Goal: Task Accomplishment & Management: Use online tool/utility

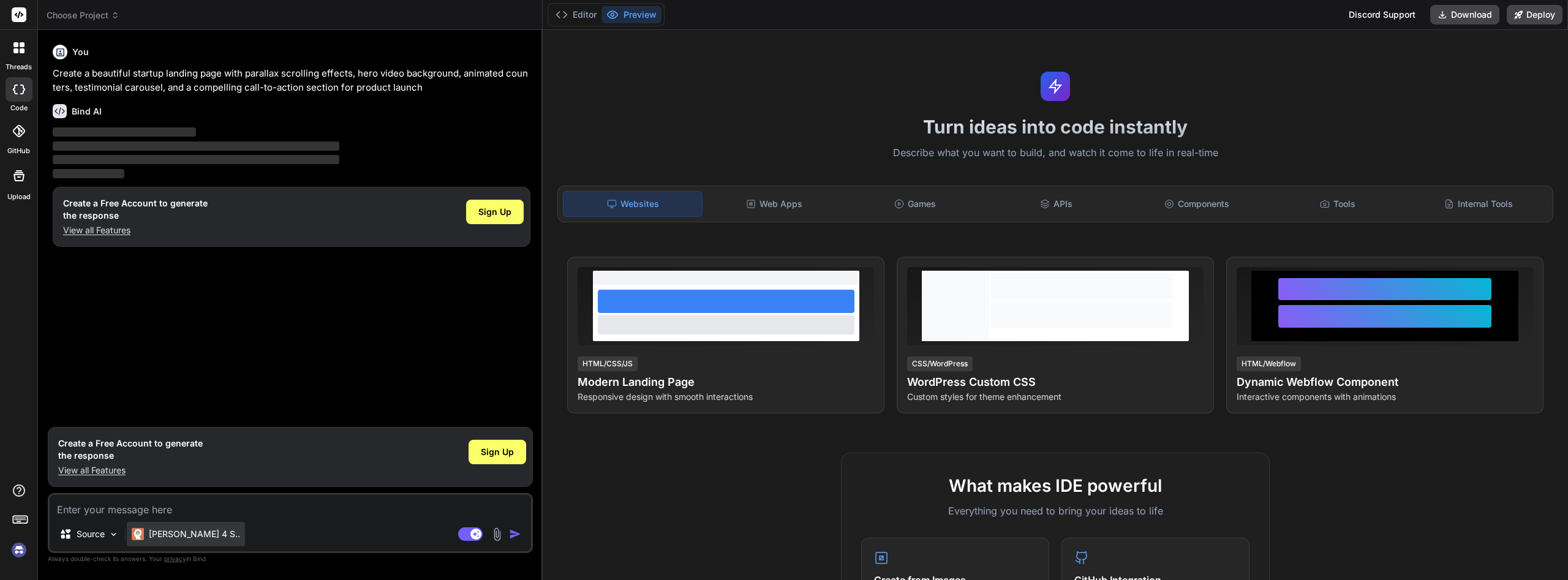
click at [191, 535] on p "Claude 4 S.." at bounding box center [194, 534] width 91 height 12
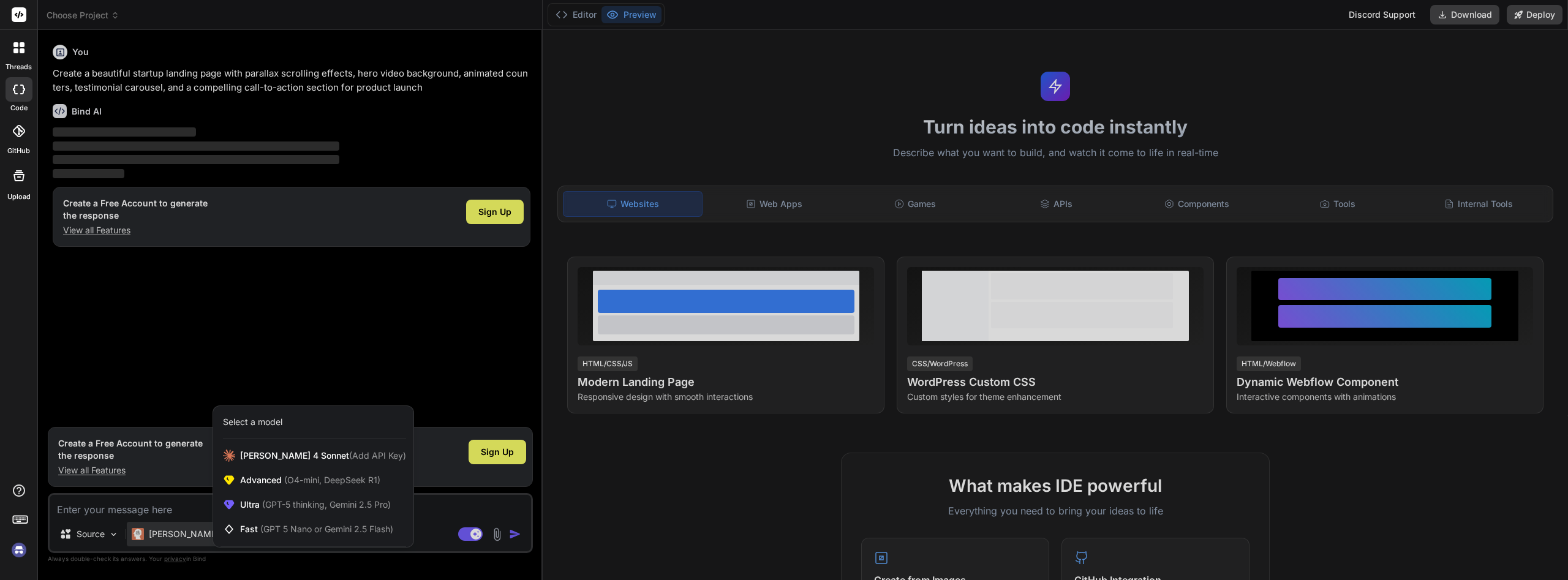
click at [592, 486] on div at bounding box center [784, 290] width 1568 height 580
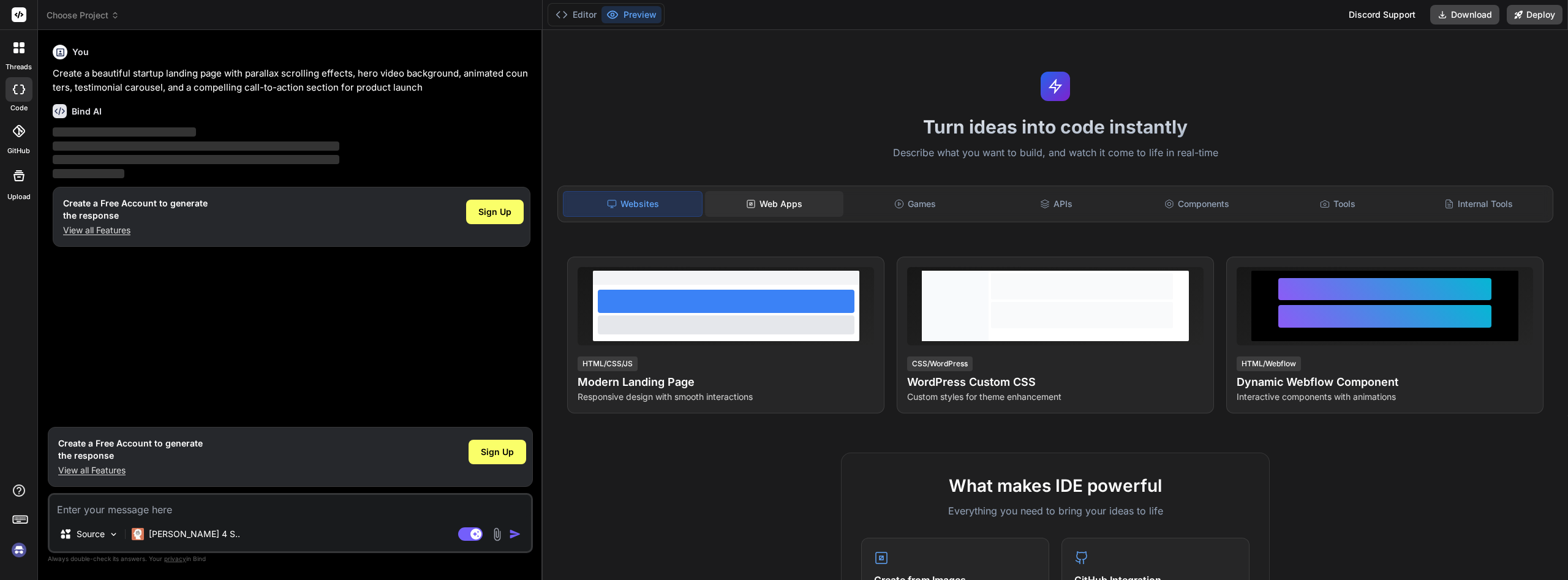
click at [770, 211] on div "Web Apps" at bounding box center [774, 204] width 139 height 26
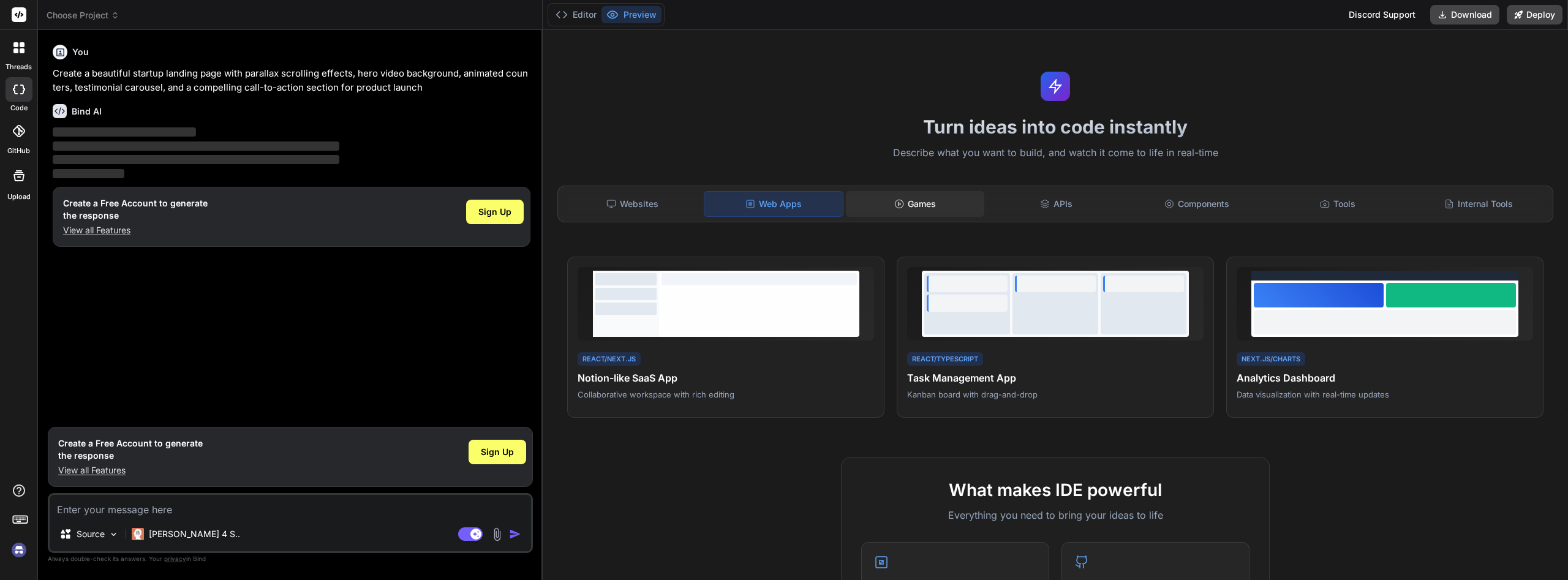
click at [939, 207] on div "Games" at bounding box center [916, 204] width 139 height 26
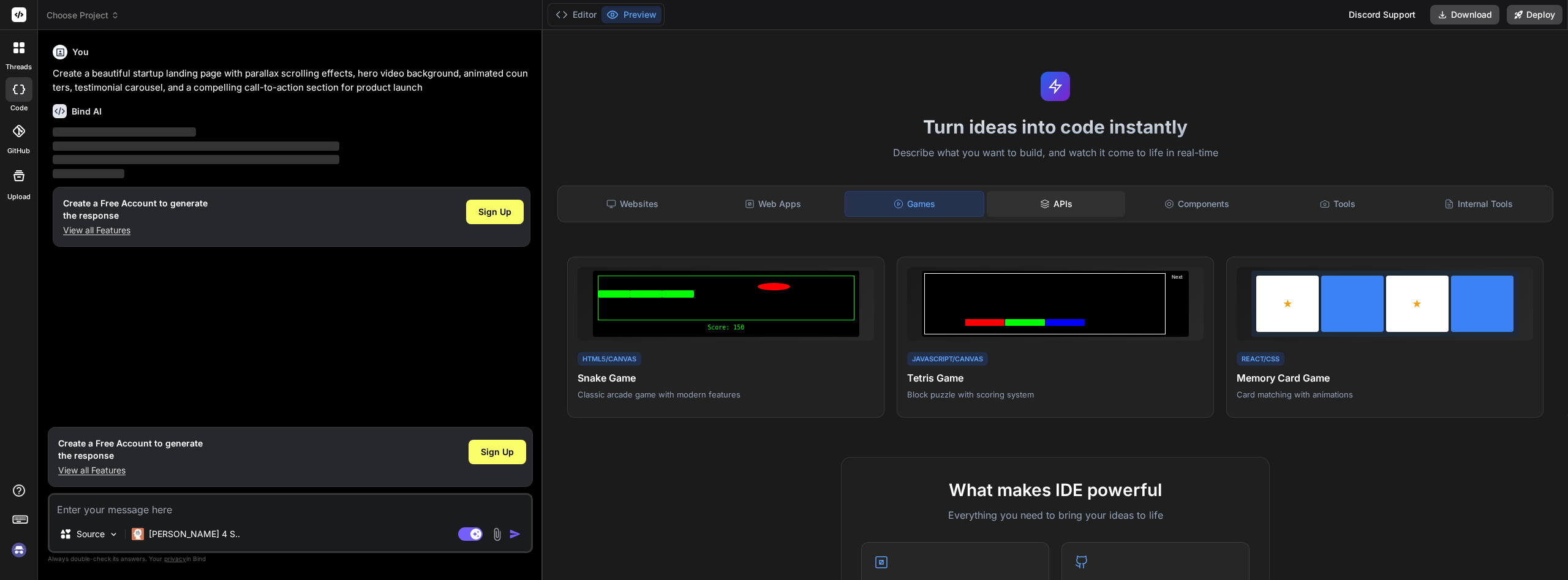
click at [1073, 202] on div "APIs" at bounding box center [1056, 204] width 139 height 26
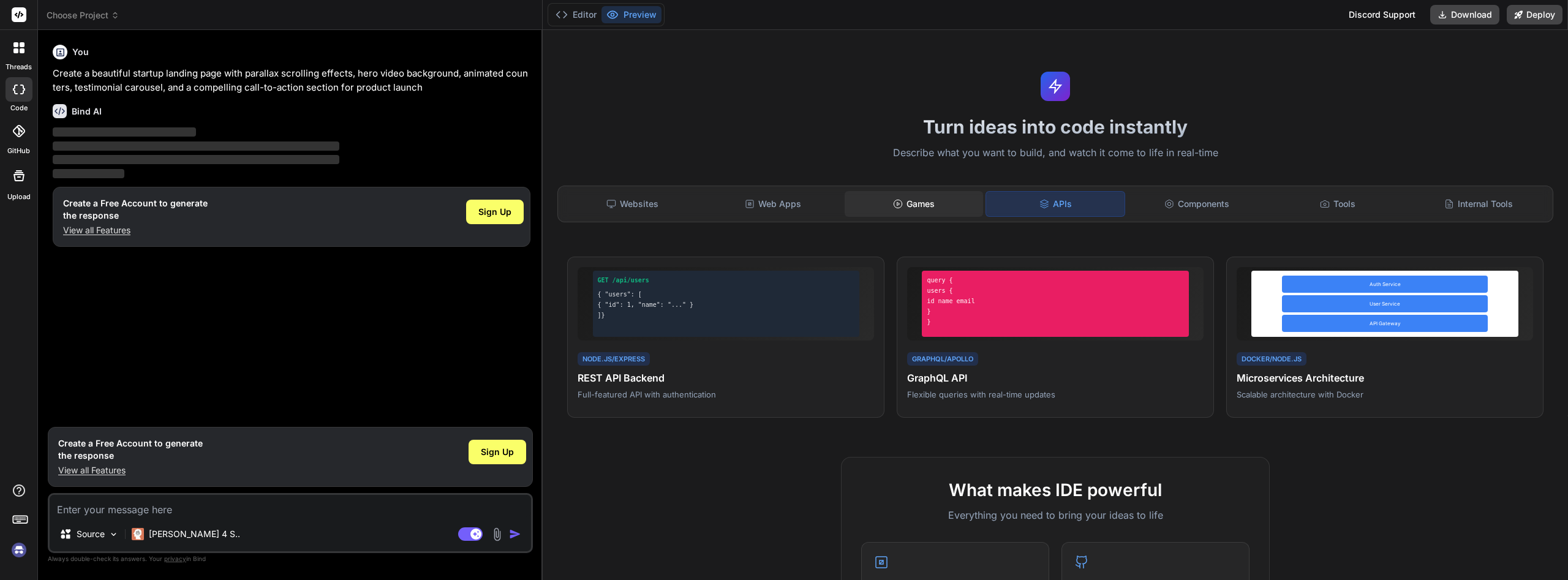
click at [944, 192] on div "Games" at bounding box center [914, 204] width 139 height 26
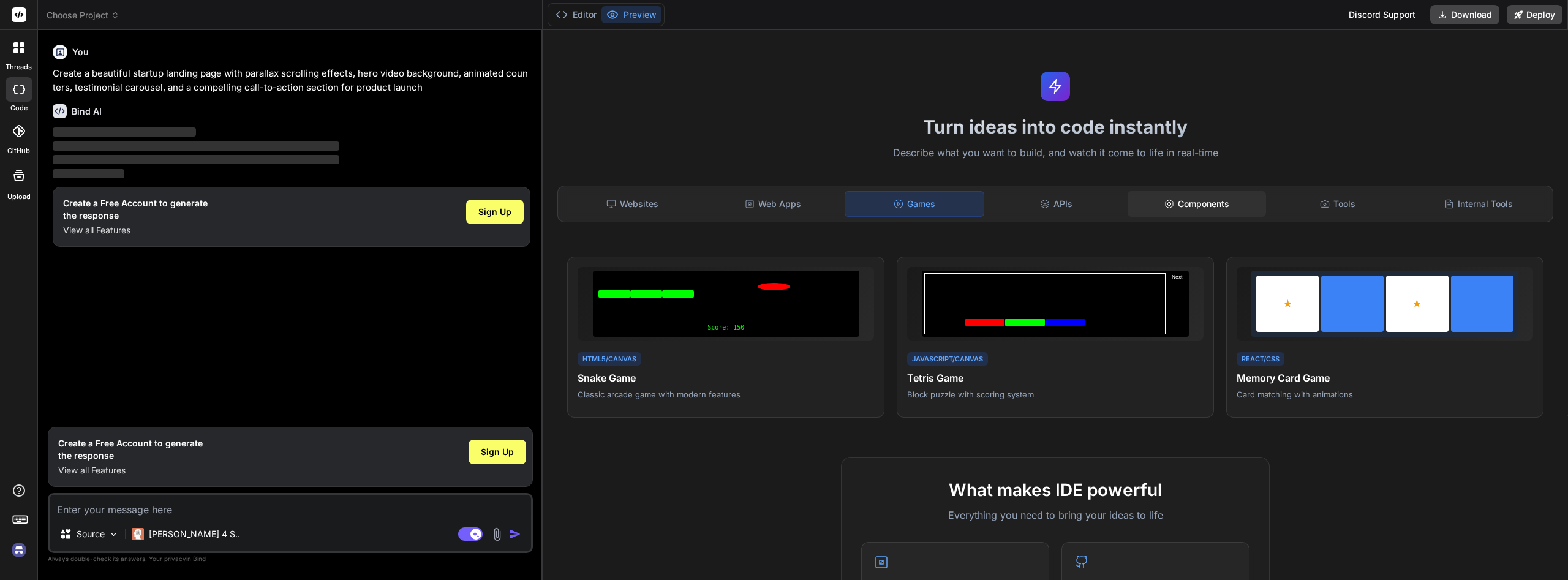
click at [1212, 202] on div "Components" at bounding box center [1197, 204] width 139 height 26
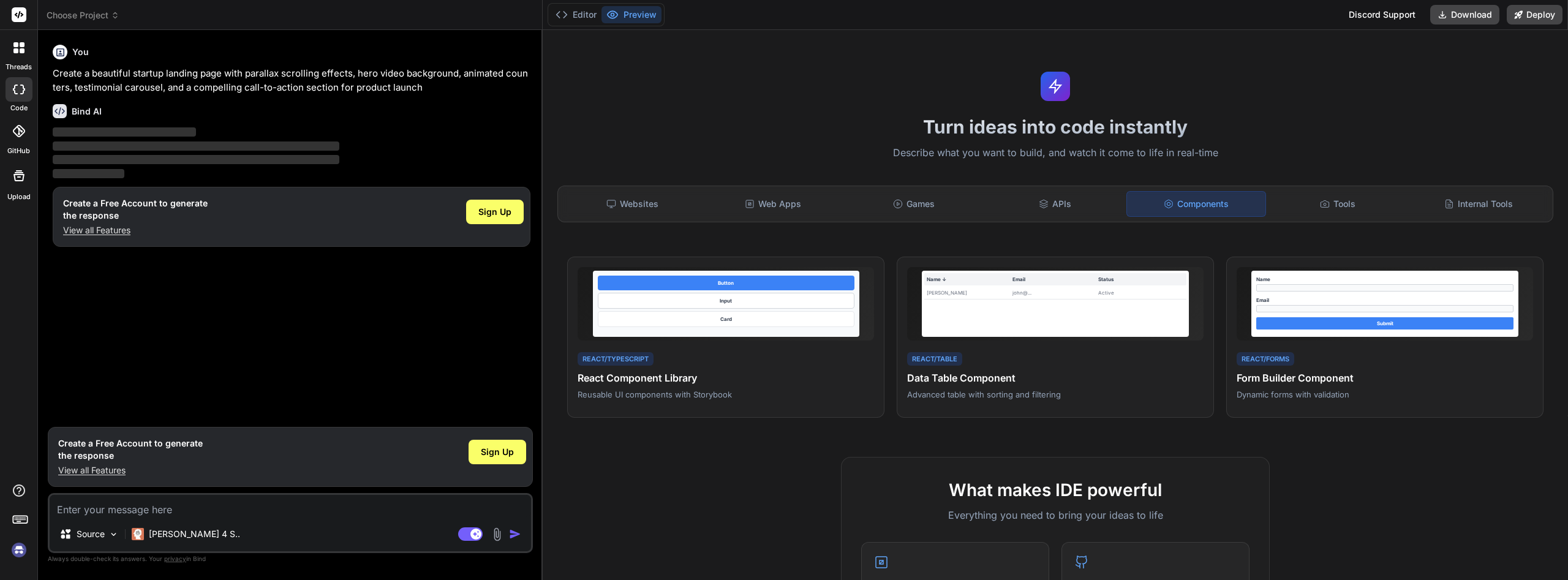
click at [1363, 189] on div "Websites Web Apps Games APIs Components Tools Internal Tools" at bounding box center [1056, 204] width 996 height 37
drag, startPoint x: 1359, startPoint y: 192, endPoint x: 1345, endPoint y: 209, distance: 22.0
click at [1349, 206] on div "Tools" at bounding box center [1338, 204] width 139 height 26
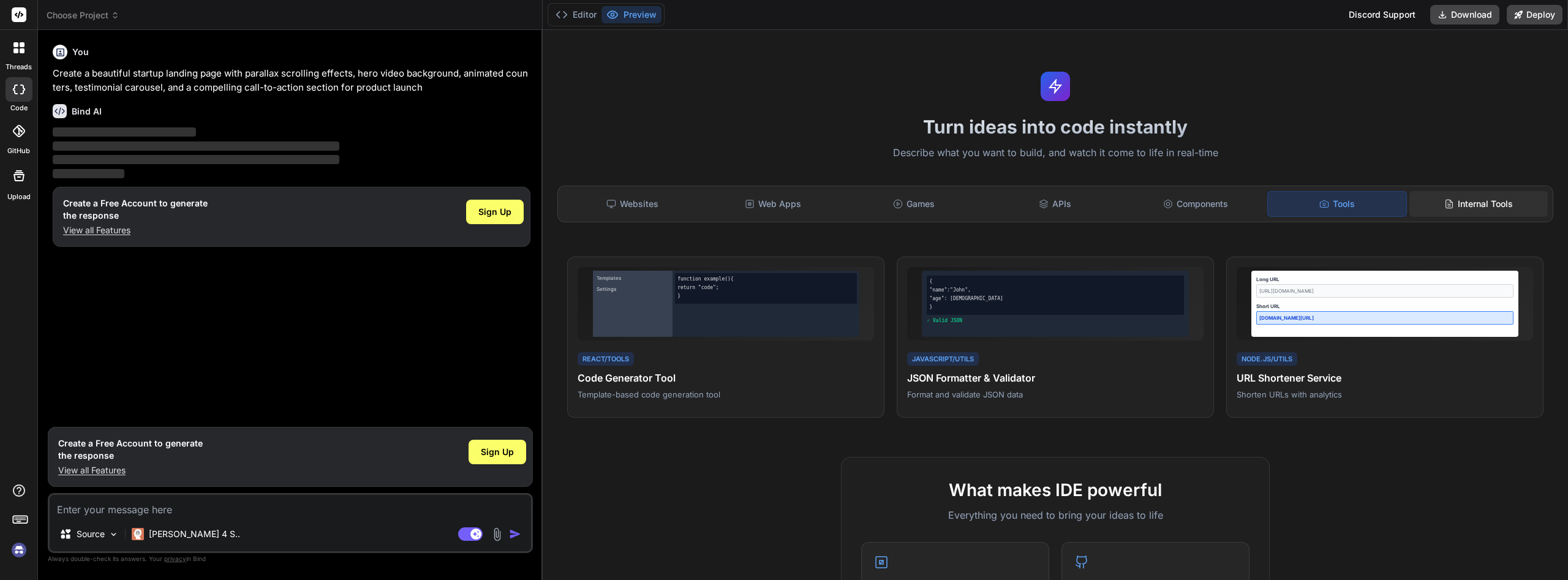
click at [1476, 192] on div "Internal Tools" at bounding box center [1479, 204] width 139 height 26
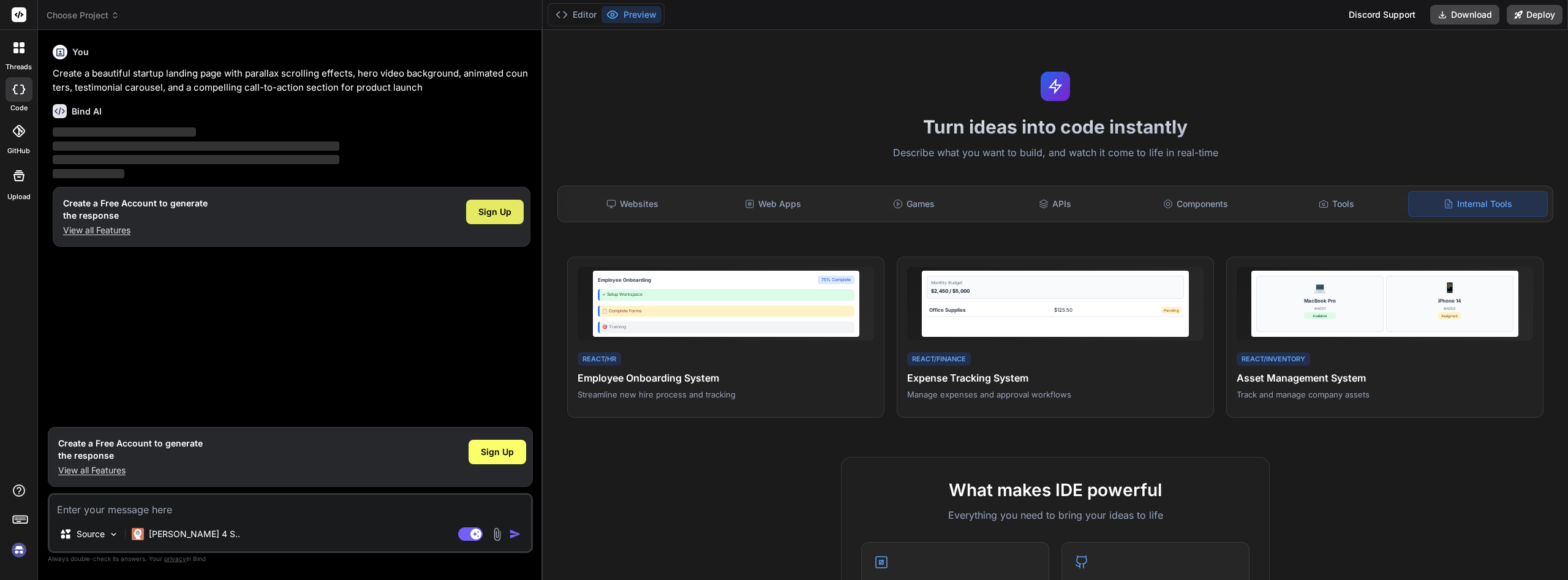
click at [488, 218] on div "Sign Up" at bounding box center [495, 211] width 58 height 24
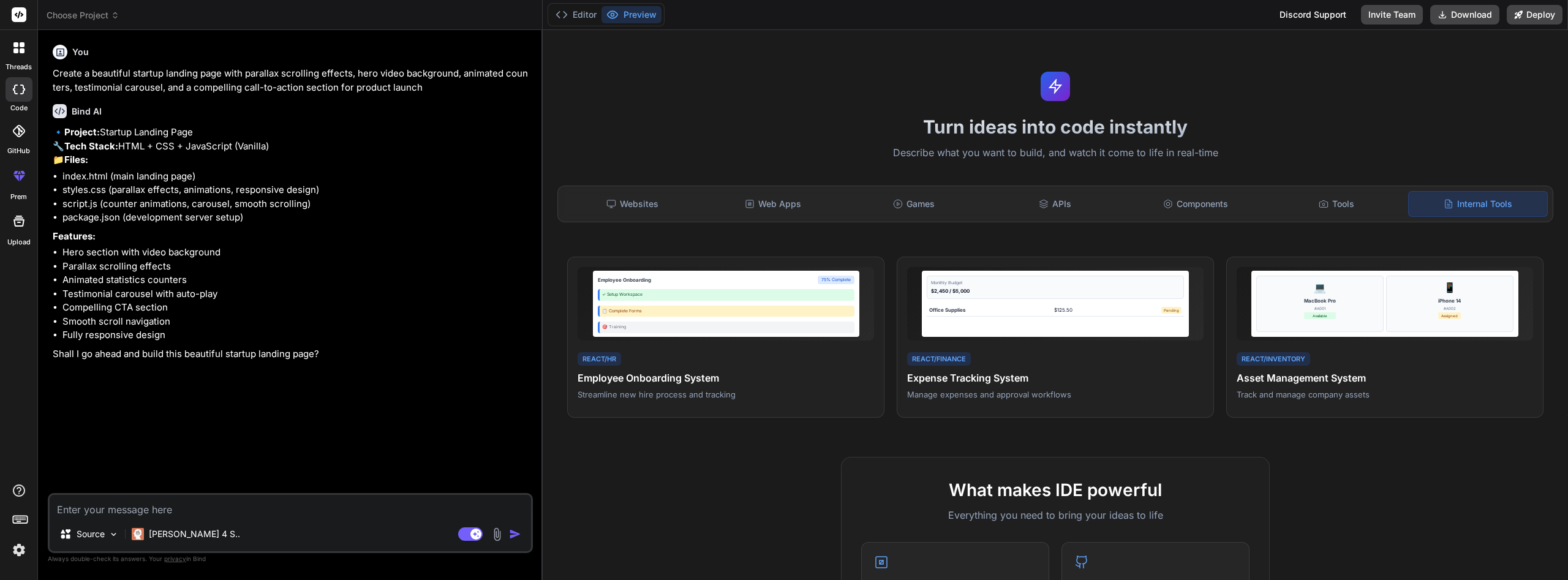
type textarea "x"
click at [284, 507] on textarea at bounding box center [291, 506] width 482 height 22
type textarea "m"
type textarea "x"
type textarea "me"
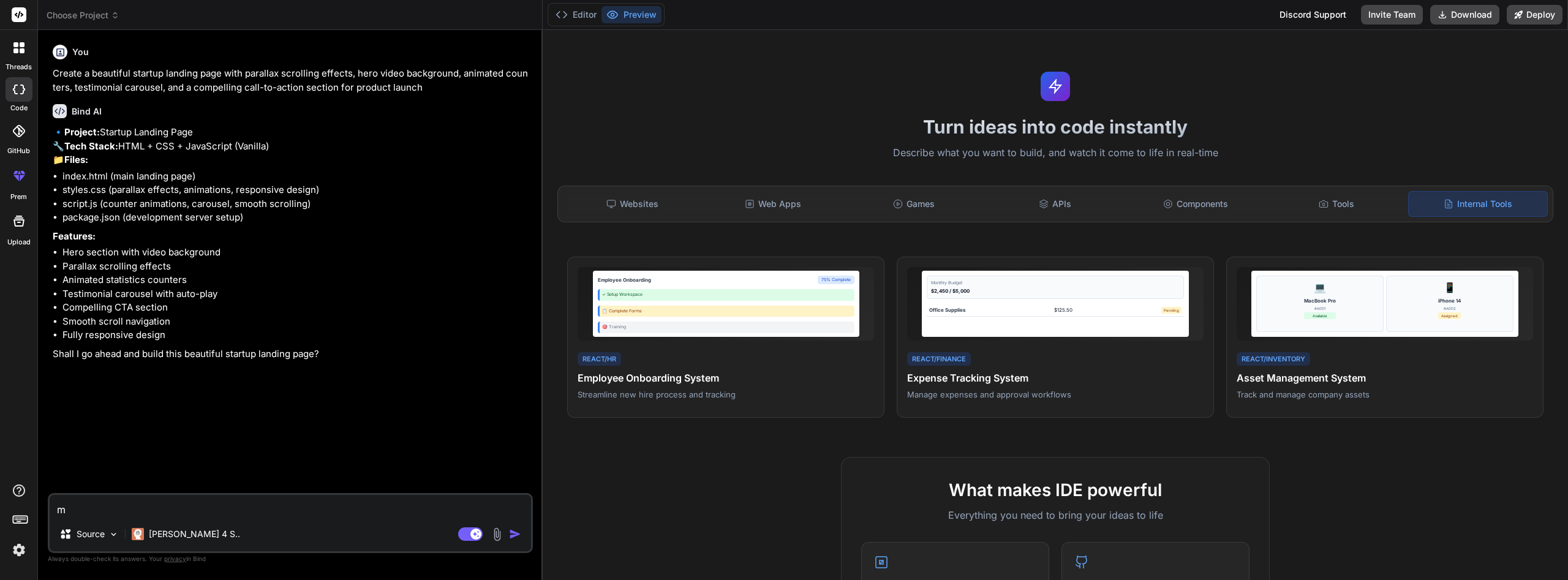
type textarea "x"
type textarea "me"
type textarea "x"
type textarea "me t"
type textarea "x"
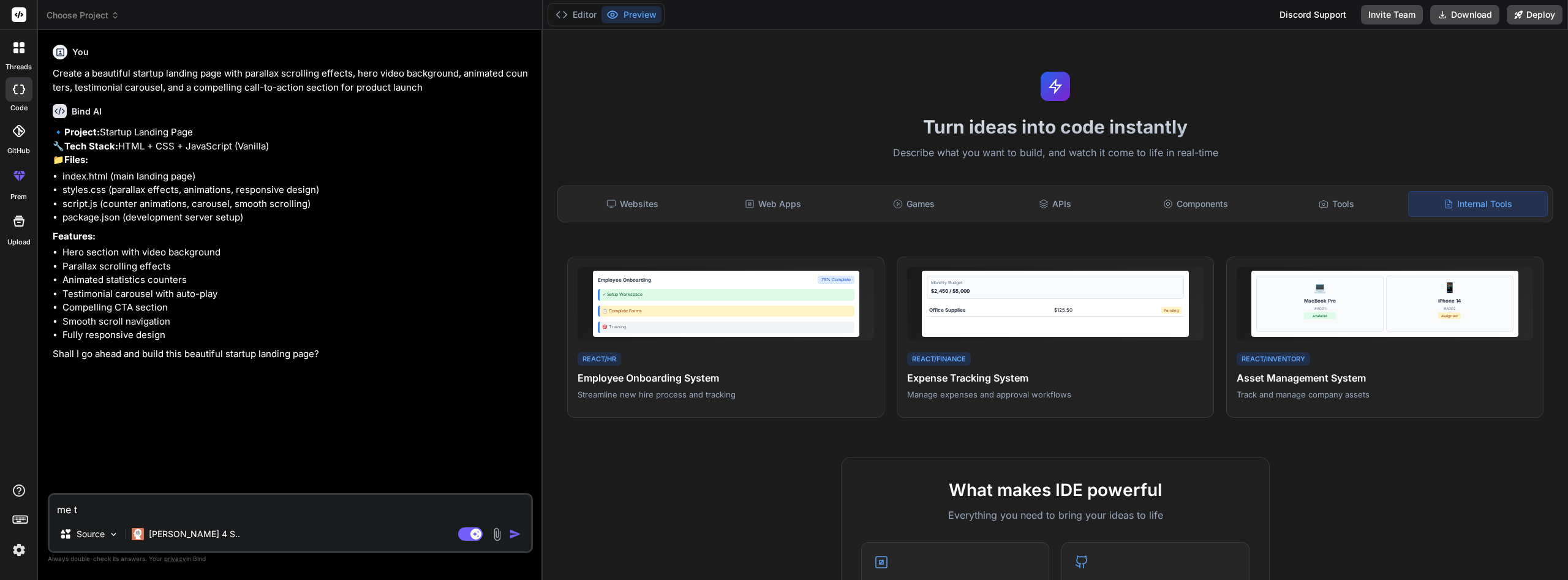
type textarea "me tr"
type textarea "x"
type textarea "me tra"
type textarea "x"
type textarea "me trad"
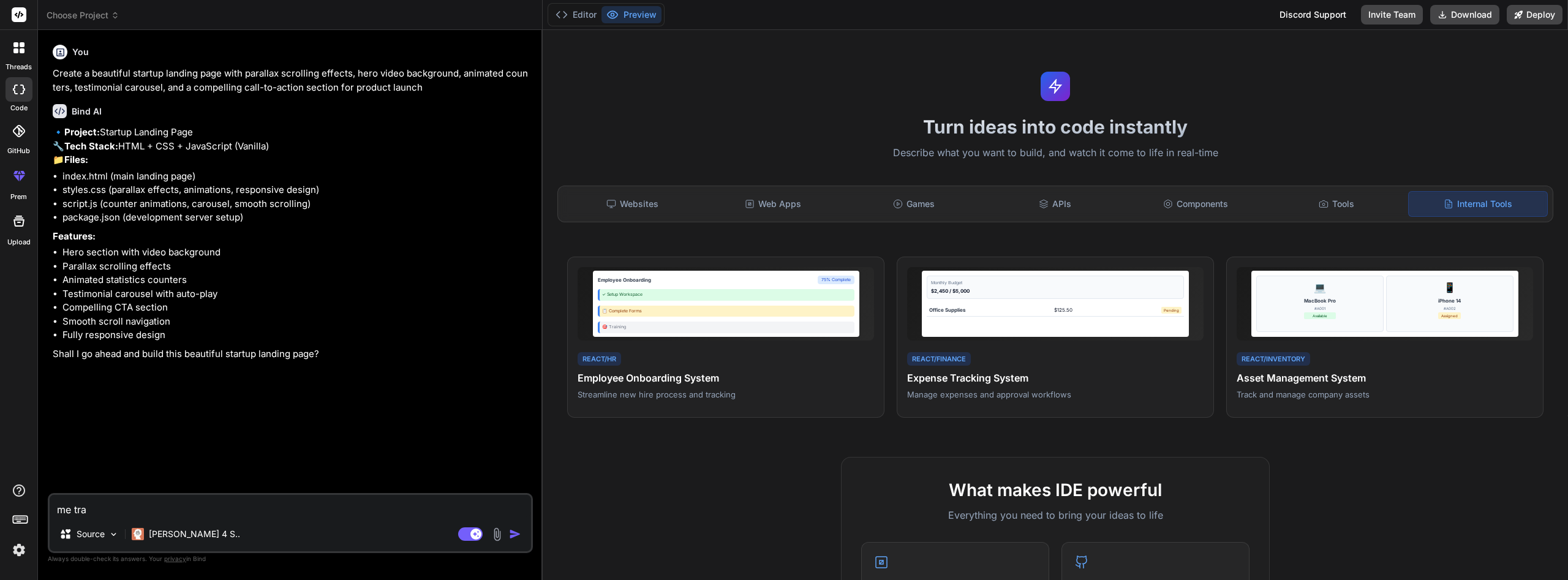
type textarea "x"
type textarea "me tradu"
type textarea "x"
type textarea "me traduc"
type textarea "x"
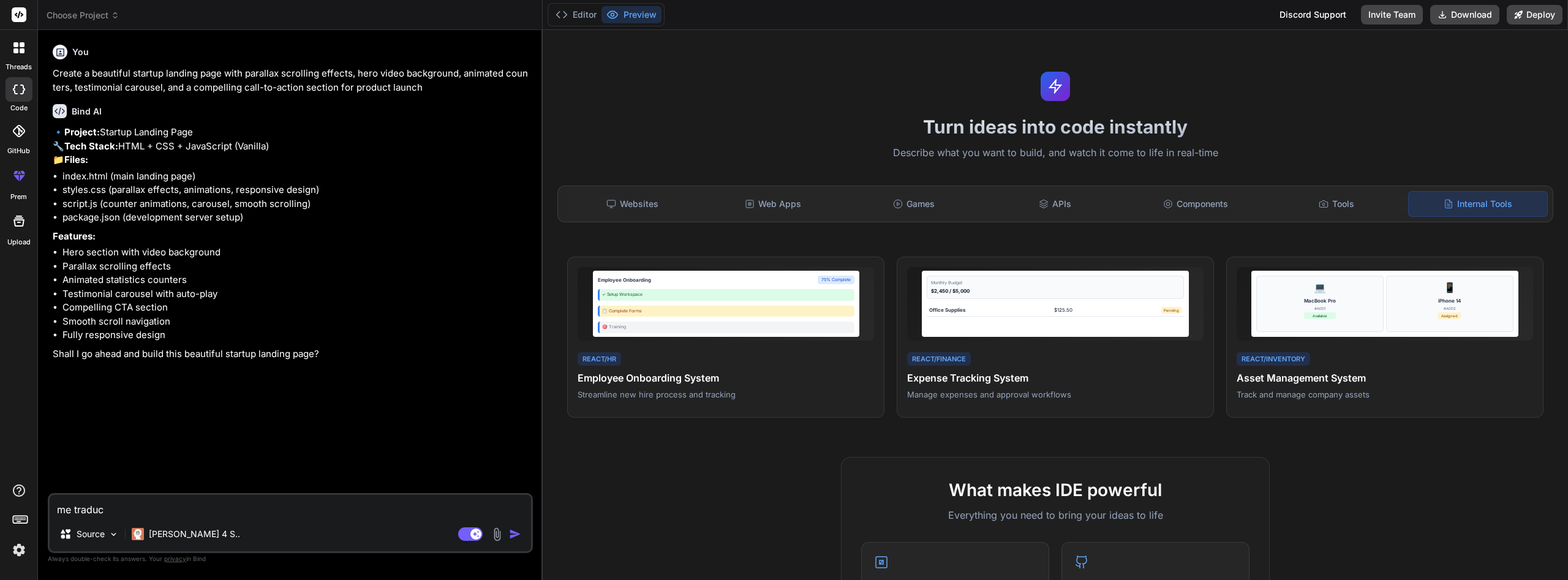
type textarea "me traduce"
type textarea "x"
type textarea "me traduces"
type textarea "x"
type textarea "me traduces"
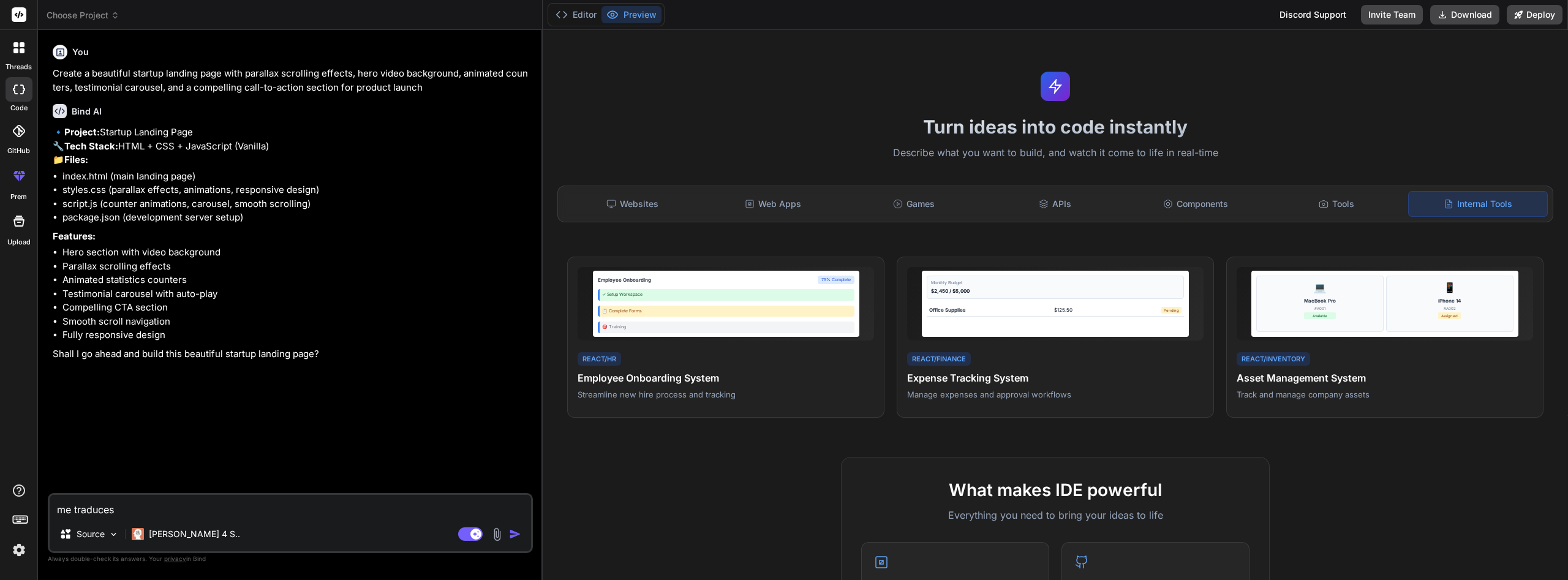
type textarea "x"
type textarea "me traduces l"
type textarea "x"
type textarea "me traduces lo"
type textarea "x"
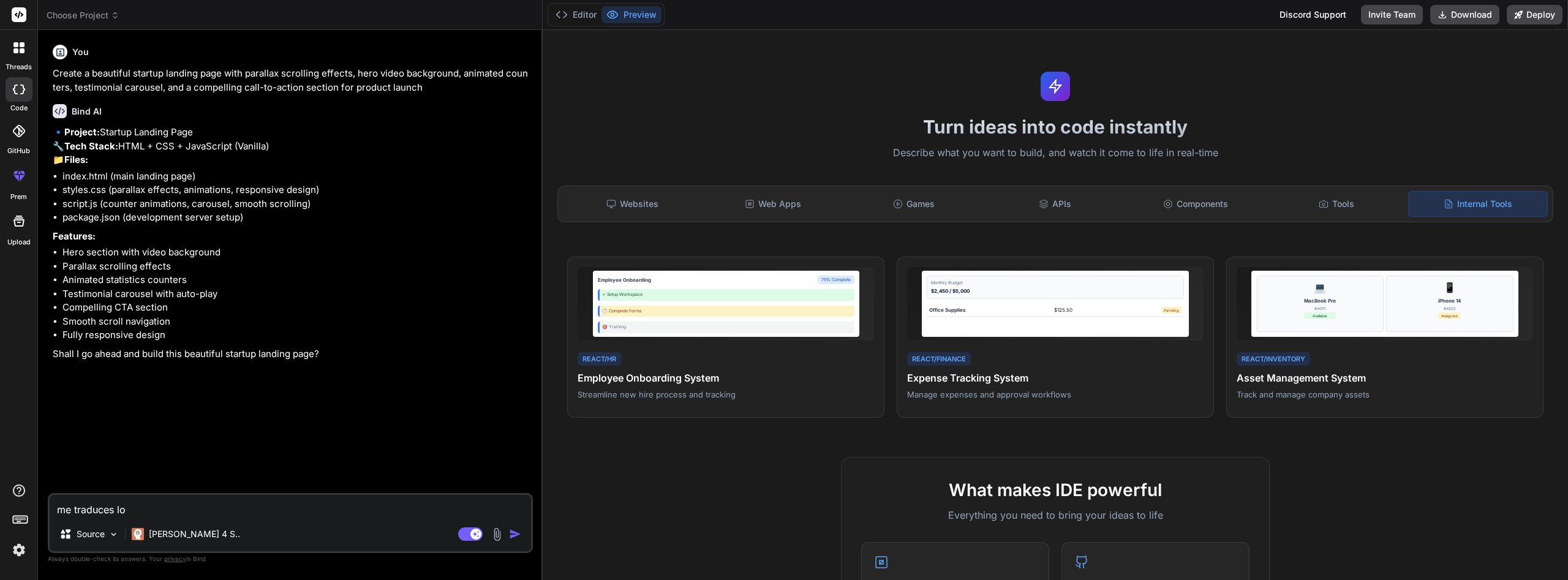
type textarea "me traduces lo"
type textarea "x"
type textarea "me traduces lo a"
type textarea "x"
type textarea "me traduces lo an"
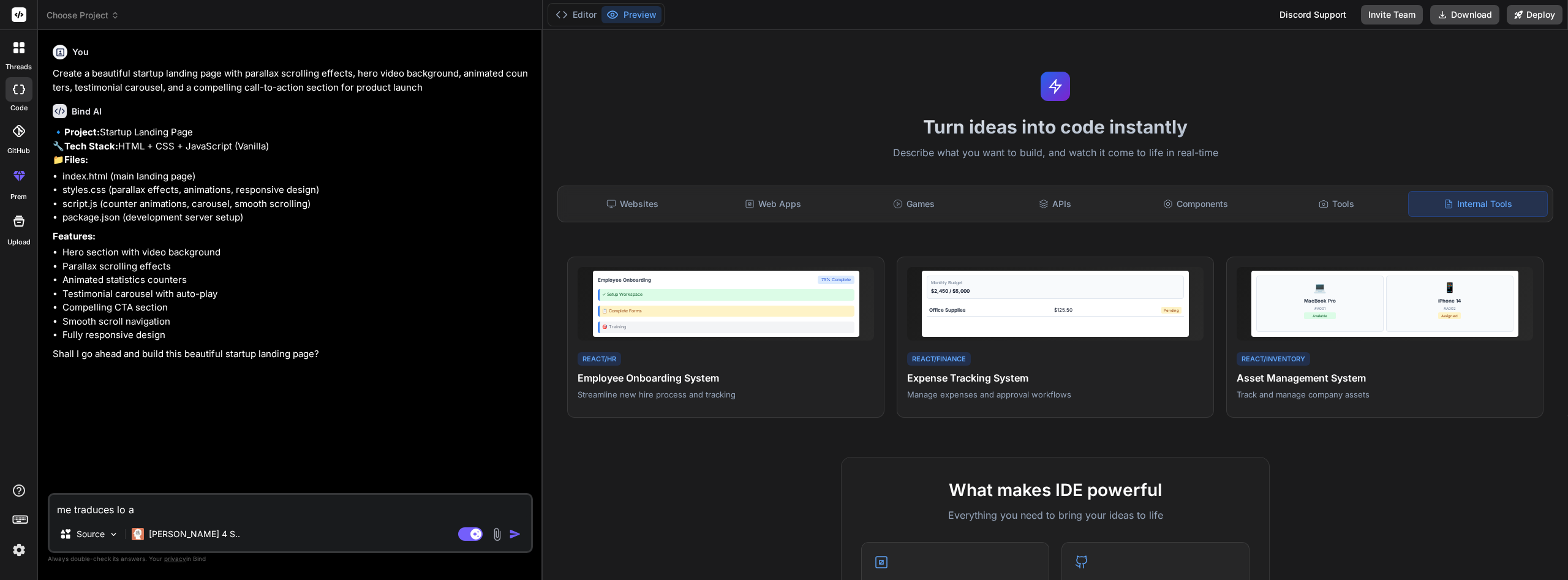
type textarea "x"
type textarea "me traduces lo ant"
type textarea "x"
type textarea "me traduces lo ante"
type textarea "x"
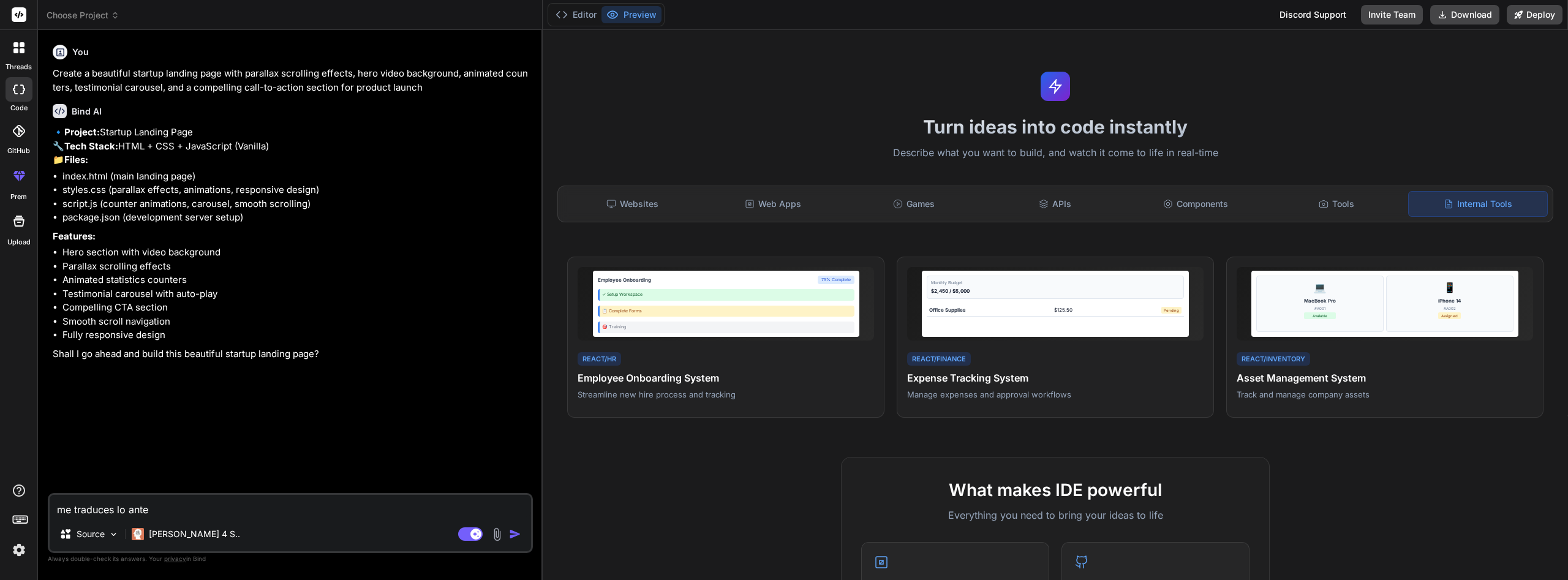
type textarea "me traduces lo antei"
type textarea "x"
type textarea "me traduces lo anteir"
type textarea "x"
type textarea "me traduces lo anteiro"
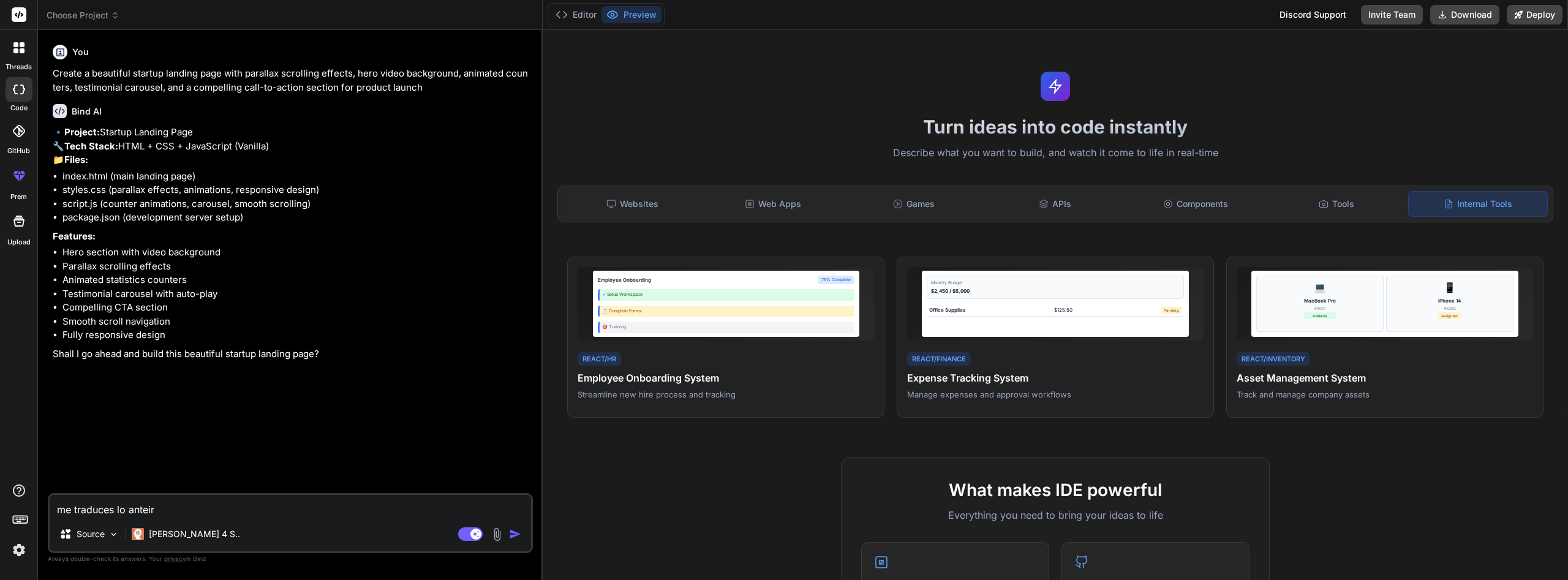
type textarea "x"
type textarea "me traduces lo anteiror"
type textarea "x"
type textarea "me traduces lo anteiror"
type textarea "x"
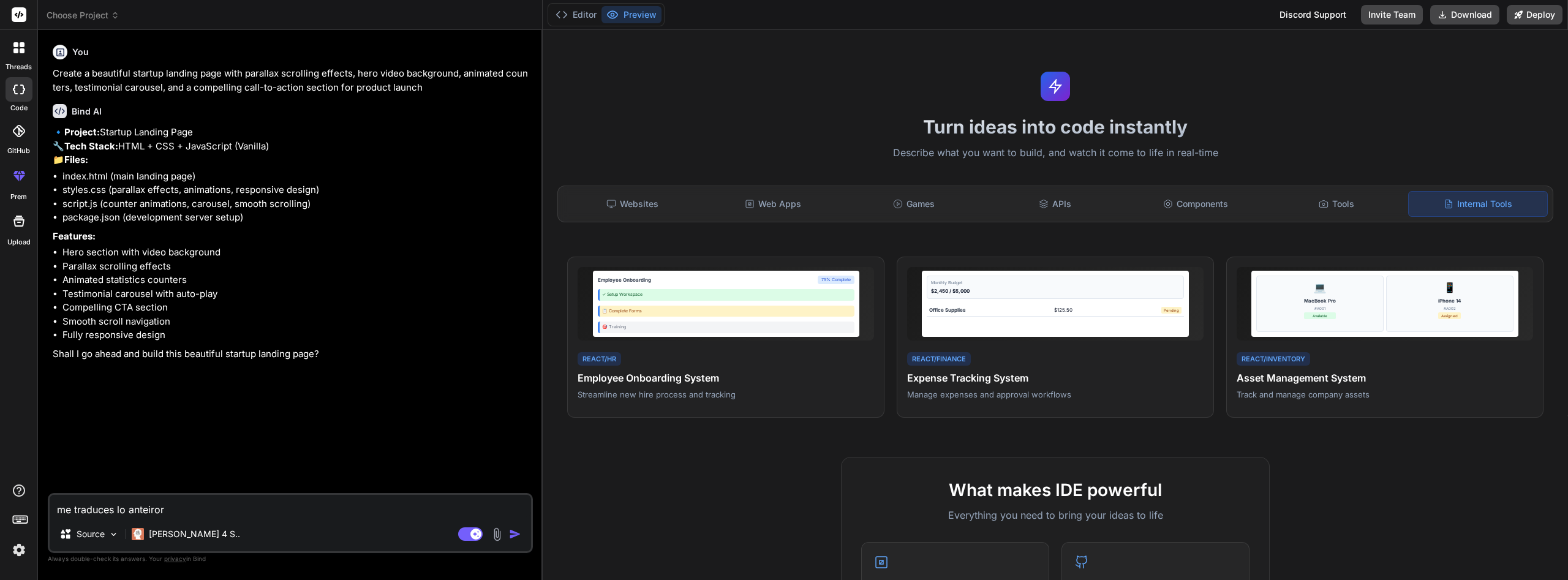
type textarea "me traduces lo anteiror"
type textarea "x"
type textarea "me traduces lo anteiro"
type textarea "x"
type textarea "me traduces lo anteir"
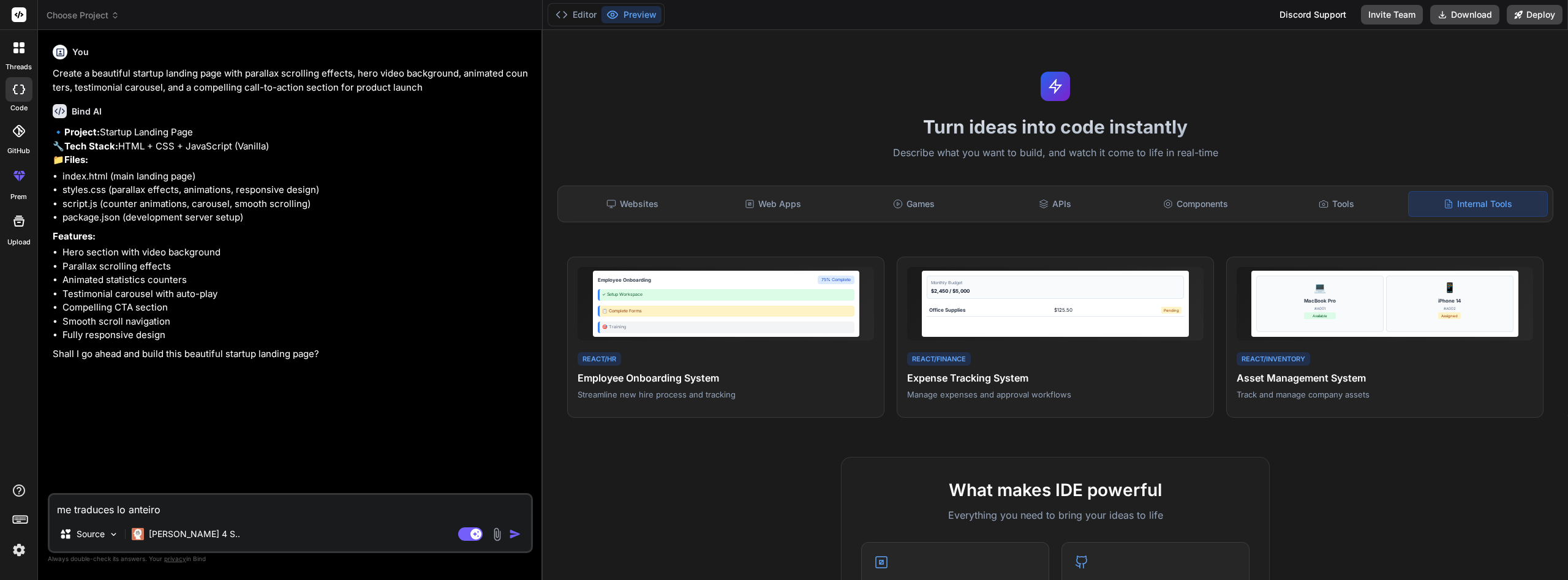
type textarea "x"
type textarea "me traduces lo antei"
type textarea "x"
type textarea "me traduces lo ante"
type textarea "x"
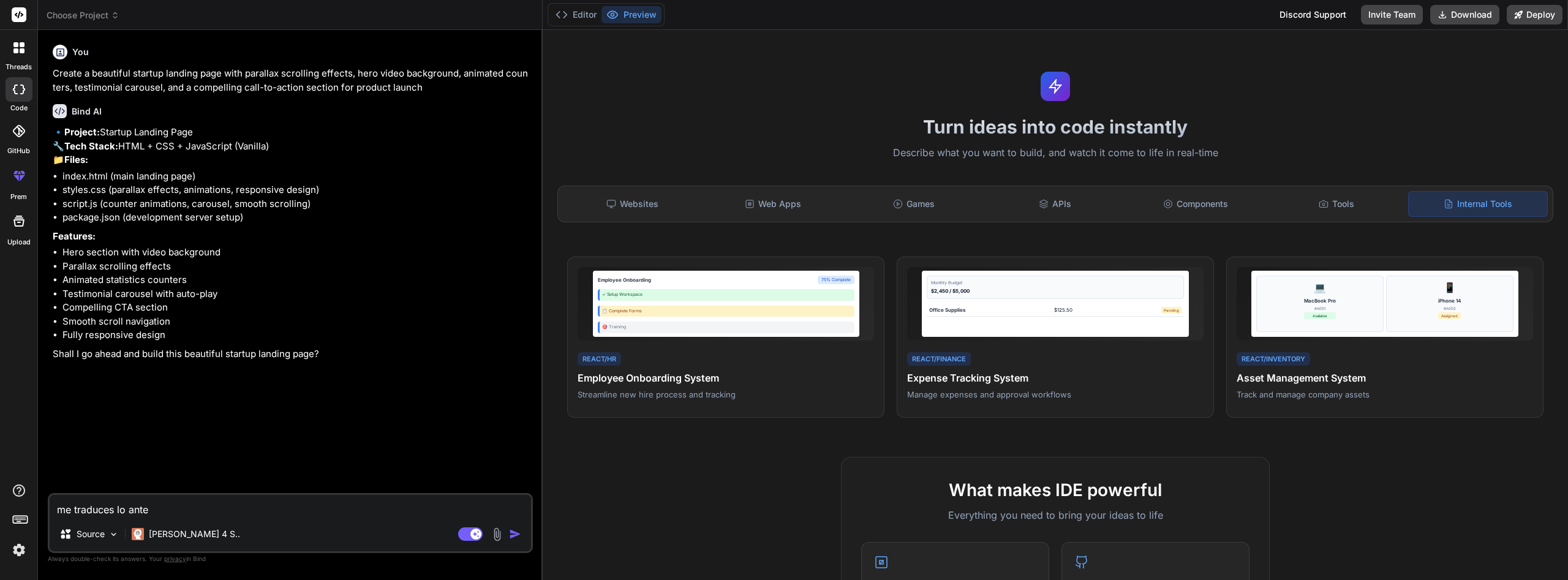
type textarea "me traduces lo ante"
click at [24, 59] on div at bounding box center [18, 47] width 26 height 26
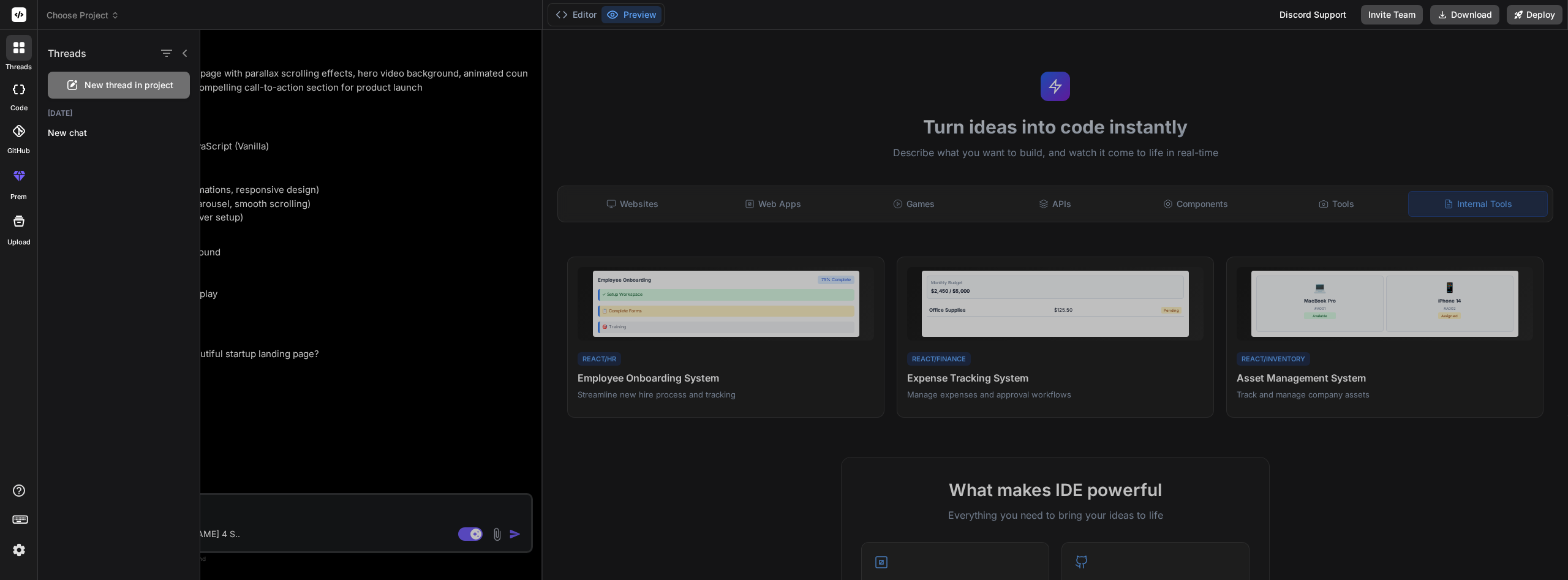
click at [136, 88] on span "New thread in project" at bounding box center [129, 85] width 89 height 12
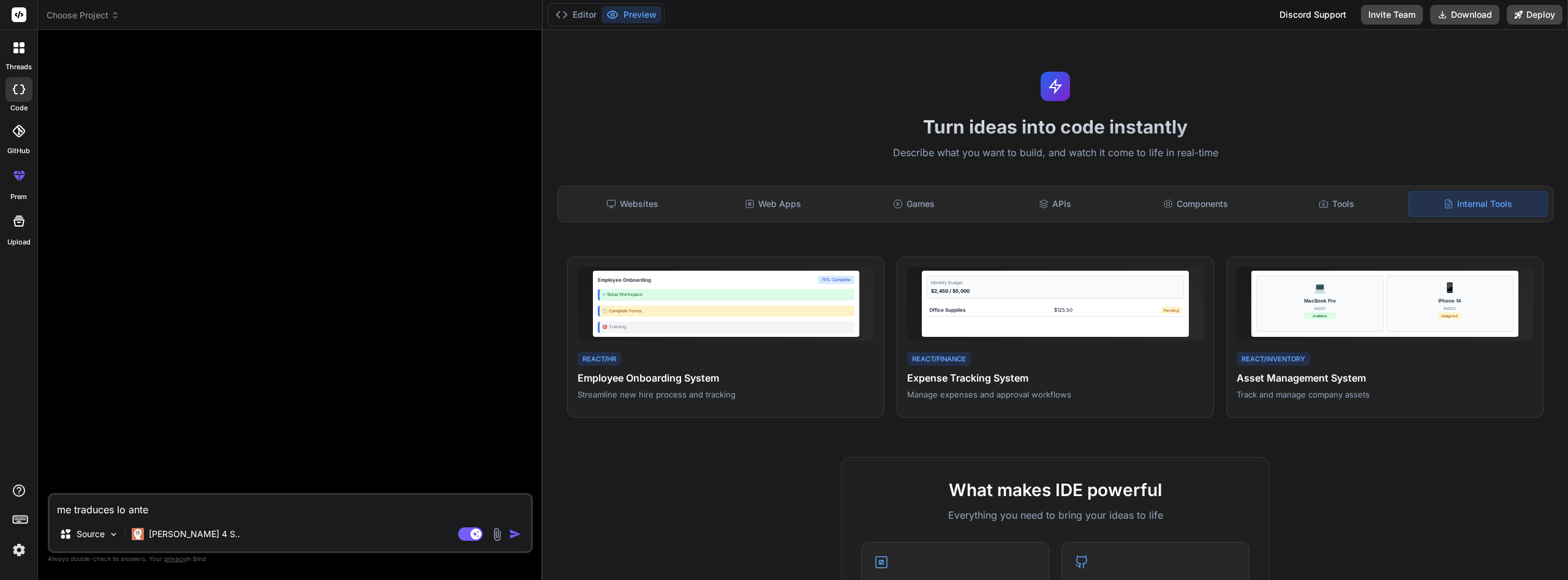
click at [496, 535] on img at bounding box center [497, 535] width 14 height 14
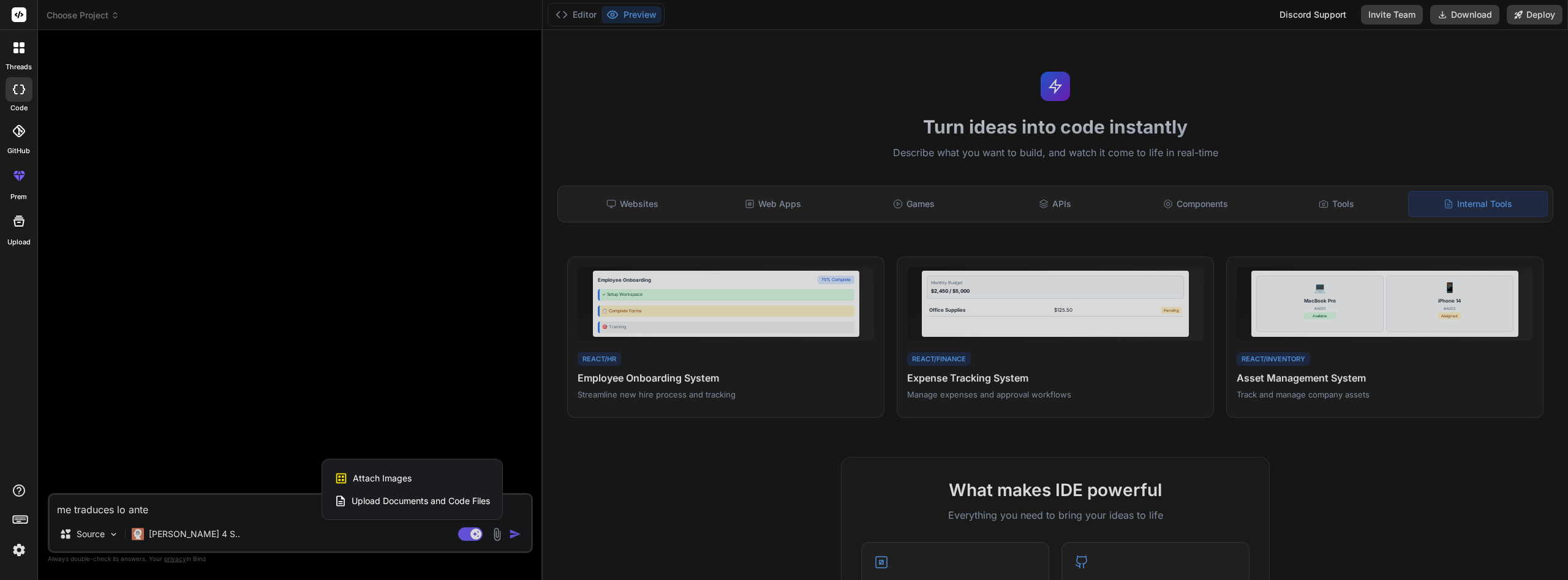
click at [442, 503] on span "Upload Documents and Code Files" at bounding box center [421, 501] width 139 height 12
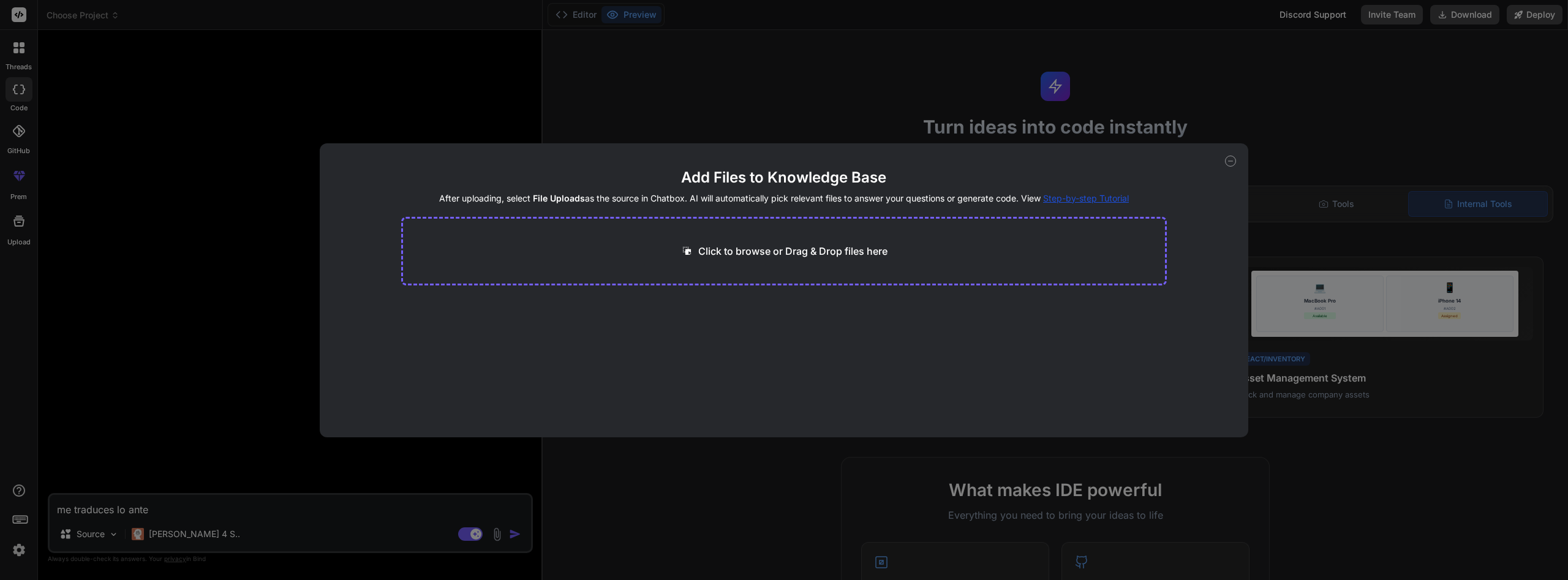
type textarea "x"
click at [778, 247] on p "Click to browse or Drag & Drop files here" at bounding box center [793, 251] width 189 height 14
type input "C:\fakepath\Brochure Programa-Ejecutivo-Inteligencia-Artificial-para-la-Contadu…"
click at [518, 308] on icon at bounding box center [520, 307] width 10 height 10
type textarea "x"
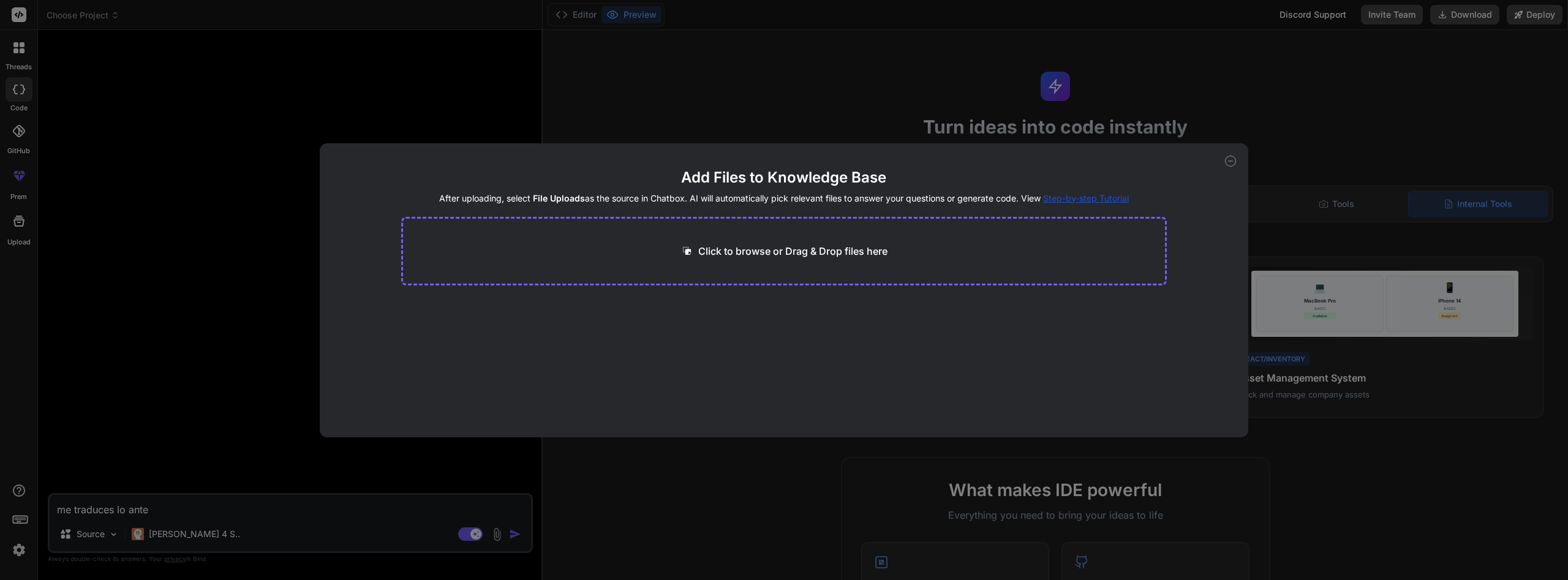
click at [742, 248] on p "Click to browse or Drag & Drop files here" at bounding box center [793, 251] width 189 height 14
type input "C:\fakepath\Programa_Ejecutivo_Inteligencia_Artificial_para_la_Contaduría_Estra…"
click at [1145, 386] on button "Finish" at bounding box center [1146, 388] width 43 height 24
click at [1230, 159] on icon at bounding box center [1230, 161] width 11 height 11
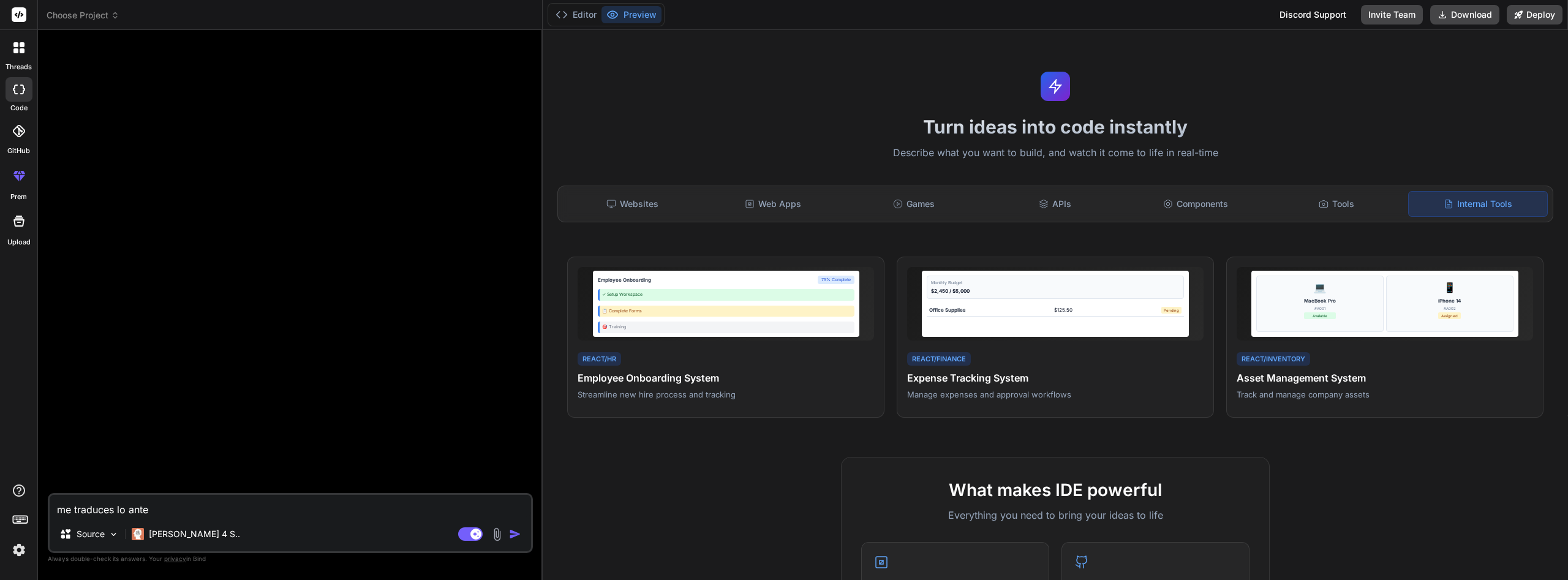
click at [497, 531] on img at bounding box center [497, 535] width 14 height 14
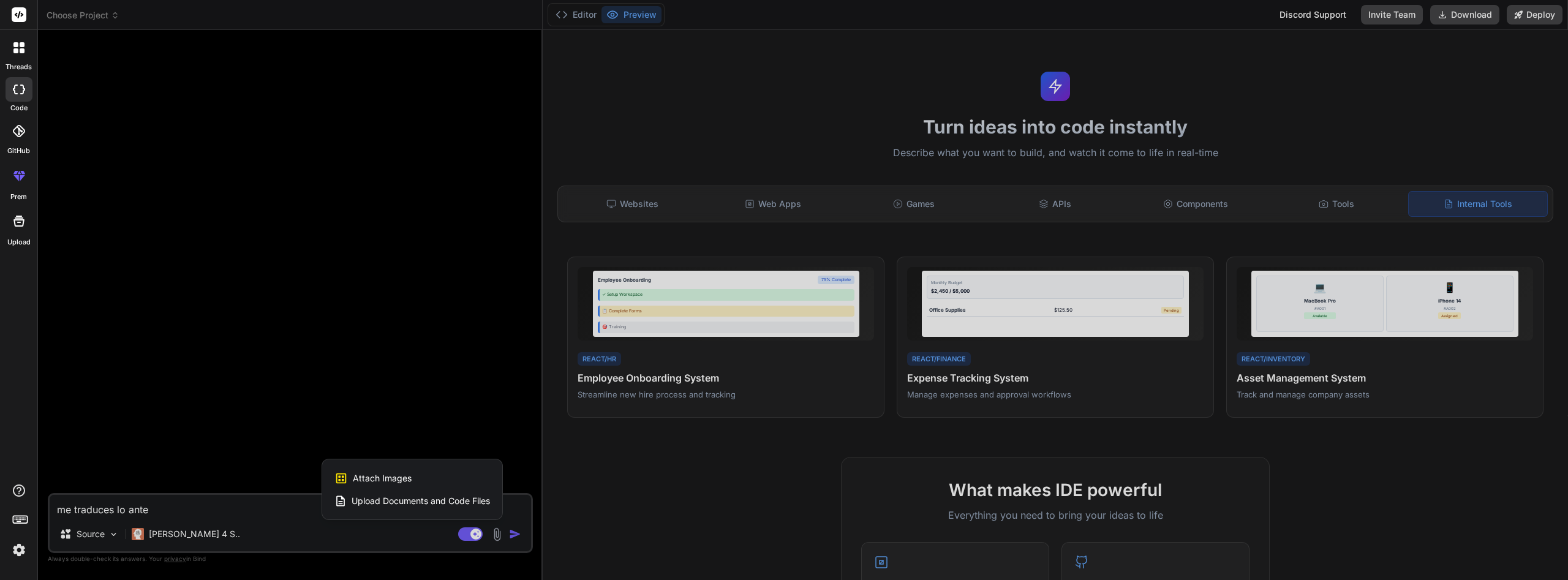
click at [472, 494] on div "Upload Documents and Code Files" at bounding box center [412, 501] width 156 height 22
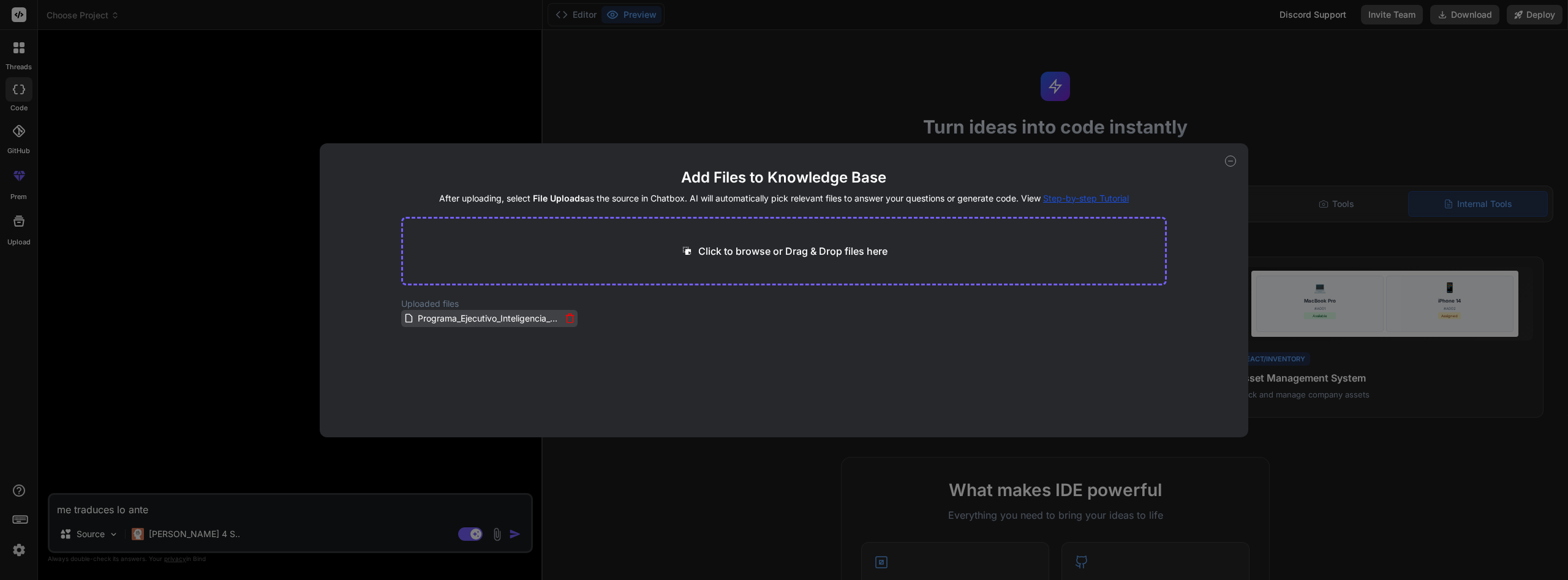
click at [513, 319] on span "Programa_Ejecutivo_Inteligencia_Artificial_para_la_Contaduría_Estratégica.pdf" at bounding box center [489, 319] width 145 height 14
click at [428, 320] on span "Programa_Ejecutivo_Inteligencia_Artificial_para_la_Contaduría_Estratégica.pdf" at bounding box center [489, 319] width 145 height 14
click at [1229, 160] on icon at bounding box center [1230, 161] width 11 height 11
type textarea "x"
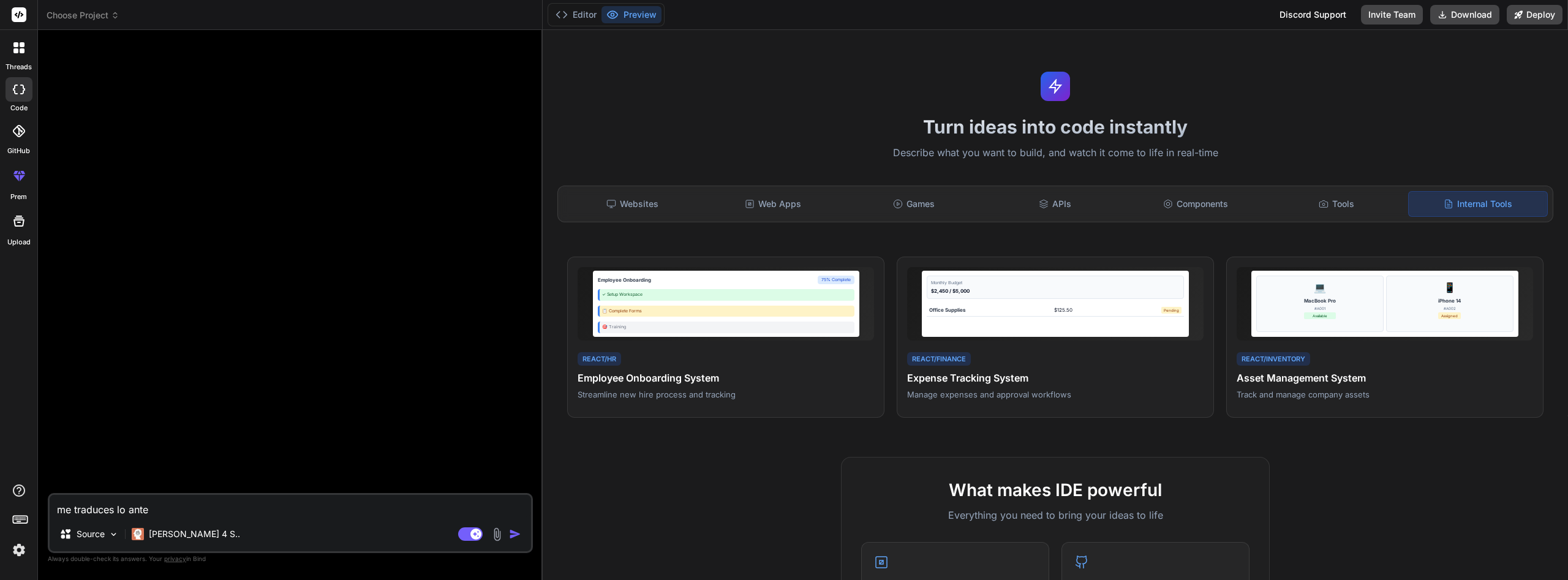
click at [115, 515] on textarea "me traduces lo ante" at bounding box center [291, 506] width 482 height 22
drag, startPoint x: 171, startPoint y: 516, endPoint x: 0, endPoint y: 481, distance: 174.5
click at [50, 495] on textarea "me traduces lo ante" at bounding box center [291, 506] width 482 height 22
type textarea "c"
type textarea "x"
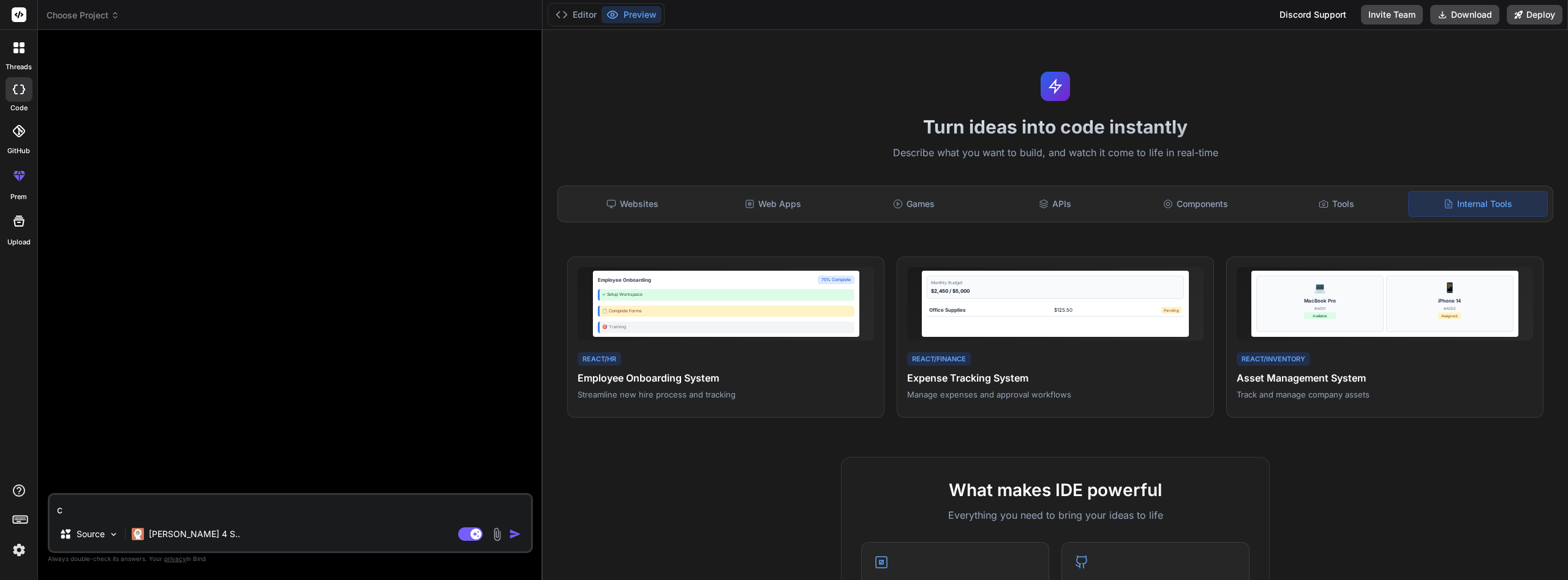
type textarea "cr"
type textarea "x"
type textarea "cre"
type textarea "x"
type textarea "crea"
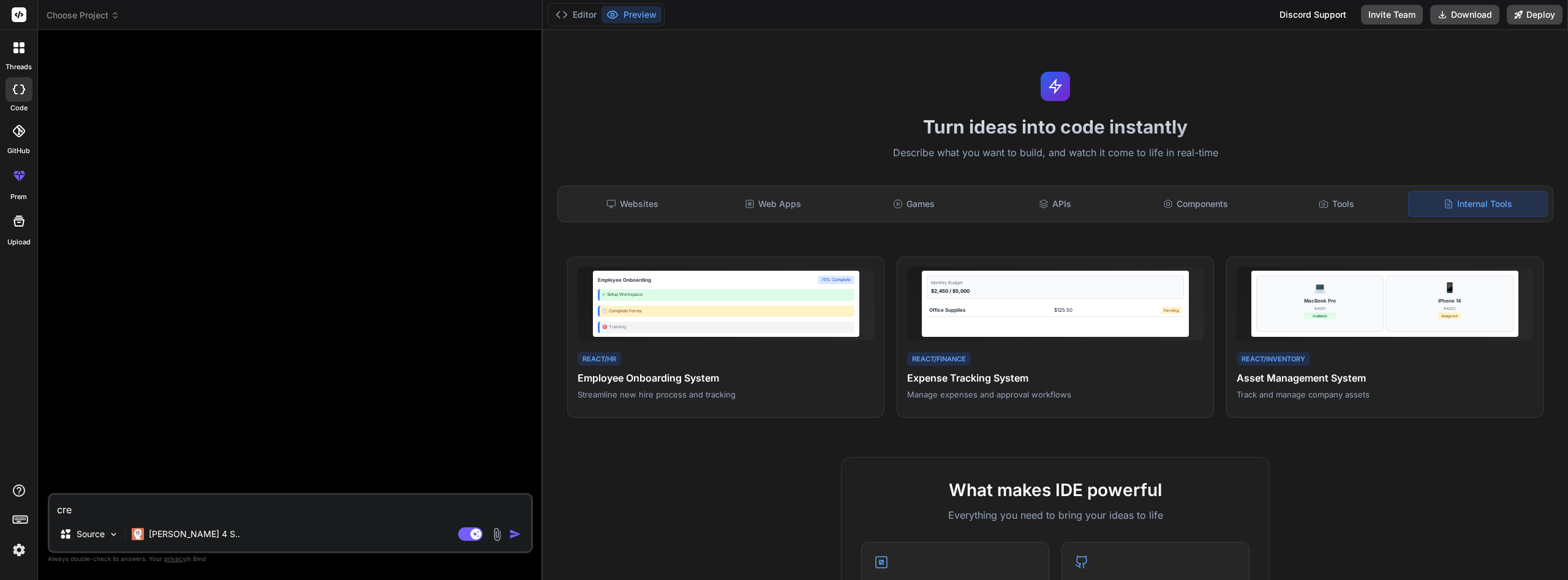
type textarea "x"
type textarea "crea"
type textarea "x"
type textarea "crea u"
type textarea "x"
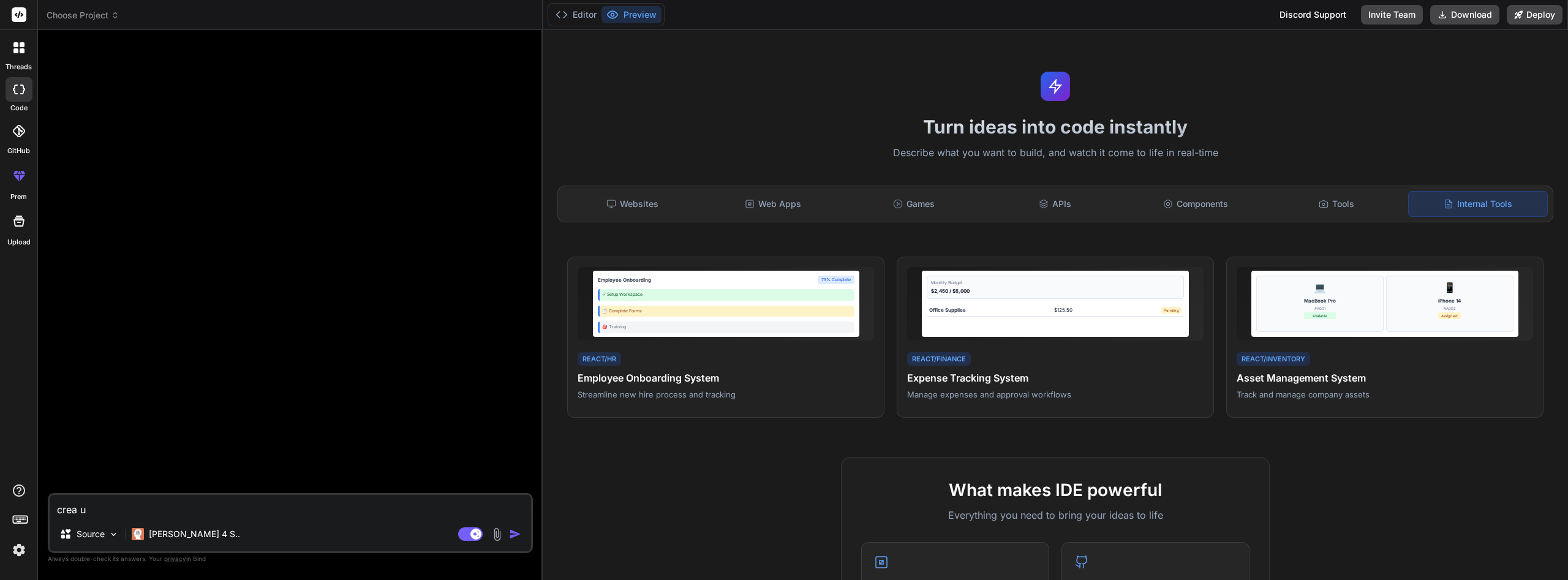
type textarea "crea un"
type textarea "x"
type textarea "crea una"
type textarea "x"
type textarea "crea una"
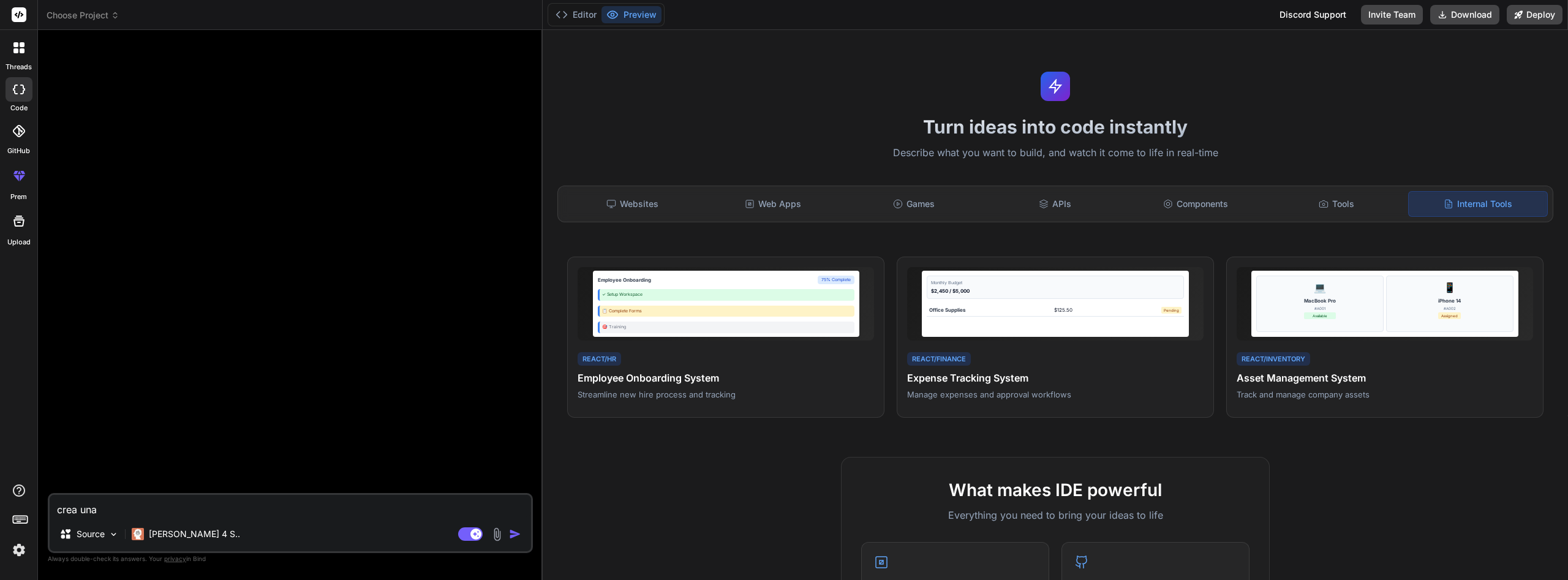
type textarea "x"
type textarea "crea una l"
type textarea "x"
type textarea "crea una la"
type textarea "x"
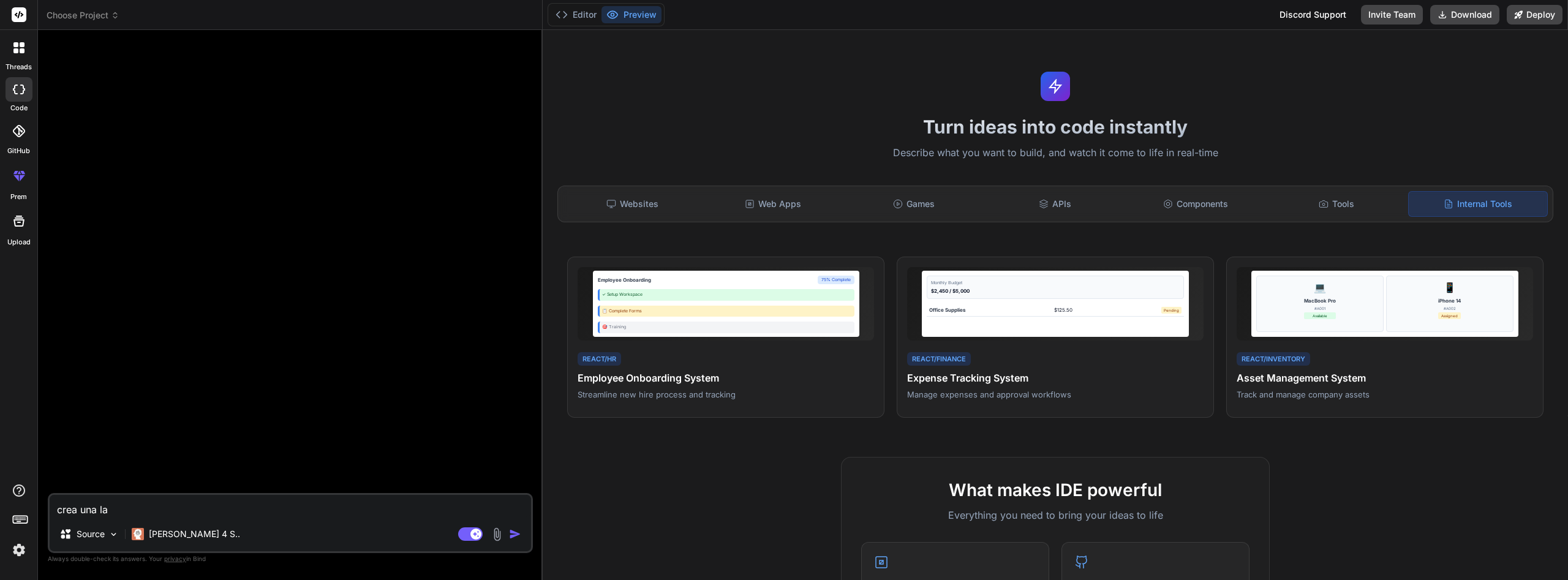
type textarea "crea una lan"
type textarea "x"
type textarea "crea una land"
type textarea "x"
type textarea "crea una landi"
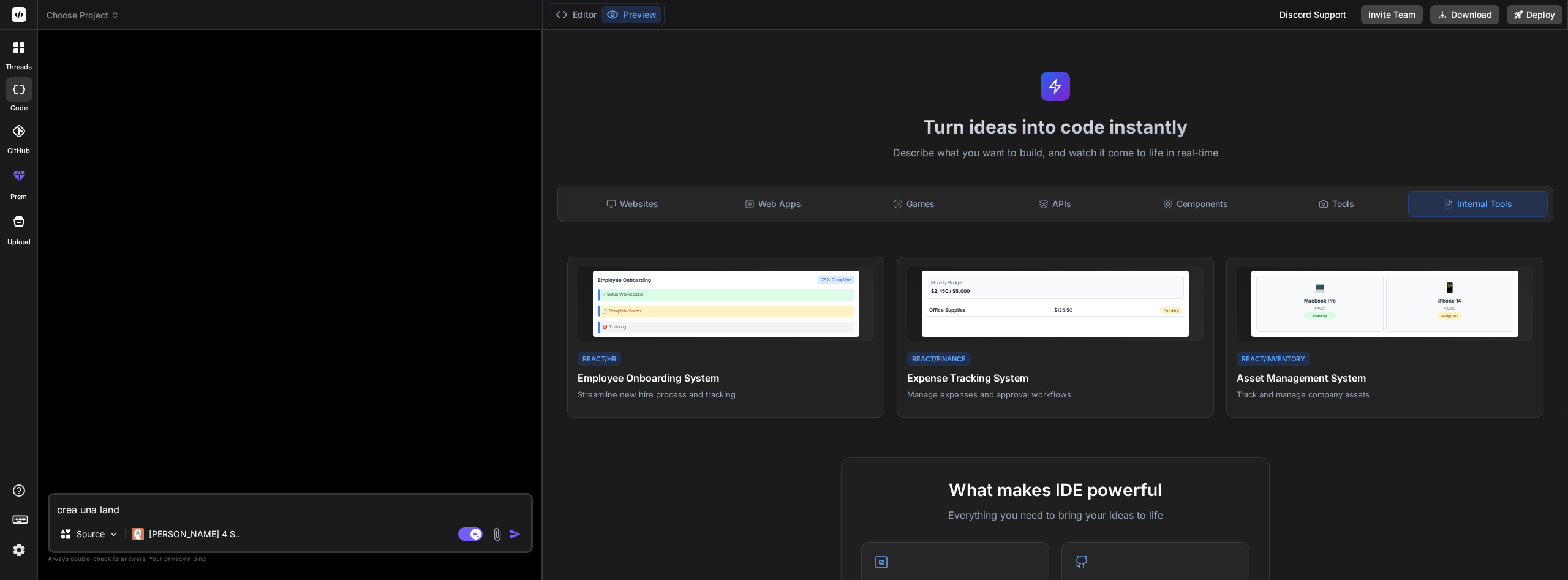
type textarea "x"
type textarea "crea una landip"
type textarea "x"
type textarea "crea una landipa"
type textarea "x"
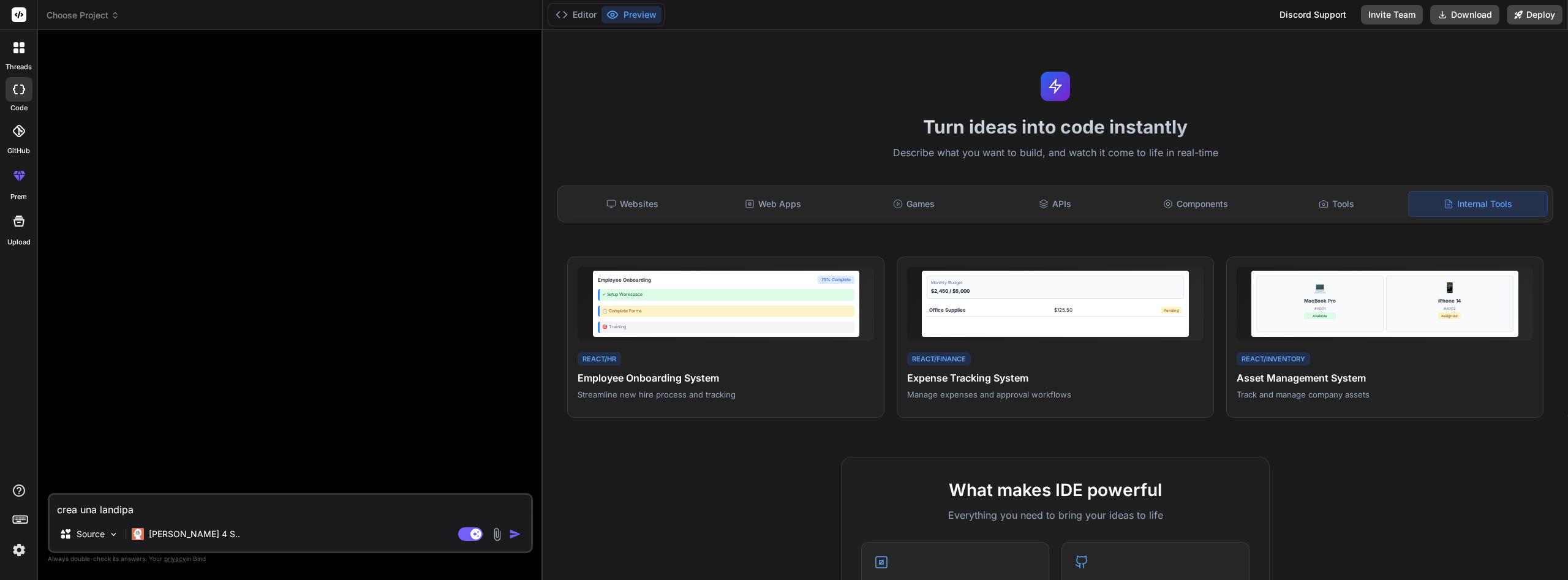
type textarea "crea una landipag"
type textarea "x"
type textarea "crea una landipaga"
type textarea "x"
type textarea "crea una landipag"
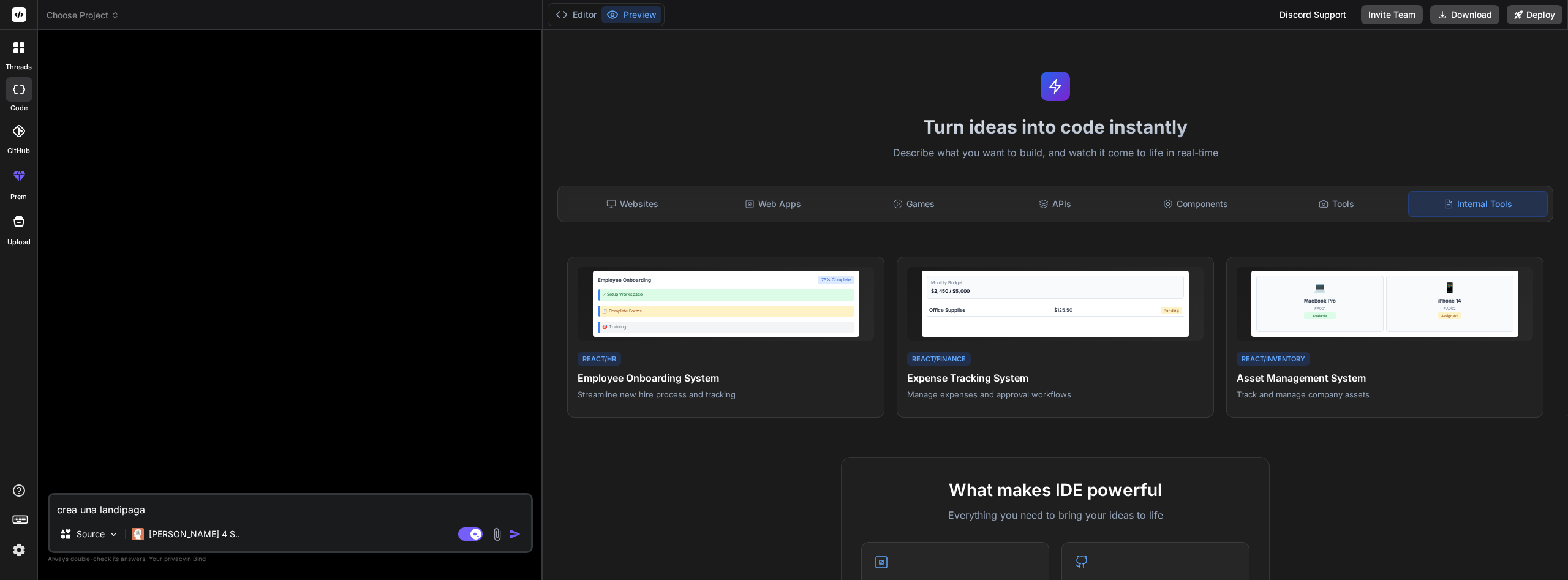
type textarea "x"
type textarea "crea una landipage"
type textarea "x"
type textarea "crea una landipages"
type textarea "x"
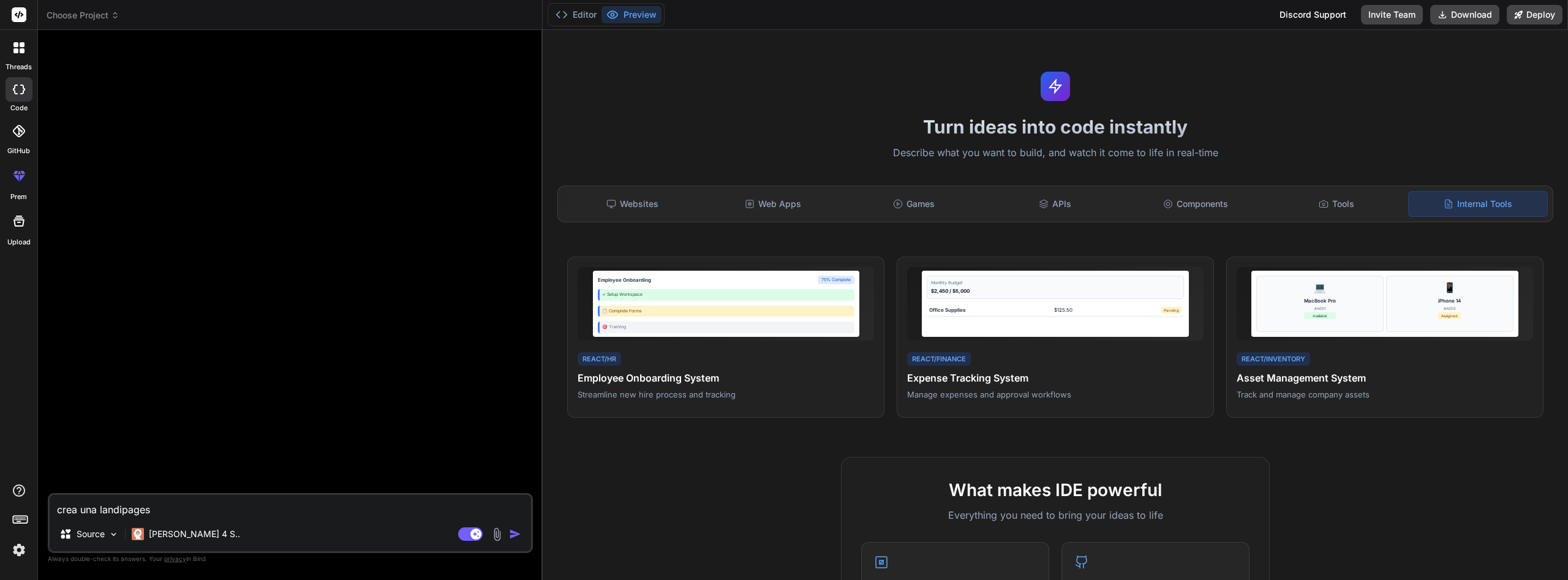
type textarea "crea una landipages"
type textarea "x"
type textarea "crea una landipages p"
type textarea "x"
type textarea "crea una landipages pa"
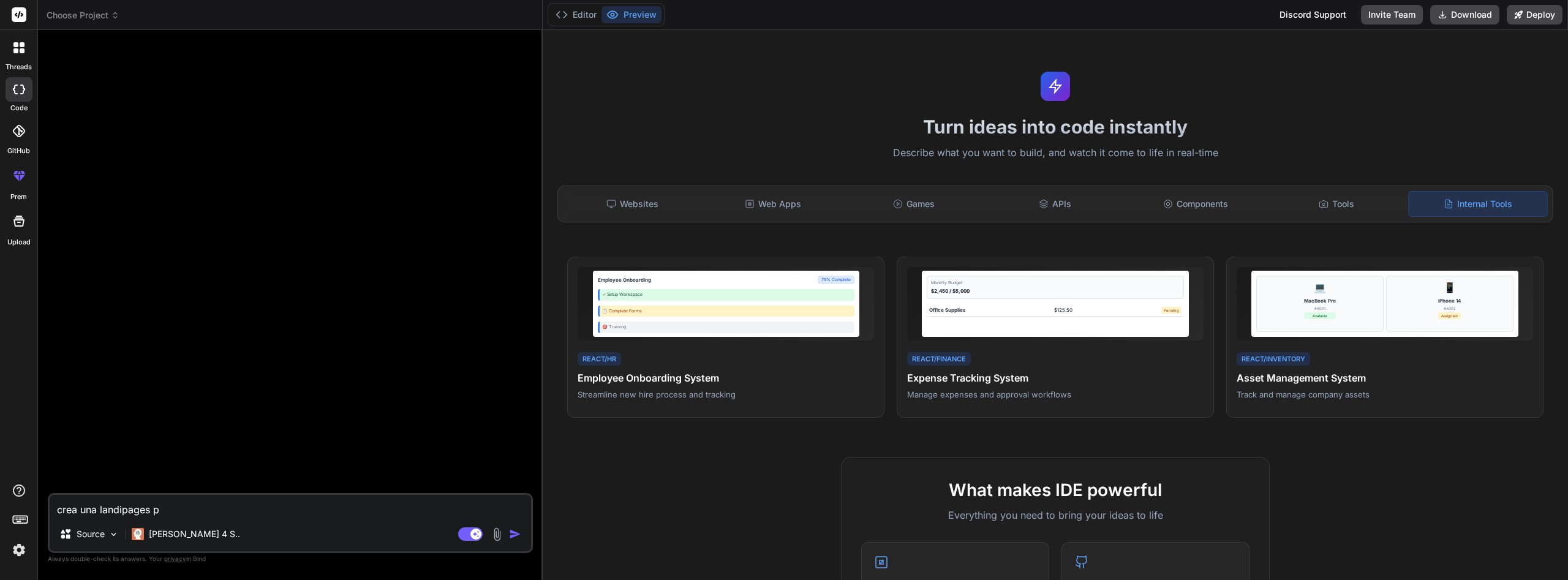
type textarea "x"
type textarea "crea una landipages par"
type textarea "x"
type textarea "crea una landipages para"
type textarea "x"
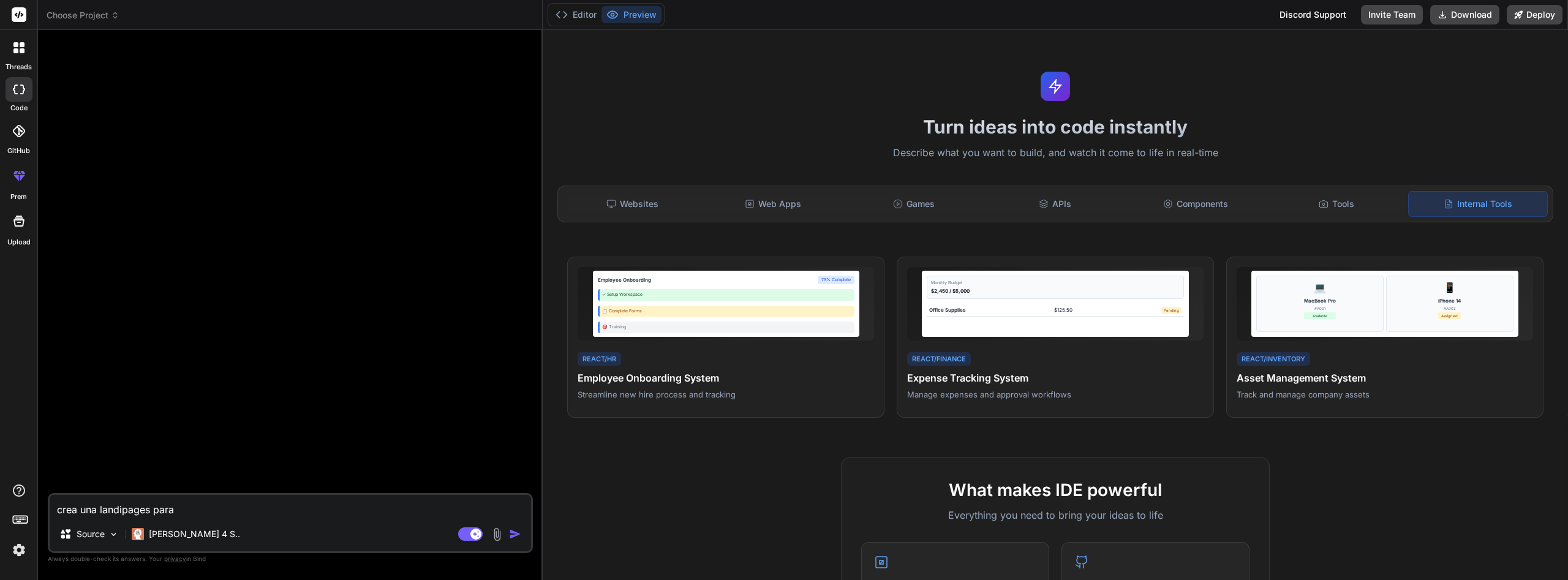
type textarea "crea una landipages para"
type textarea "x"
type textarea "crea una landipages para p"
type textarea "x"
type textarea "crea una landipages para pr"
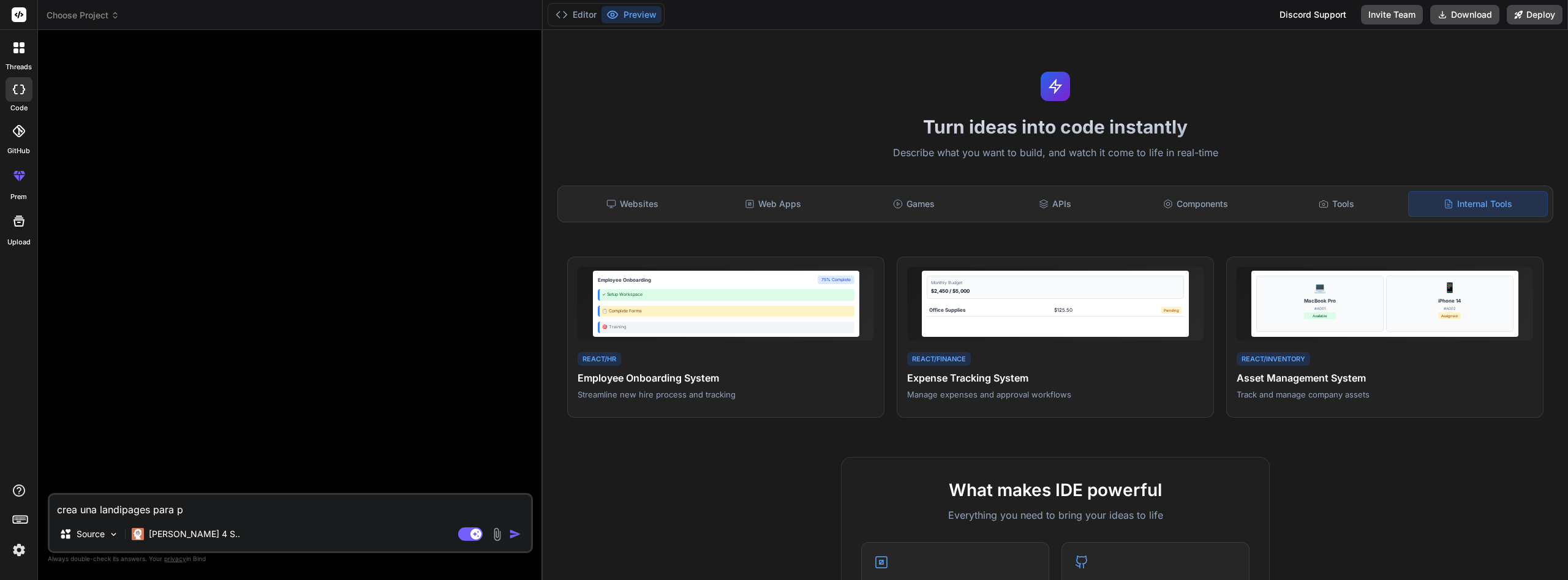
type textarea "x"
type textarea "crea una landipages para pro"
type textarea "x"
type textarea "crea una landipages para prom"
type textarea "x"
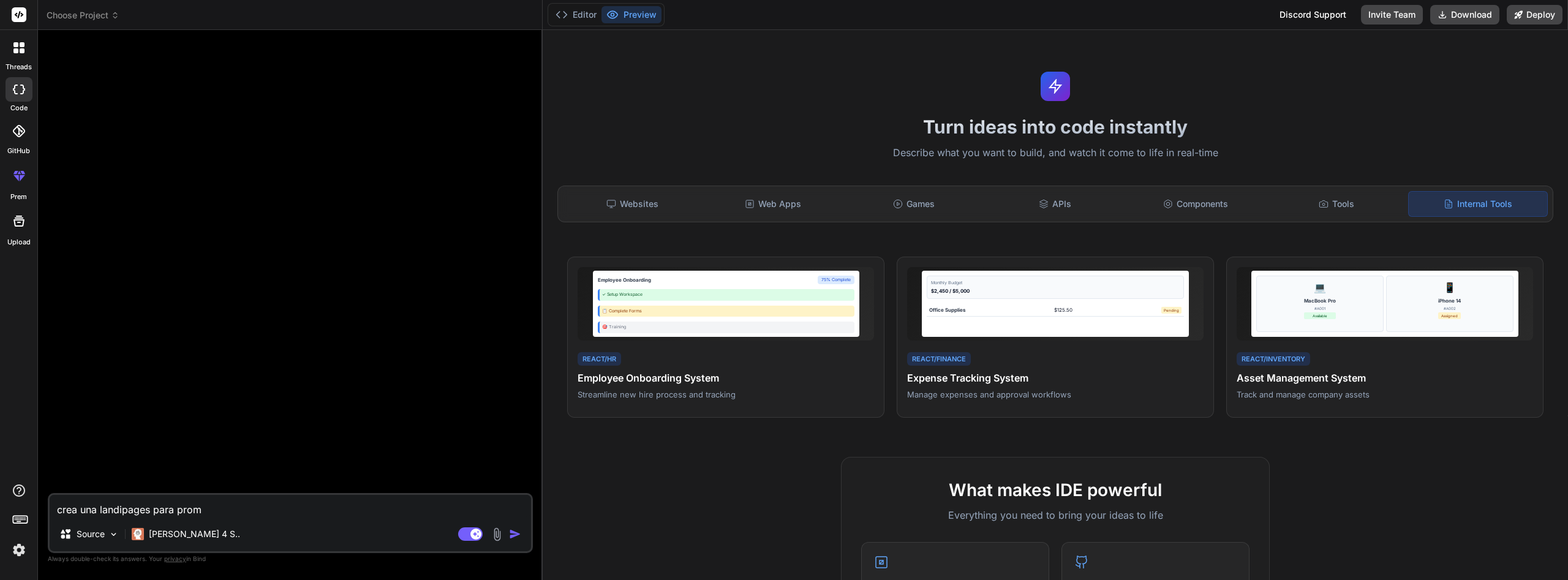
type textarea "crea una landipages para promo"
type textarea "x"
type textarea "crea una landipages para promoc"
type textarea "x"
type textarea "crea una landipages para promoci"
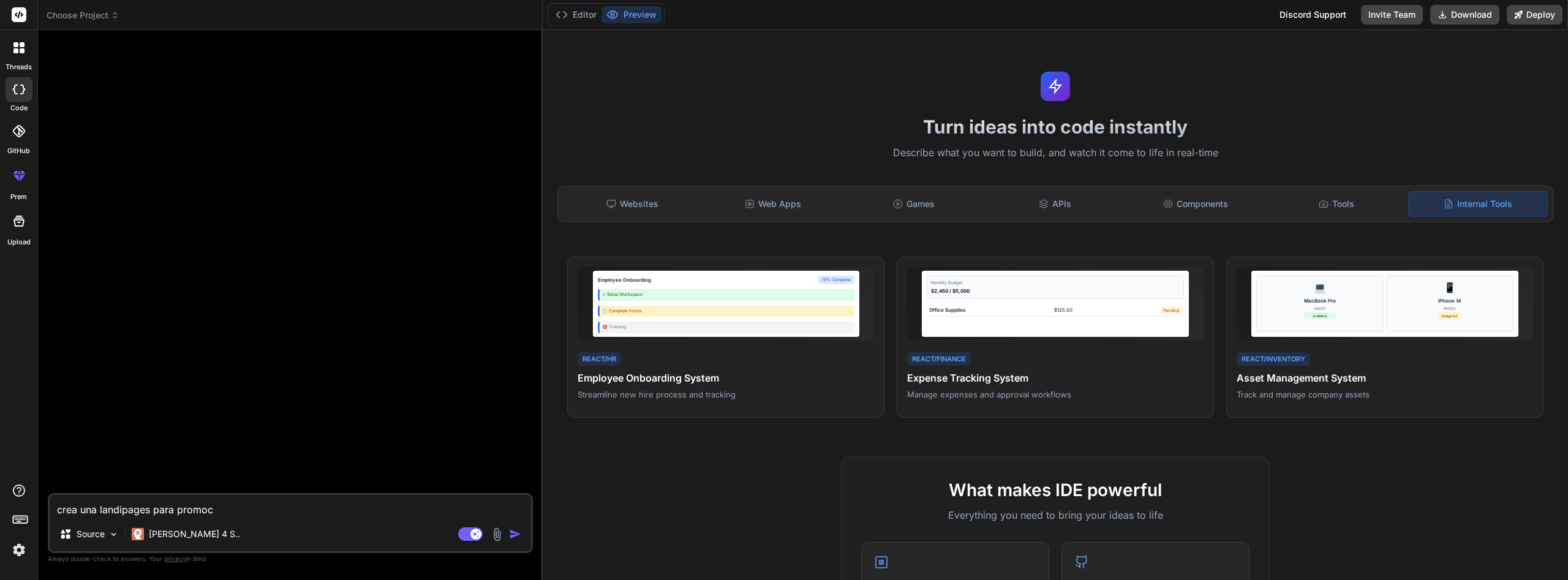
type textarea "x"
type textarea "crea una landipages para promocio"
type textarea "x"
type textarea "crea una landipages para promocion"
type textarea "x"
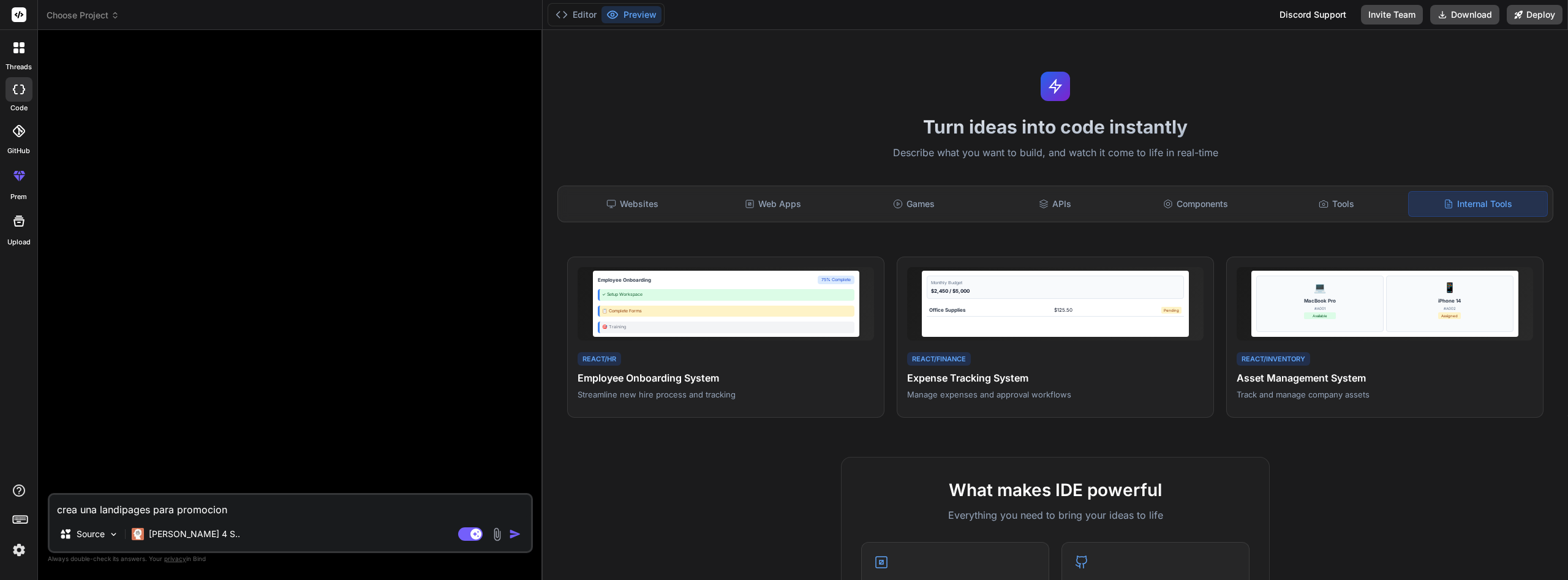
type textarea "crea una landipages para promociona"
type textarea "x"
type textarea "crea una landipages para promocionar"
type textarea "x"
type textarea "crea una landipages para promocionar"
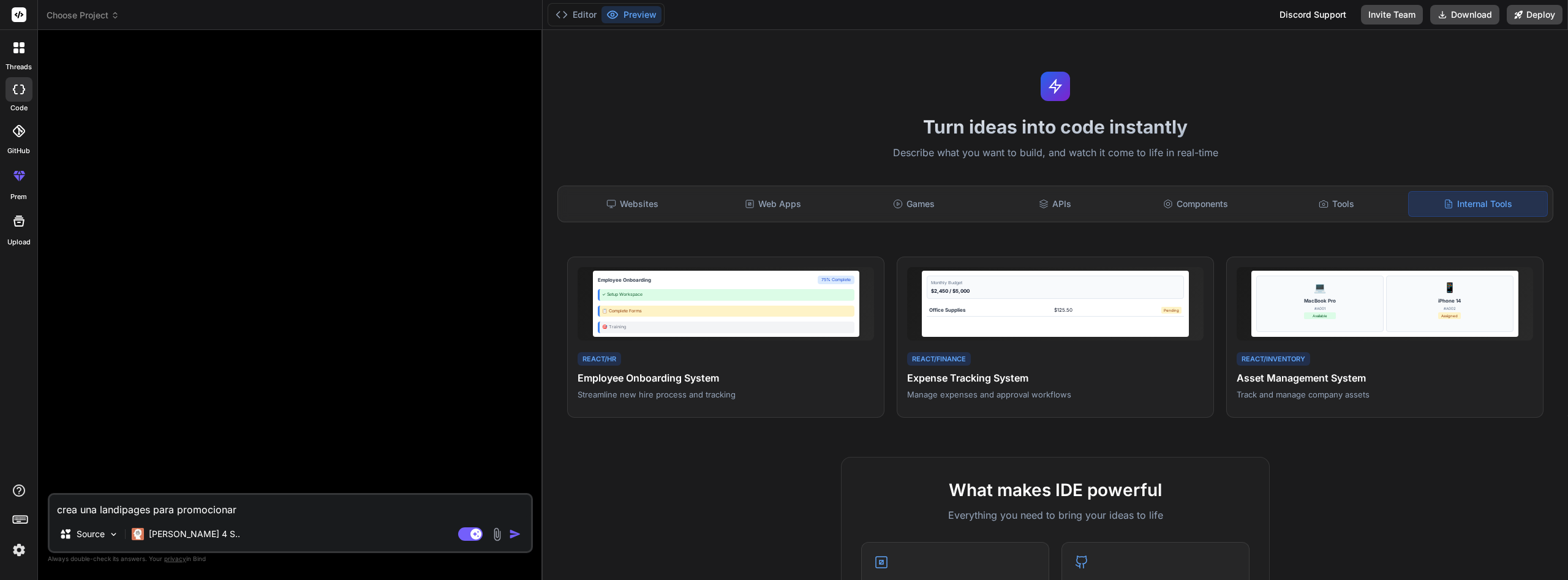
type textarea "x"
type textarea "crea una landipages para promocionar e"
type textarea "x"
type textarea "crea una landipages para promocionar el"
type textarea "x"
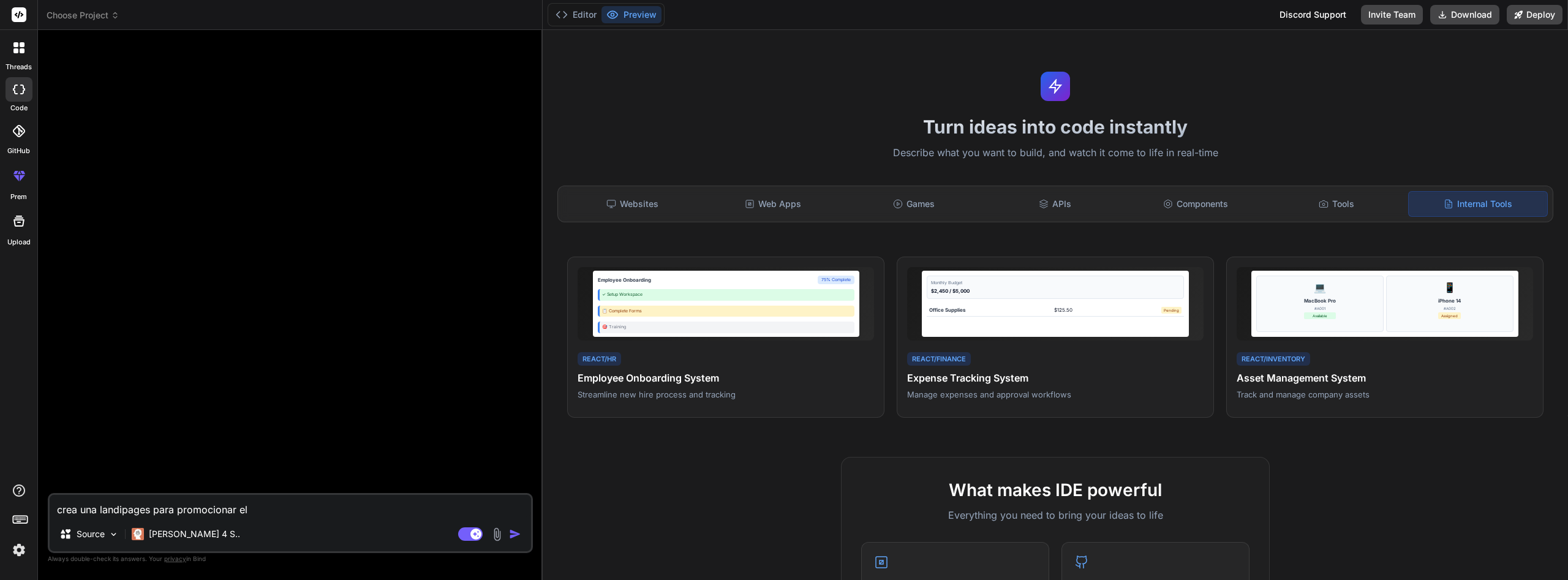
type textarea "crea una landipages para promocionar el"
type textarea "x"
type textarea "crea una landipages para promocionar el c"
type textarea "x"
type textarea "crea una landipages para promocionar el cu"
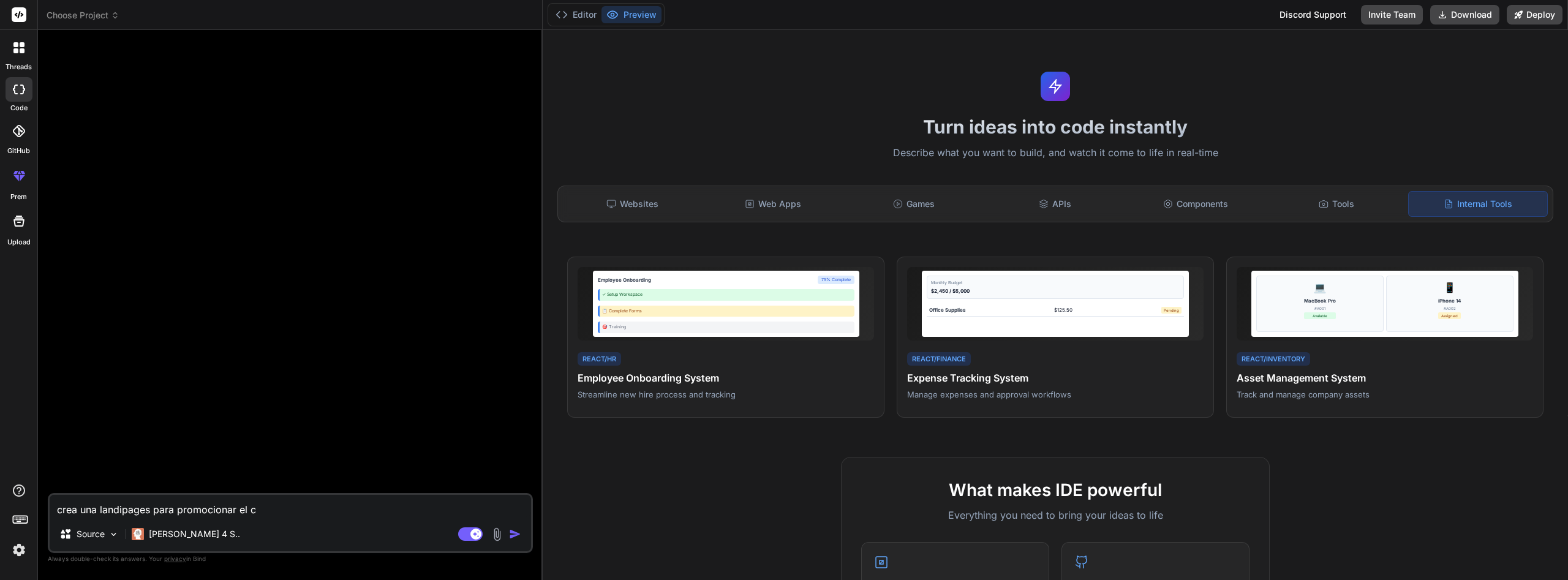
type textarea "x"
type textarea "crea una landipages para promocionar el cur"
type textarea "x"
type textarea "crea una landipages para promocionar el curs"
type textarea "x"
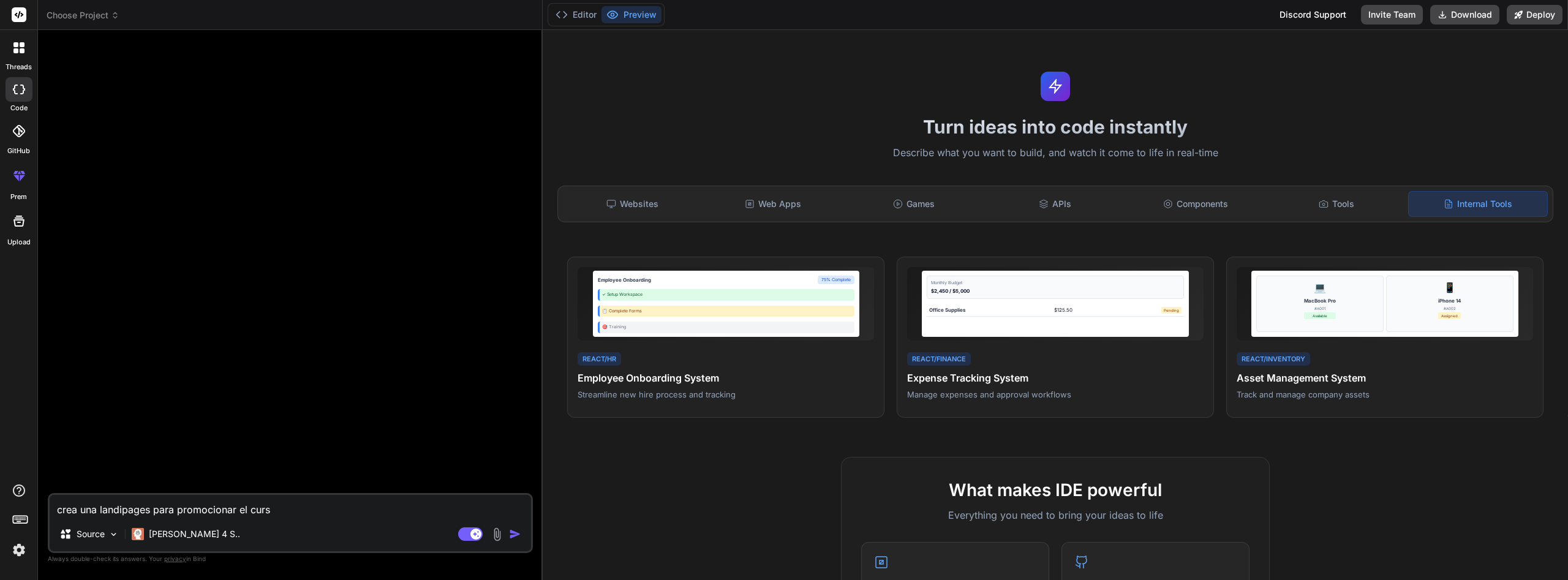
type textarea "crea una landipages para promocionar el curso"
type textarea "x"
type textarea "crea una landipages para promocionar el curso"
type textarea "x"
type textarea "crea una landipages para promocionar el curso d"
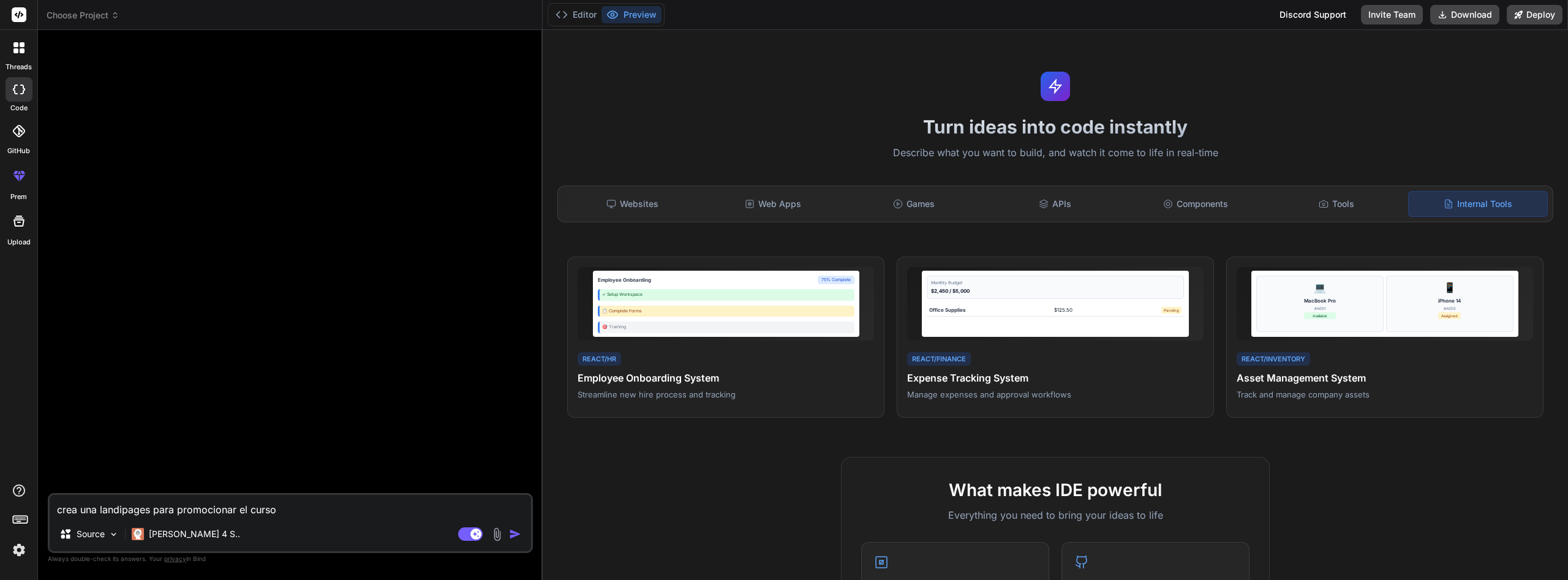
type textarea "x"
type textarea "crea una landipages para promocionar el curso de"
type textarea "x"
type textarea "crea una landipages para promocionar el curso del"
type textarea "x"
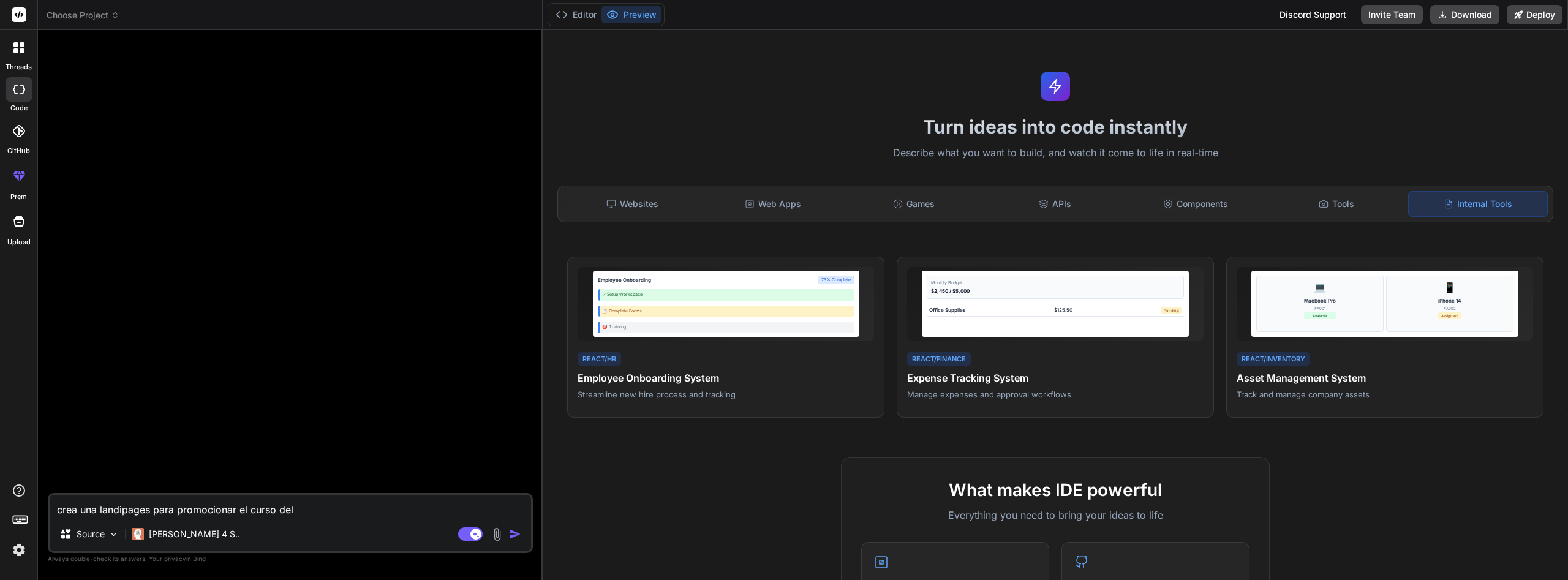
type textarea "crea una landipages para promocionar el curso del"
type textarea "x"
type textarea "crea una landipages para promocionar el curso del d"
type textarea "x"
type textarea "crea una landipages para promocionar el curso del do"
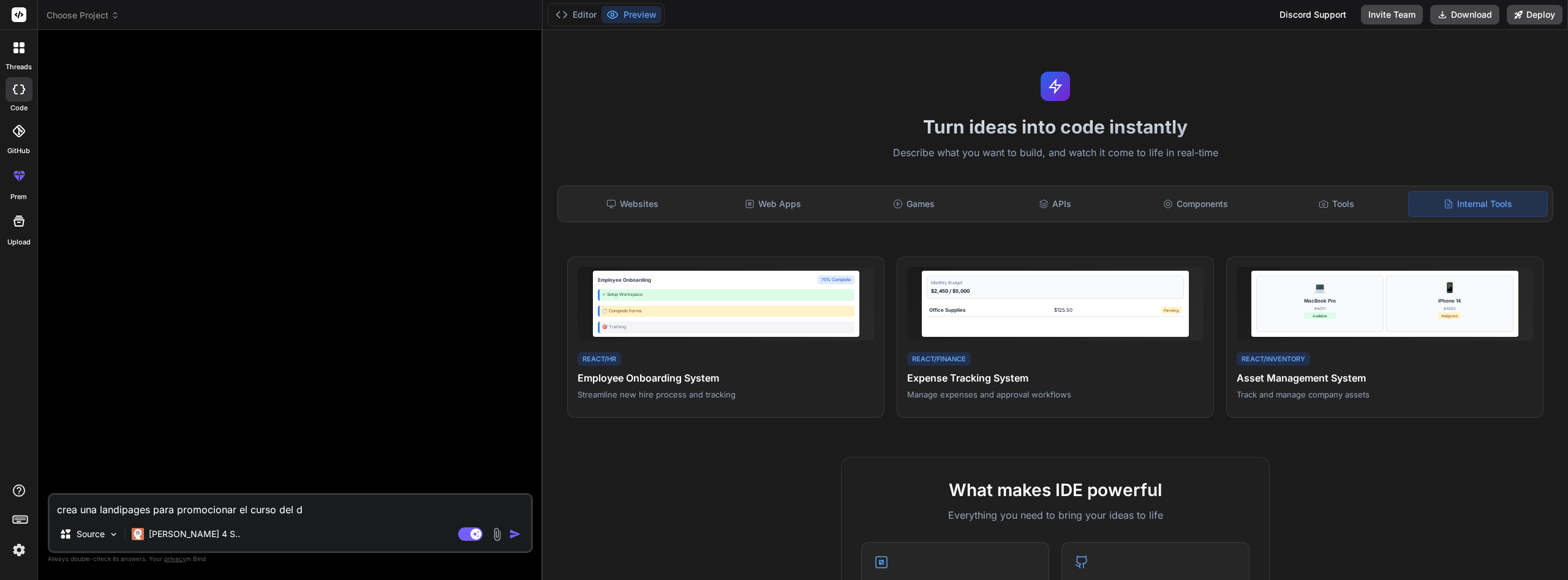
type textarea "x"
type textarea "crea una landipages para promocionar el curso del doc"
type textarea "x"
type textarea "crea una landipages para promocionar el curso del docu"
type textarea "x"
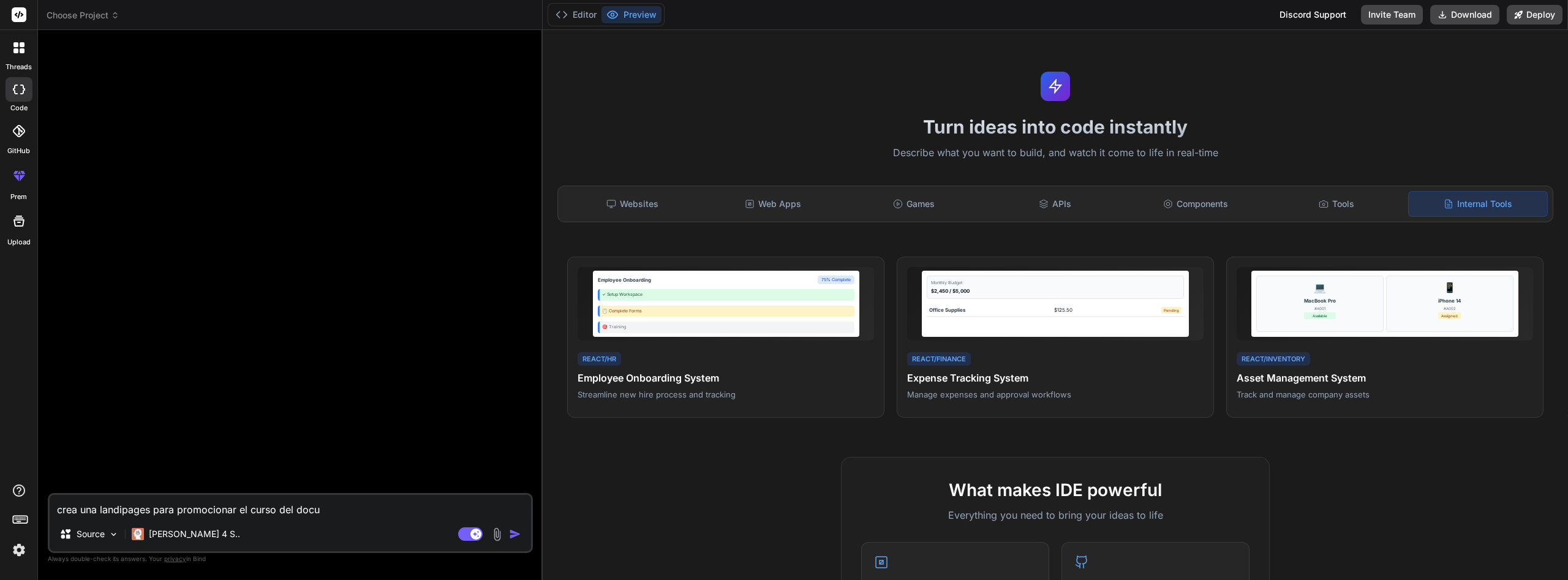
type textarea "crea una landipages para promocionar el curso del docum"
type textarea "x"
type textarea "crea una landipages para promocionar el curso del docume"
type textarea "x"
type textarea "crea una landipages para promocionar el curso del documen"
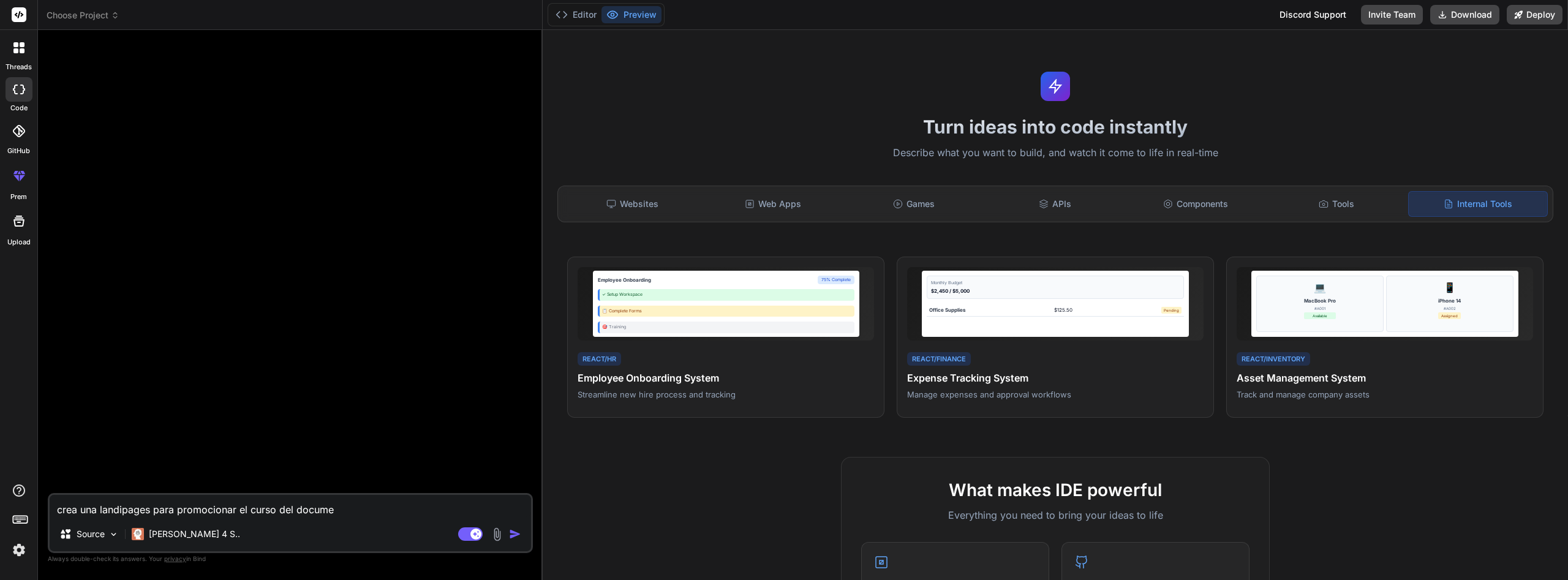
type textarea "x"
type textarea "crea una landipages para promocionar el curso del document"
type textarea "x"
type textarea "crea una landipages para promocionar el curso del documento"
type textarea "x"
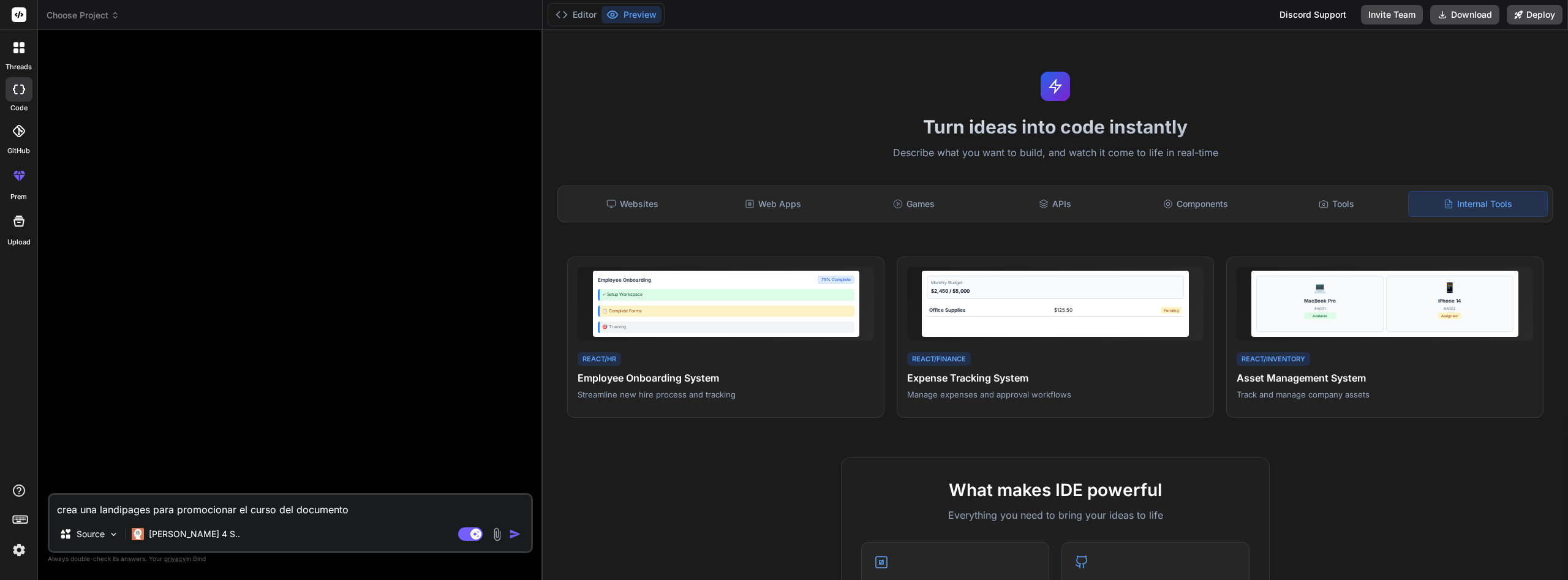
type textarea "crea una landipages para promocionar el curso del documento"
type textarea "x"
type textarea "crea una landipages para promocionar el curso del documento a"
type textarea "x"
type textarea "crea una landipages para promocionar el curso del documento ad"
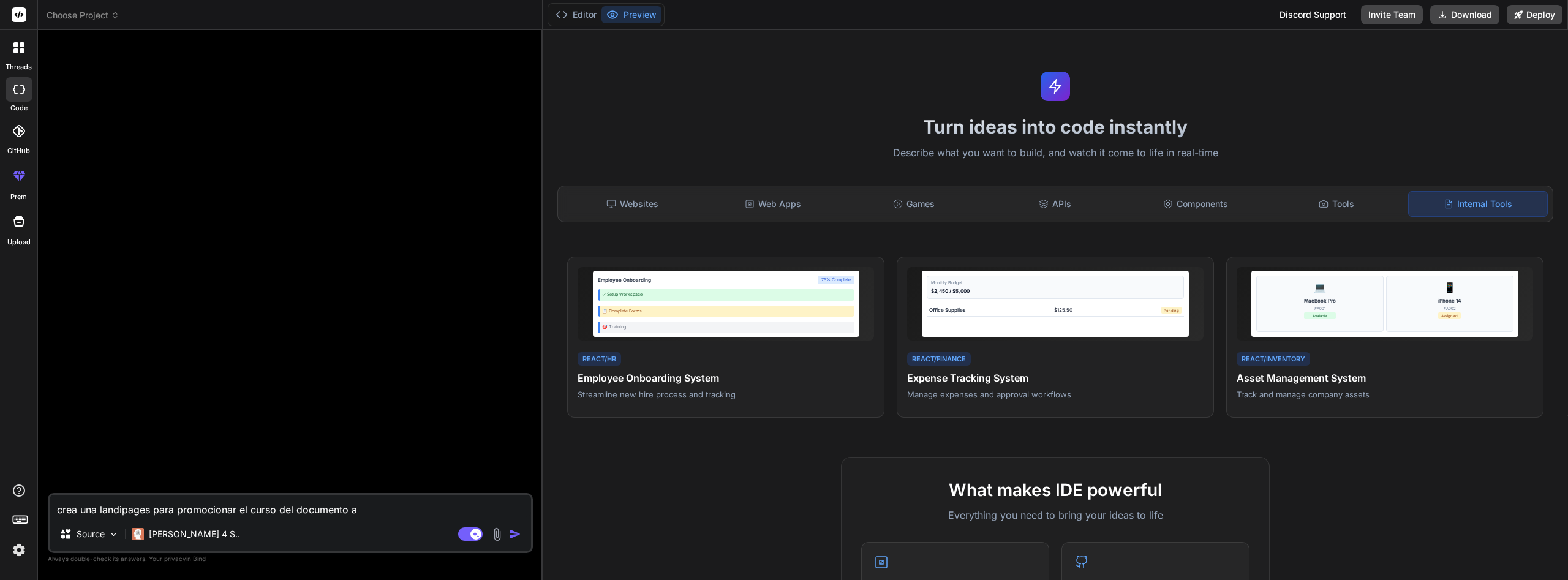
type textarea "x"
type textarea "crea una landipages para promocionar el curso del documento adj"
type textarea "x"
type textarea "crea una landipages para promocionar el curso del documento adju"
type textarea "x"
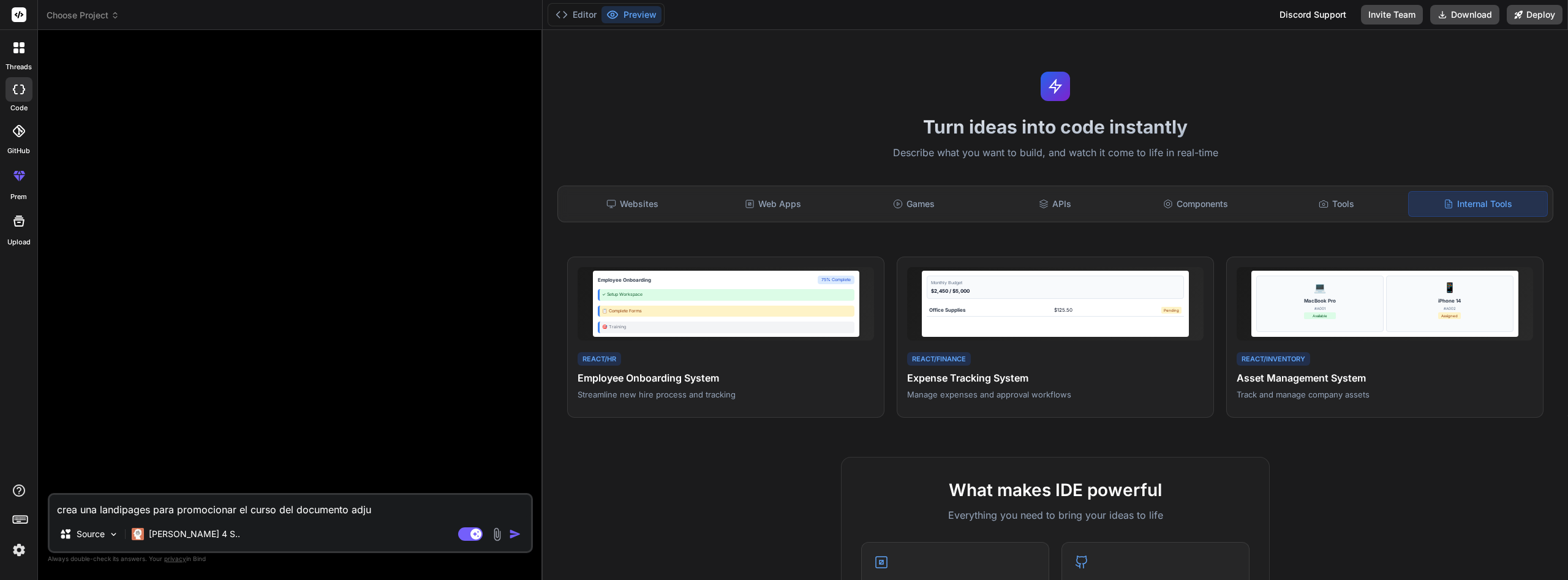
type textarea "crea una landipages para promocionar el curso del documento adjun"
type textarea "x"
type textarea "crea una landipages para promocionar el curso del documento adjuno"
click at [84, 535] on p "Source" at bounding box center [90, 534] width 28 height 12
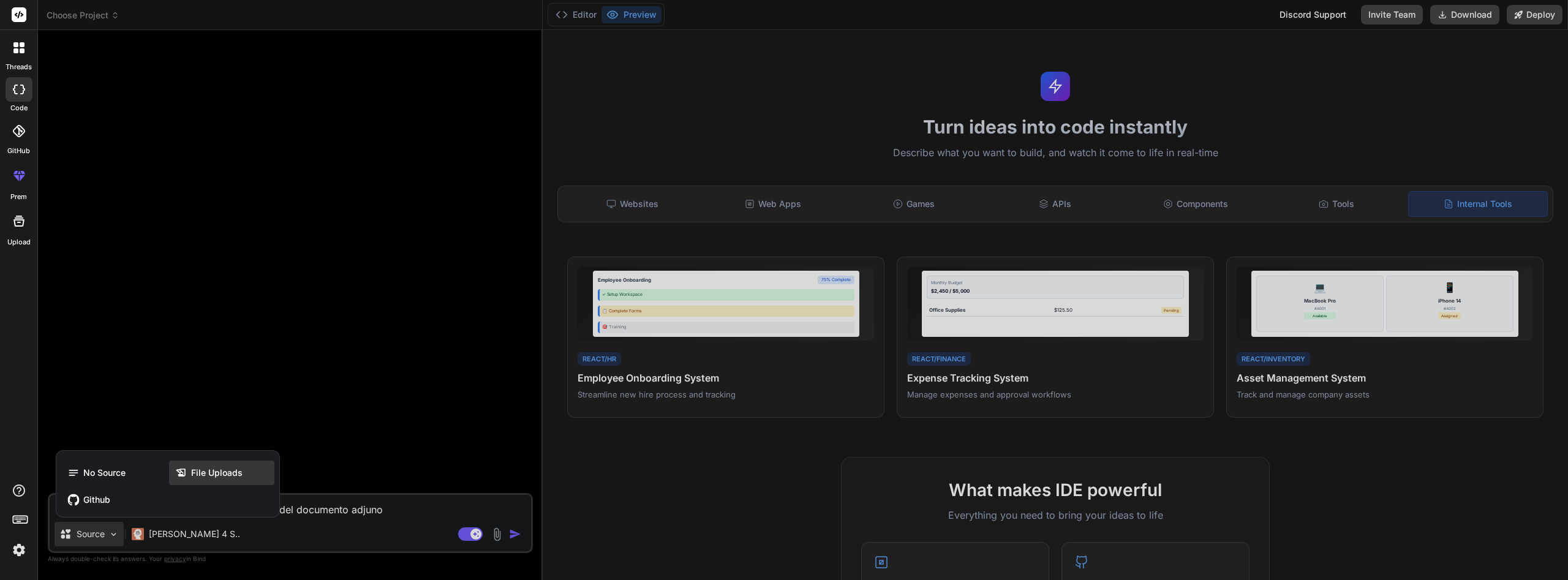
click at [219, 477] on span "File Uploads" at bounding box center [217, 473] width 52 height 12
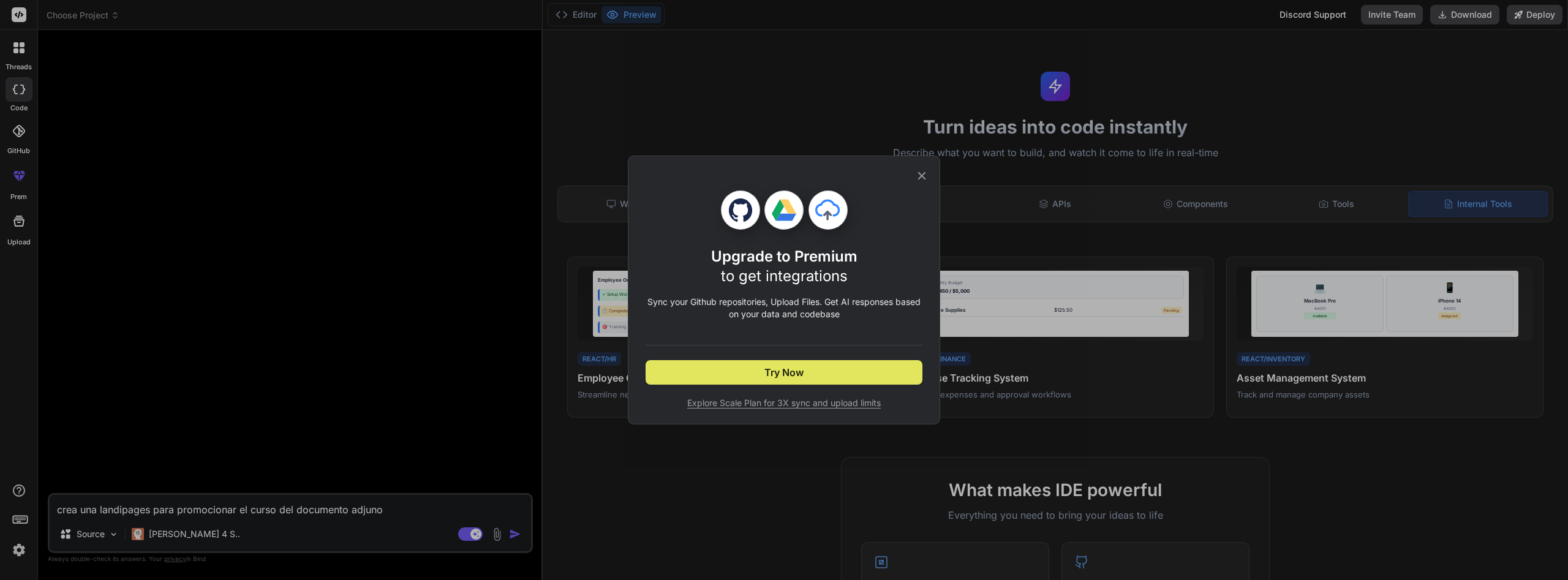
click at [768, 372] on span "Try Now" at bounding box center [784, 372] width 39 height 14
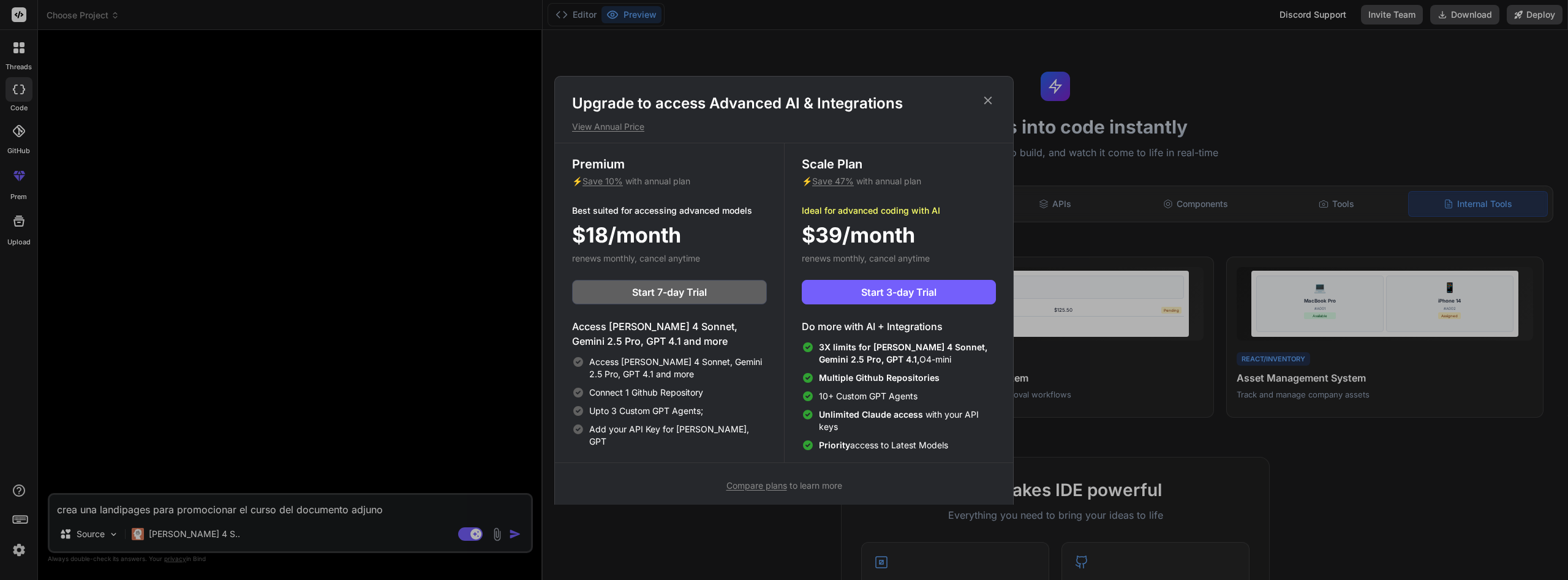
click at [988, 101] on icon at bounding box center [988, 100] width 8 height 8
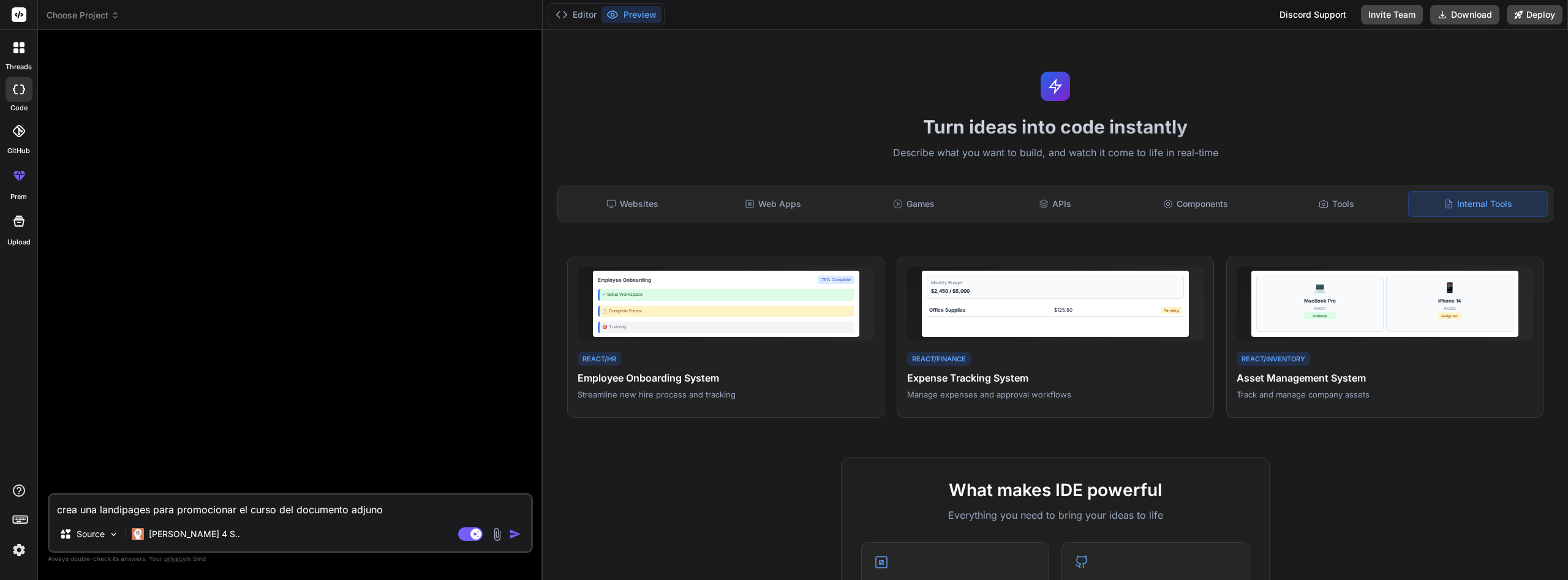
click at [498, 532] on img at bounding box center [497, 535] width 14 height 14
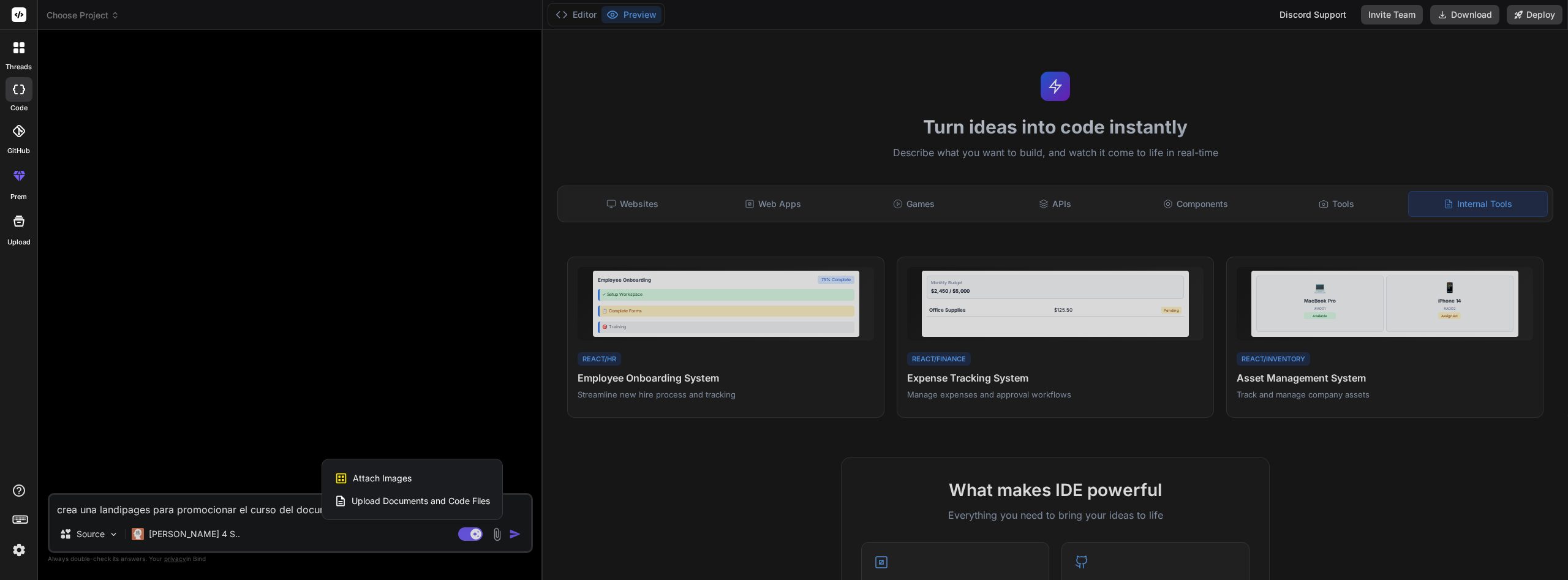
click at [476, 507] on span "Upload Documents and Code Files" at bounding box center [421, 501] width 139 height 12
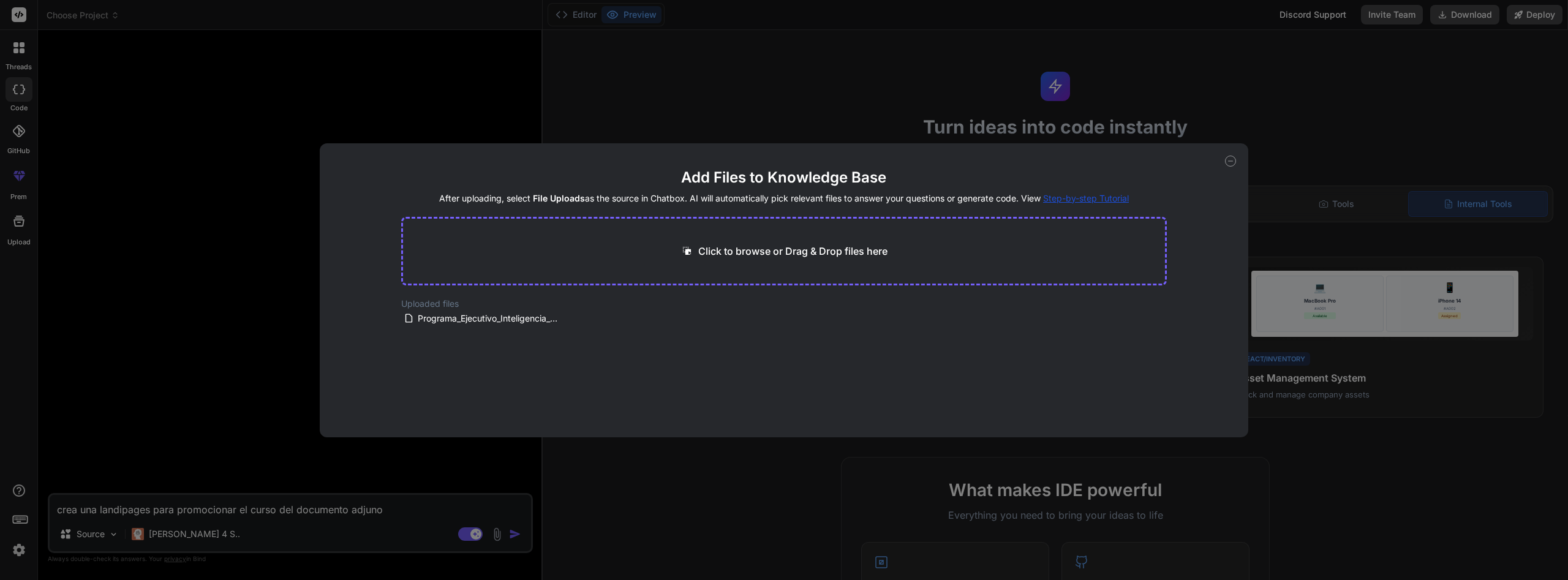
click at [1230, 158] on icon at bounding box center [1230, 161] width 11 height 11
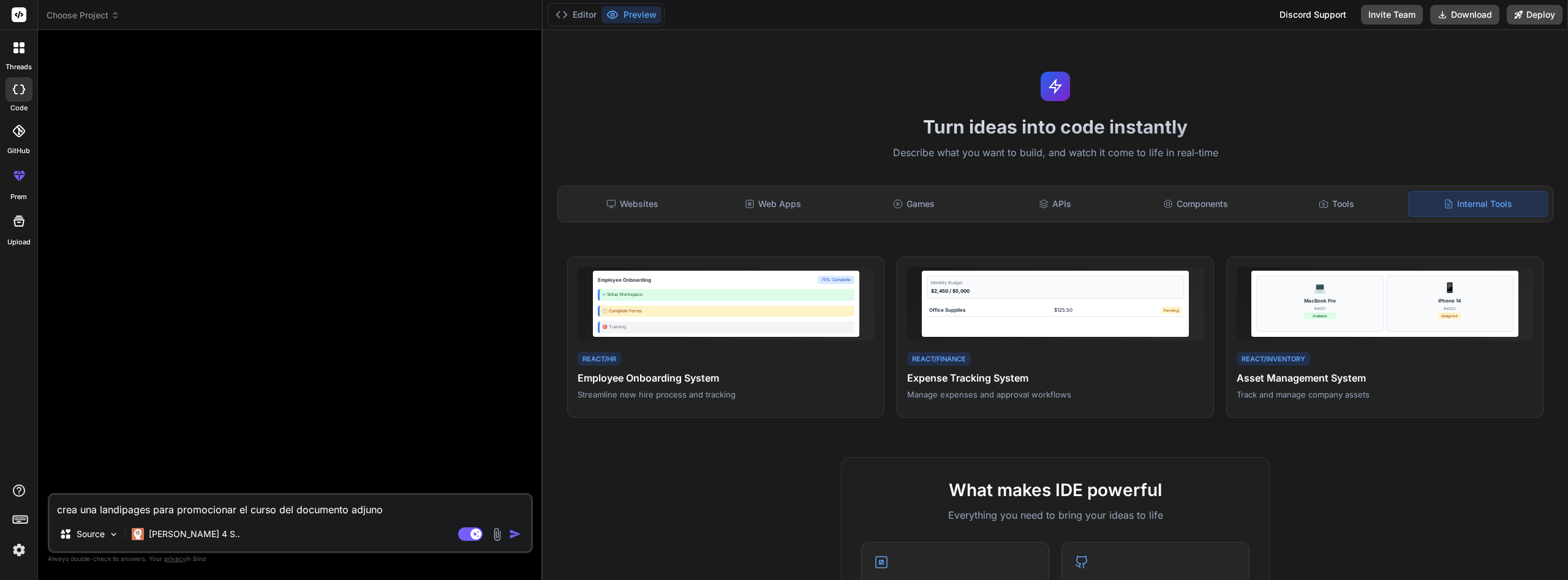
click at [122, 512] on textarea "crea una landipages para promocionar el curso del documento adjuno" at bounding box center [291, 506] width 482 height 22
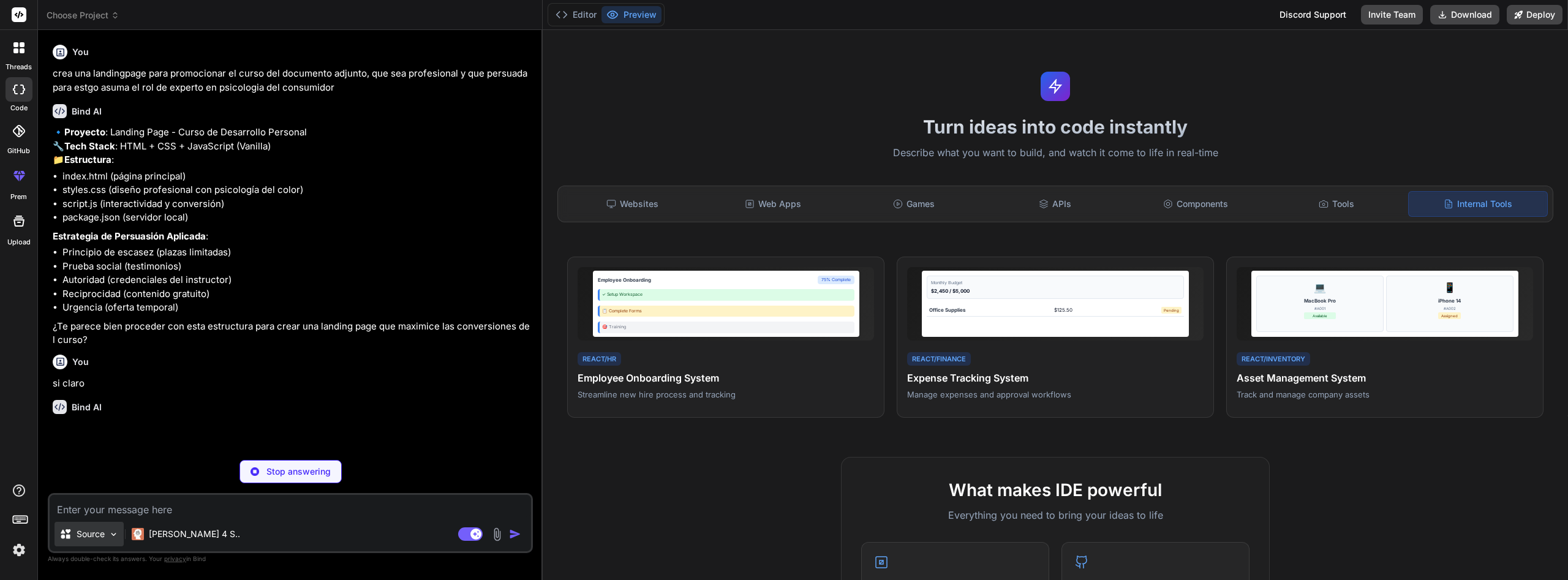
click at [116, 535] on img at bounding box center [114, 535] width 10 height 10
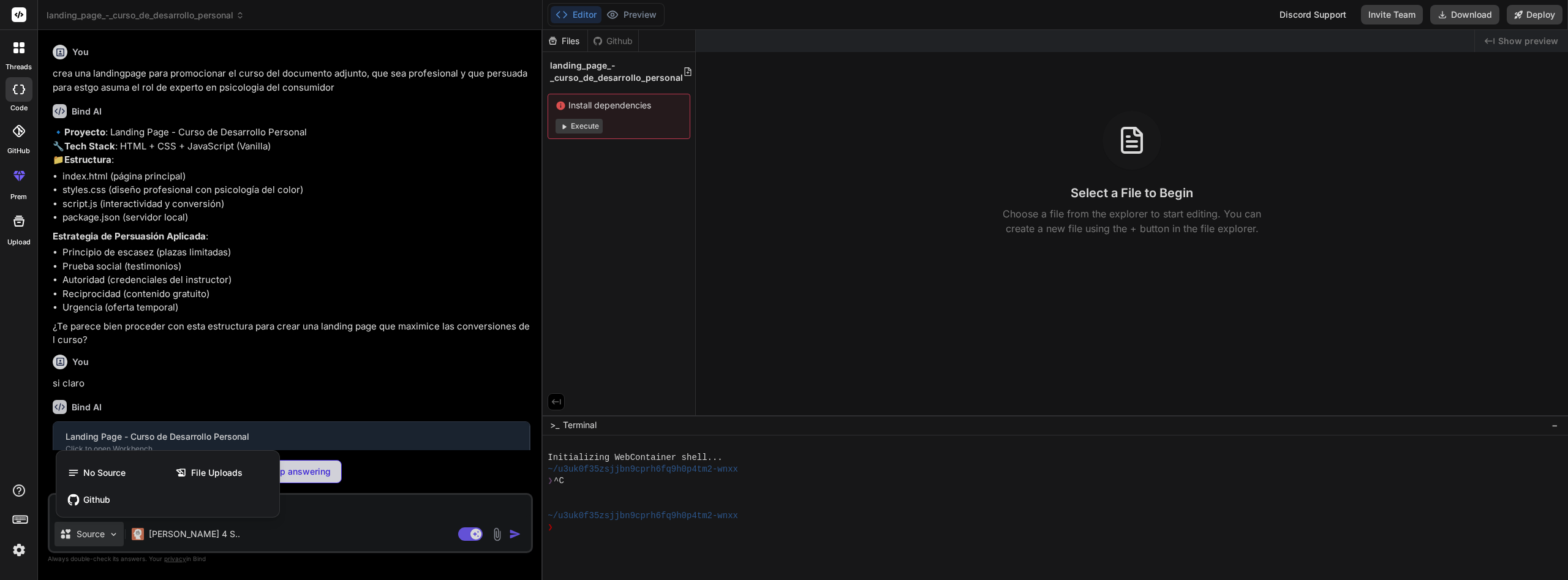
click at [116, 535] on div at bounding box center [784, 290] width 1568 height 580
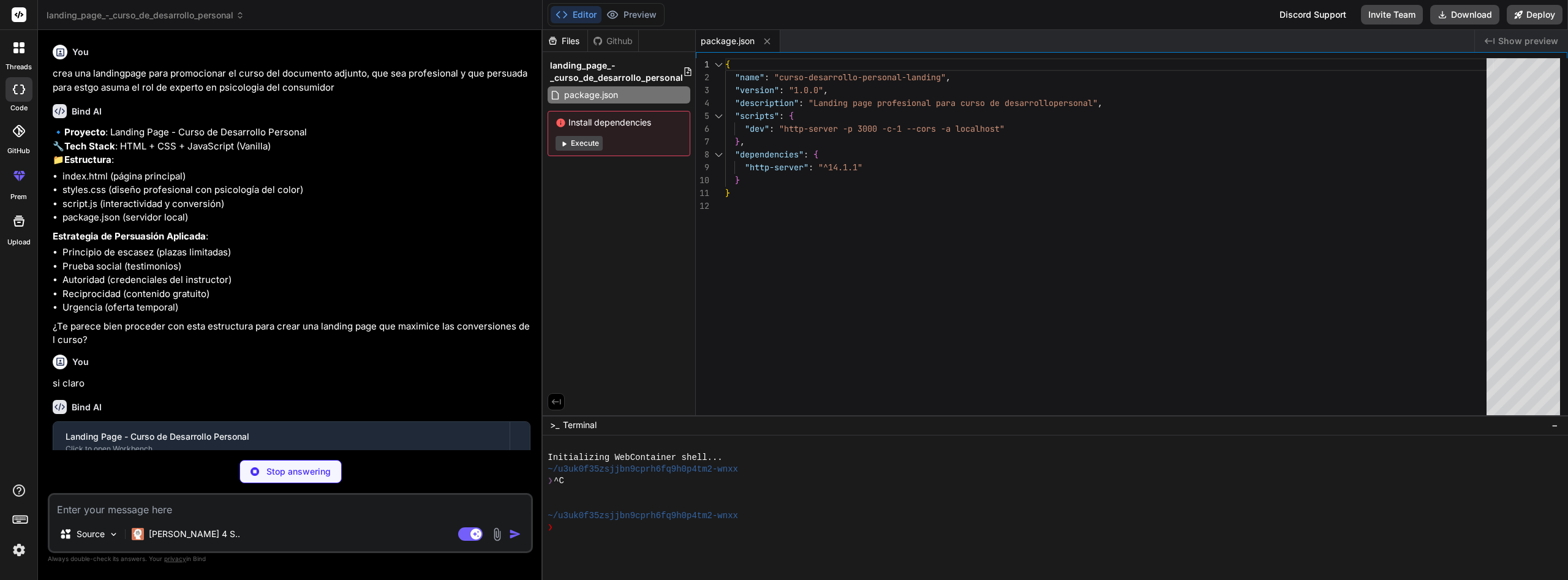
click at [589, 141] on button "Execute" at bounding box center [579, 143] width 47 height 14
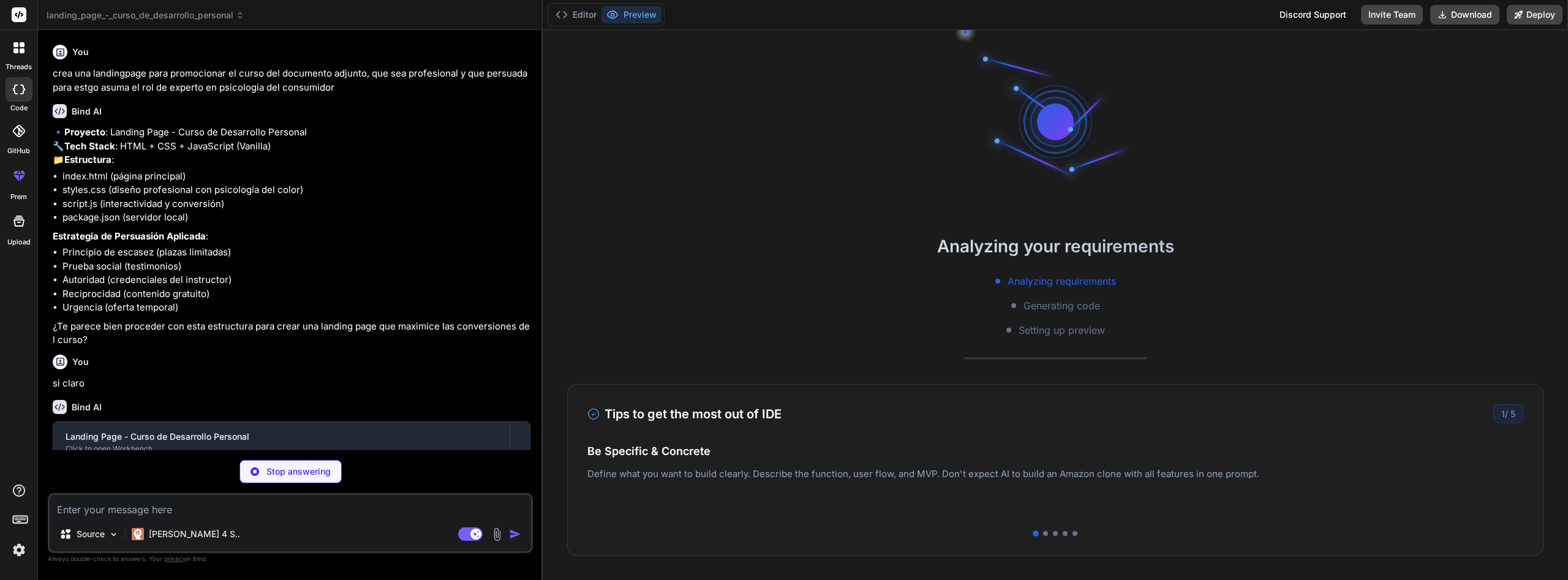
scroll to position [139, 0]
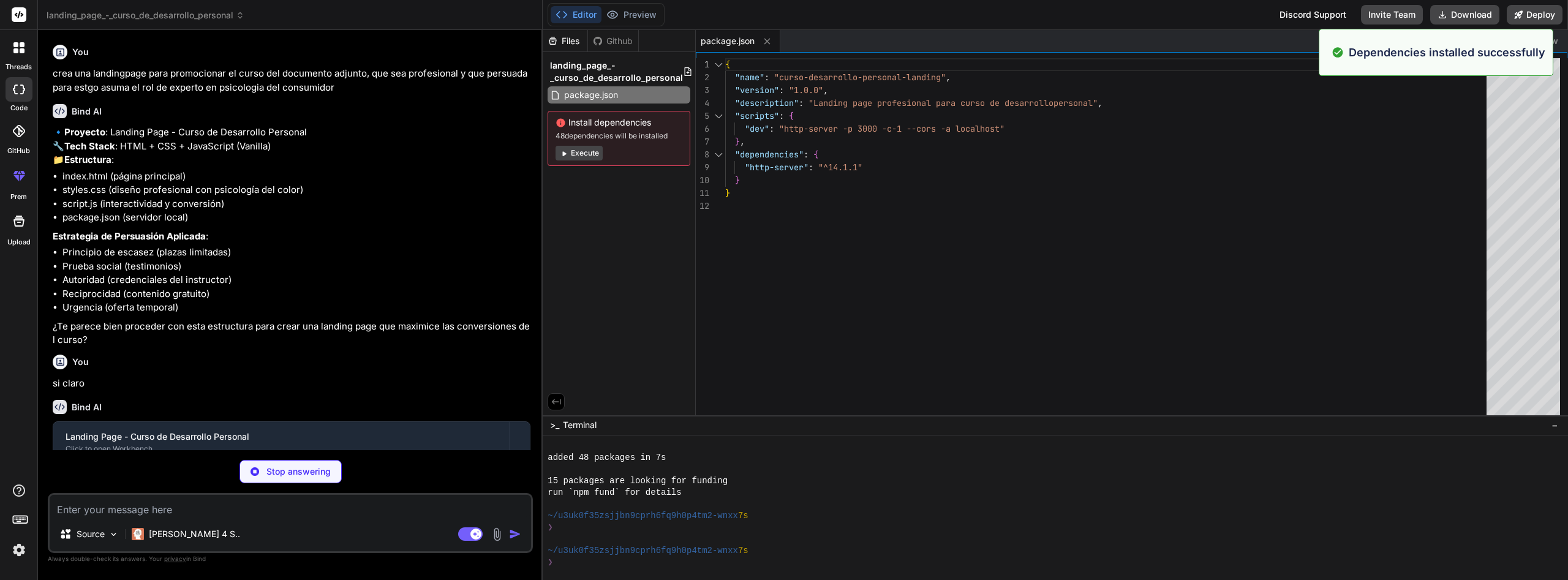
click at [586, 151] on button "Execute" at bounding box center [579, 153] width 47 height 14
click at [587, 154] on button "Execute" at bounding box center [579, 153] width 47 height 14
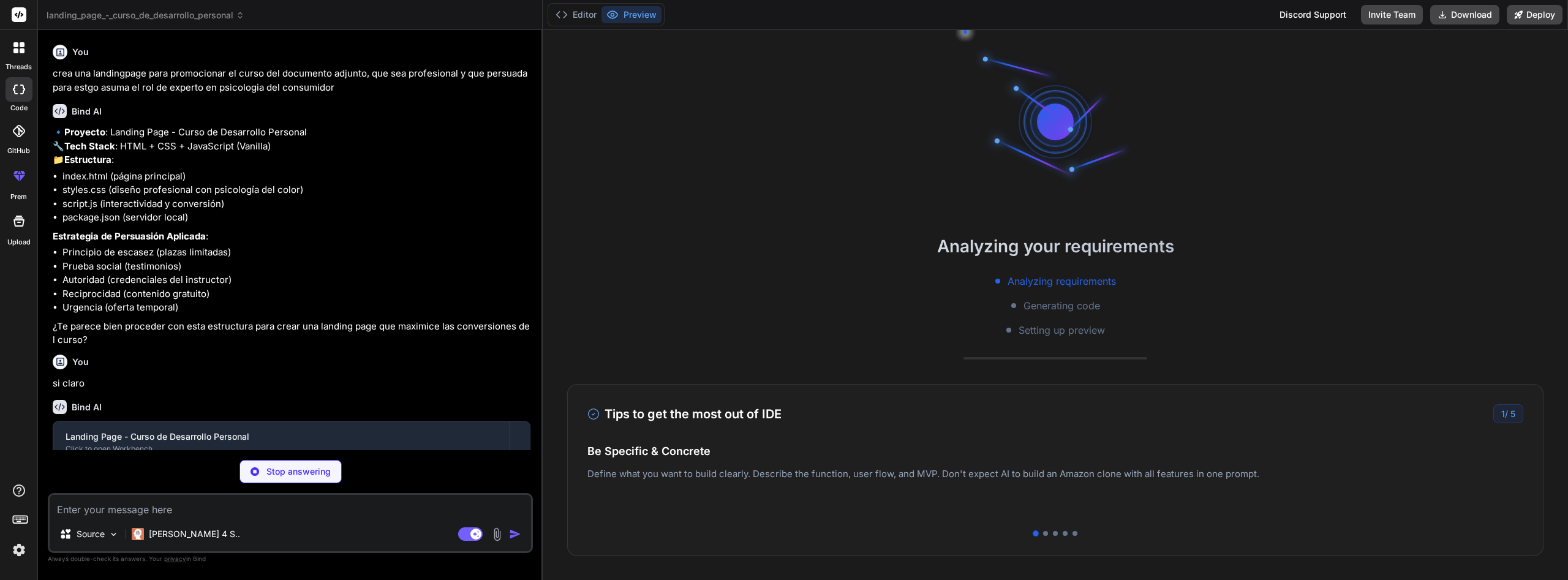
scroll to position [489, 0]
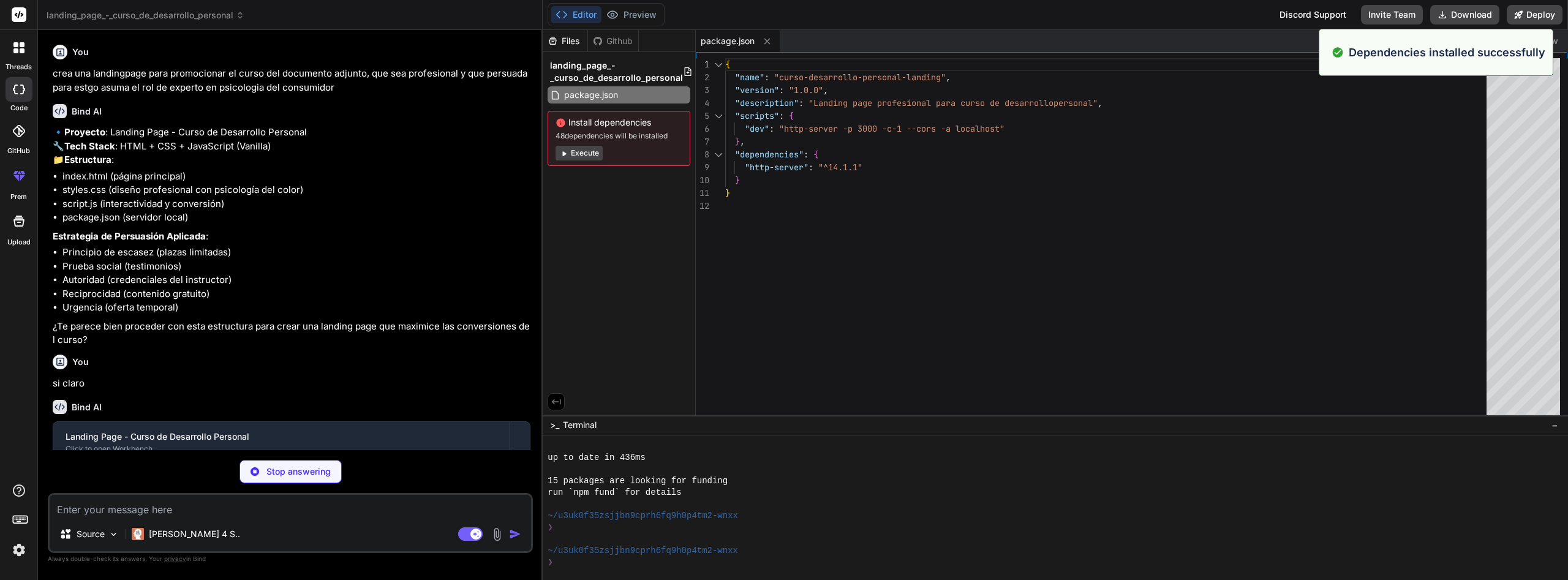
click at [587, 154] on button "Execute" at bounding box center [579, 153] width 47 height 14
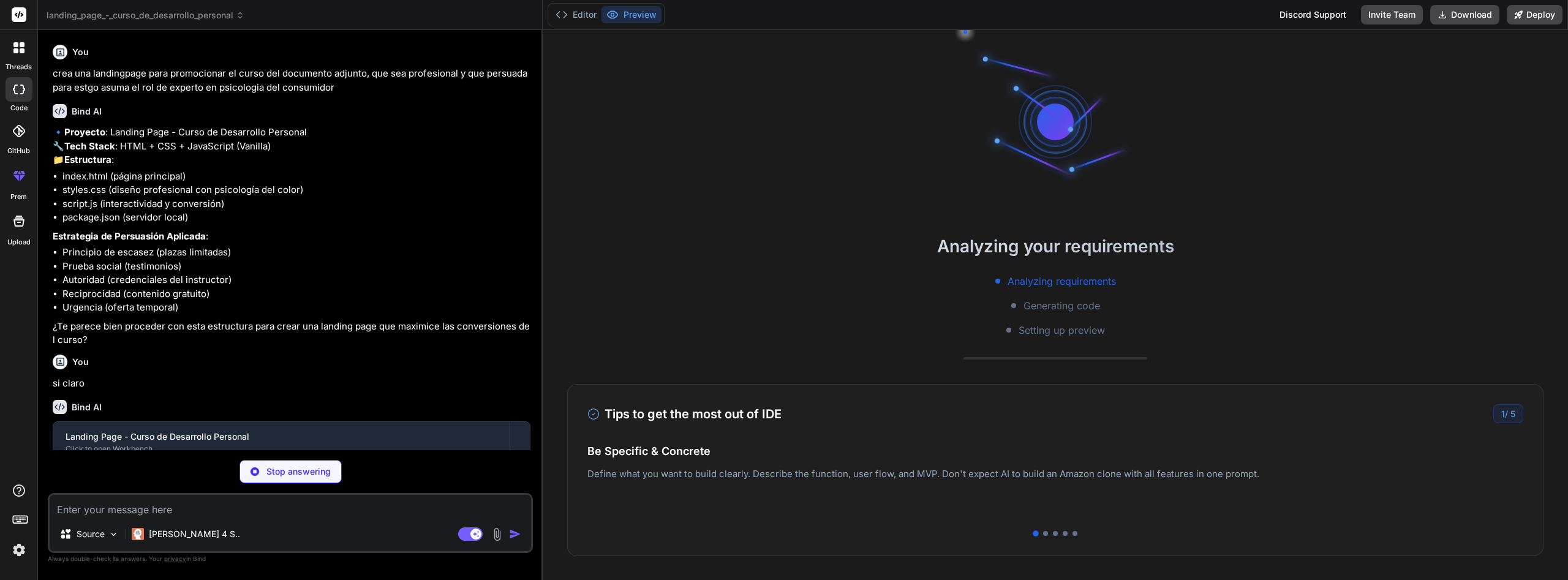
scroll to position [664, 0]
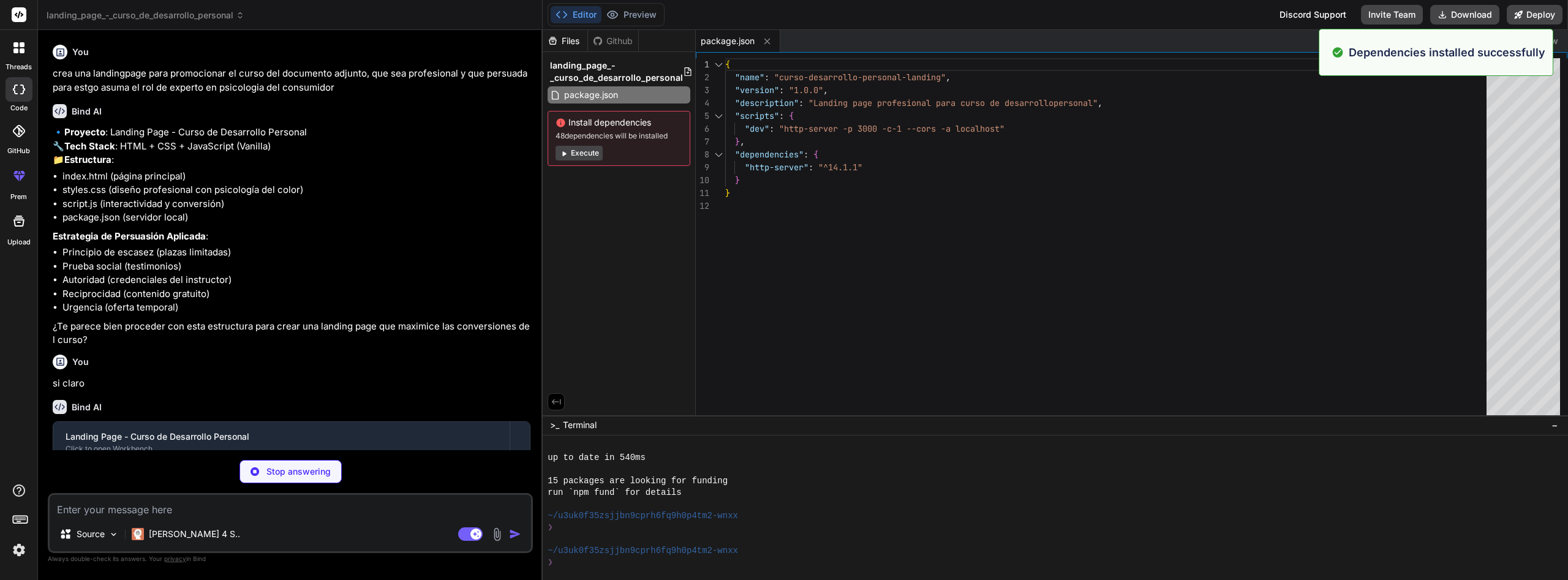
click at [587, 154] on button "Execute" at bounding box center [579, 153] width 47 height 14
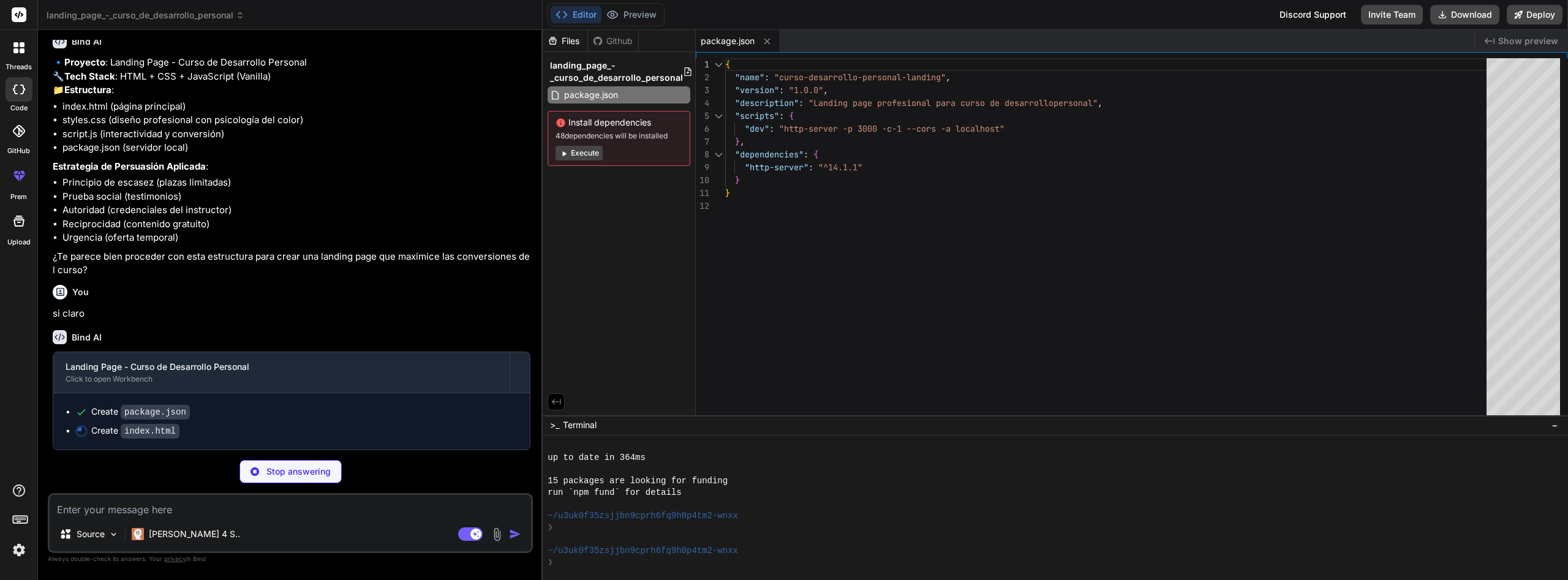
scroll to position [98, 0]
click at [597, 149] on button "Execute" at bounding box center [579, 153] width 47 height 14
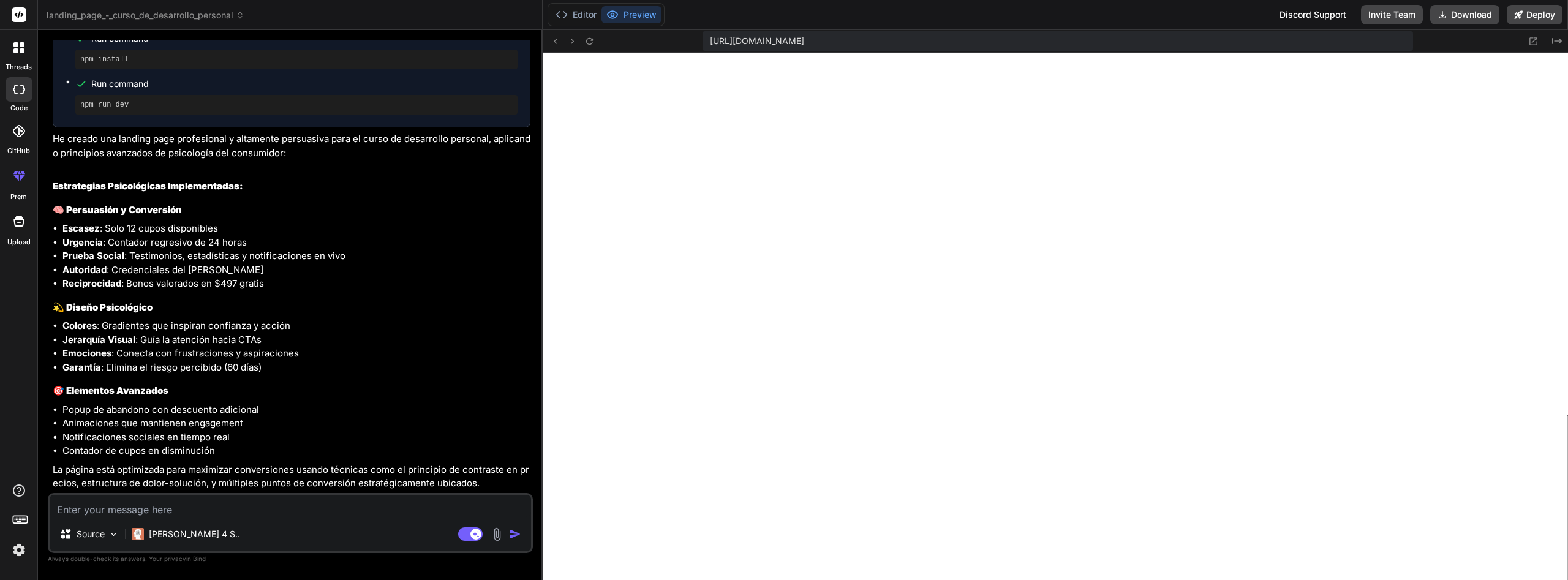
scroll to position [549, 0]
click at [1471, 13] on button "Download" at bounding box center [1465, 14] width 69 height 20
drag, startPoint x: 1157, startPoint y: 44, endPoint x: 1084, endPoint y: 43, distance: 73.0
click at [1084, 43] on div "https://u3uk0f35zsjjbn9cprh6fq9h0p4tm2-wnxx--3000--96435430.local-corp.webconta…" at bounding box center [1058, 41] width 711 height 20
drag, startPoint x: 1120, startPoint y: 40, endPoint x: 671, endPoint y: 20, distance: 449.4
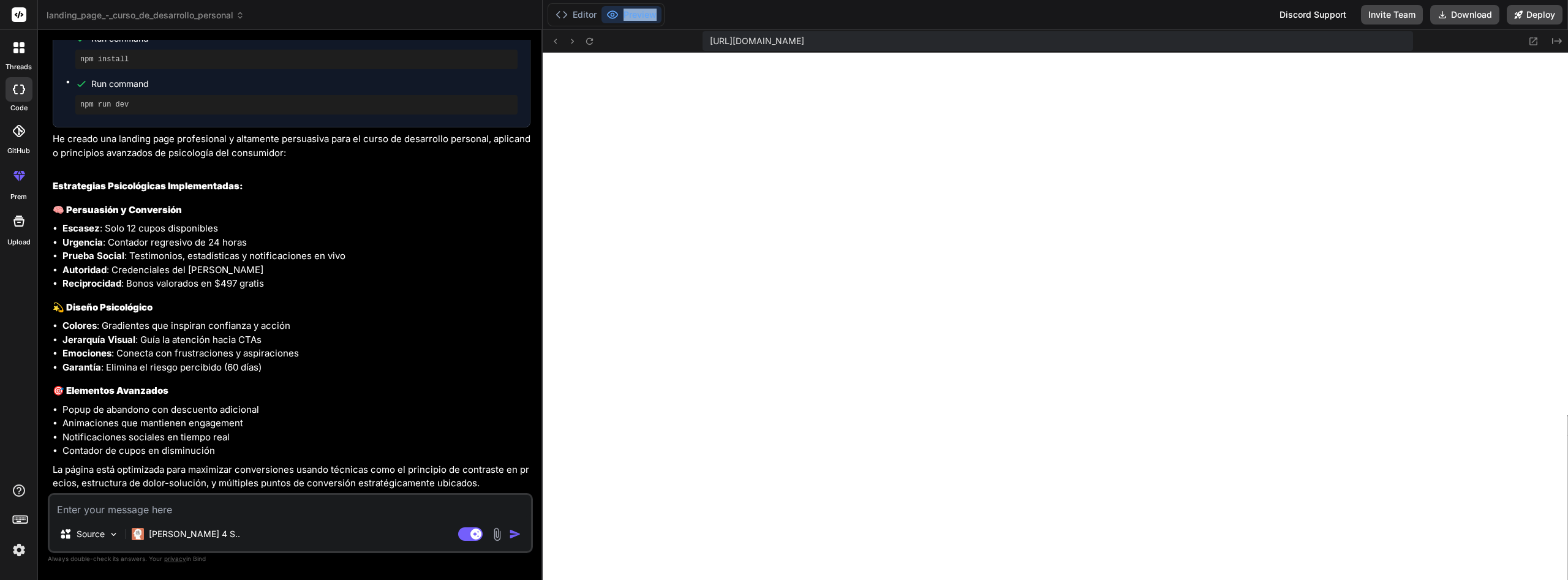
click at [703, 31] on div "https://u3uk0f35zsjjbn9cprh6fq9h0p4tm2-wnxx--3000--96435430.local-corp.webconta…" at bounding box center [1058, 41] width 711 height 20
copy button "Preview"
drag, startPoint x: 1120, startPoint y: 48, endPoint x: 1123, endPoint y: 43, distance: 5.8
click at [1122, 46] on div "https://u3uk0f35zsjjbn9cprh6fq9h0p4tm2-wnxx--3000--96435430.local-corp.webconta…" at bounding box center [1058, 41] width 711 height 20
drag, startPoint x: 1123, startPoint y: 41, endPoint x: 698, endPoint y: 39, distance: 425.0
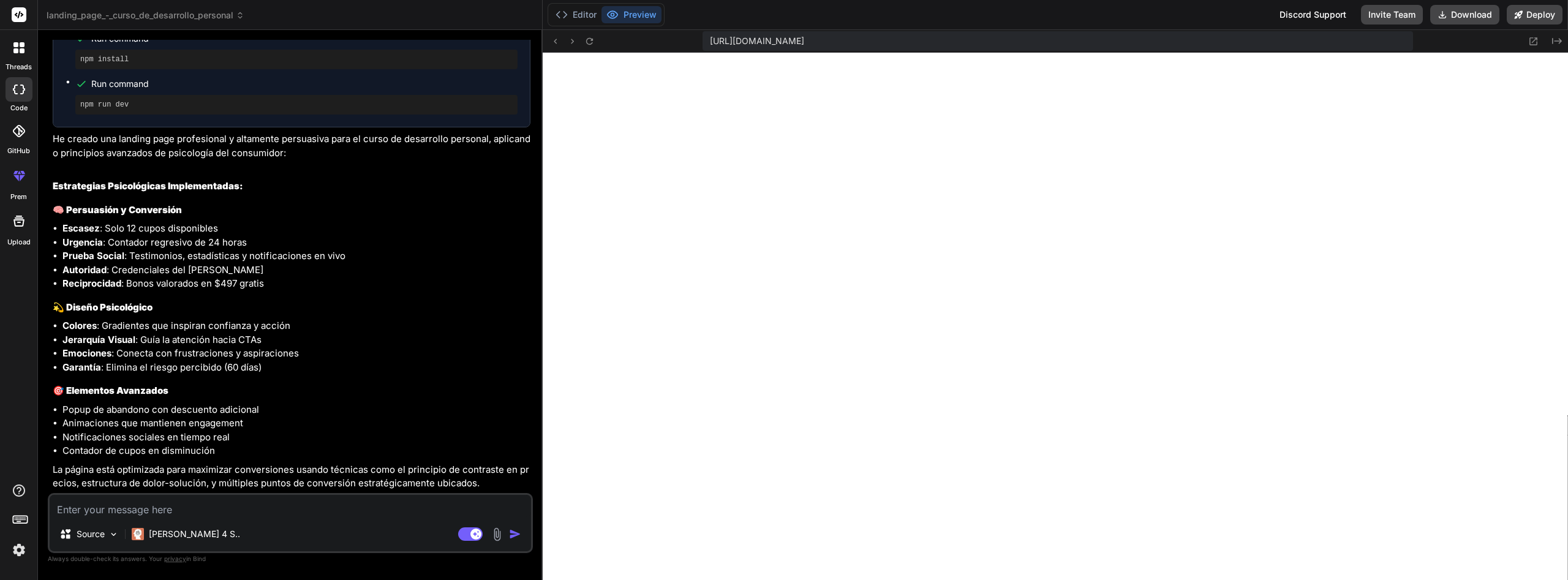
click at [703, 39] on div "https://u3uk0f35zsjjbn9cprh6fq9h0p4tm2-wnxx--3000--96435430.local-corp.webconta…" at bounding box center [1058, 41] width 711 height 20
copy span "https://u3uk0f35zsjjbn9cprh6fq9h0p4tm2-wnxx--3000--96435430.local-corp.webconta…"
click at [1531, 14] on button "Deploy" at bounding box center [1535, 14] width 56 height 20
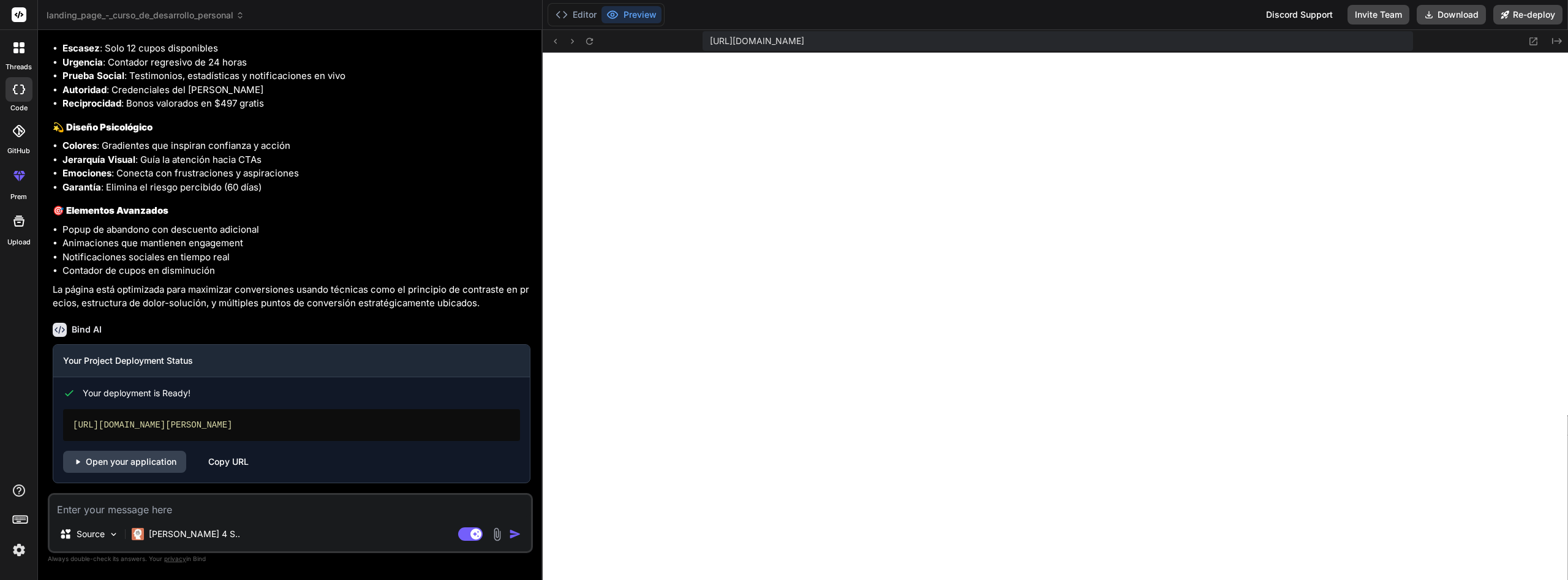
scroll to position [729, 0]
drag, startPoint x: 335, startPoint y: 426, endPoint x: 64, endPoint y: 436, distance: 271.2
click at [64, 436] on div "https://landingpage-cursodedesarrolloperson.vercel.app" at bounding box center [291, 425] width 457 height 32
copy div "https://landingpage-cursodedesarrolloperson.vercel.app"
click at [154, 464] on link "Open your application" at bounding box center [124, 462] width 123 height 22
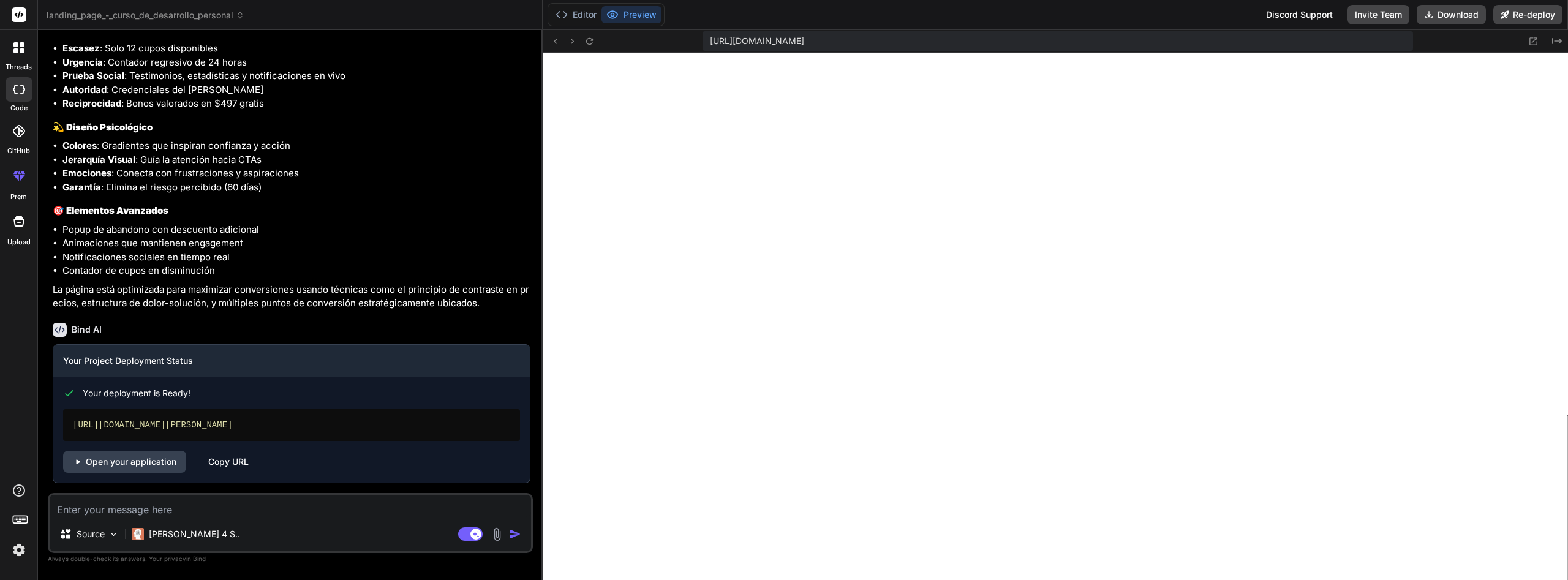
click at [317, 269] on li "Contador de cupos en disminución" at bounding box center [296, 271] width 468 height 14
click at [585, 18] on button "Editor" at bounding box center [577, 14] width 51 height 17
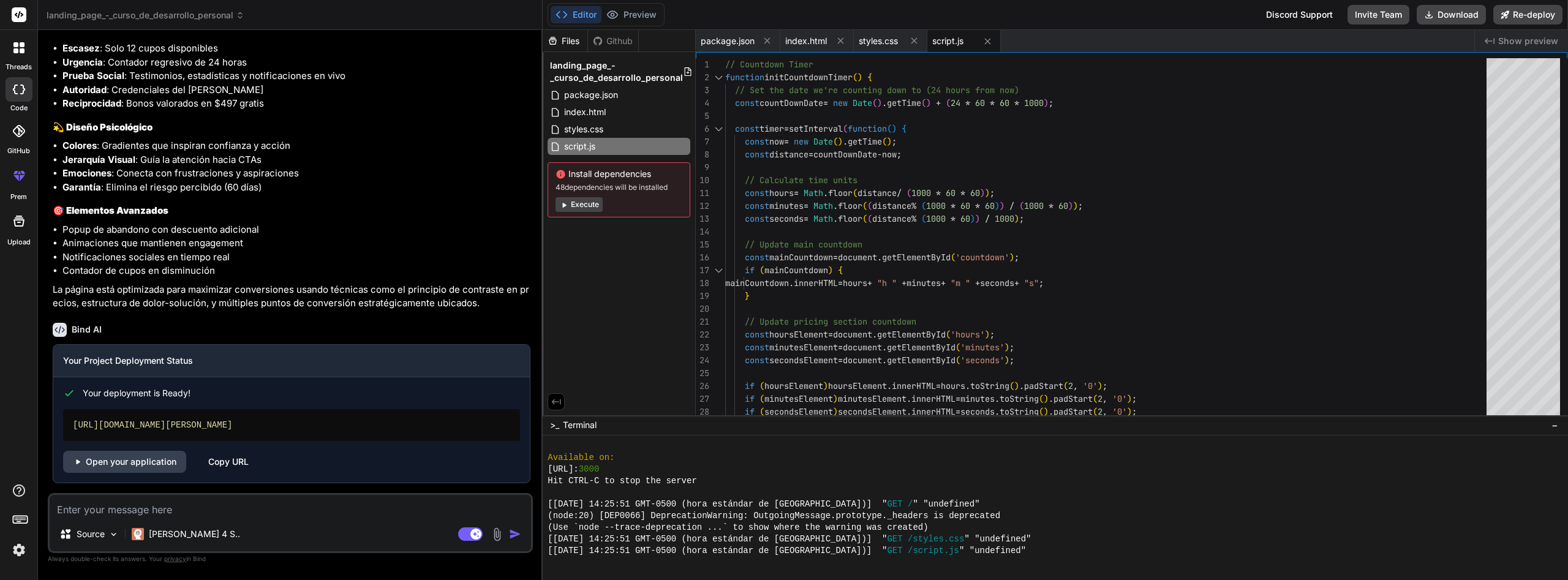
click at [576, 206] on button "Execute" at bounding box center [579, 204] width 47 height 14
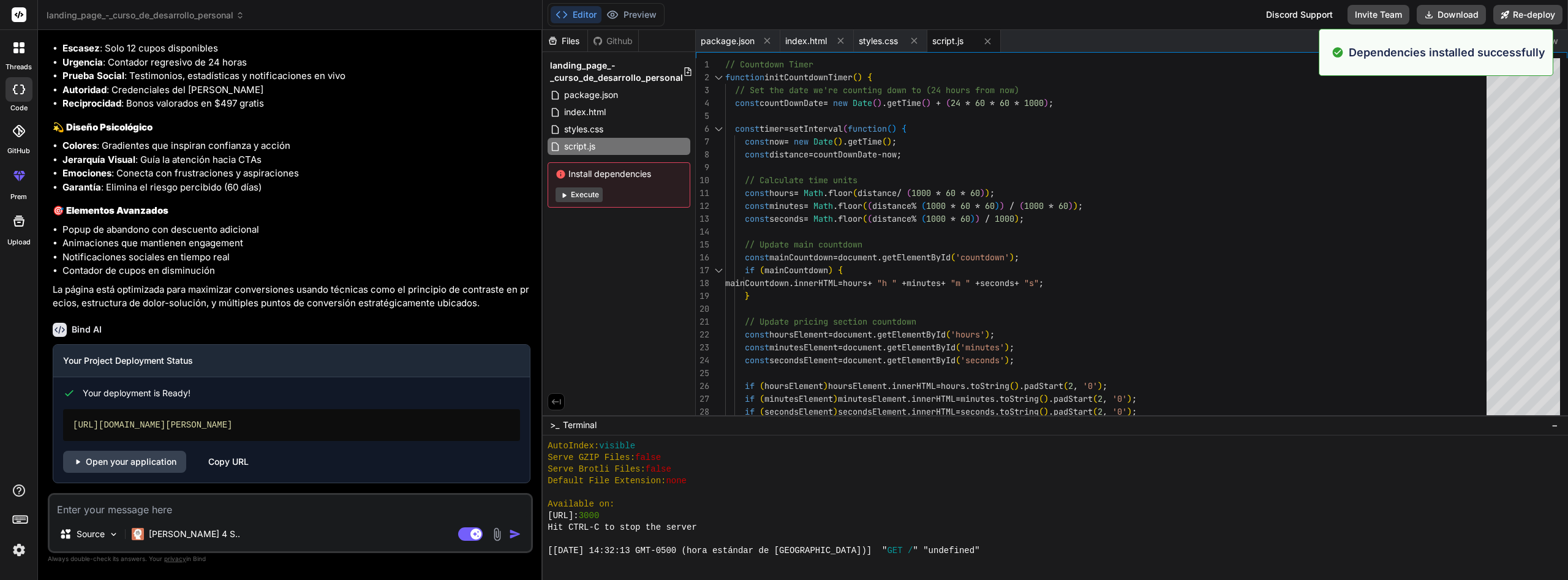
scroll to position [2119, 0]
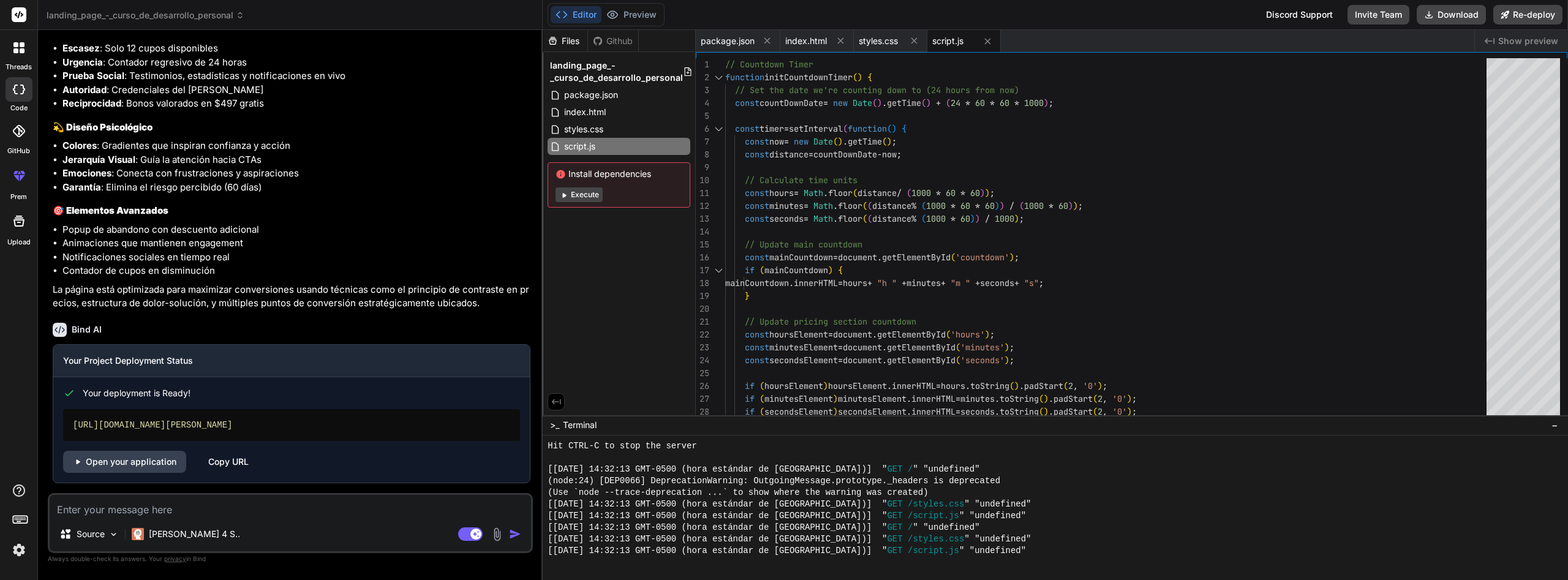
click at [588, 194] on button "Execute" at bounding box center [579, 194] width 47 height 14
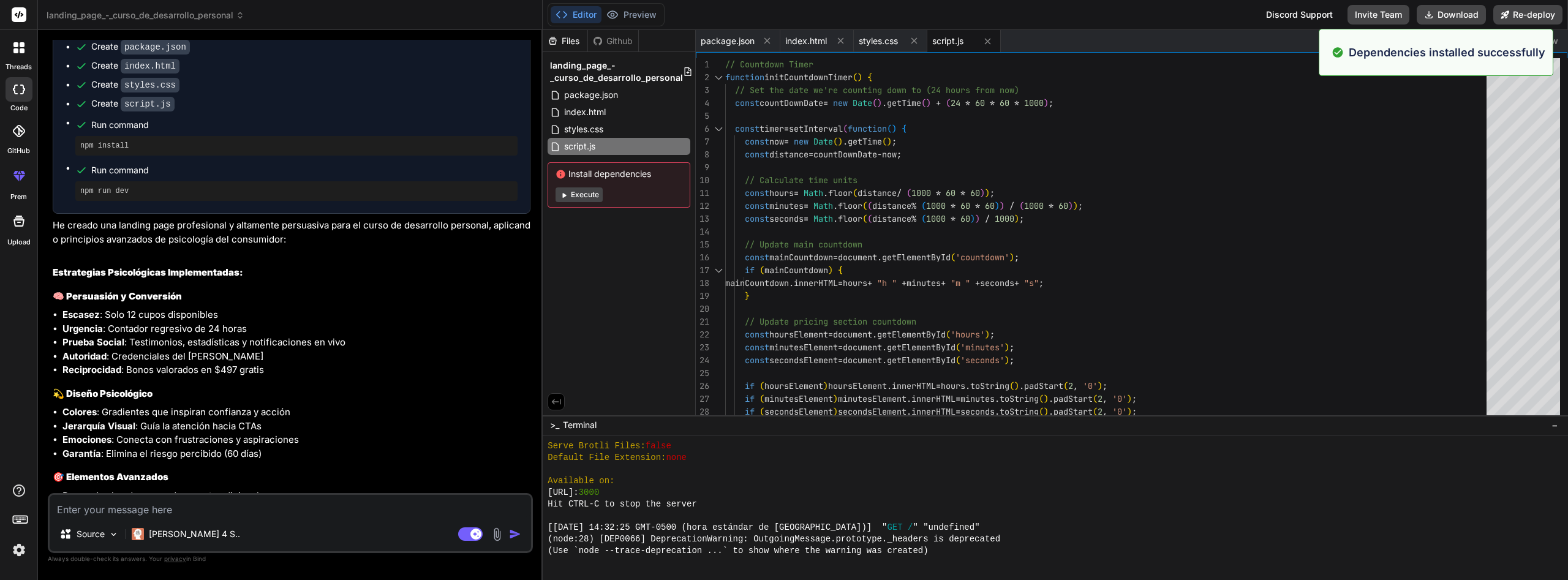
scroll to position [2643, 0]
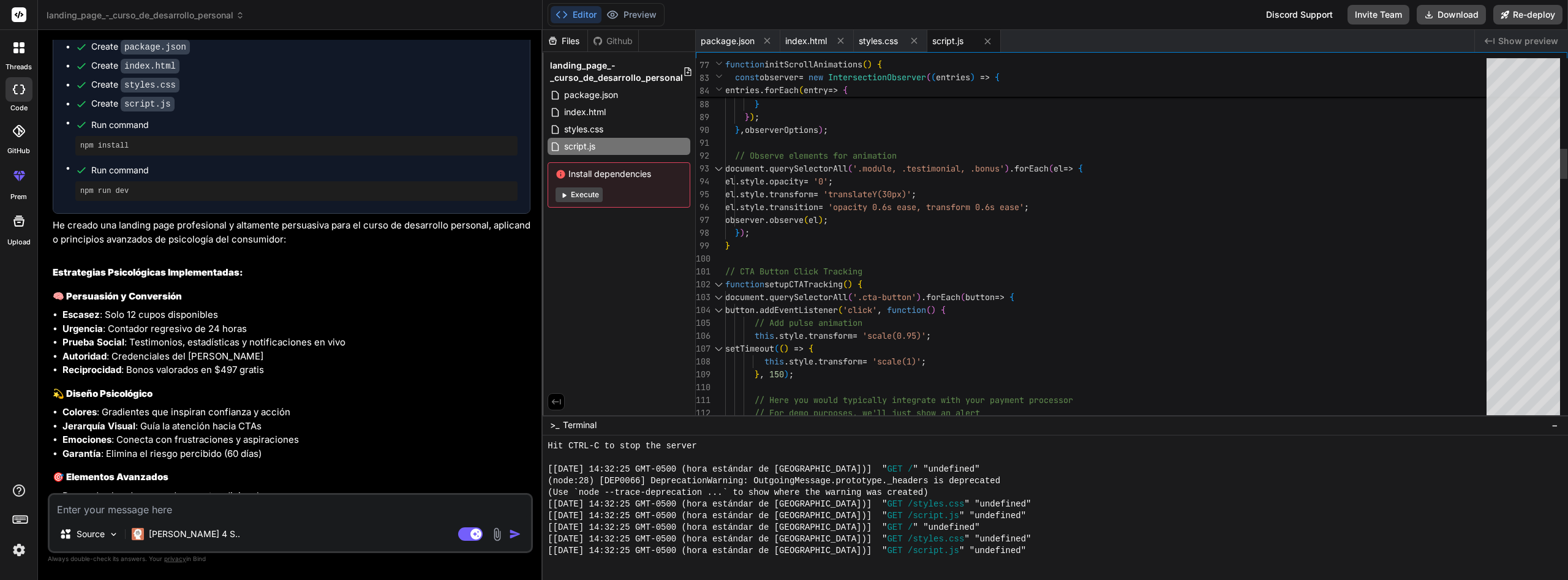
click at [1525, 179] on div at bounding box center [1523, 240] width 73 height 363
click at [799, 35] on span "index.html" at bounding box center [806, 41] width 42 height 12
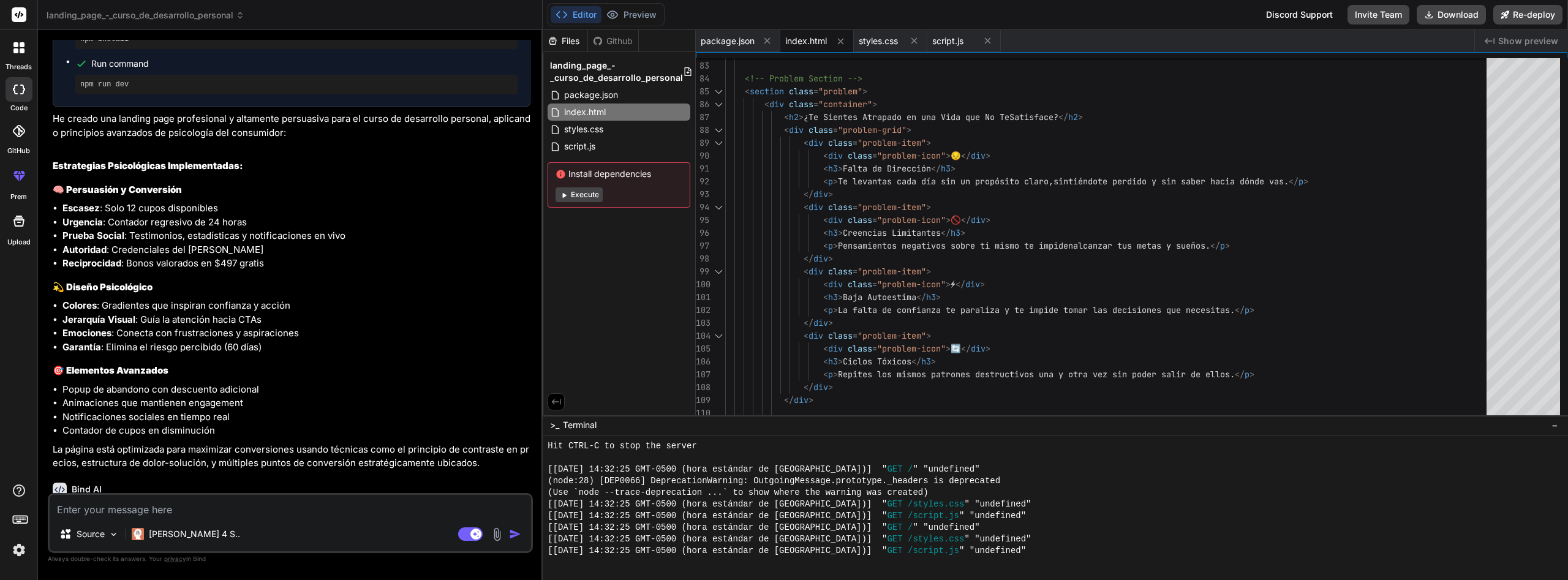
scroll to position [729, 0]
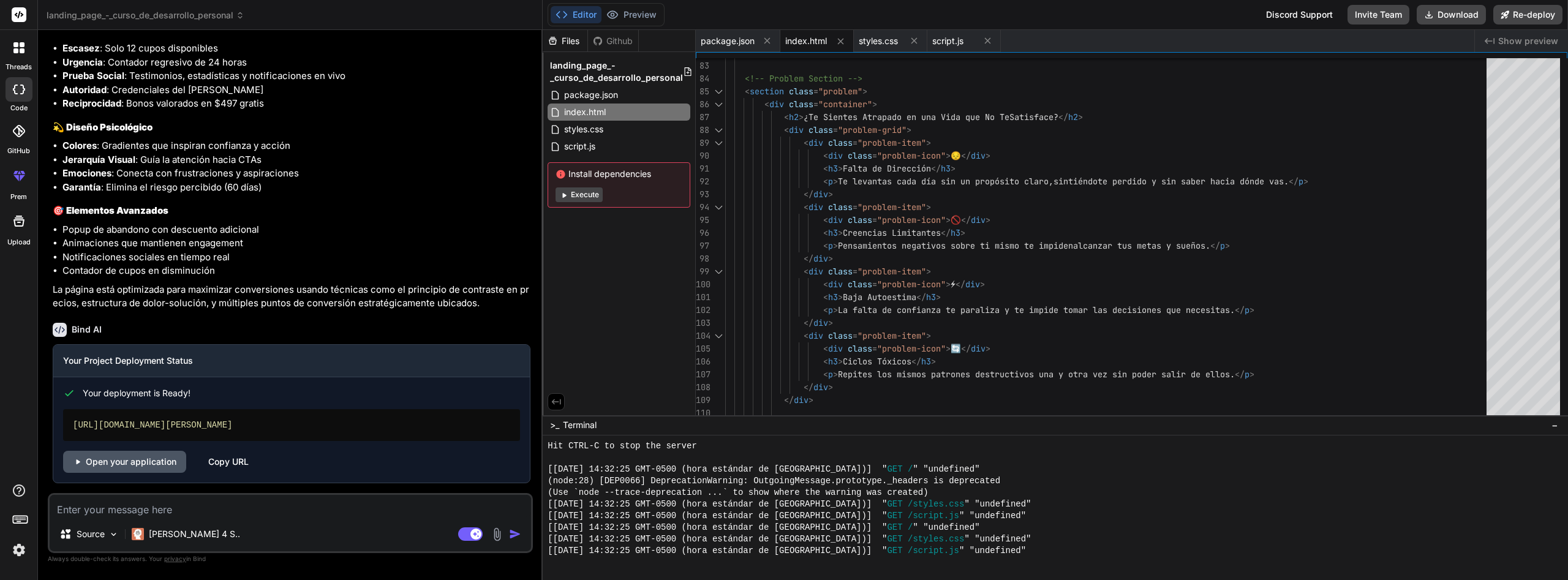
click at [173, 465] on link "Open your application" at bounding box center [124, 462] width 123 height 22
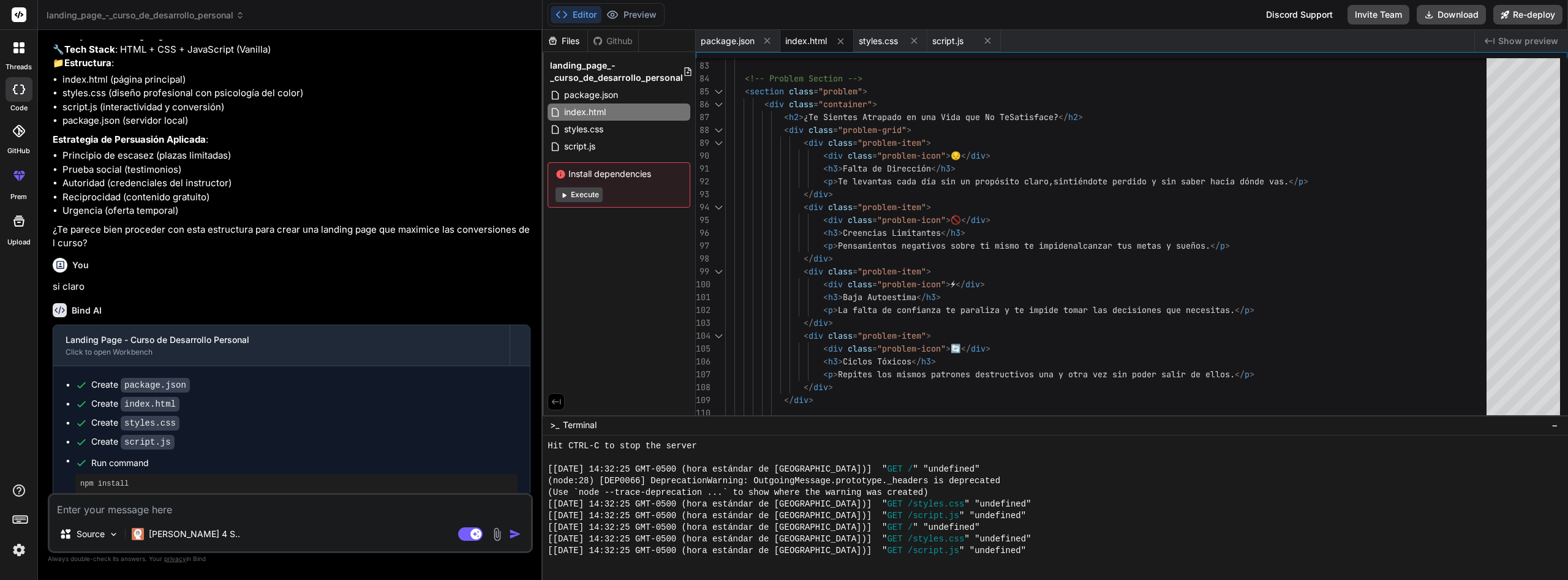
scroll to position [0, 0]
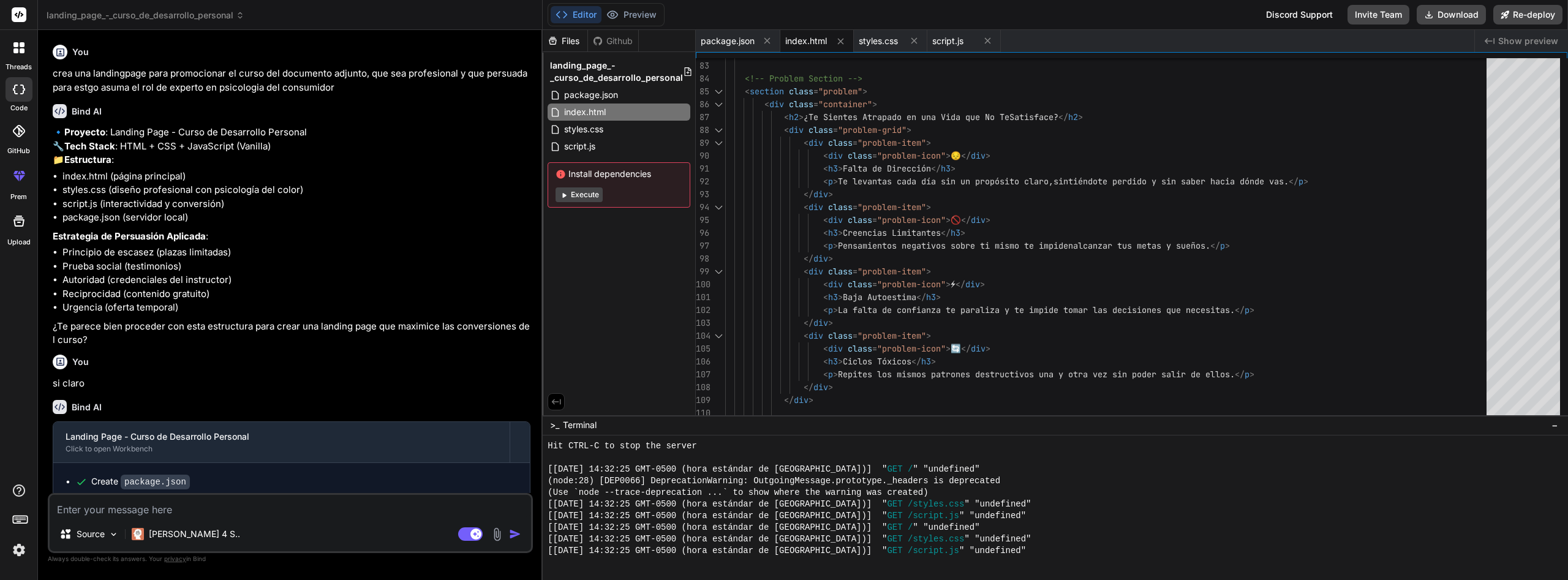
click at [26, 52] on div at bounding box center [18, 47] width 26 height 26
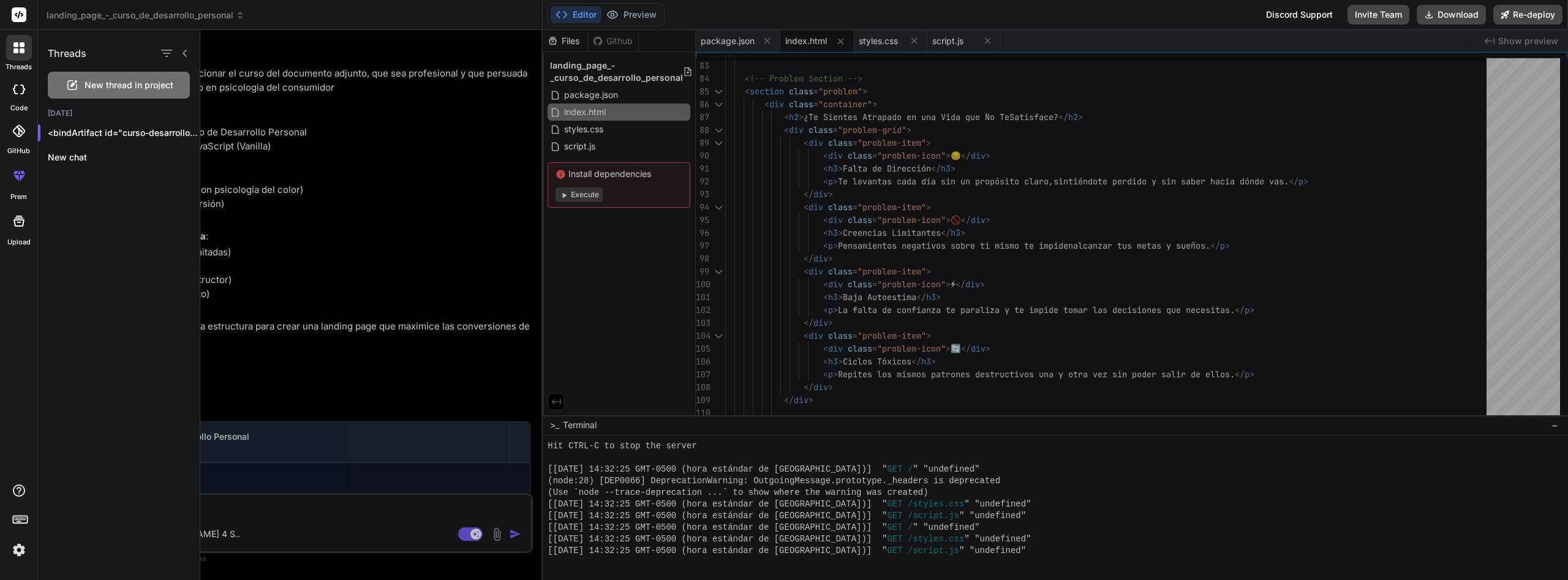
click at [21, 228] on icon at bounding box center [19, 221] width 14 height 14
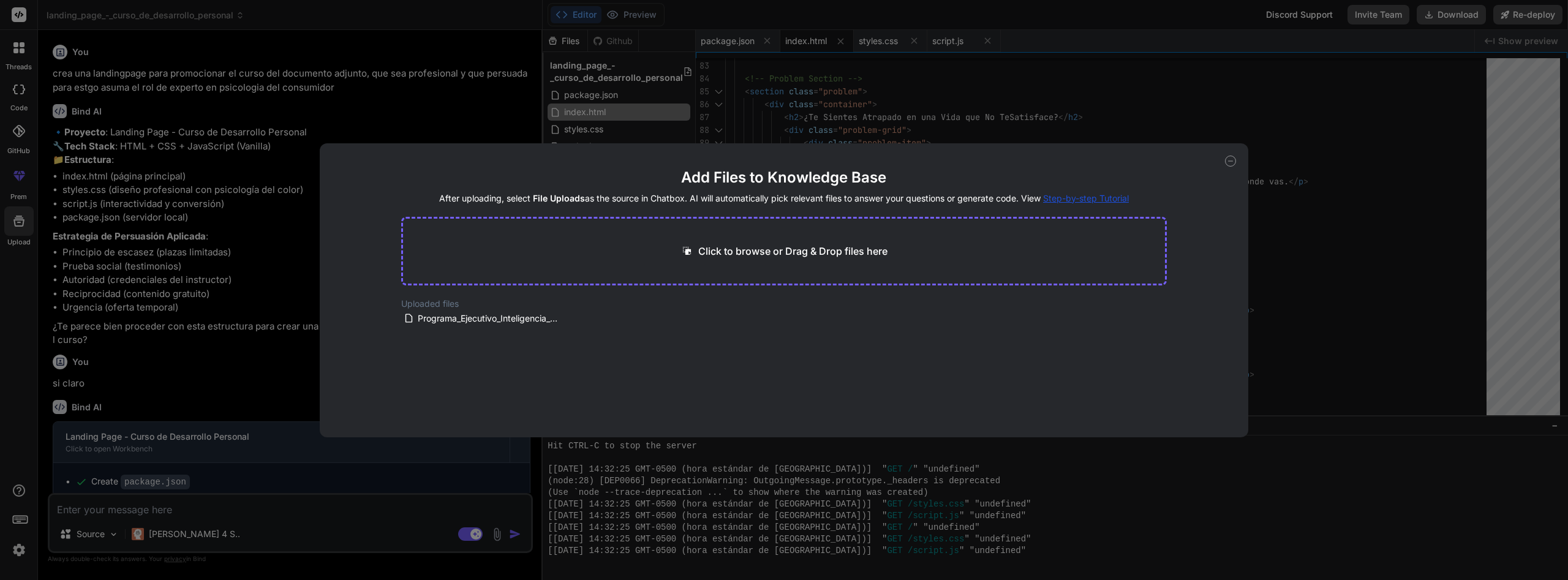
click at [1228, 158] on div "Add Files to Knowledge Base After uploading, select File Uploads as the source …" at bounding box center [785, 290] width 929 height 294
click at [1229, 158] on icon at bounding box center [1230, 161] width 11 height 11
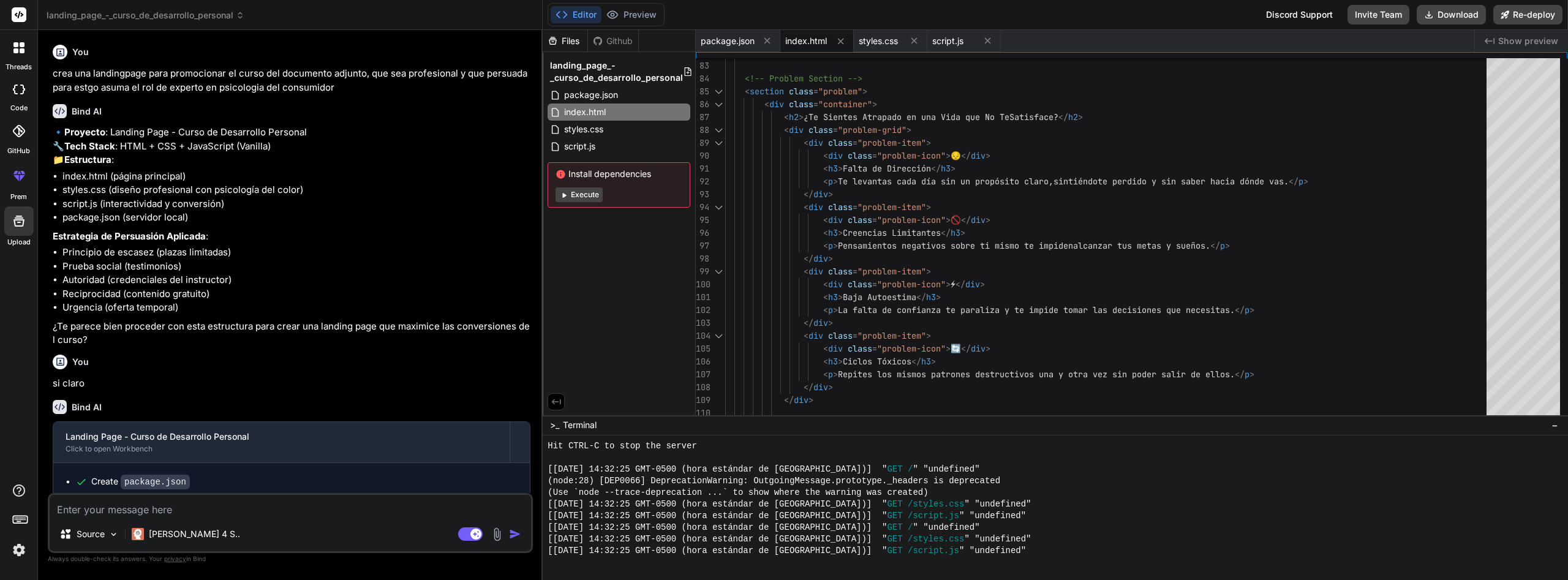
click at [19, 174] on icon at bounding box center [19, 175] width 14 height 14
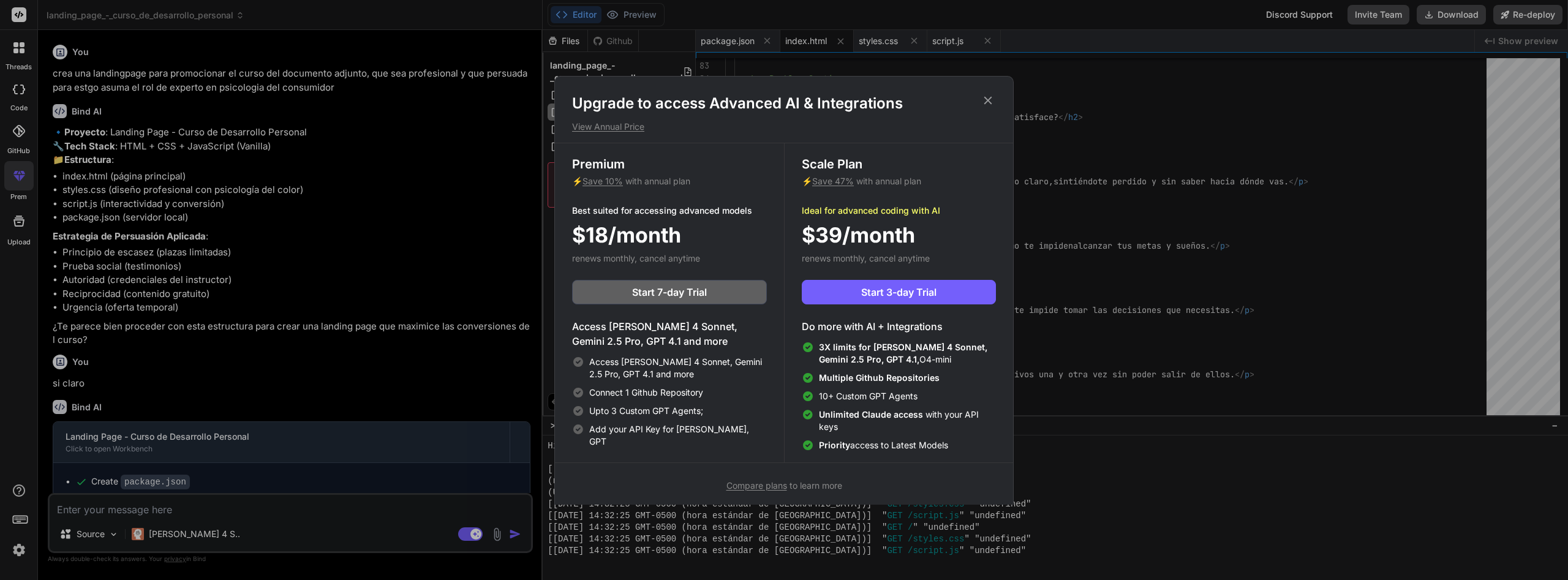
click at [996, 97] on div "Upgrade to access Advanced AI & Integrations View Annual Price" at bounding box center [784, 113] width 458 height 39
click at [991, 101] on icon at bounding box center [988, 100] width 14 height 14
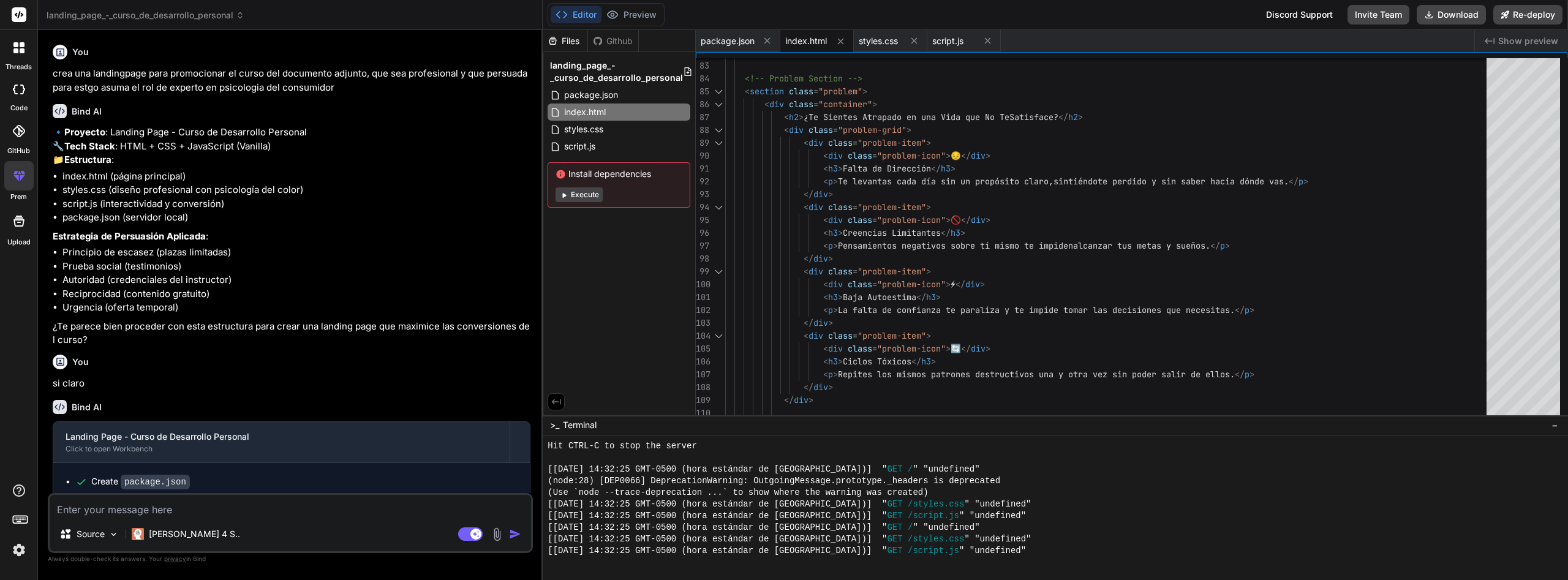
click at [13, 52] on div at bounding box center [18, 47] width 26 height 26
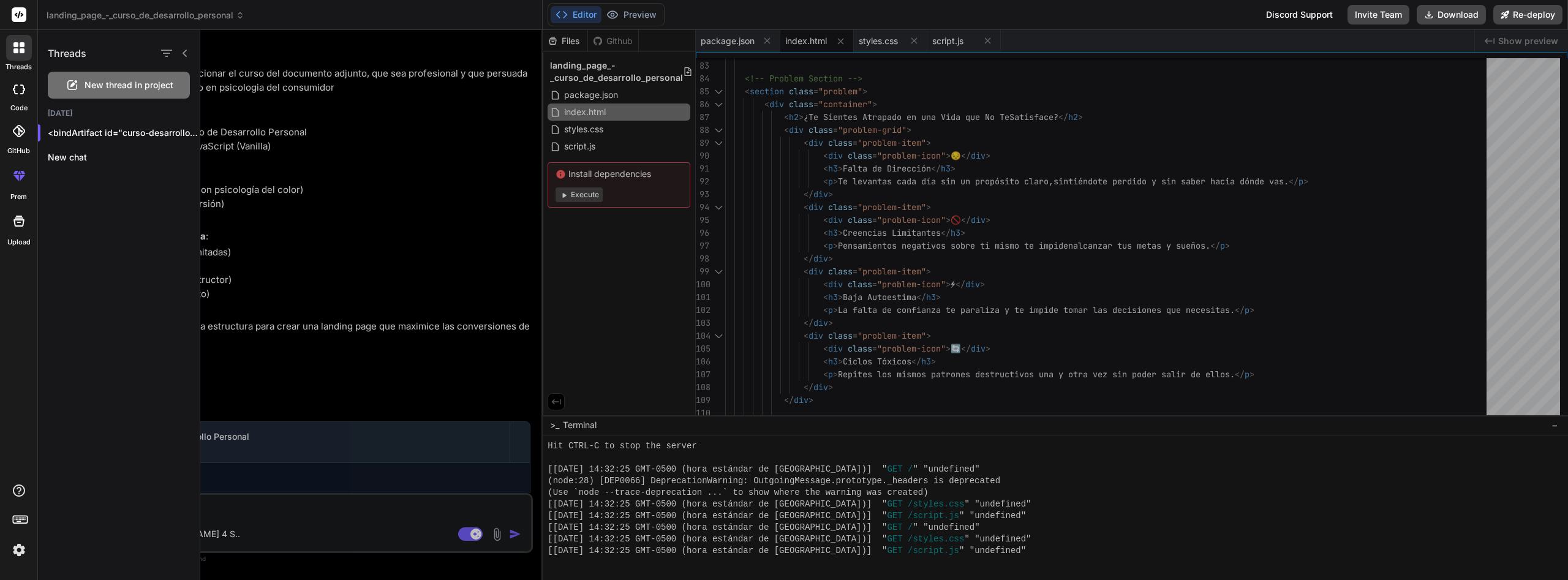
click at [17, 96] on div at bounding box center [18, 89] width 27 height 24
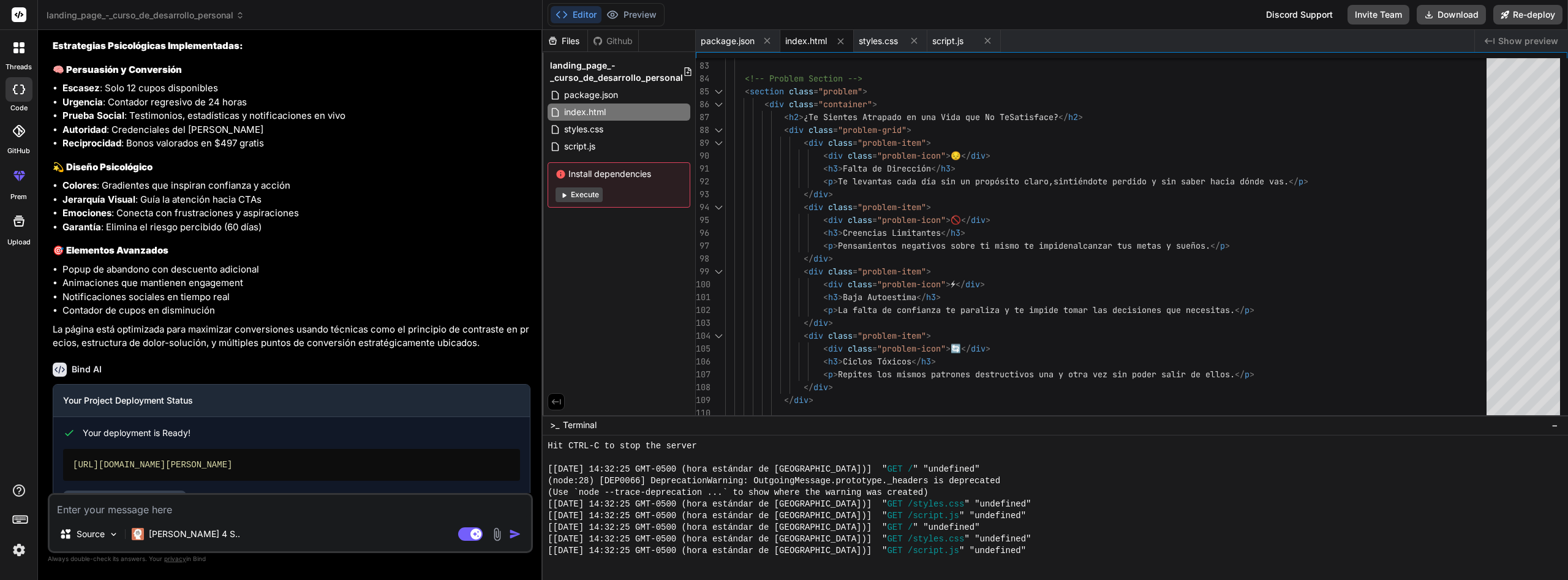
scroll to position [729, 0]
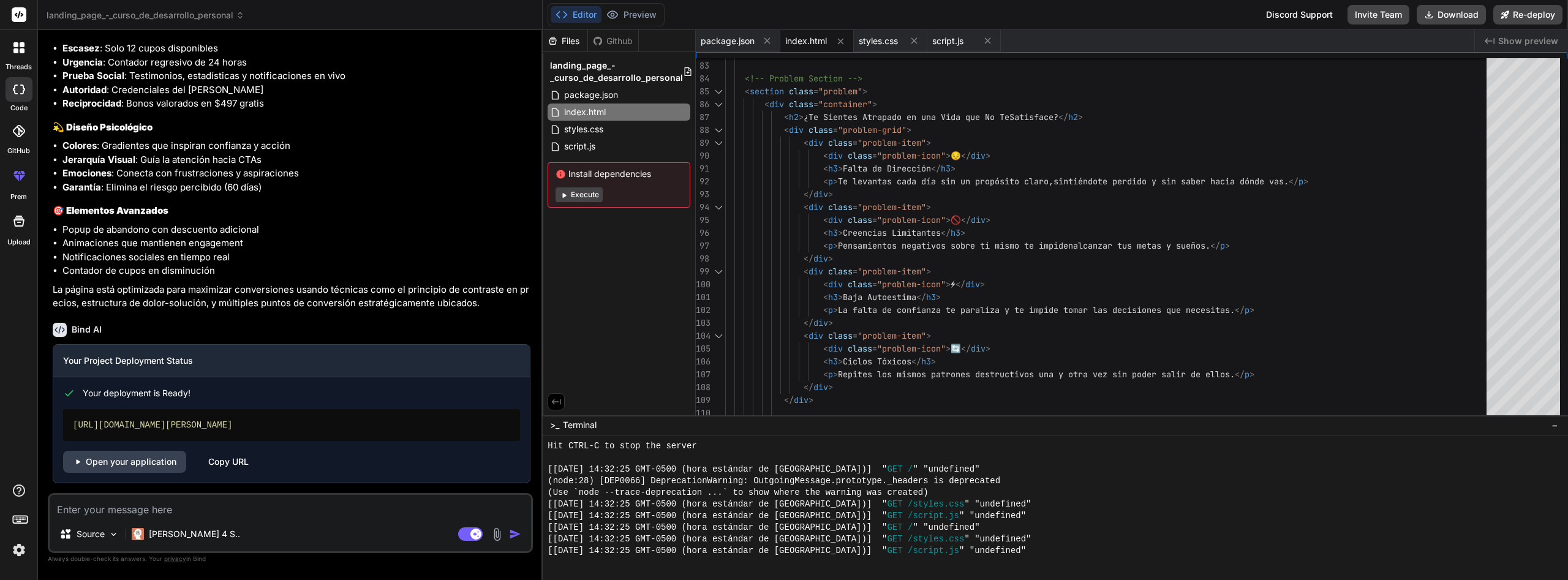
click at [1306, 14] on div "Discord Support" at bounding box center [1300, 14] width 82 height 20
click at [1375, 15] on button "Invite Team" at bounding box center [1378, 14] width 62 height 20
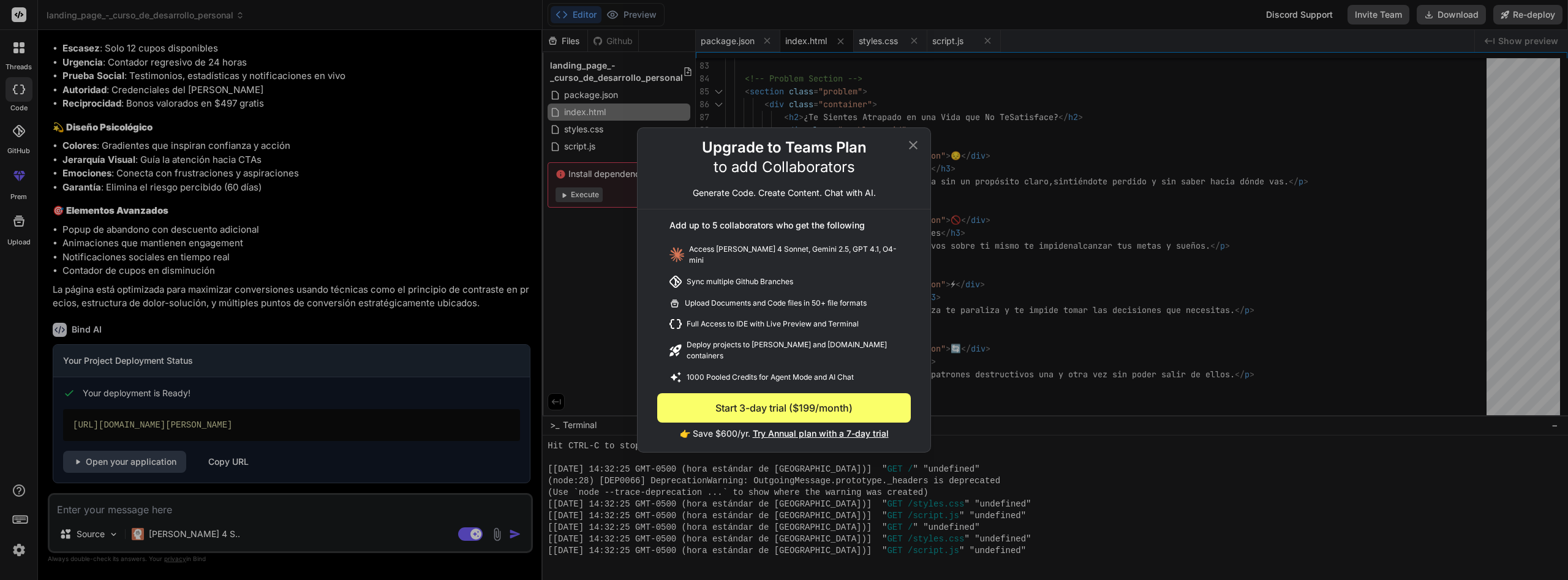
click at [917, 153] on icon at bounding box center [913, 145] width 14 height 14
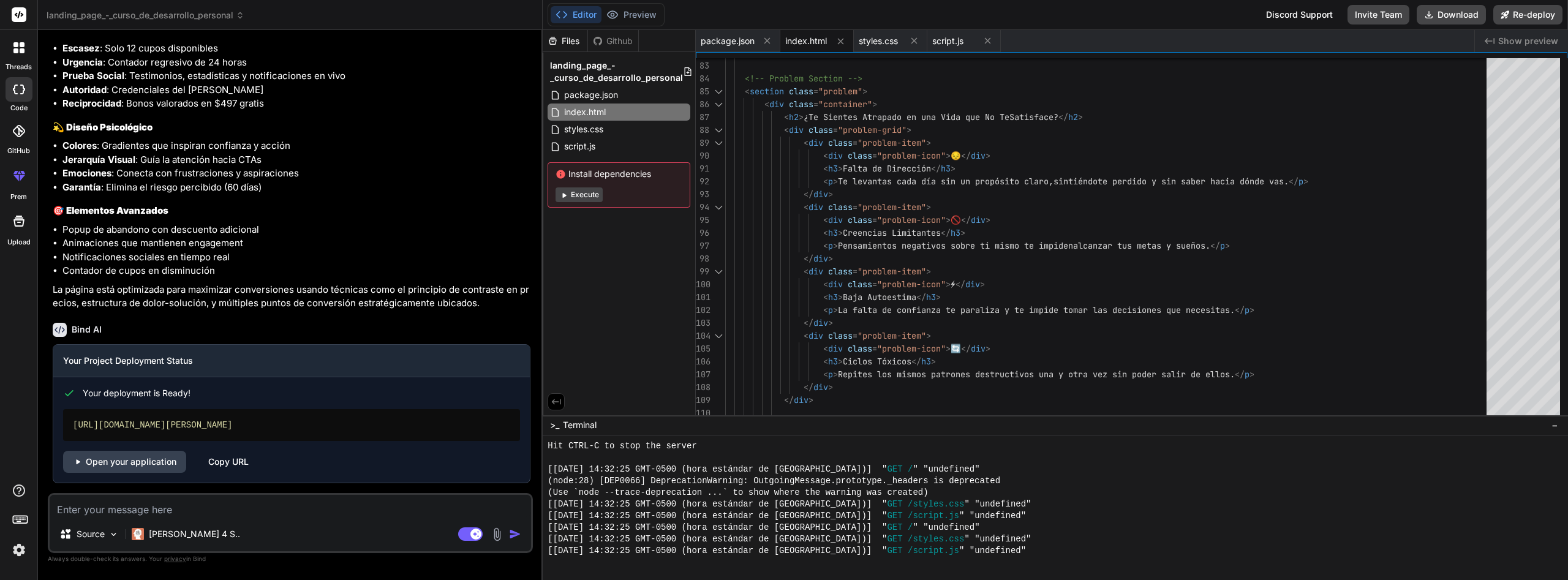
scroll to position [435, 0]
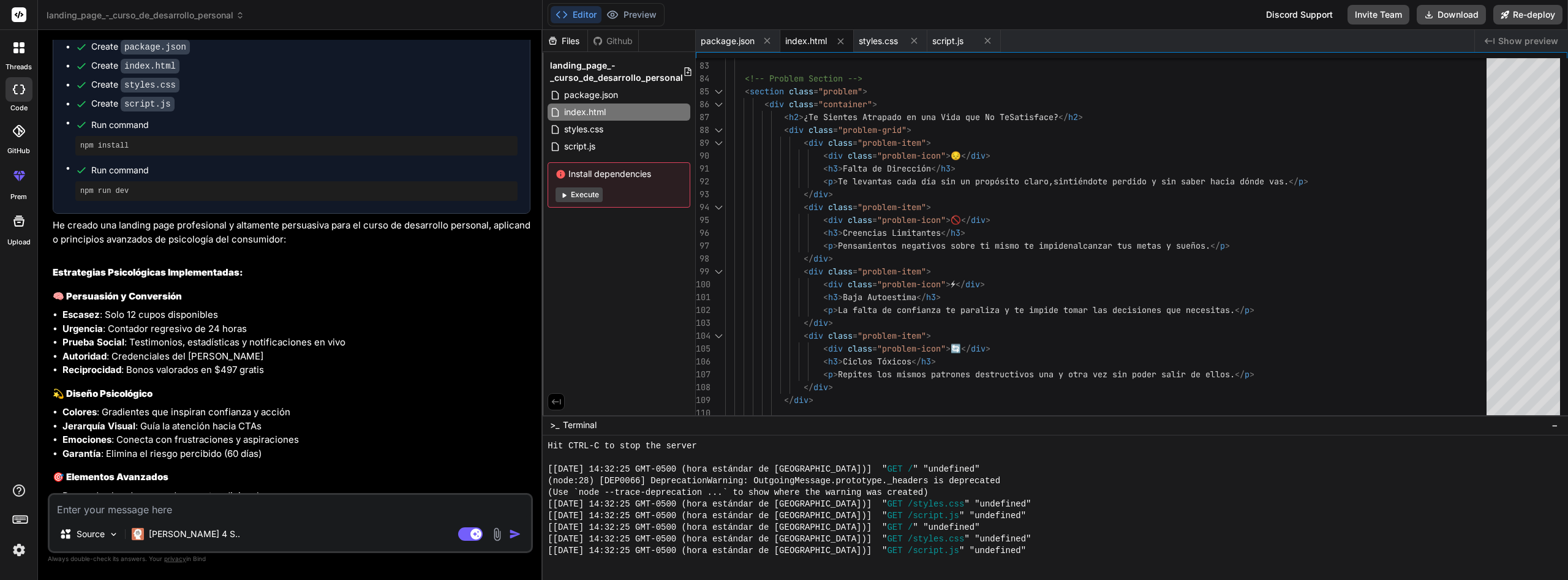
click at [1503, 40] on span "Show preview" at bounding box center [1529, 41] width 60 height 12
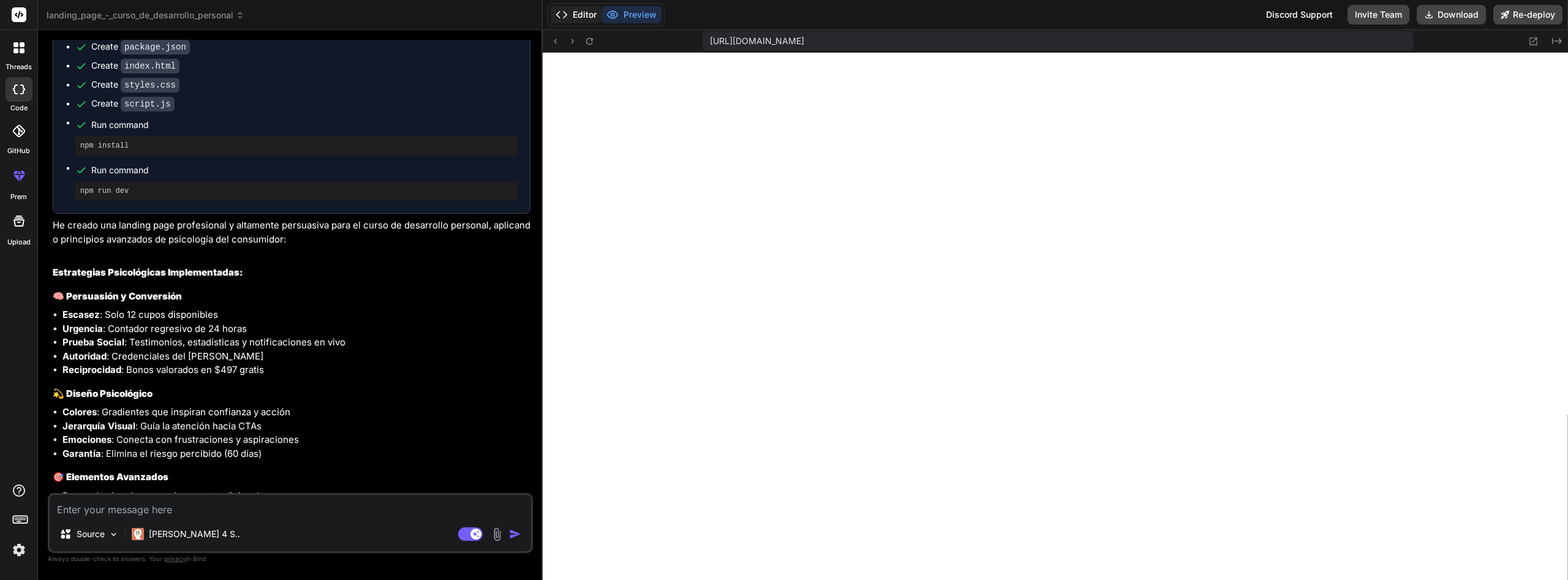
click at [576, 14] on button "Editor" at bounding box center [577, 14] width 51 height 17
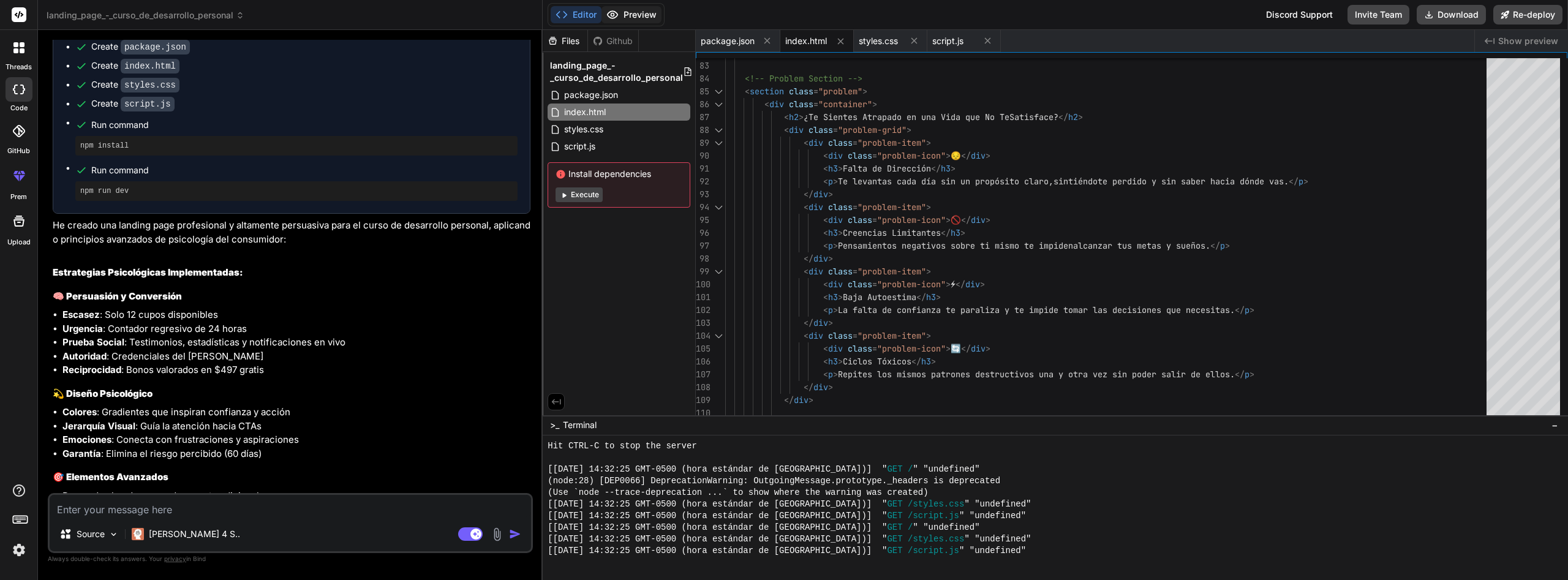
click at [639, 12] on button "Preview" at bounding box center [632, 14] width 60 height 17
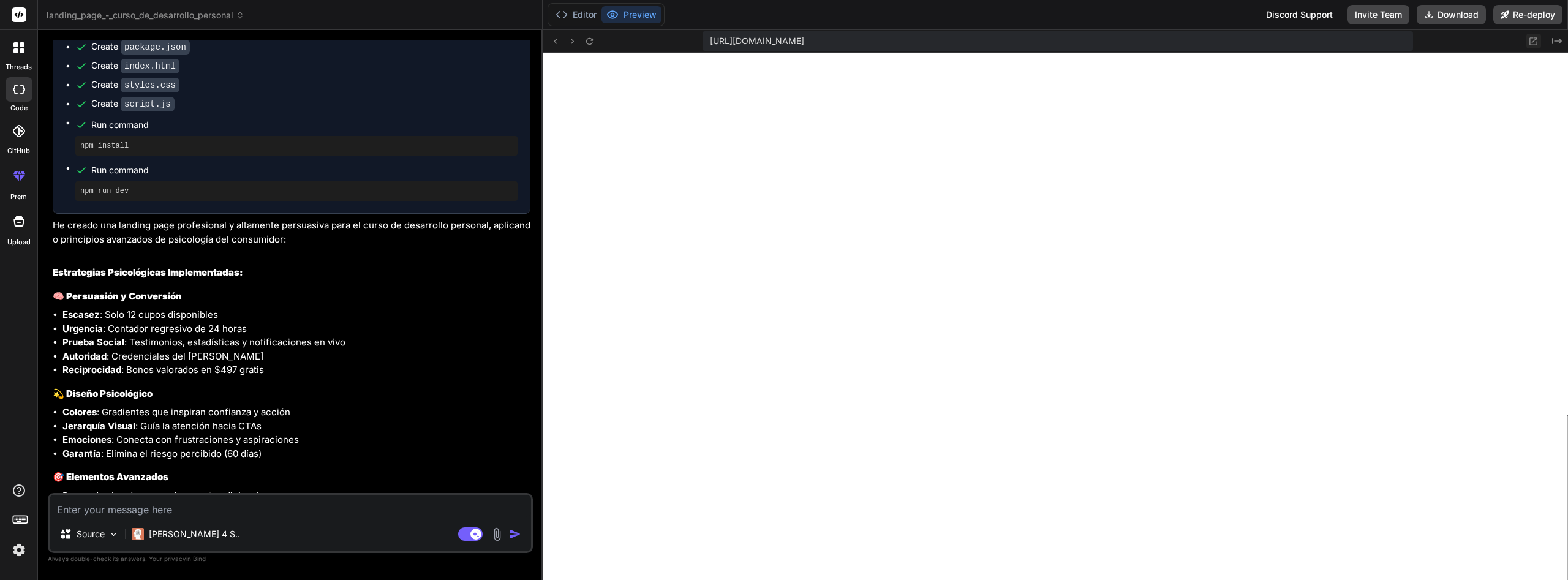
click at [1537, 41] on icon at bounding box center [1534, 41] width 10 height 10
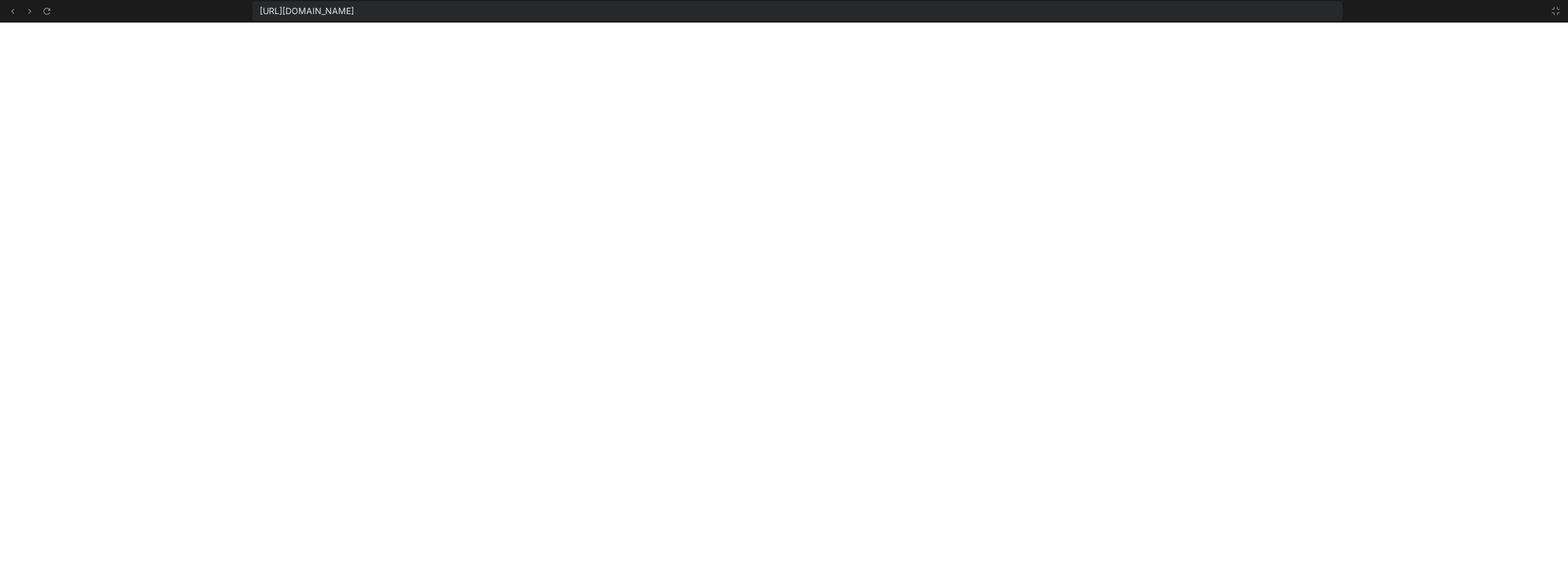
scroll to position [2678, 0]
click at [354, 10] on span "https://u3uk0f35zsjjbn9cprh6fq9h0p4tm2-wnxx--3000--96435430.local-corp.webconta…" at bounding box center [307, 10] width 94 height 12
click at [1553, 7] on icon at bounding box center [1556, 10] width 10 height 10
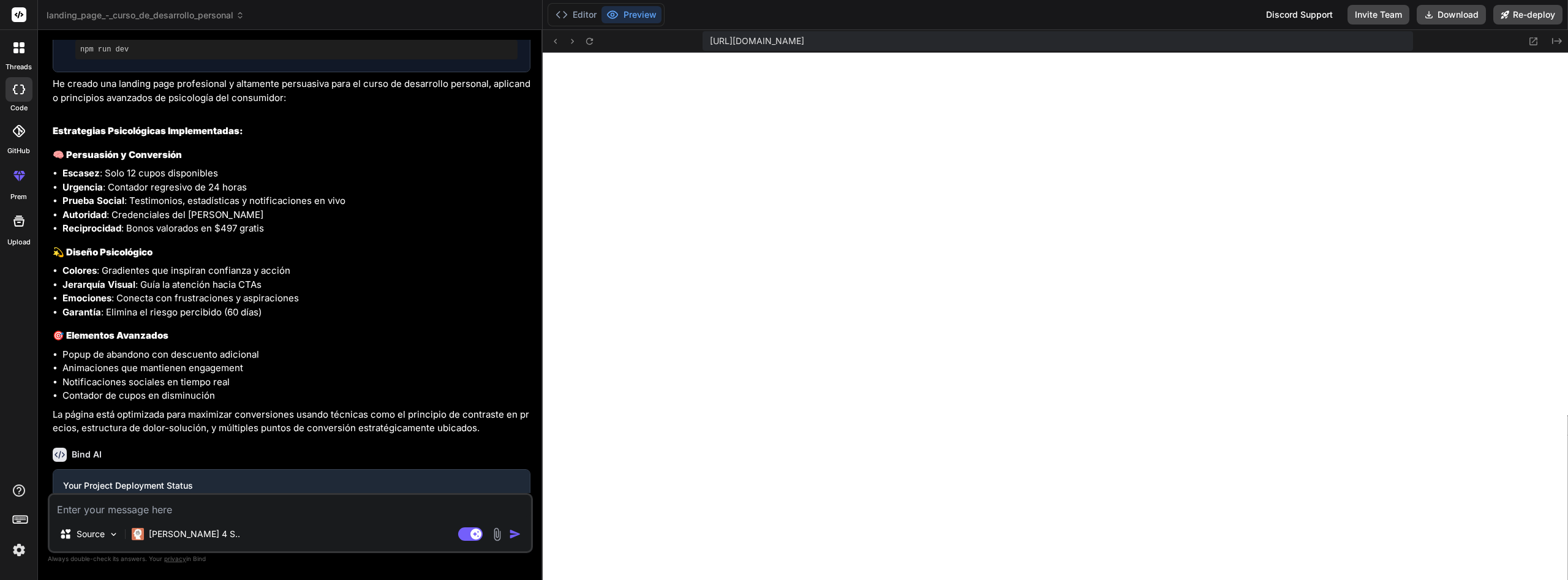
scroll to position [729, 0]
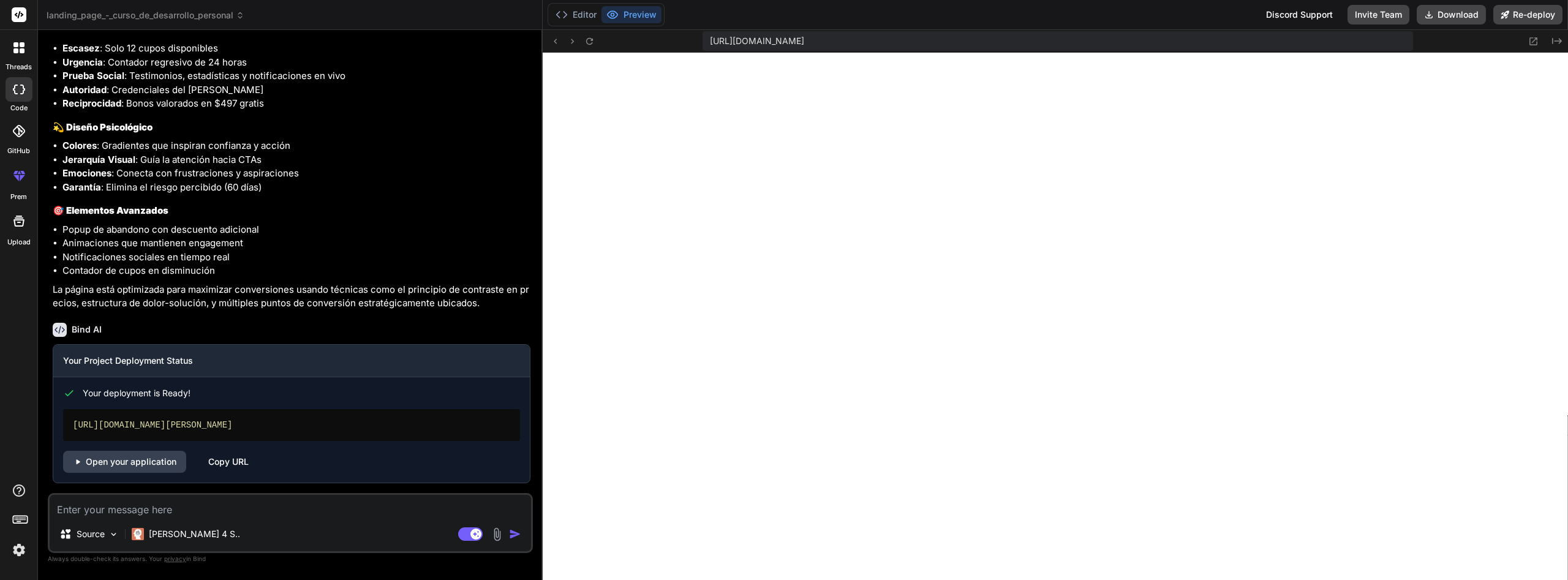
click at [19, 48] on icon at bounding box center [19, 48] width 11 height 11
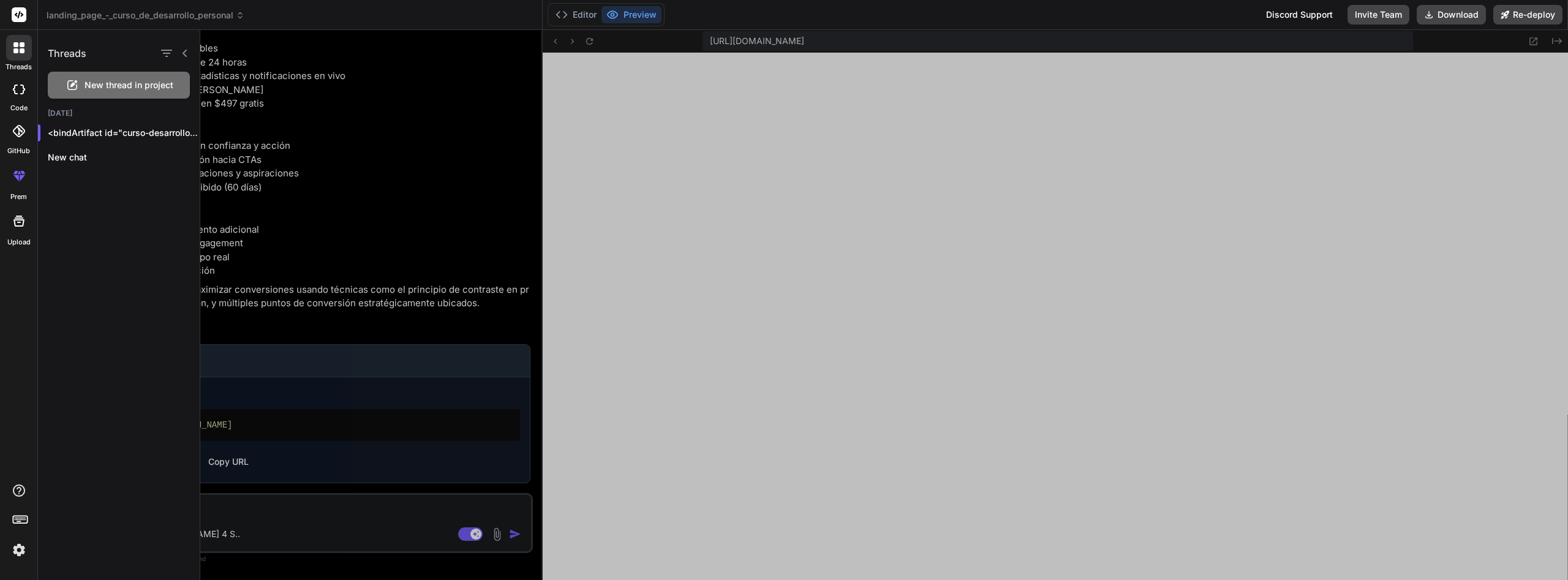
click at [110, 82] on span "New thread in project" at bounding box center [129, 85] width 89 height 12
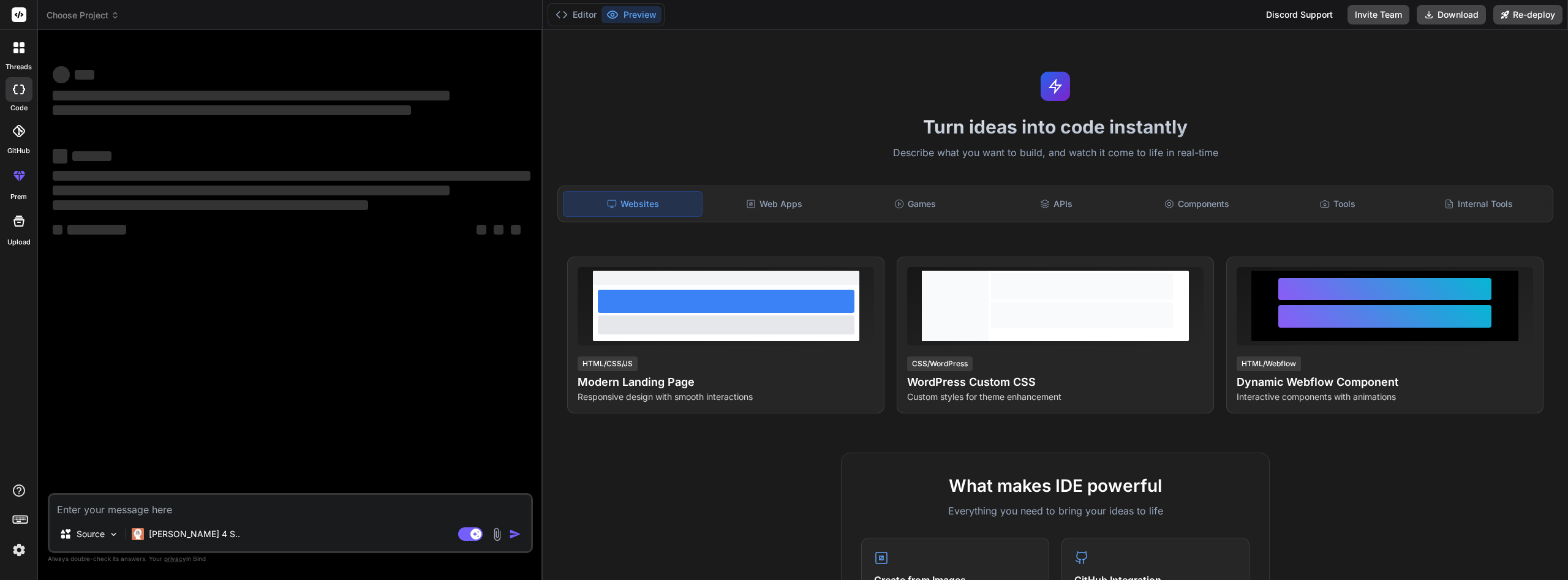
scroll to position [2771, 0]
click at [190, 519] on div "Source Claude 4 S.. Agent Mode. When this toggle is activated, AI automatically…" at bounding box center [290, 524] width 485 height 60
click at [193, 512] on textarea at bounding box center [291, 506] width 482 height 22
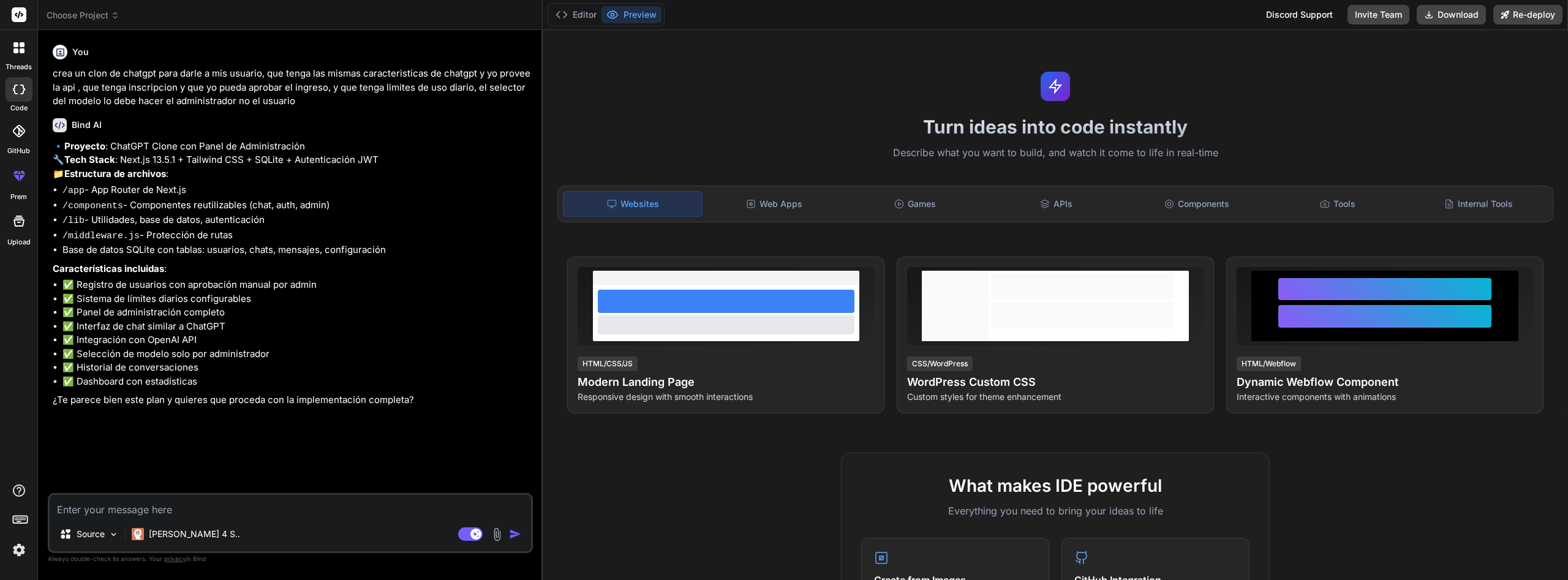
click at [300, 495] on textarea at bounding box center [291, 506] width 482 height 22
click at [301, 501] on textarea at bounding box center [291, 506] width 482 height 22
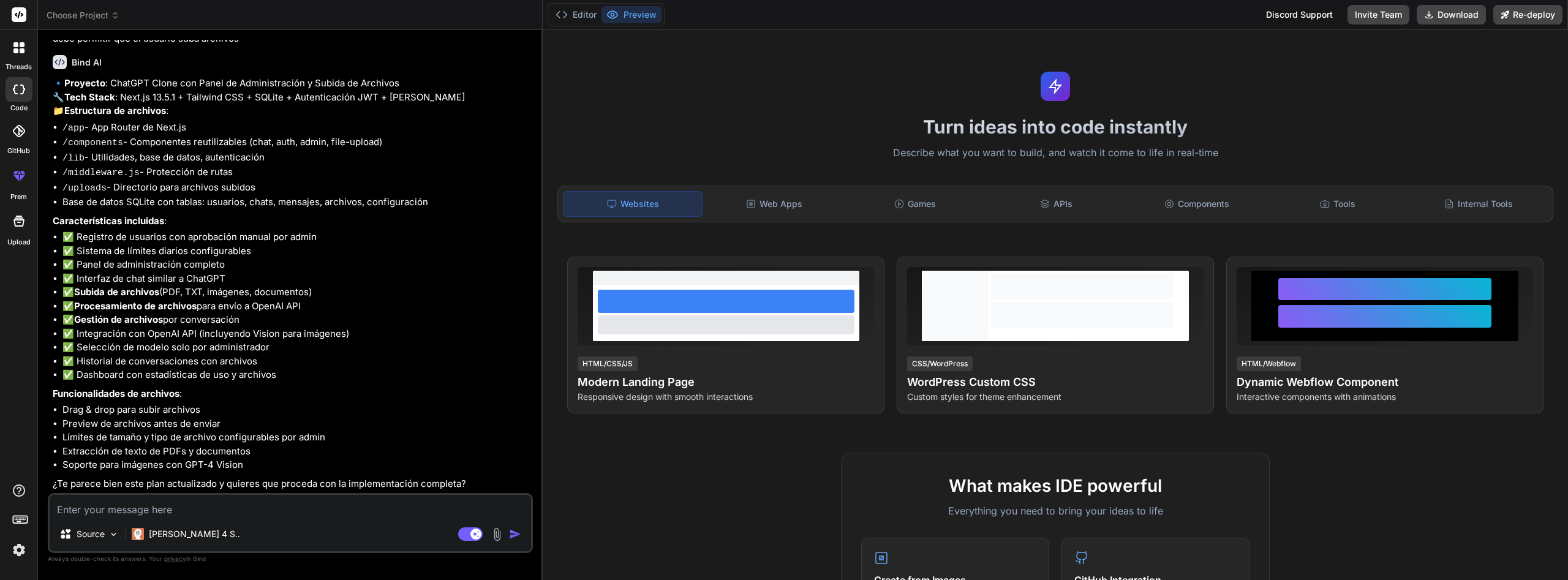
scroll to position [452, 0]
click at [300, 511] on textarea at bounding box center [291, 506] width 482 height 22
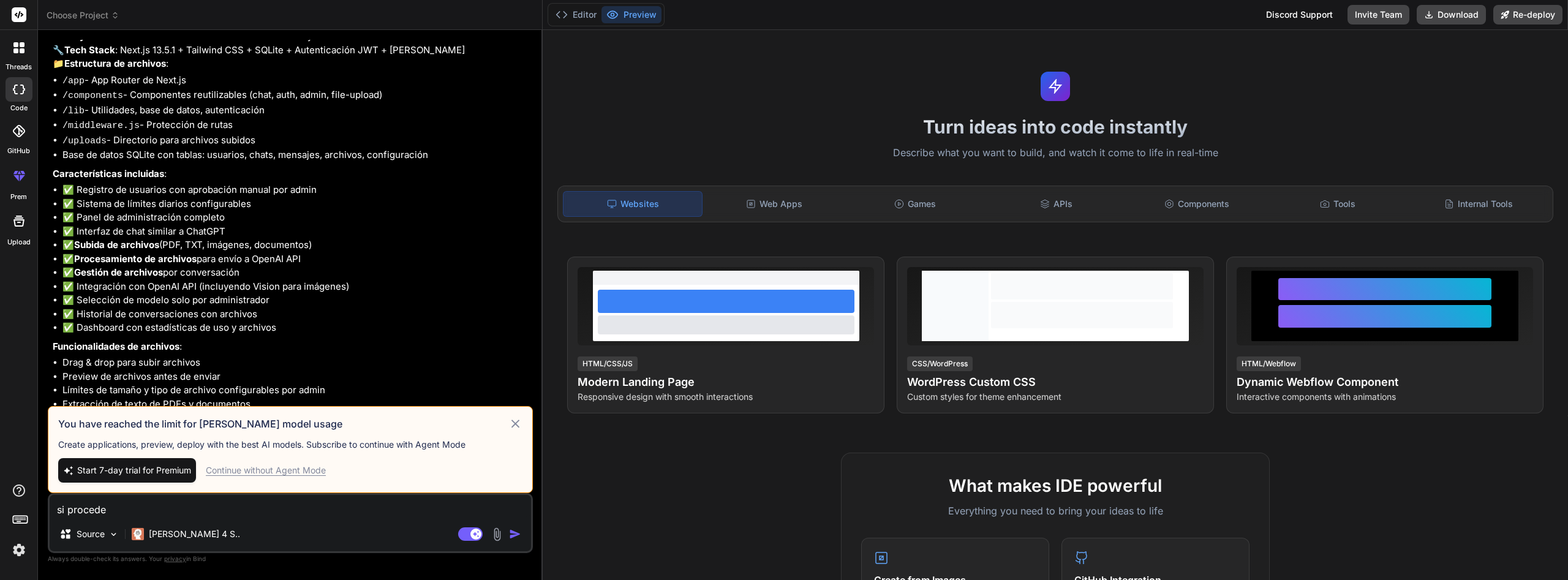
click at [238, 473] on div "Continue without Agent Mode" at bounding box center [266, 471] width 120 height 12
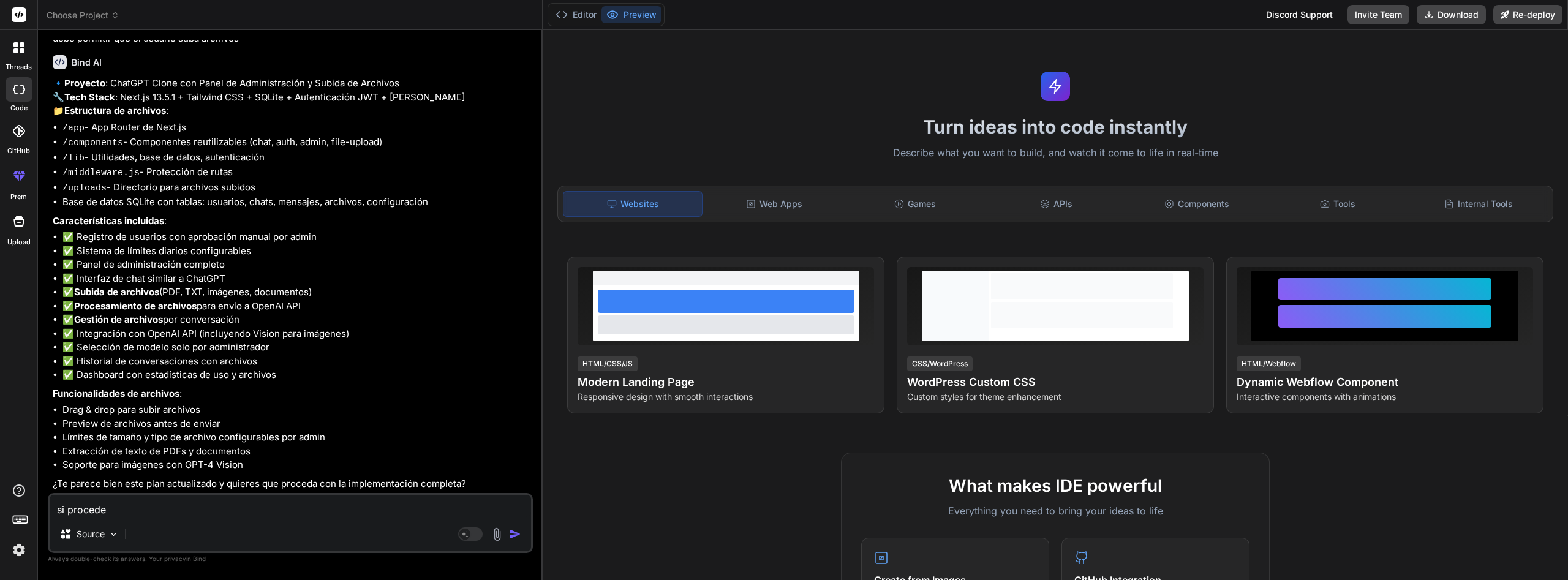
click at [213, 509] on textarea "si procede" at bounding box center [291, 506] width 482 height 22
click at [518, 534] on img "button" at bounding box center [515, 534] width 12 height 12
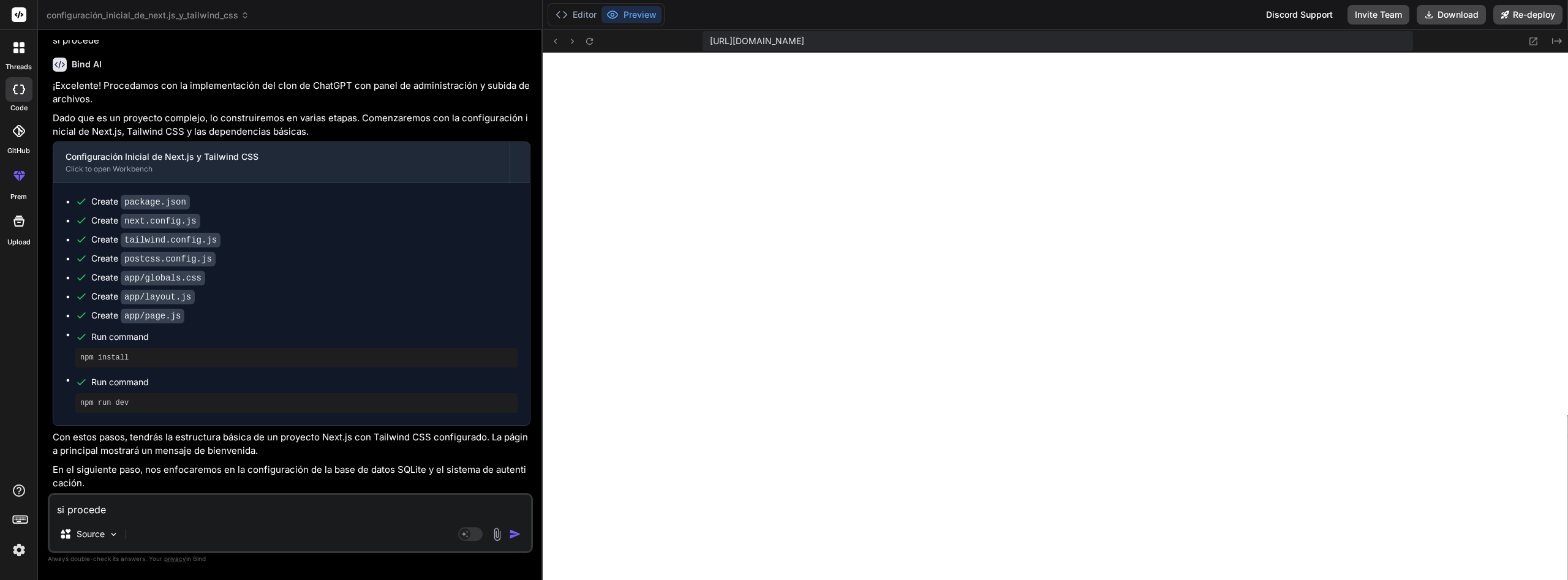
scroll to position [3399, 0]
drag, startPoint x: 317, startPoint y: 506, endPoint x: 330, endPoint y: 472, distance: 36.4
click at [320, 501] on textarea "si procede" at bounding box center [291, 506] width 482 height 22
click at [335, 503] on textarea "si procede" at bounding box center [291, 506] width 482 height 22
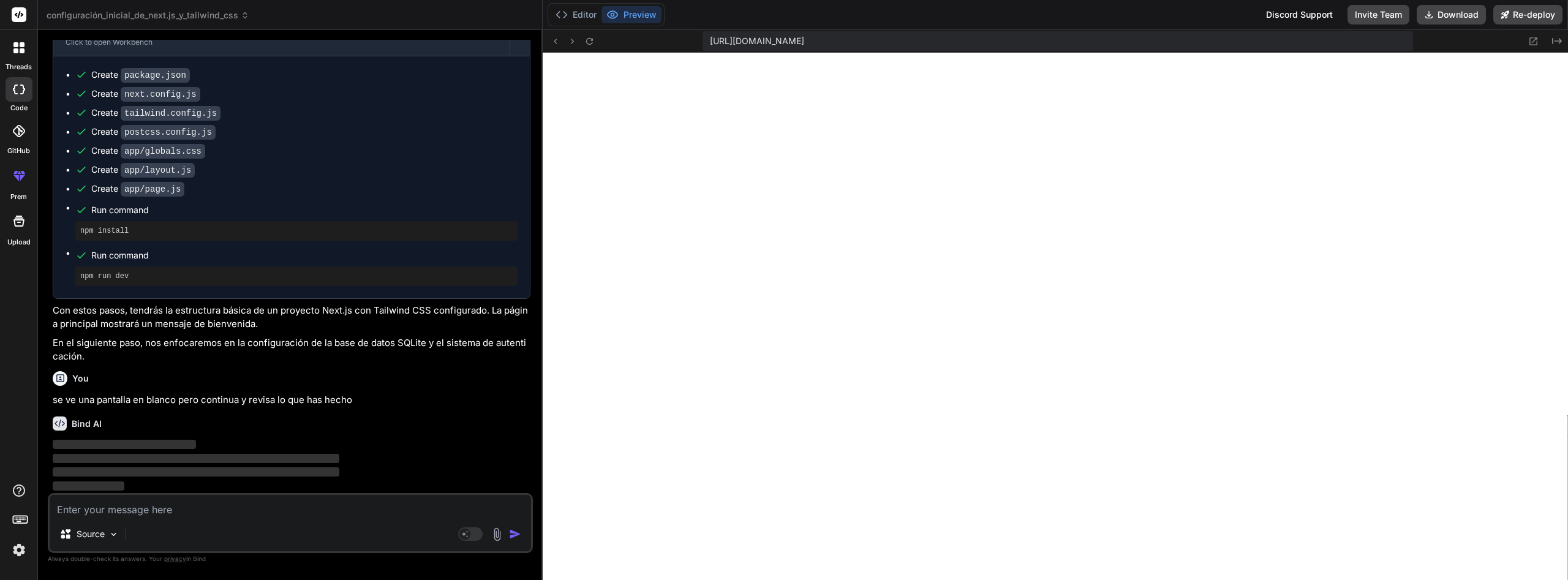
scroll to position [1053, 0]
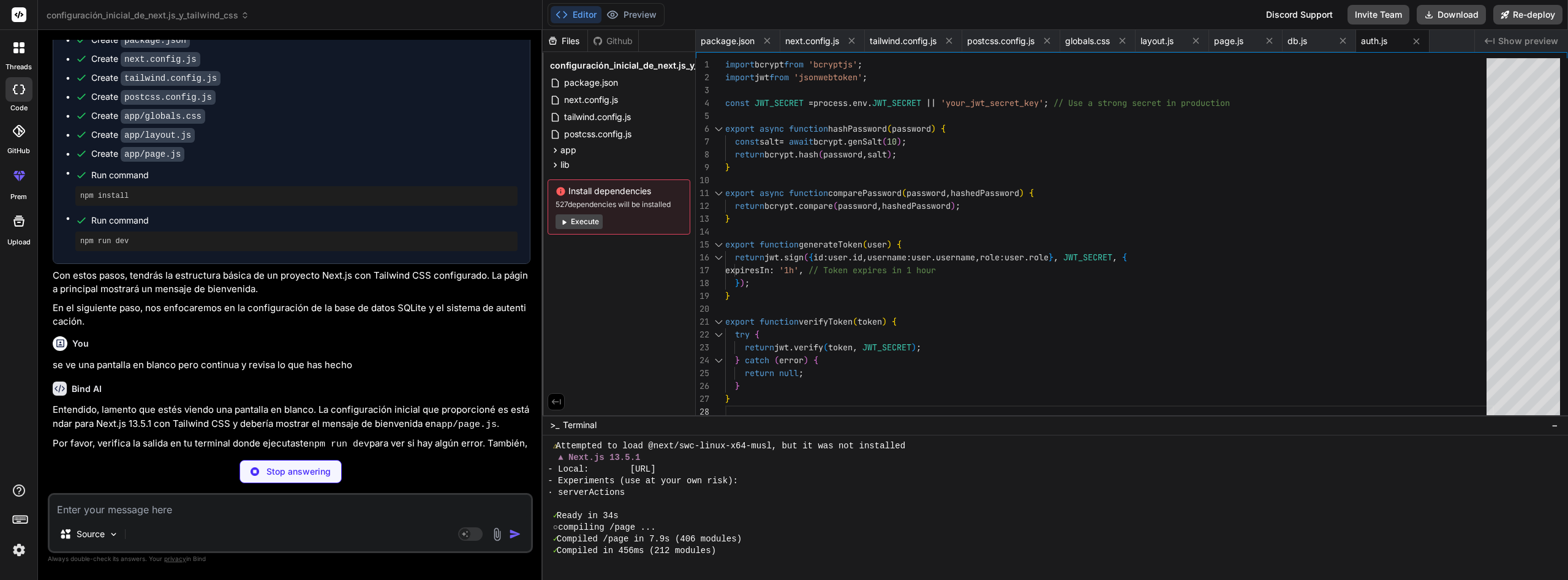
click at [576, 223] on button "Execute" at bounding box center [579, 222] width 47 height 14
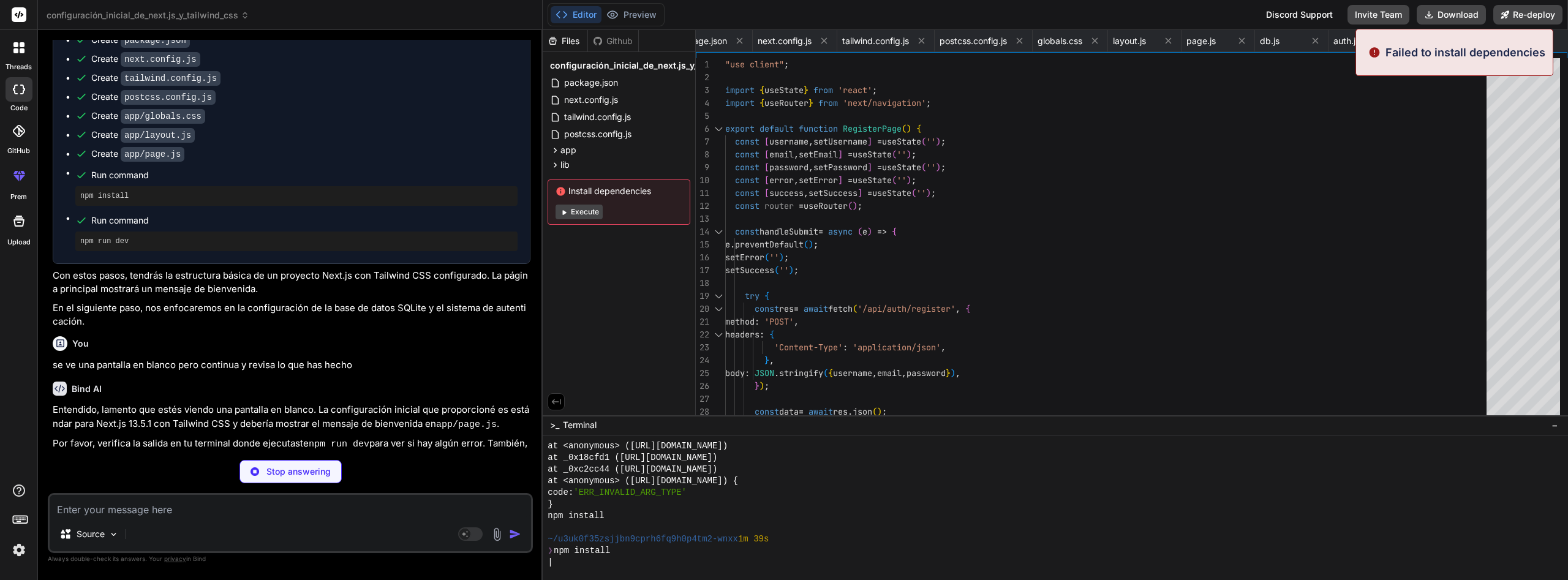
scroll to position [4518, 0]
click at [587, 206] on button "Execute" at bounding box center [579, 212] width 47 height 14
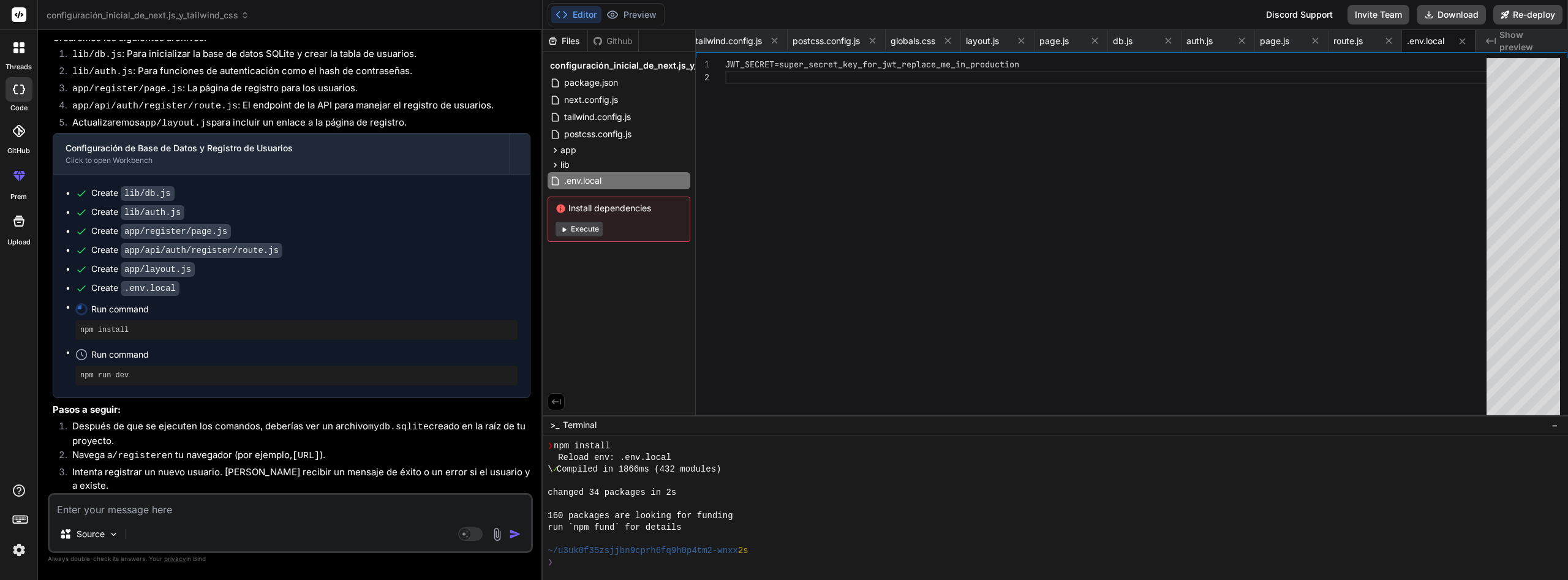
scroll to position [1663, 0]
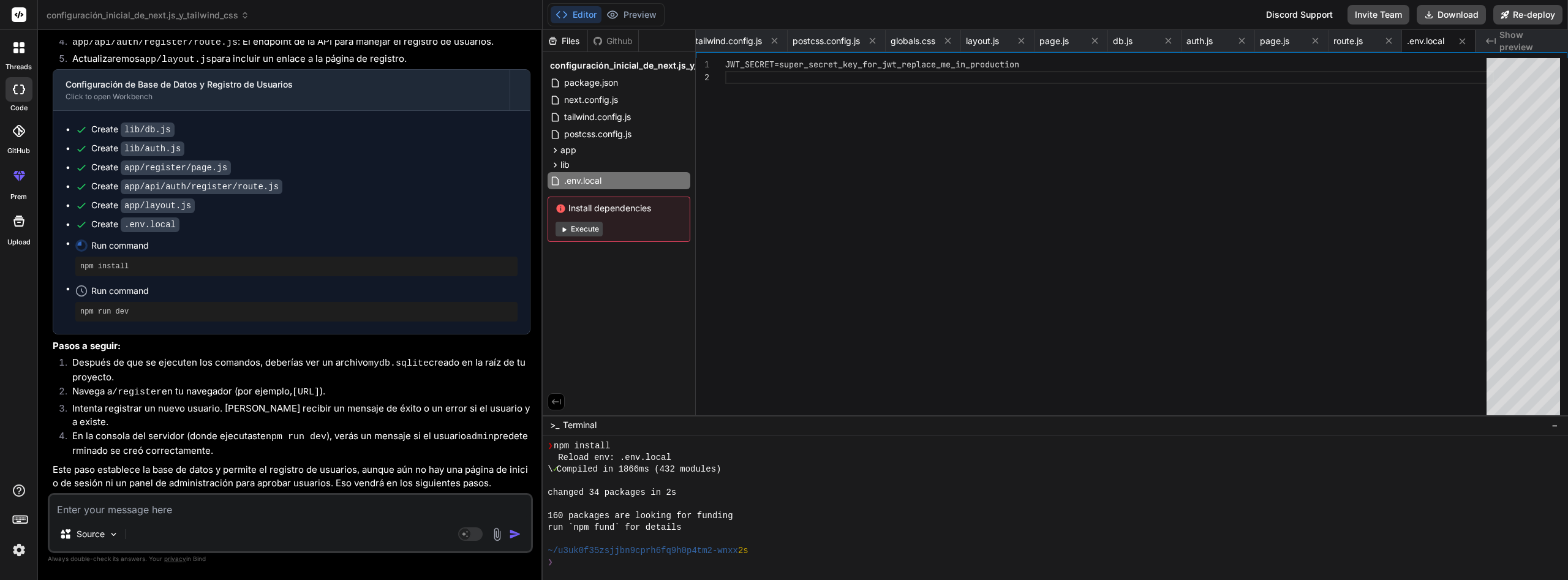
click at [594, 232] on button "Execute" at bounding box center [579, 229] width 47 height 14
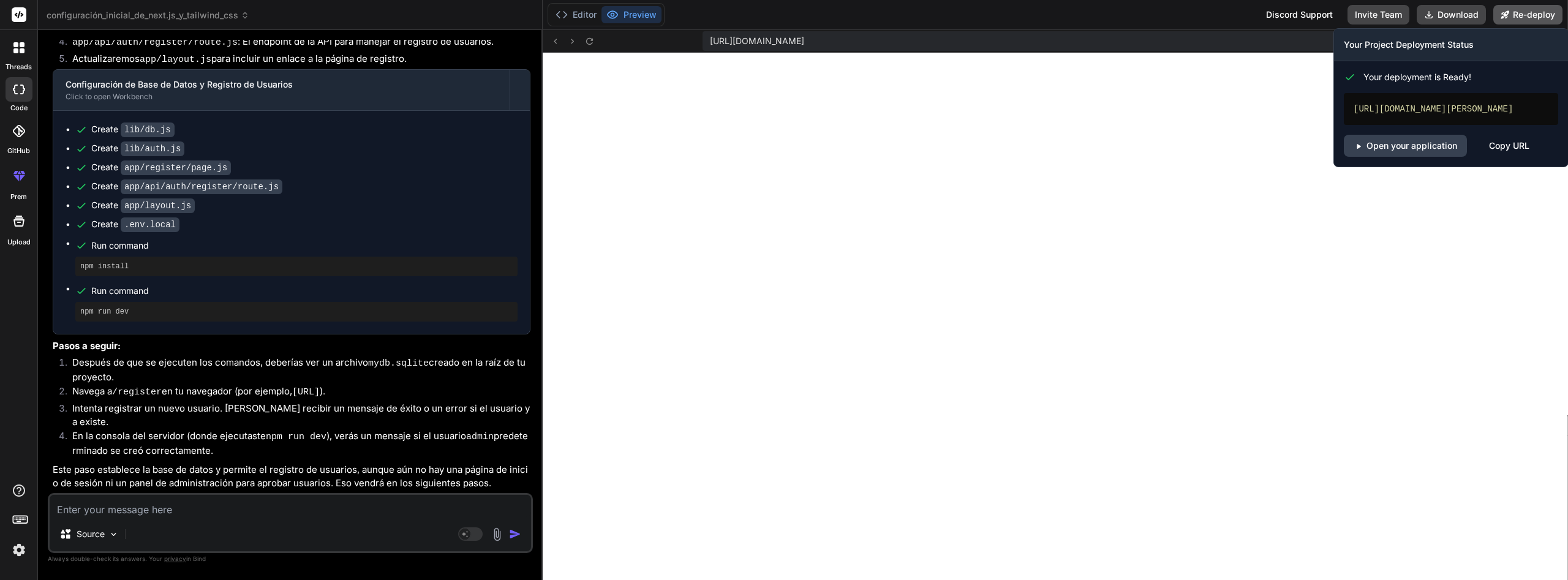
scroll to position [5449, 0]
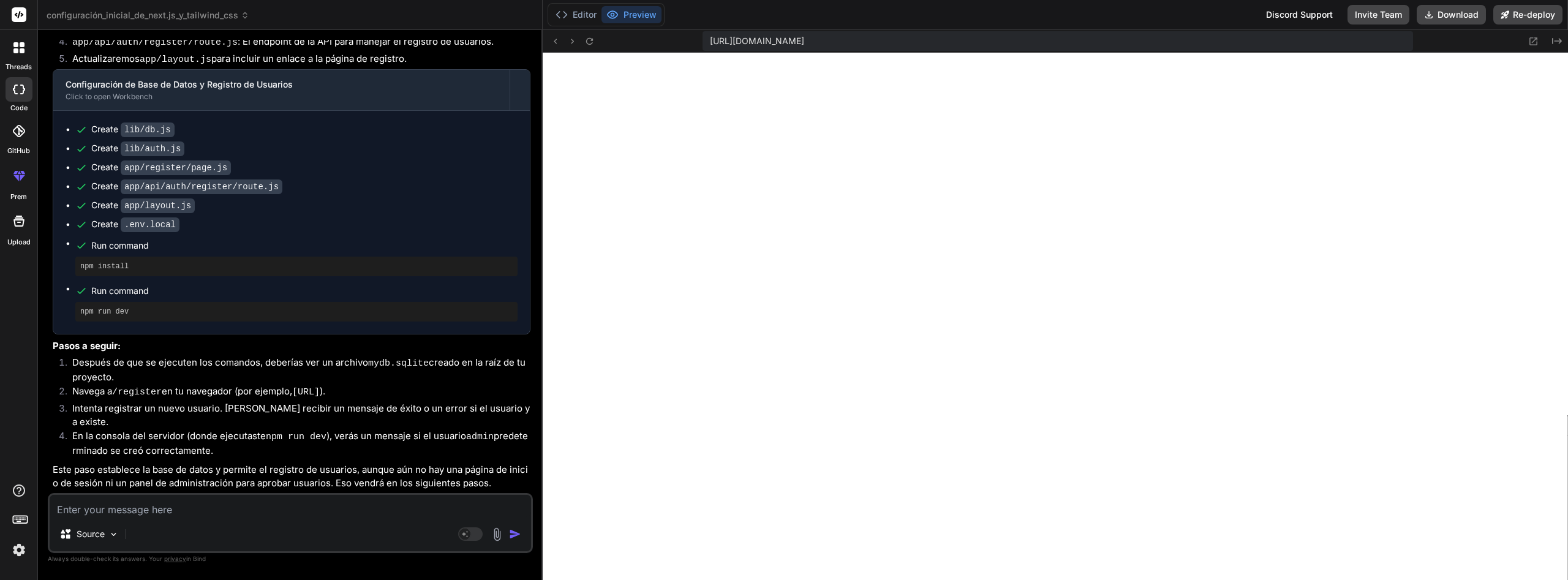
click at [283, 519] on div "Source Agent Mode. When this toggle is activated, AI automatically makes decisi…" at bounding box center [290, 524] width 485 height 60
click at [222, 513] on textarea at bounding box center [291, 506] width 482 height 22
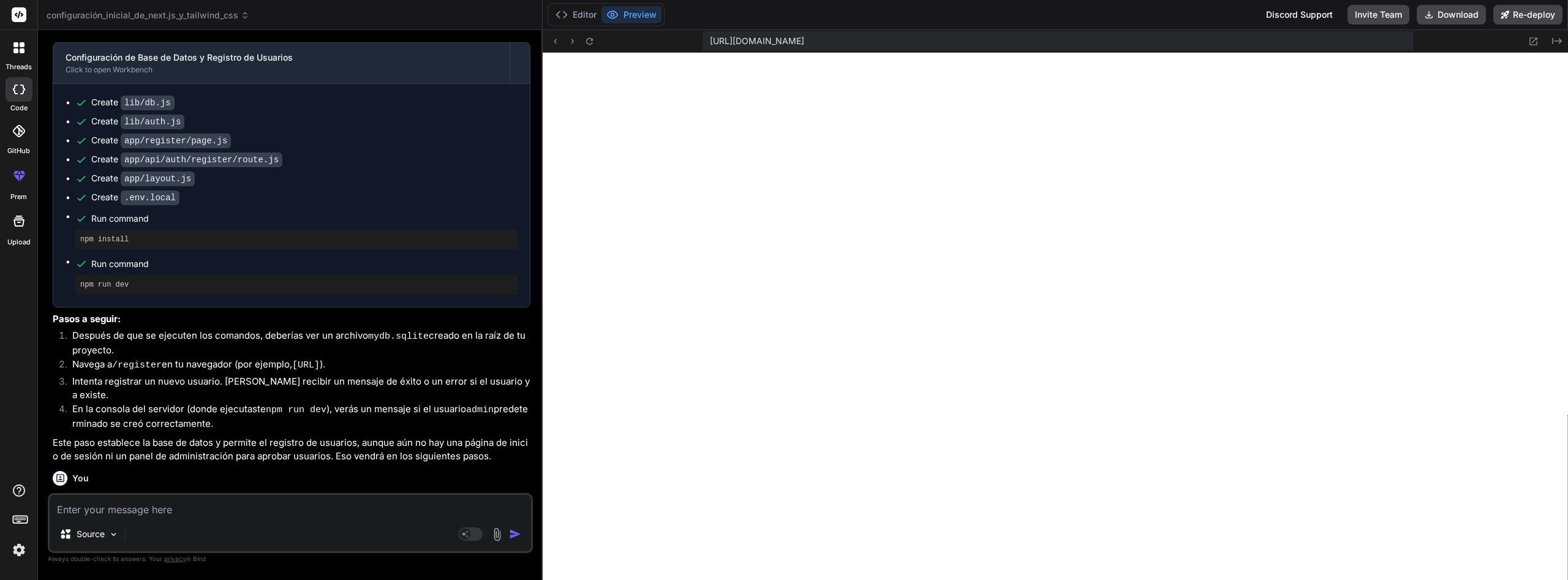
scroll to position [1644, 0]
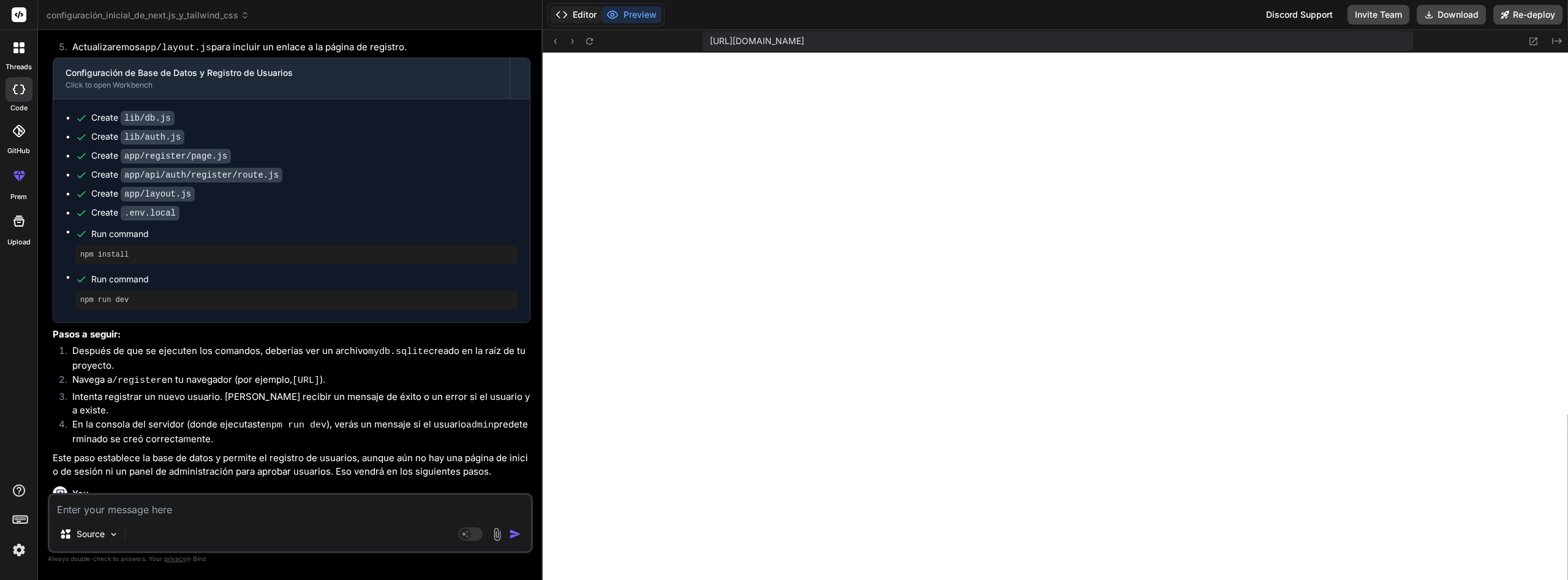
click at [578, 9] on button "Editor" at bounding box center [577, 14] width 51 height 17
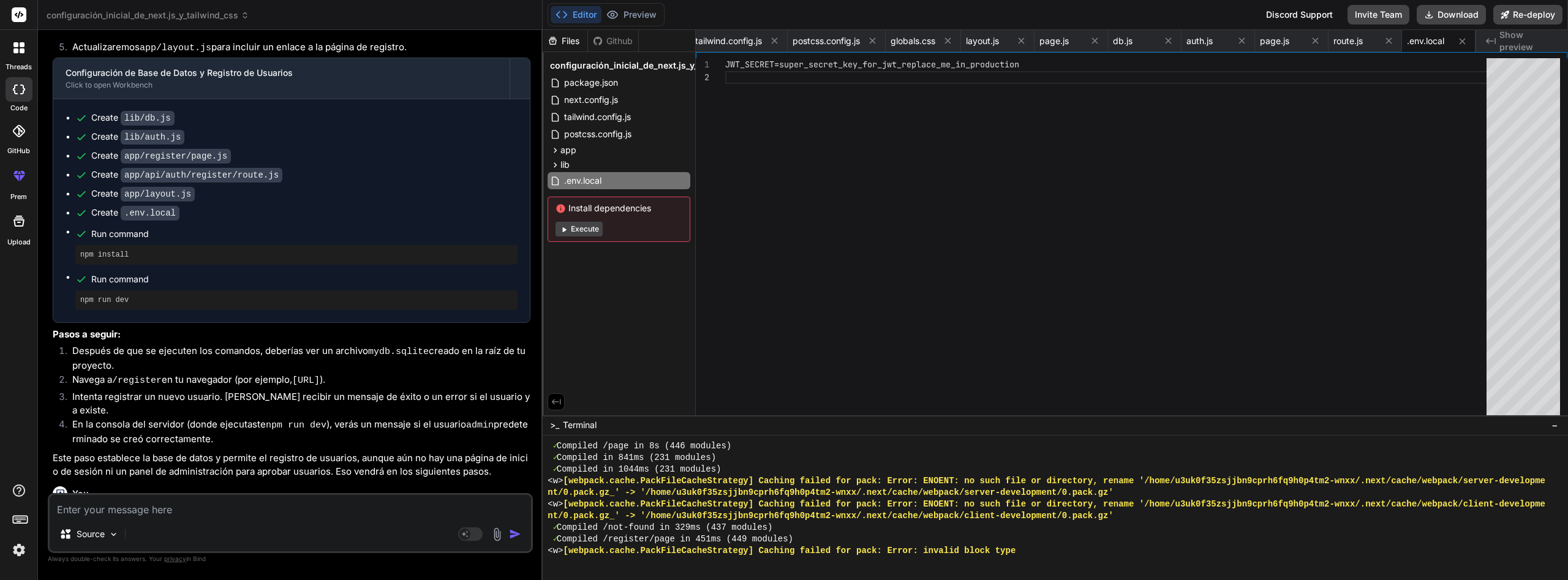
click at [597, 231] on button "Execute" at bounding box center [579, 229] width 47 height 14
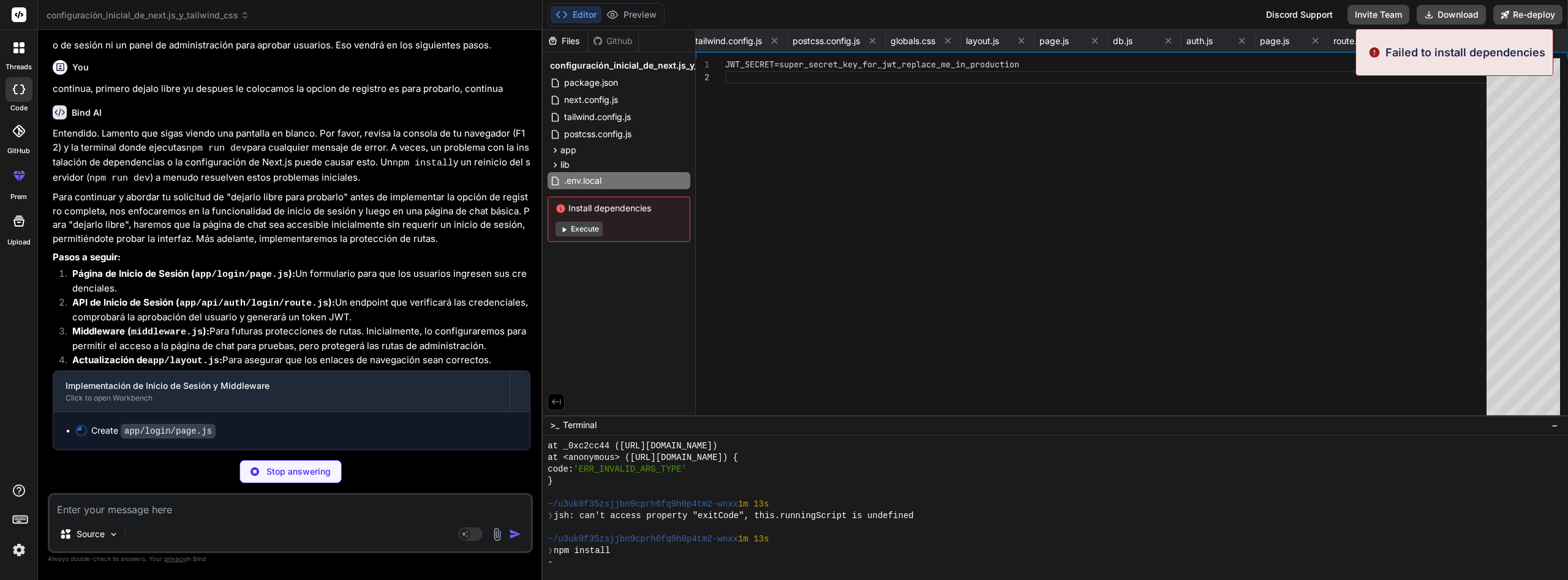
scroll to position [7824, 0]
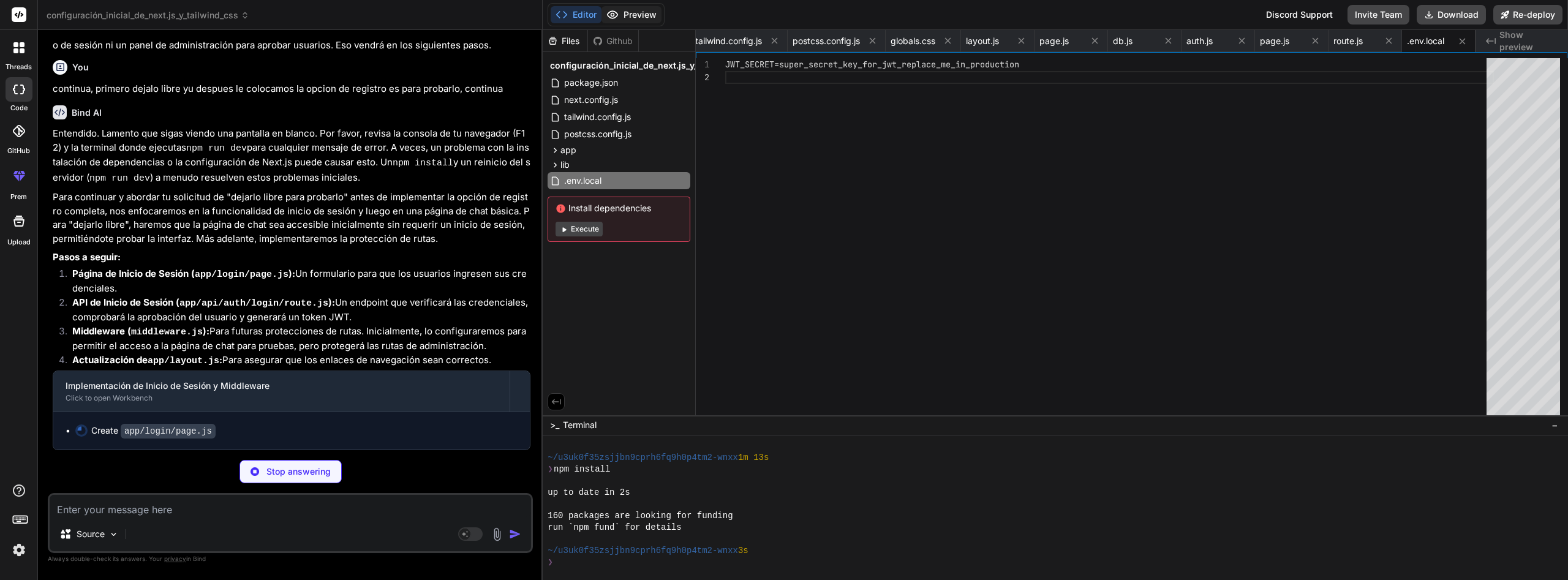
click at [632, 14] on button "Preview" at bounding box center [632, 14] width 60 height 17
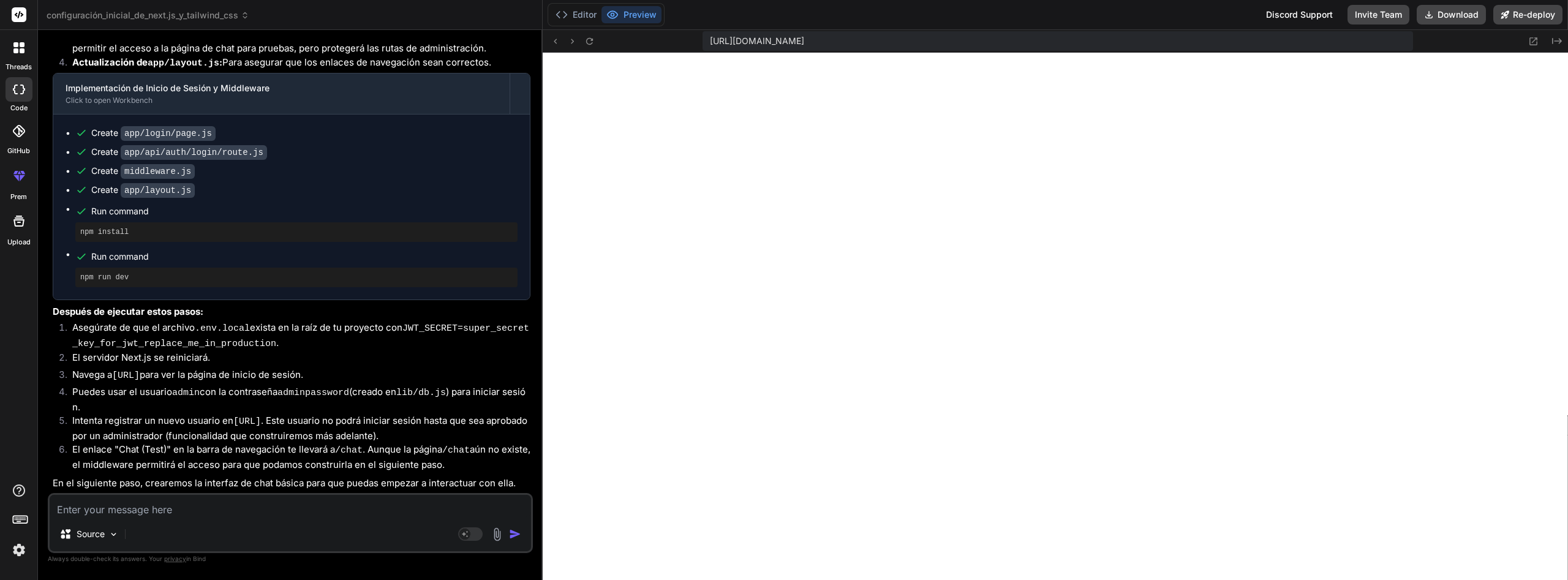
scroll to position [8430, 0]
click at [334, 512] on textarea at bounding box center [291, 506] width 482 height 22
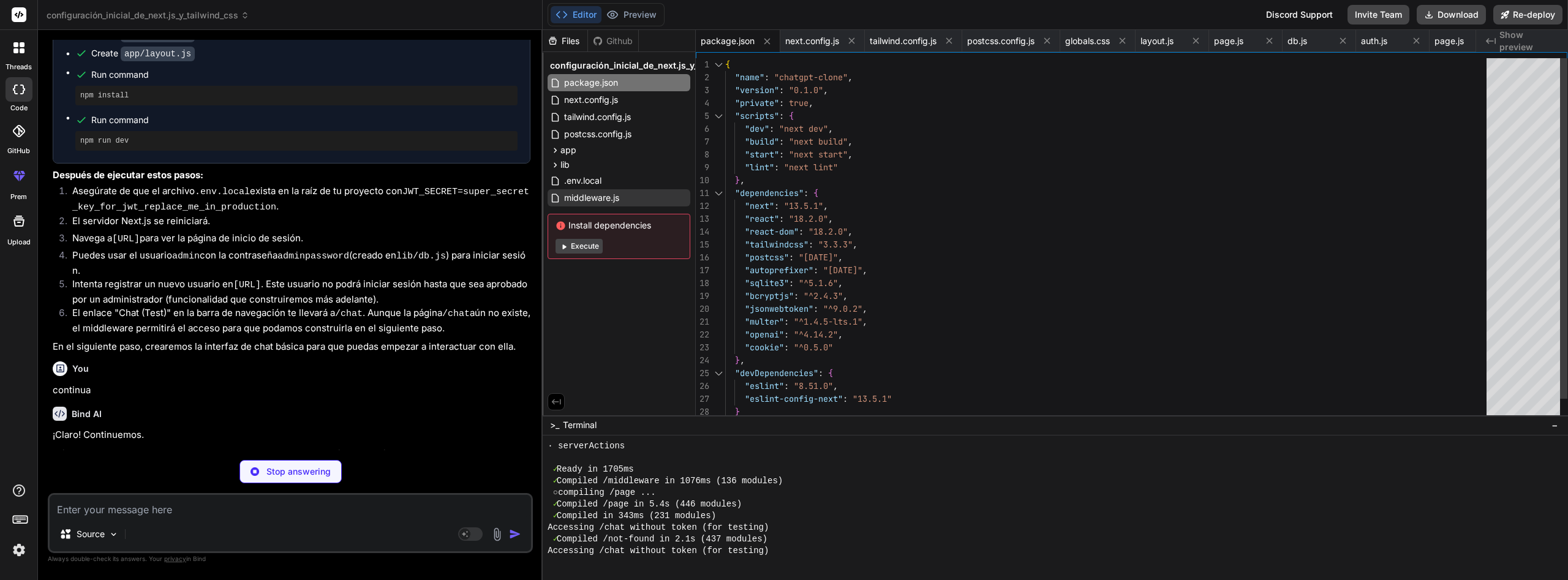
scroll to position [0, 486]
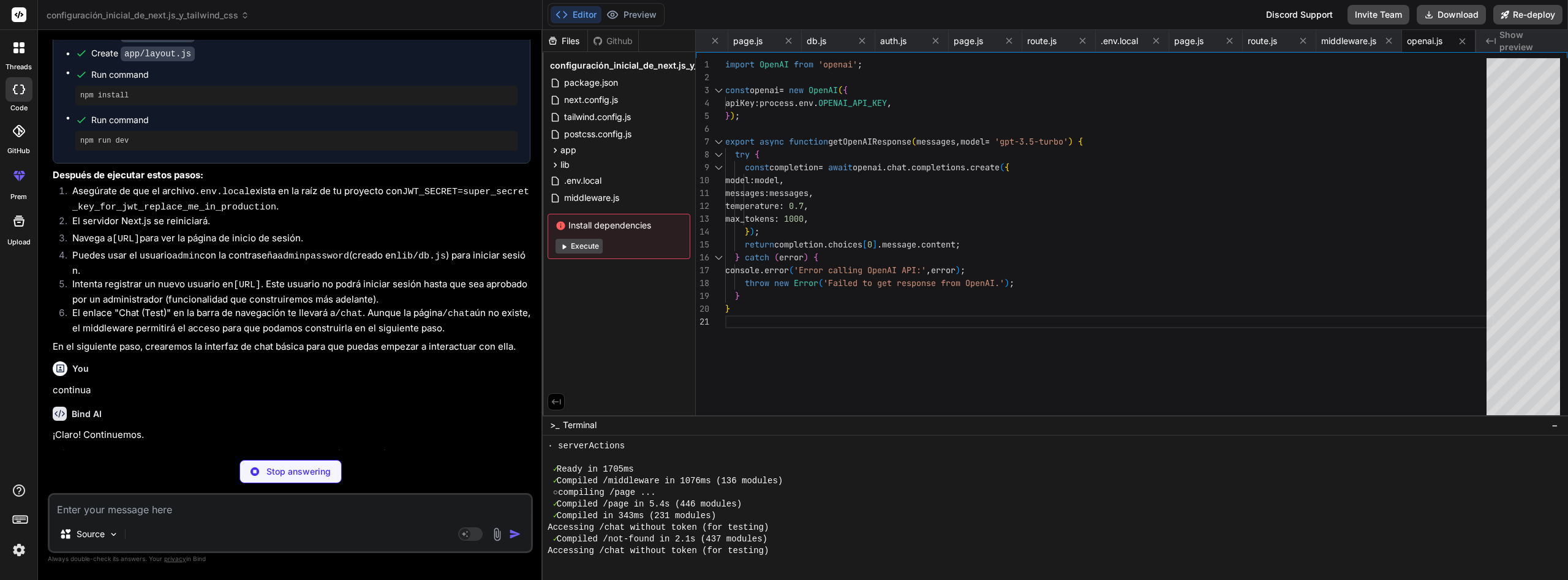
click at [581, 248] on button "Execute" at bounding box center [579, 246] width 47 height 14
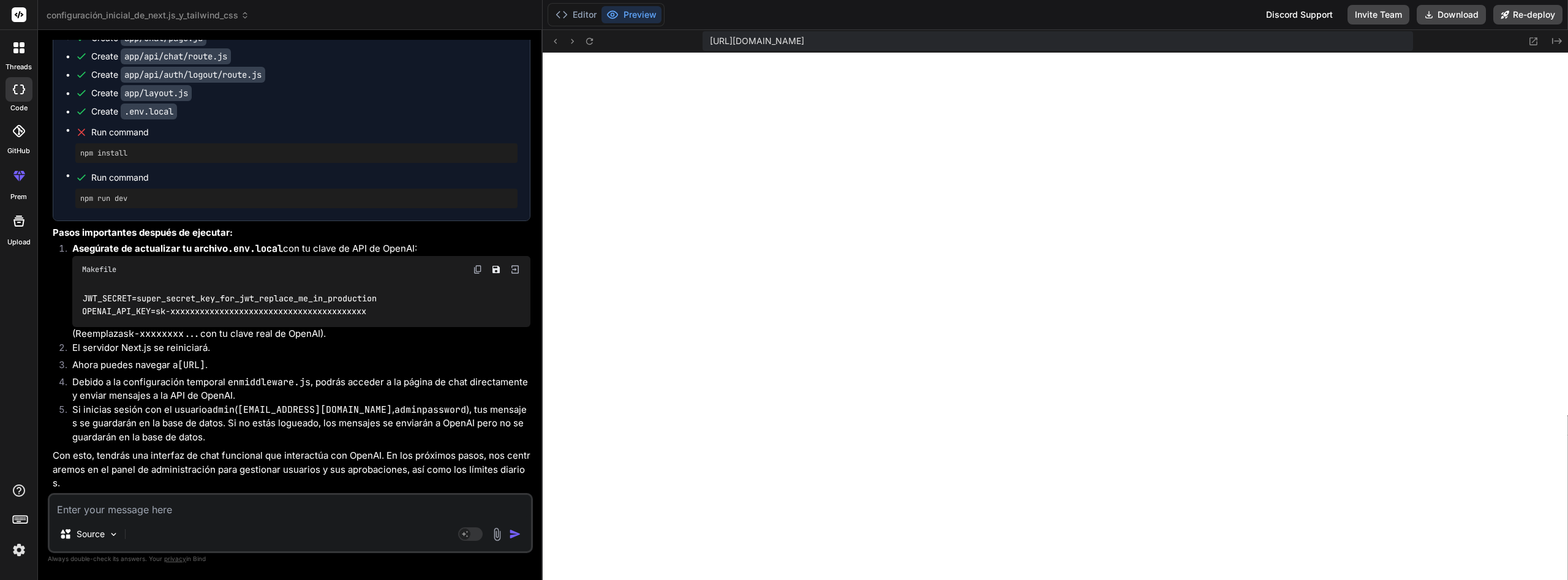
scroll to position [8860, 0]
click at [307, 519] on div "Source Agent Mode. When this toggle is activated, AI automatically makes decisi…" at bounding box center [290, 524] width 485 height 60
click at [300, 507] on textarea at bounding box center [291, 506] width 482 height 22
paste textarea
click at [265, 517] on textarea "continua" at bounding box center [291, 506] width 482 height 22
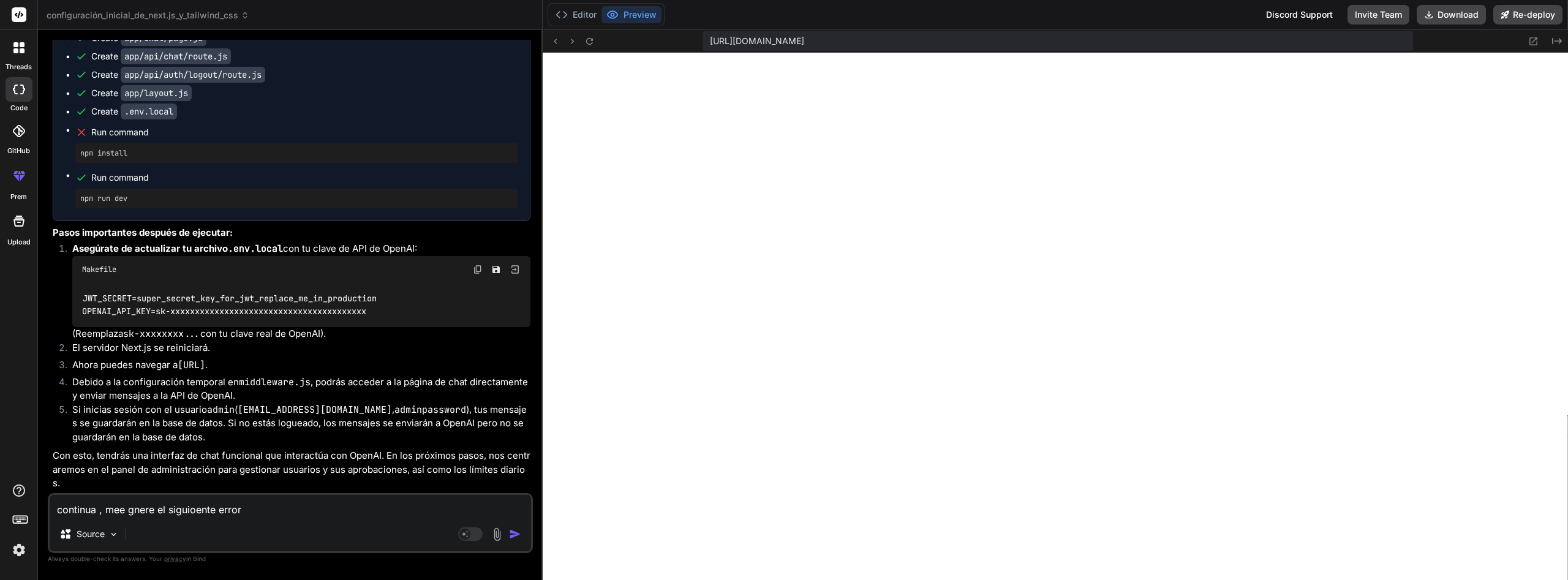
paste textarea "1 of 1 unhandled error Unhandled Runtime Error Error: Invariant: headers() expe…"
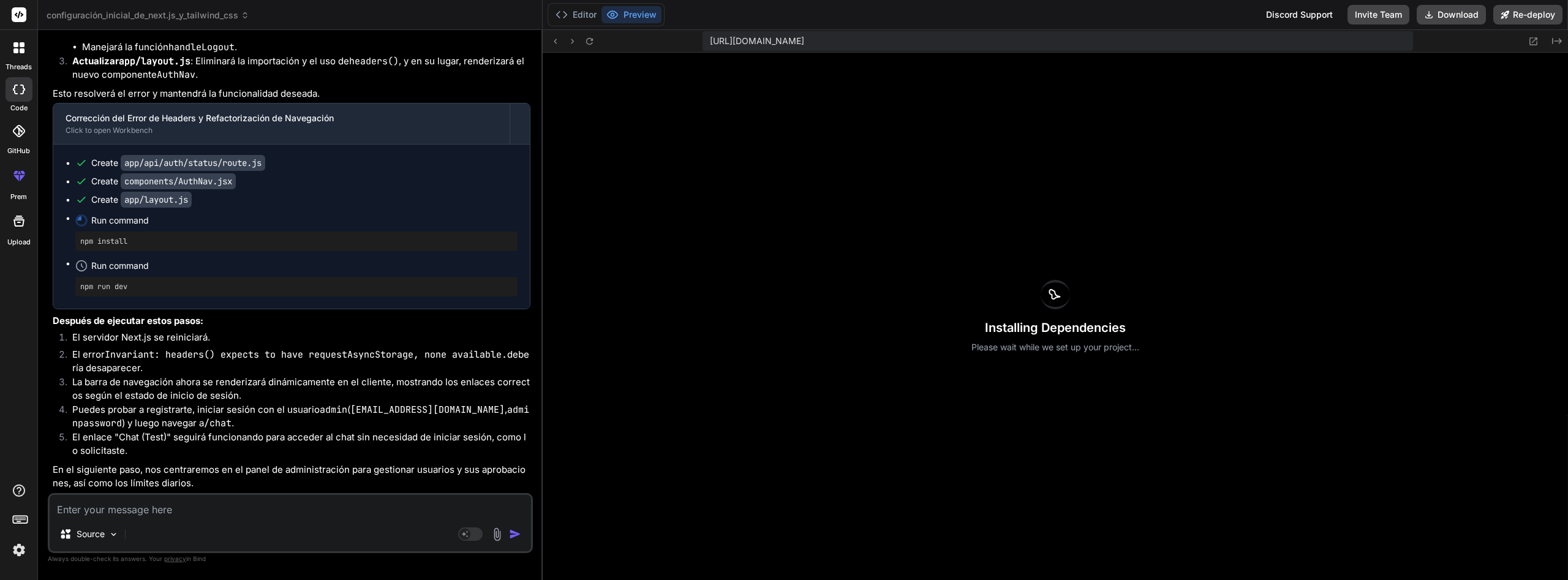
scroll to position [4232, 0]
click at [166, 505] on textarea at bounding box center [291, 506] width 482 height 22
click at [587, 14] on button "Editor" at bounding box center [577, 14] width 51 height 17
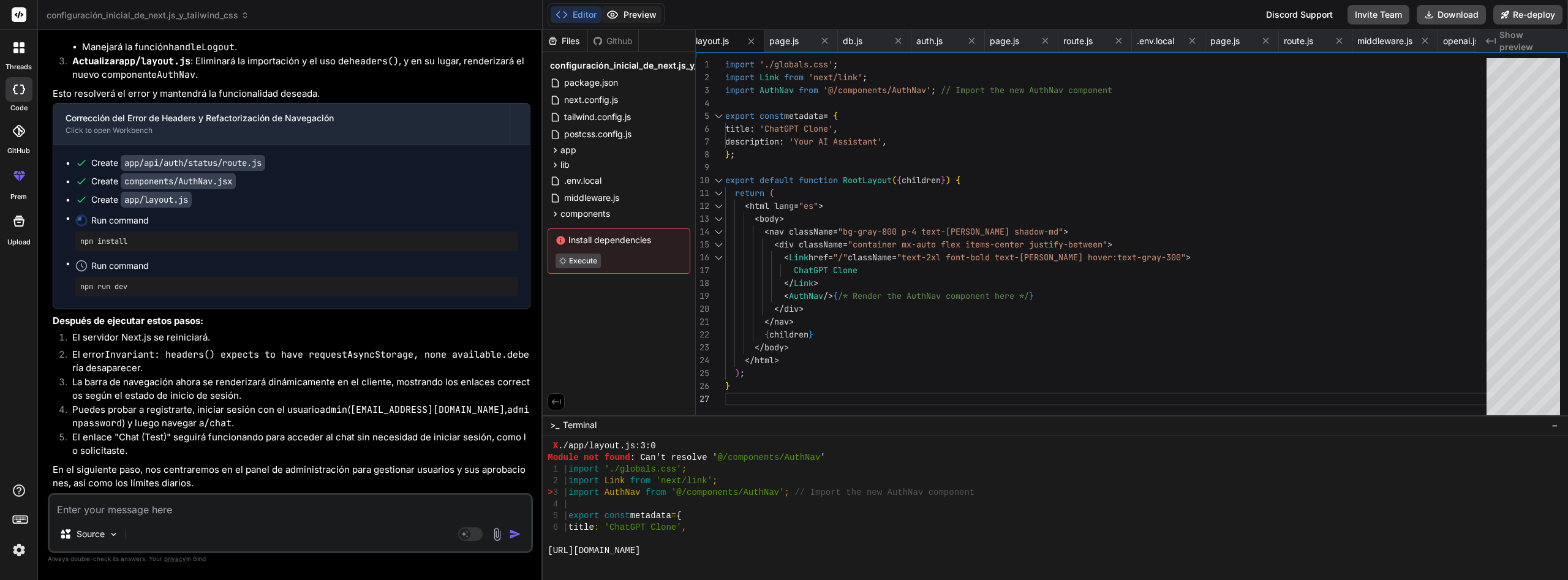
click at [635, 14] on button "Preview" at bounding box center [632, 14] width 60 height 17
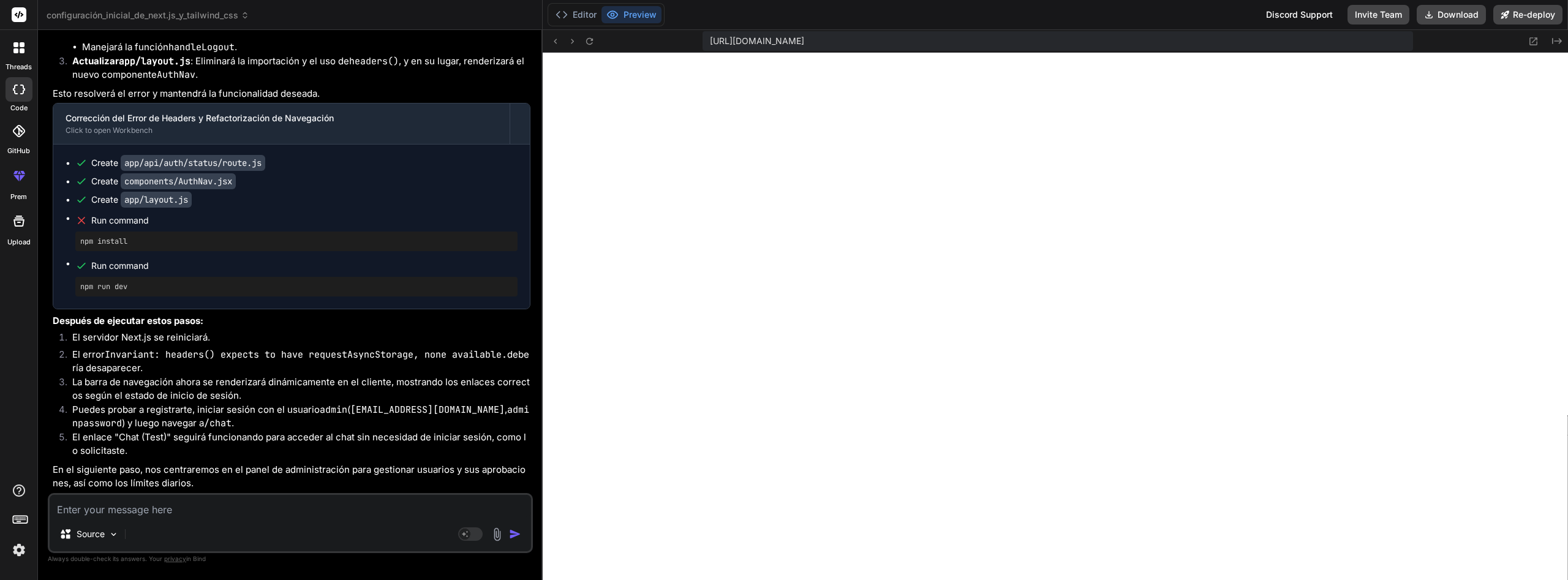
scroll to position [9524, 0]
click at [304, 507] on textarea at bounding box center [291, 506] width 482 height 22
click at [401, 507] on textarea at bounding box center [291, 506] width 482 height 22
paste textarea "Failed to compile ./app/layout.js:3:0 Module not found: Can't resolve '@/compon…"
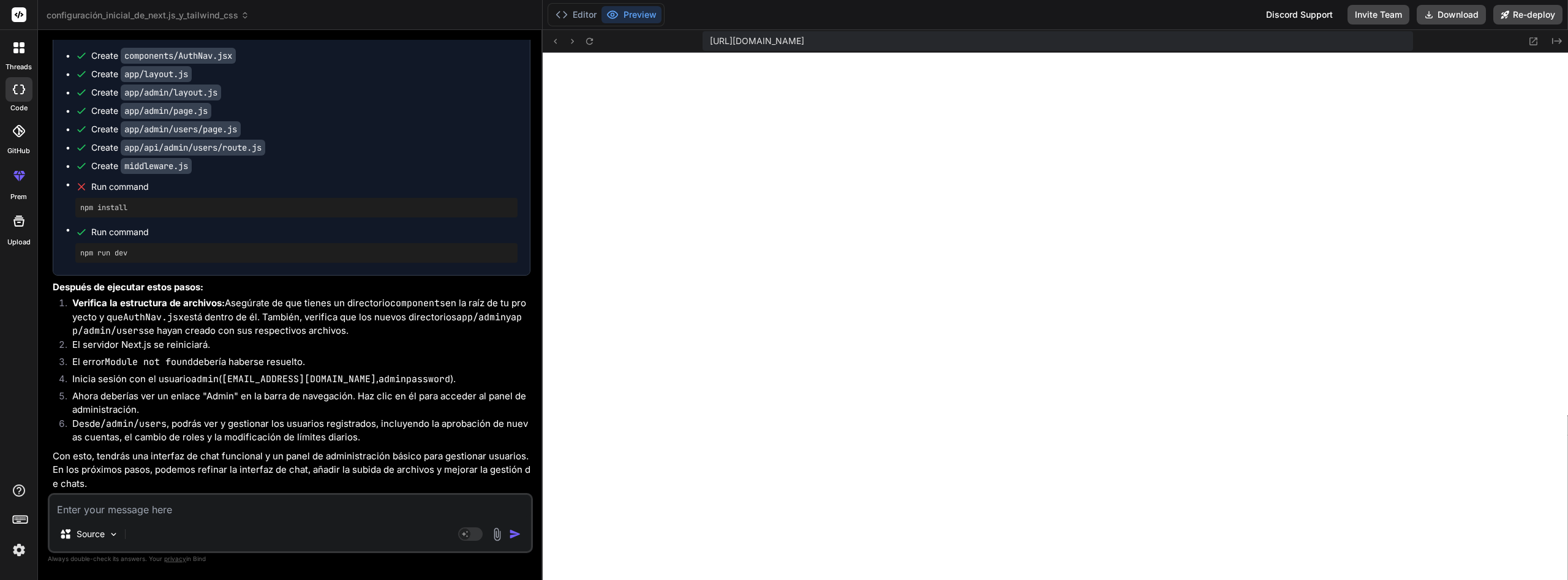
scroll to position [10048, 0]
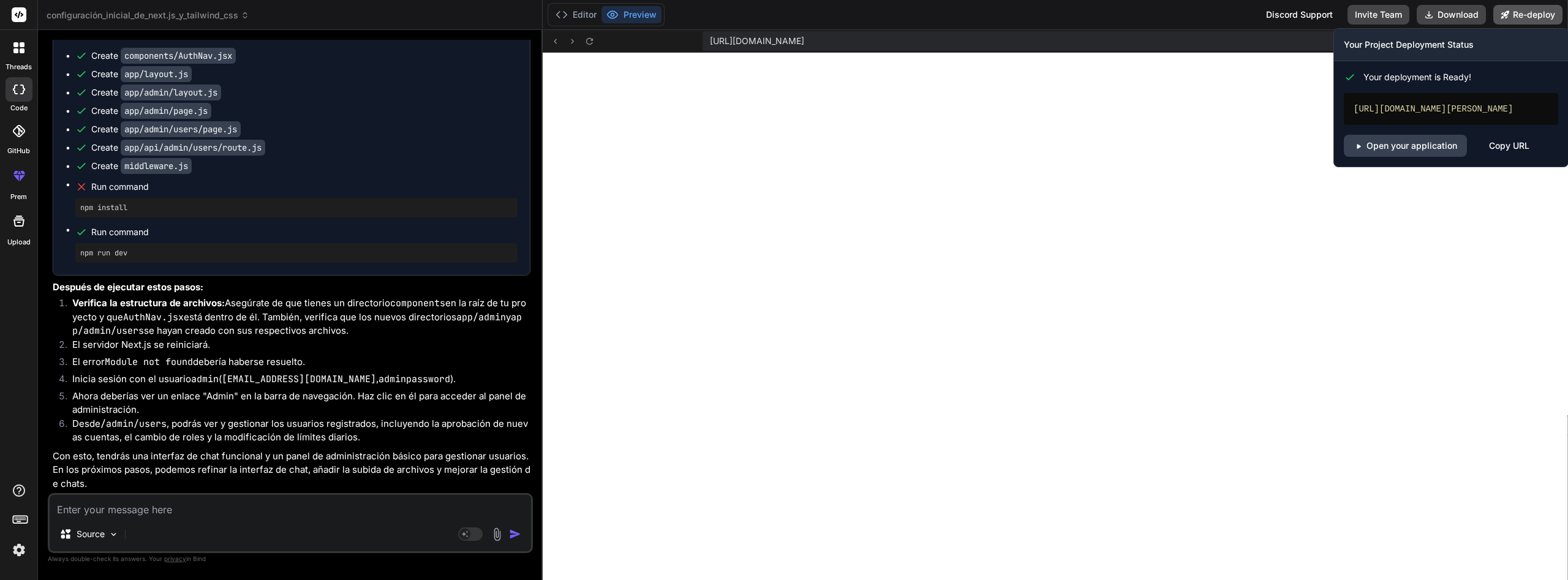
click at [1525, 12] on button "Re-deploy" at bounding box center [1528, 14] width 69 height 20
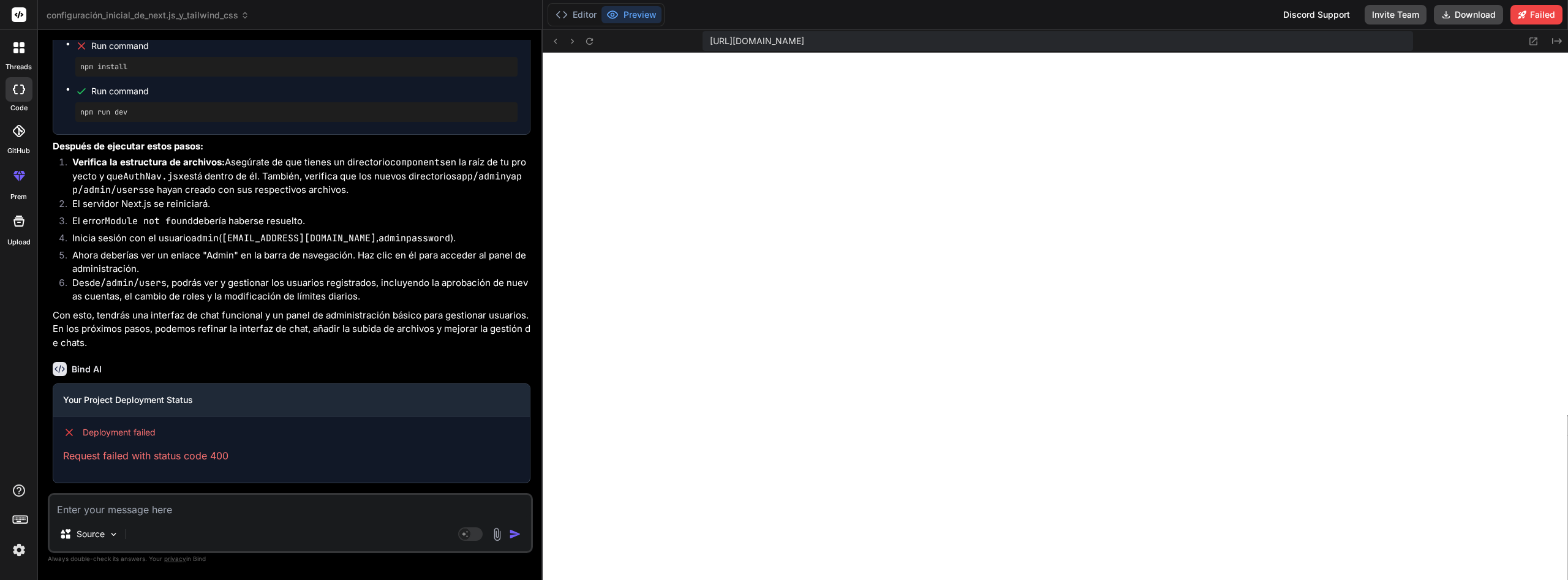
scroll to position [5251, 0]
click at [300, 512] on textarea at bounding box center [291, 506] width 482 height 22
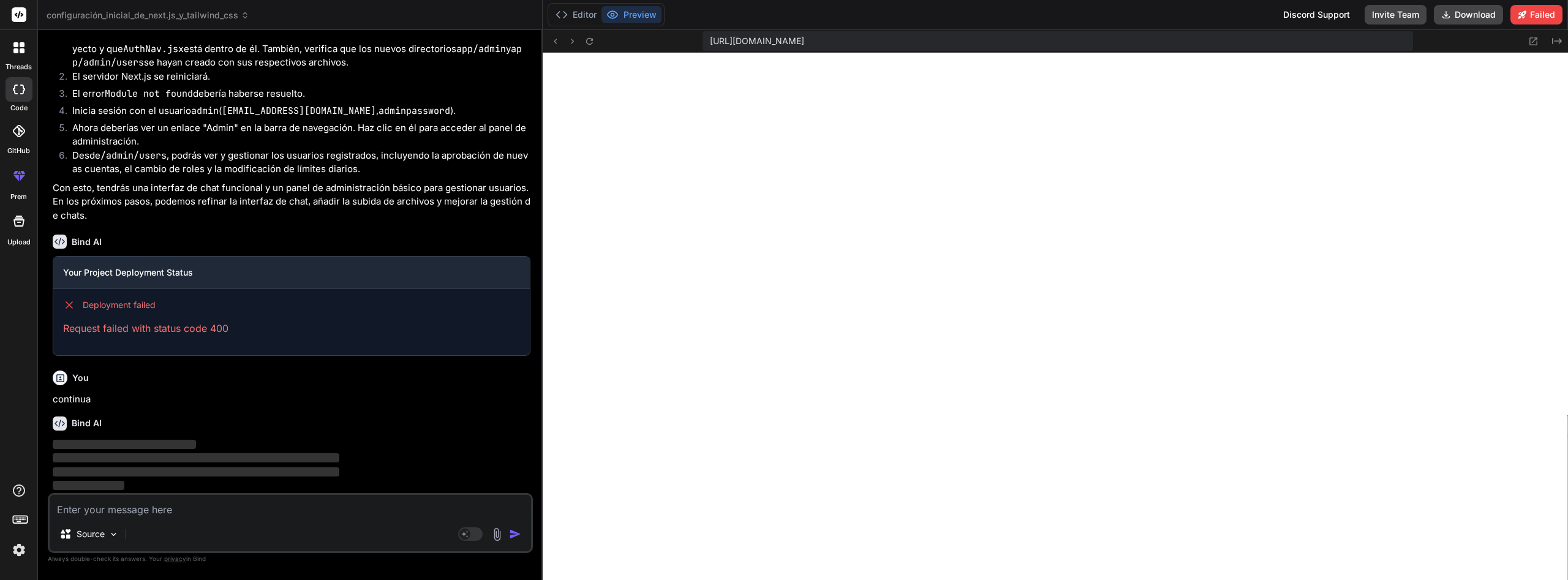
scroll to position [5378, 0]
click at [18, 43] on icon at bounding box center [16, 45] width 5 height 5
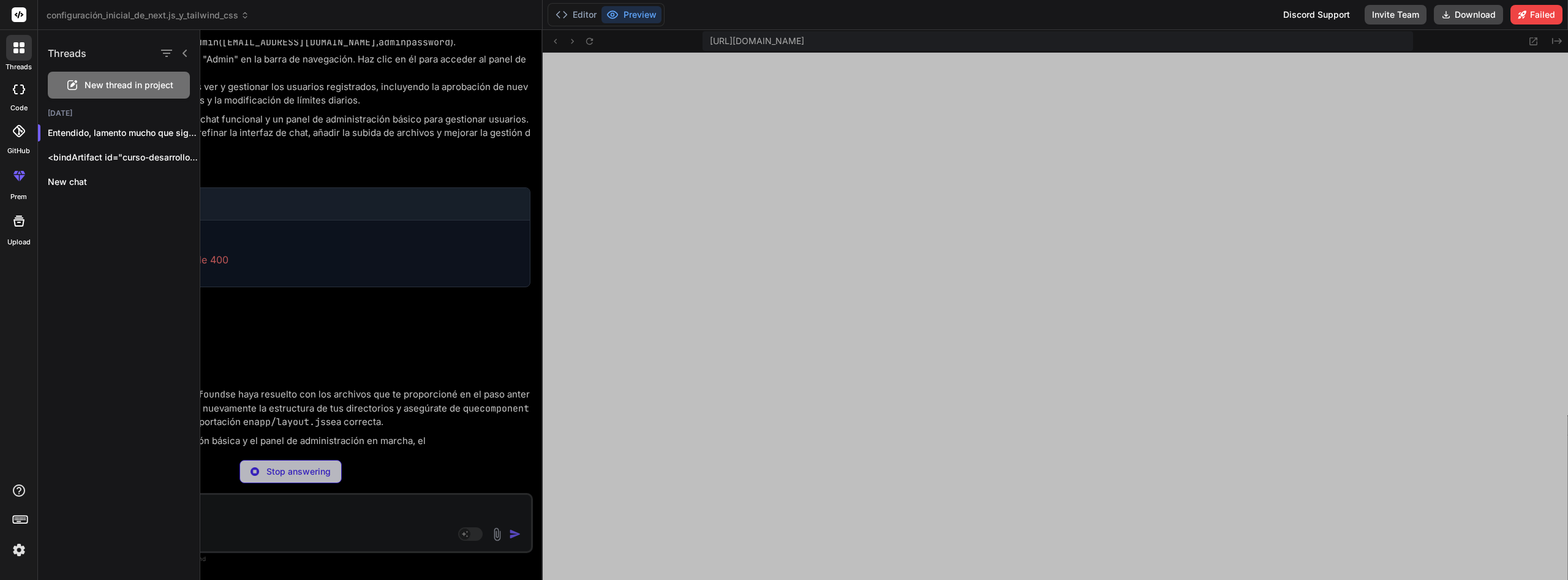
scroll to position [5366, 0]
click at [21, 553] on img at bounding box center [19, 551] width 21 height 21
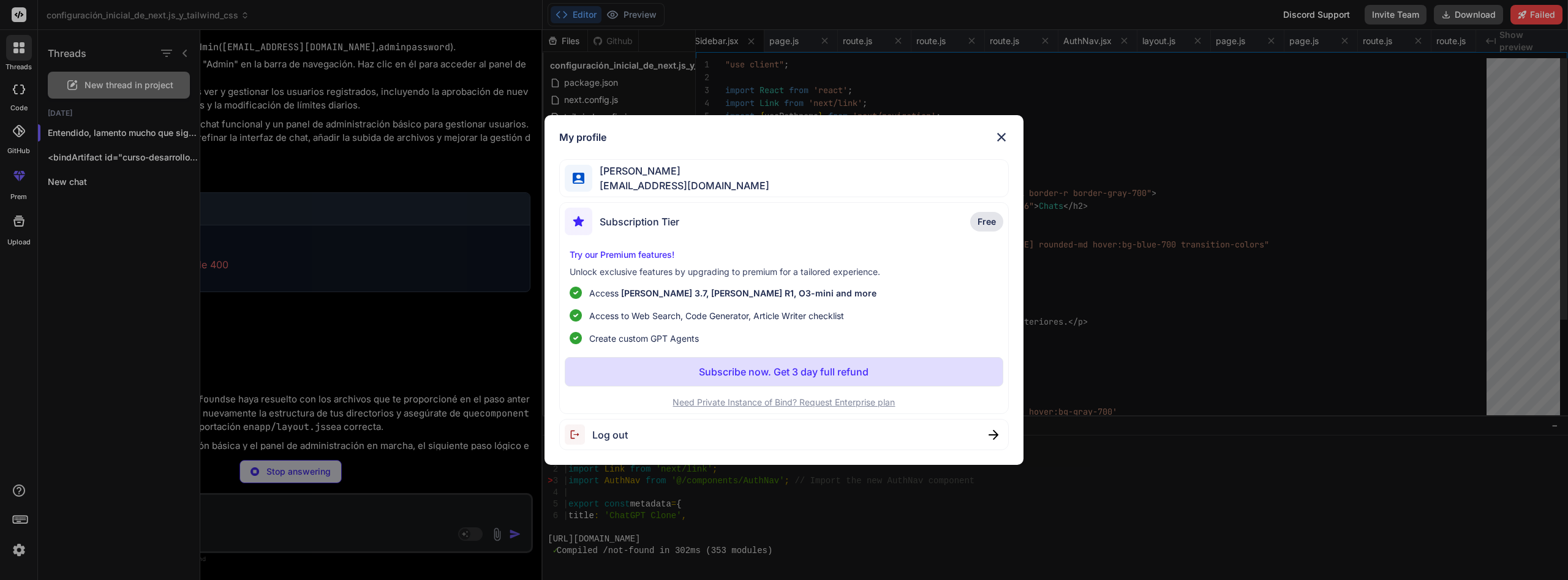
scroll to position [10176, 0]
click at [762, 372] on p "Subscribe now. Get 3 day full refund" at bounding box center [783, 372] width 169 height 14
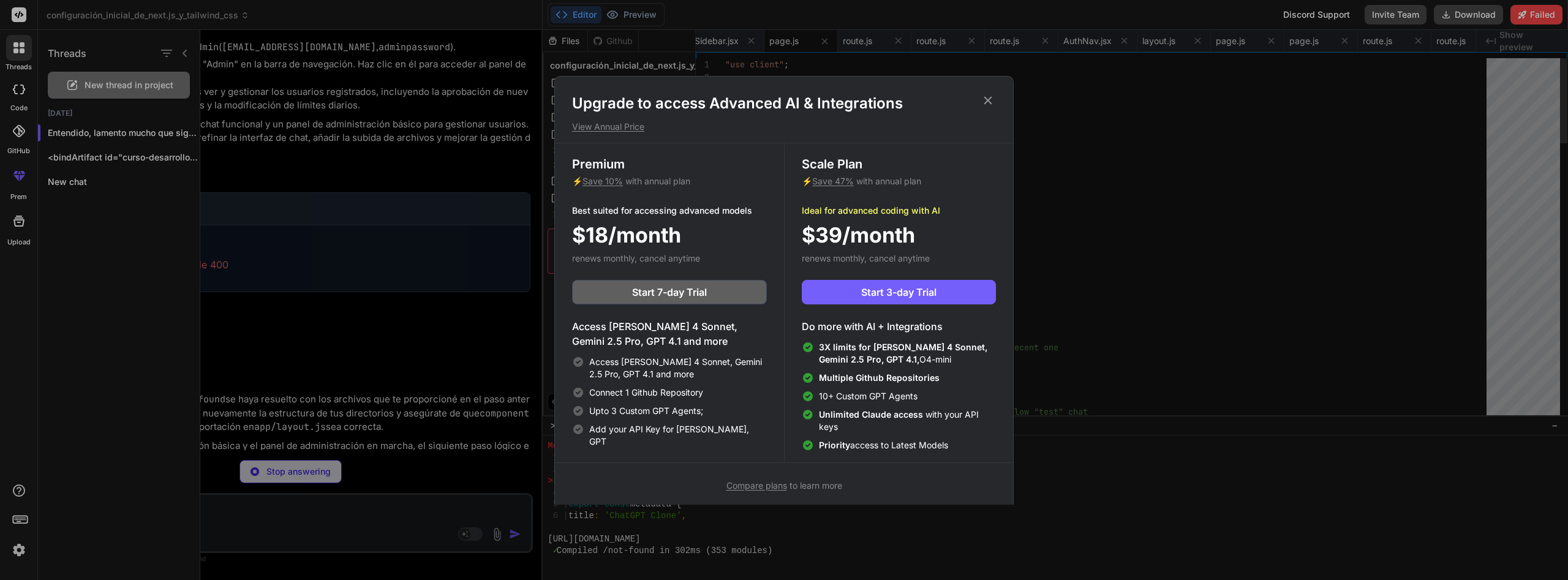
scroll to position [10188, 0]
click at [866, 302] on button "Start 3-day Trial" at bounding box center [899, 292] width 194 height 24
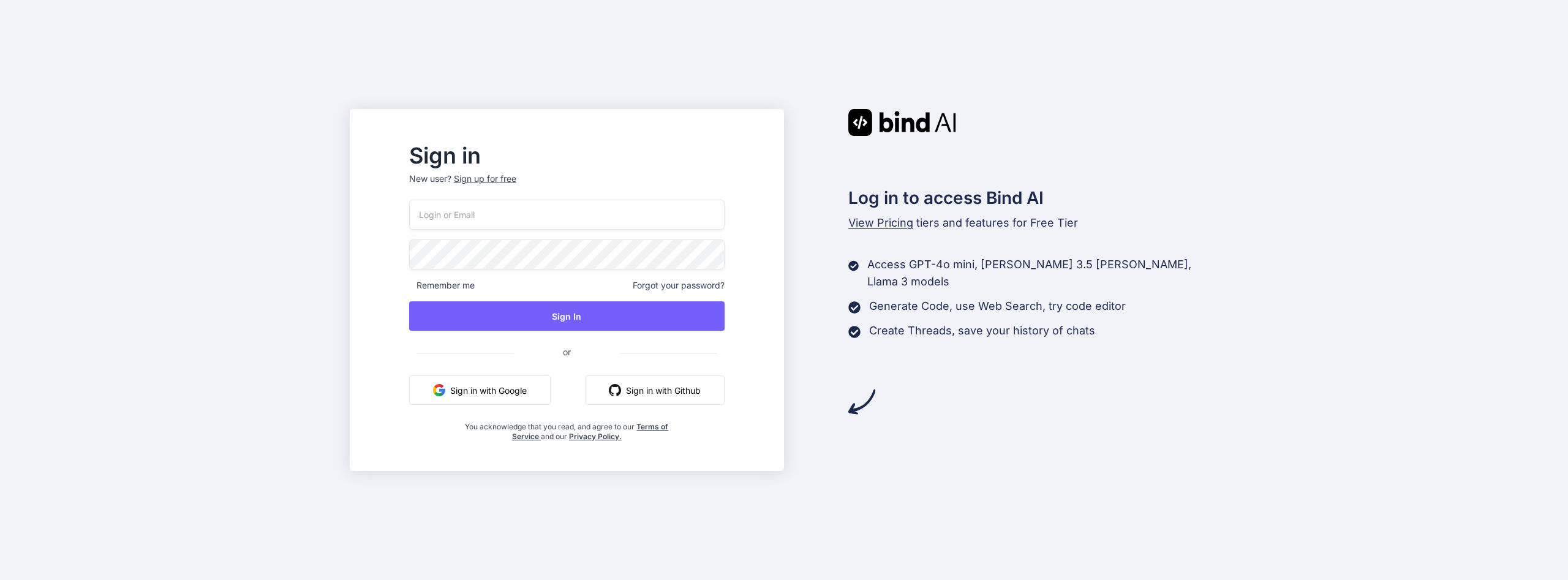
click at [662, 213] on input "email" at bounding box center [567, 215] width 315 height 30
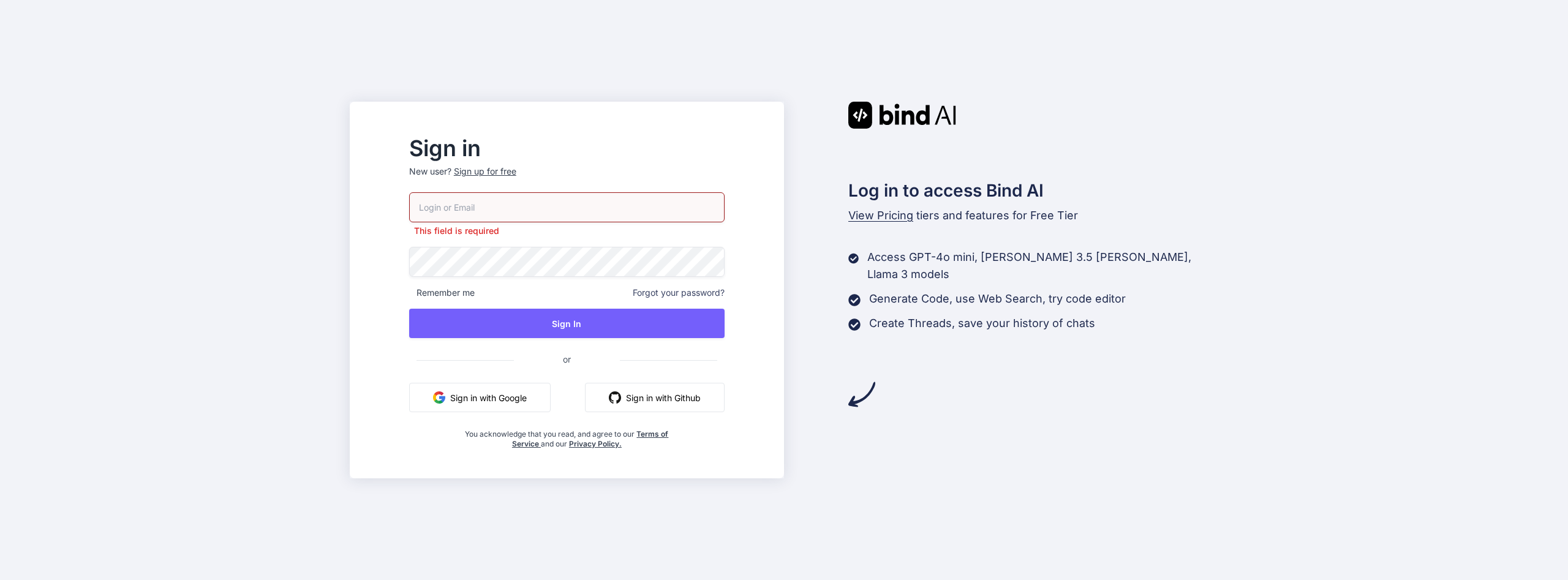
click at [551, 388] on button "Sign in with Google" at bounding box center [480, 397] width 141 height 29
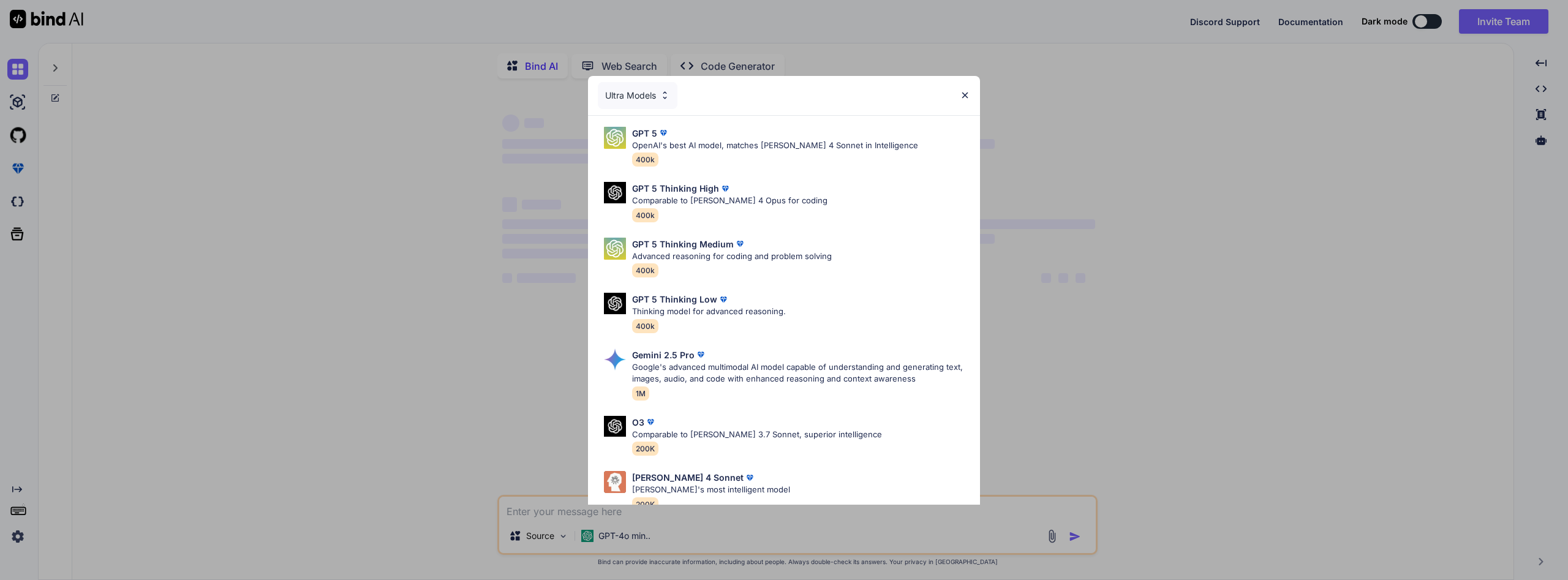
click at [971, 94] on div "Ultra Models" at bounding box center [784, 96] width 392 height 39
click at [966, 94] on img at bounding box center [965, 96] width 10 height 10
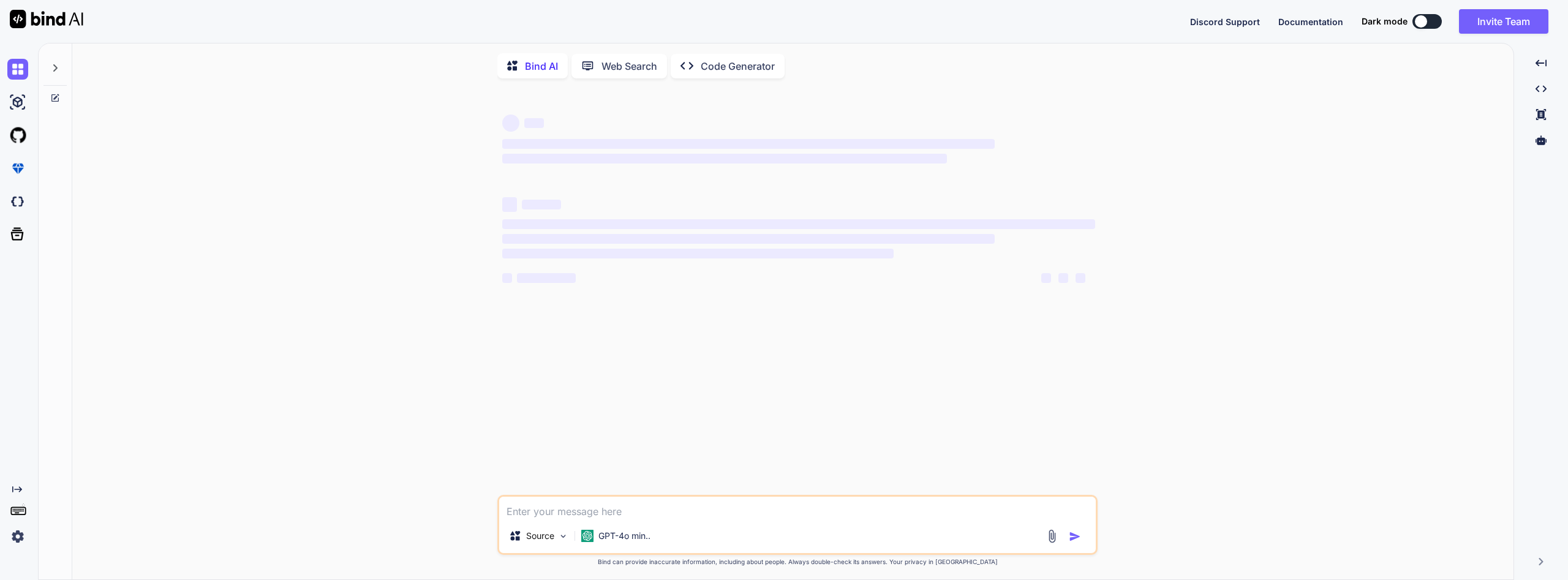
click at [11, 534] on img at bounding box center [18, 537] width 21 height 21
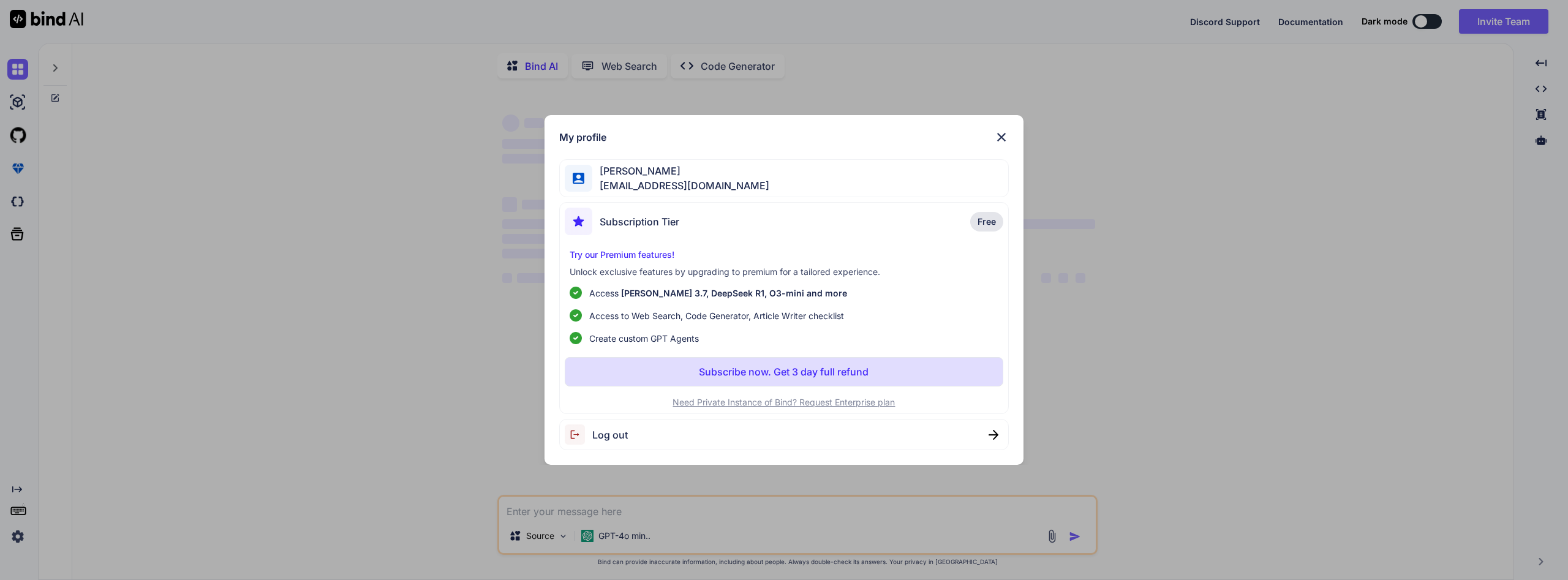
click at [16, 534] on div "My profile Francisco Moreno iacontable360@gmail.com Subscription Tier Free Try …" at bounding box center [784, 290] width 1568 height 580
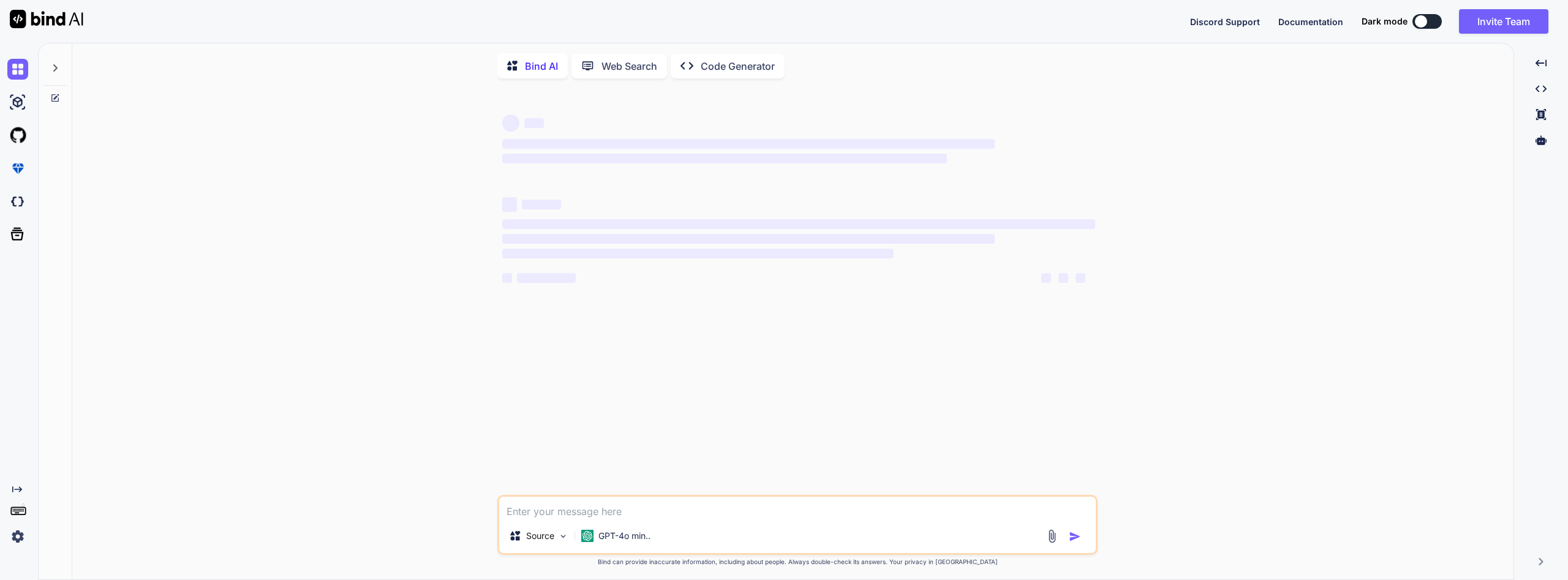
click at [16, 534] on img at bounding box center [18, 537] width 21 height 21
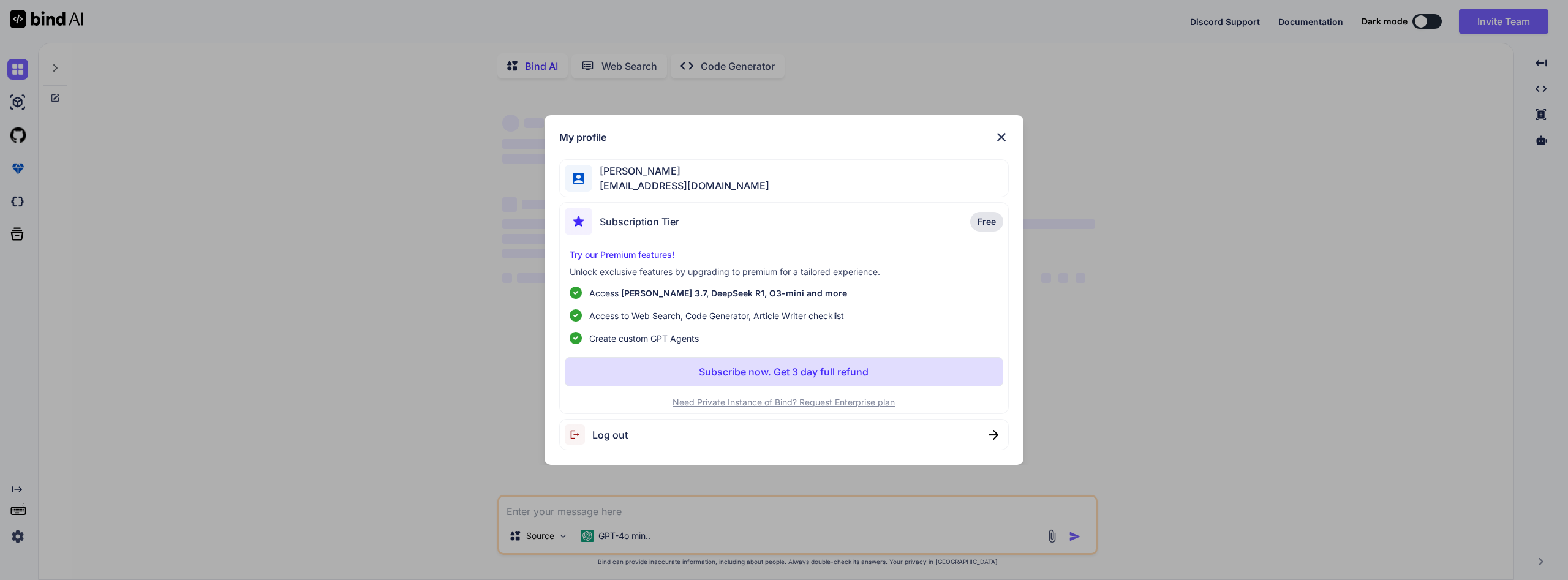
click at [755, 375] on p "Subscribe now. Get 3 day full refund" at bounding box center [783, 372] width 169 height 14
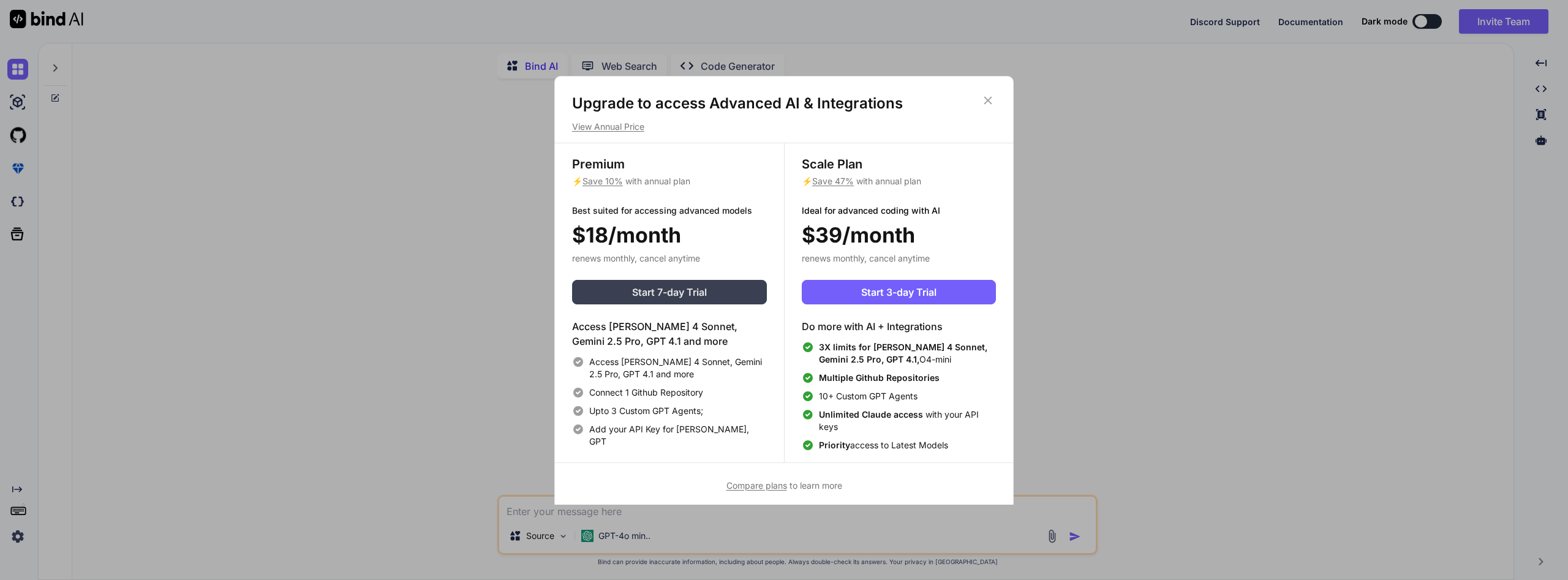
type textarea "x"
click at [897, 289] on span "Start 3-day Trial" at bounding box center [899, 292] width 75 height 14
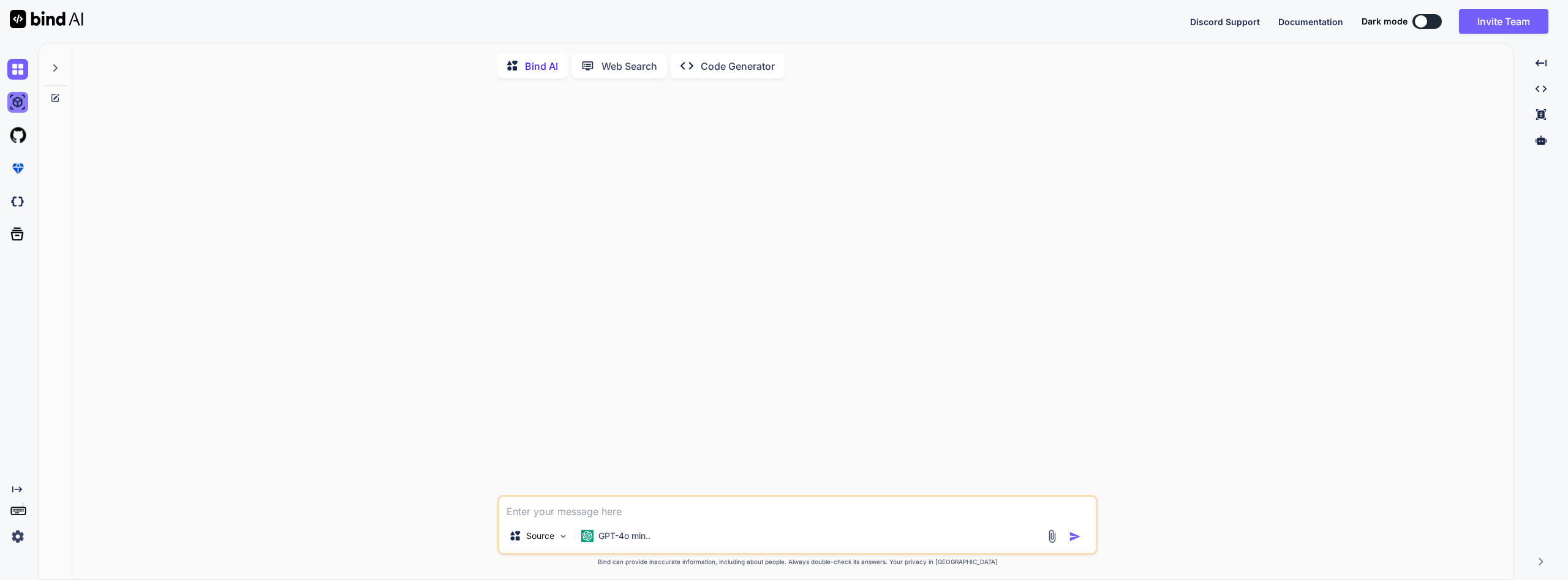
click at [14, 100] on img at bounding box center [18, 102] width 21 height 21
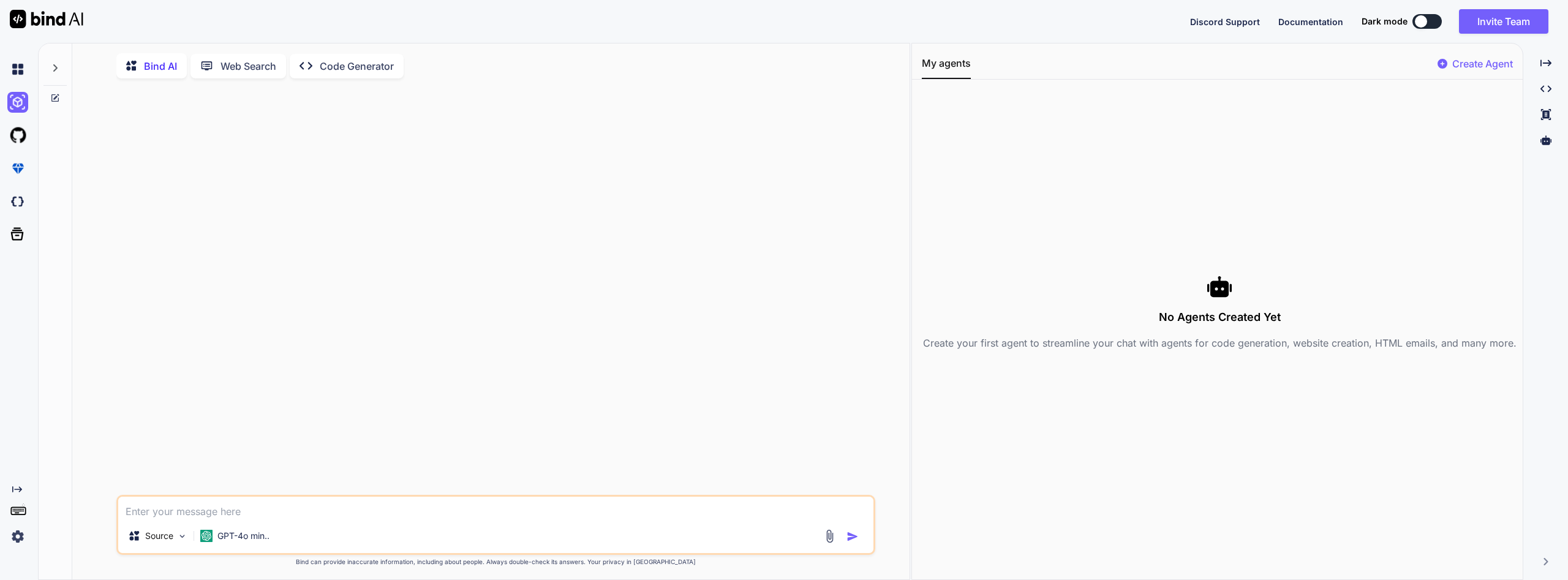
click at [1462, 62] on p "Create Agent" at bounding box center [1482, 63] width 61 height 14
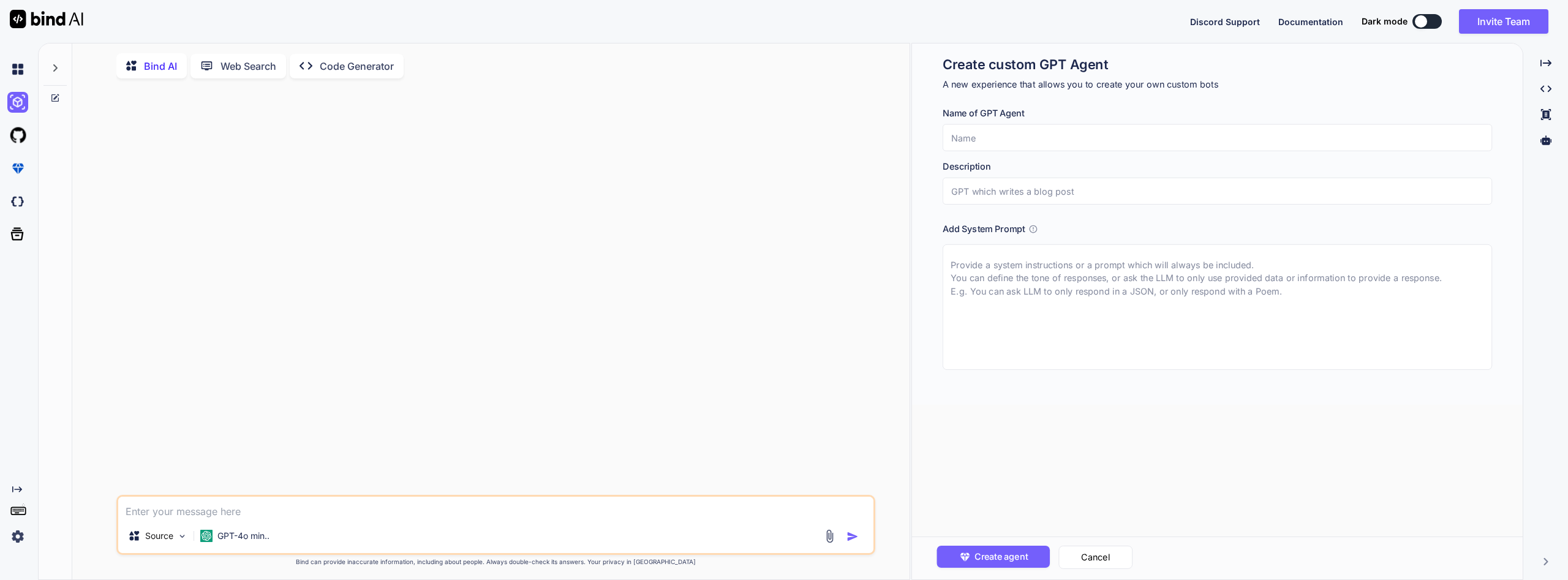
click at [989, 133] on input "text" at bounding box center [1218, 137] width 550 height 27
type textarea "x"
type input "p"
type textarea "x"
type input "po"
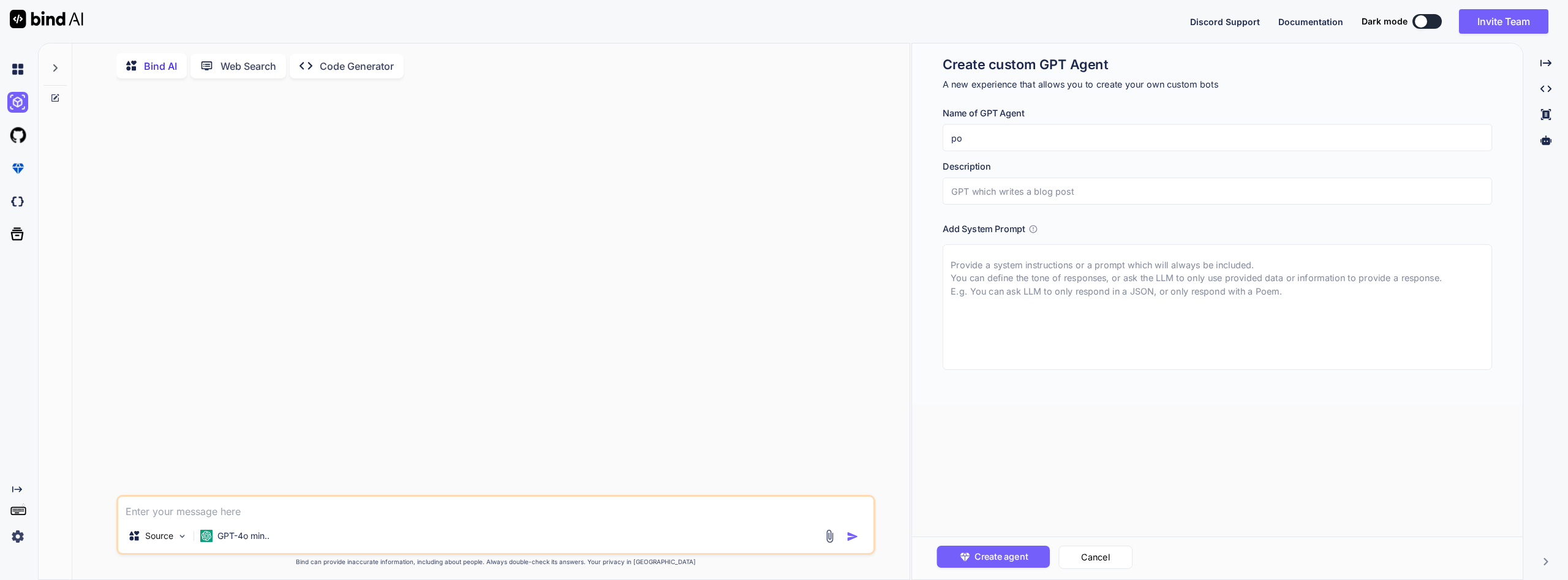
type textarea "x"
type input "pot"
type textarea "x"
type input "potl"
type textarea "x"
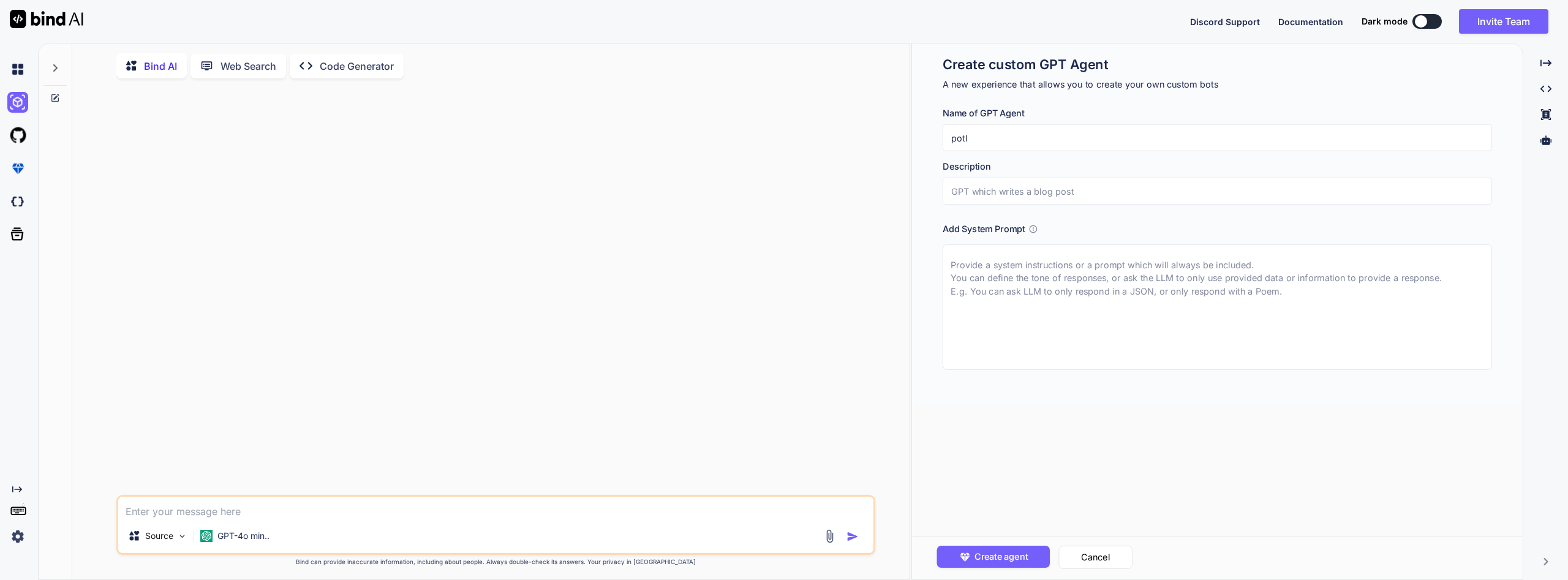
type input "potli"
type textarea "x"
type input "potlii"
type textarea "x"
type input "potliic"
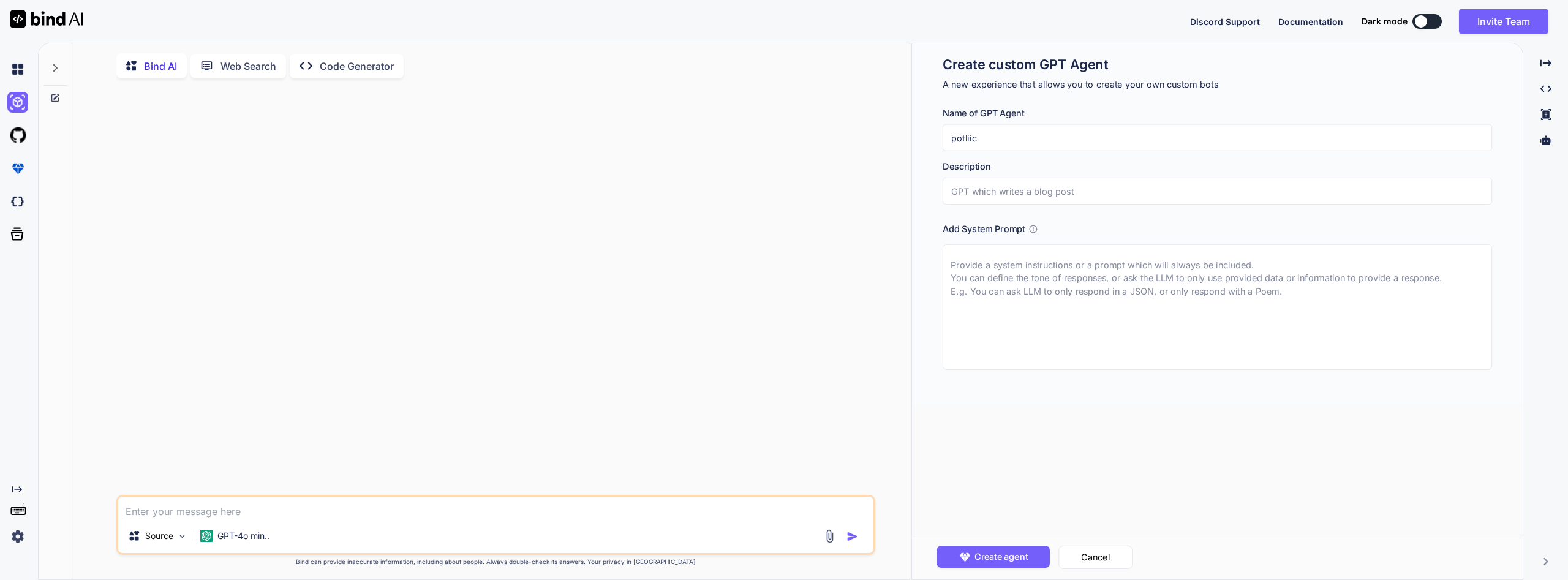
type textarea "x"
type input "potliica"
type textarea "x"
type input "potliica"
type textarea "x"
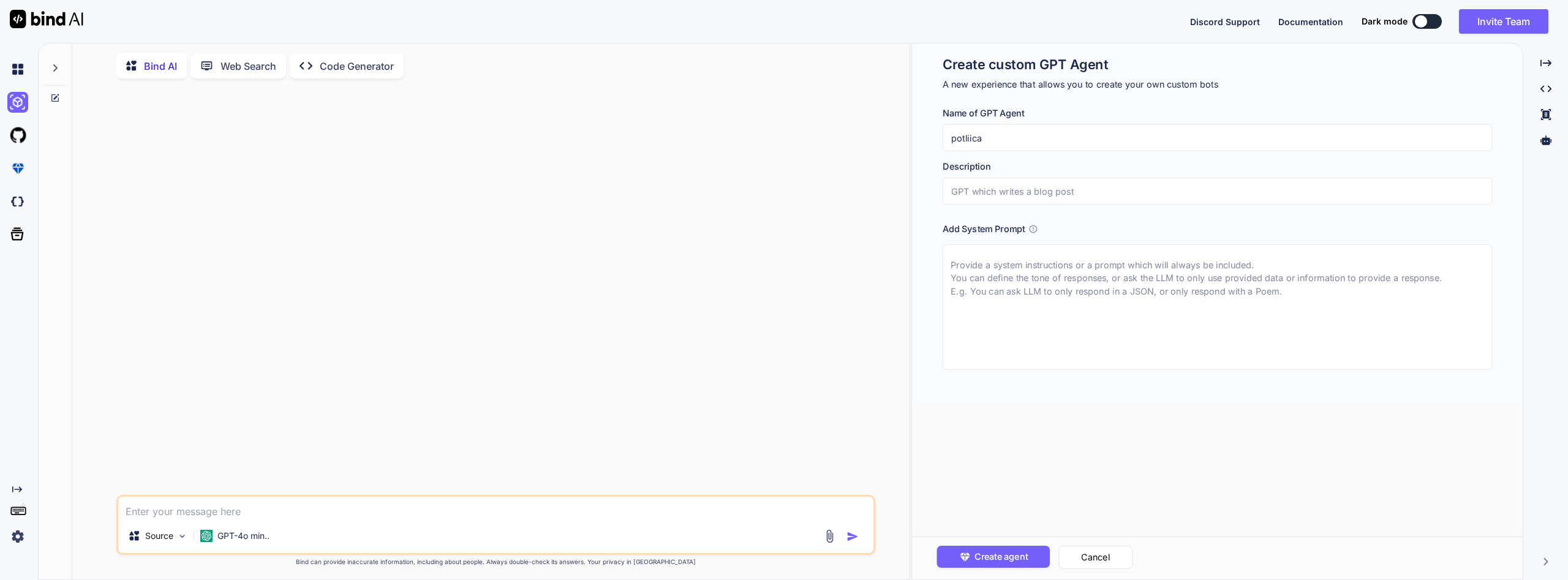
type input "potliica c"
type textarea "x"
type input "potliica co"
type textarea "x"
type input "potliica con"
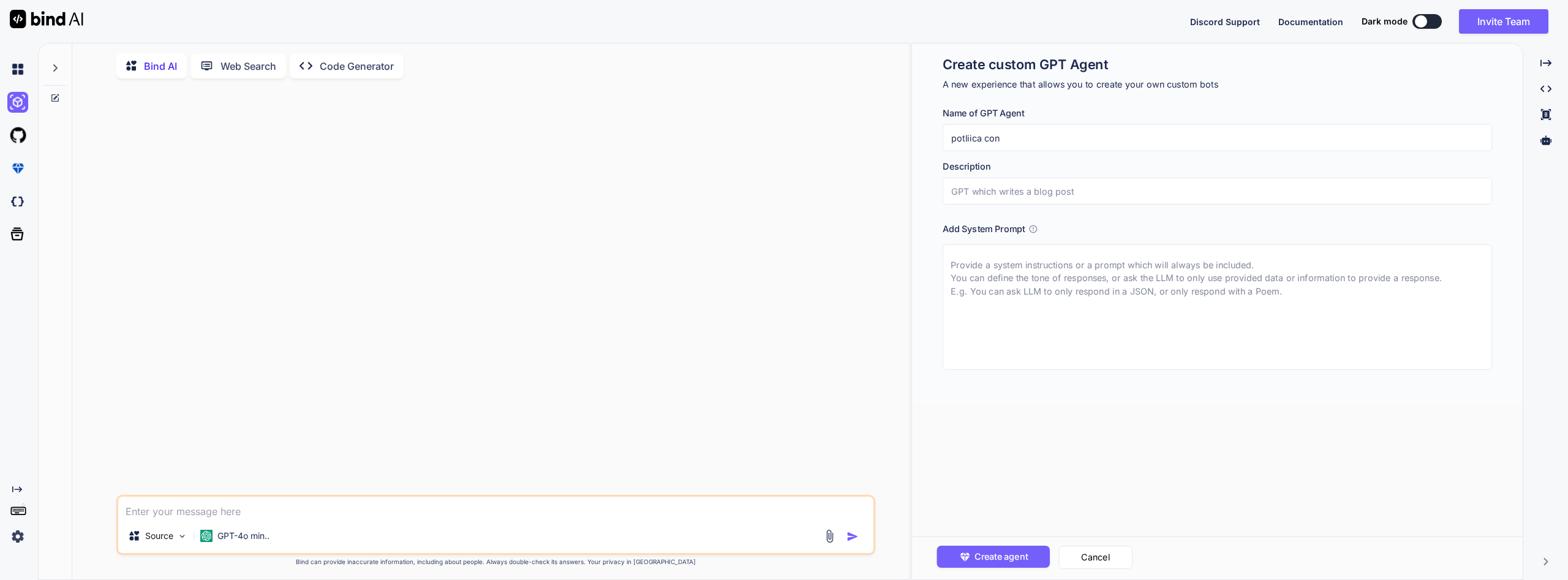
type textarea "x"
type input "potliica cont"
type textarea "x"
type input "potliica conta"
type textarea "x"
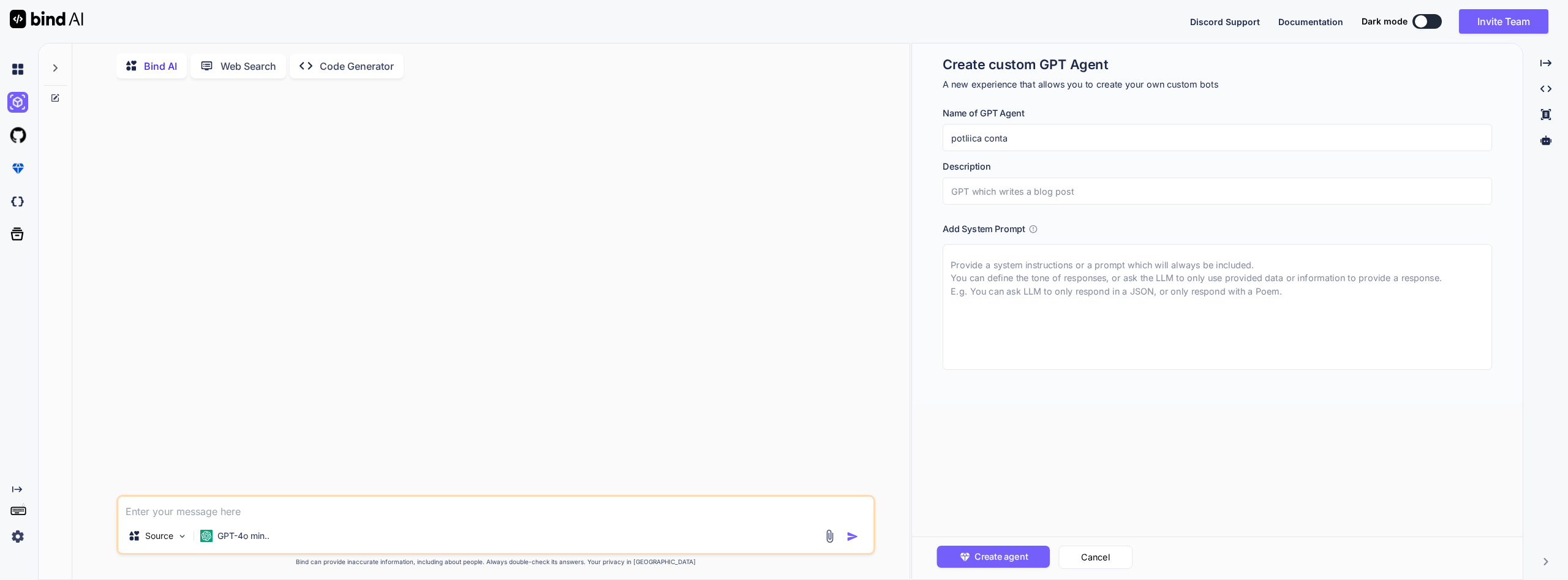
type input "potliica contab"
type textarea "x"
type input "potliica contabl"
type textarea "x"
type input "potliica contable"
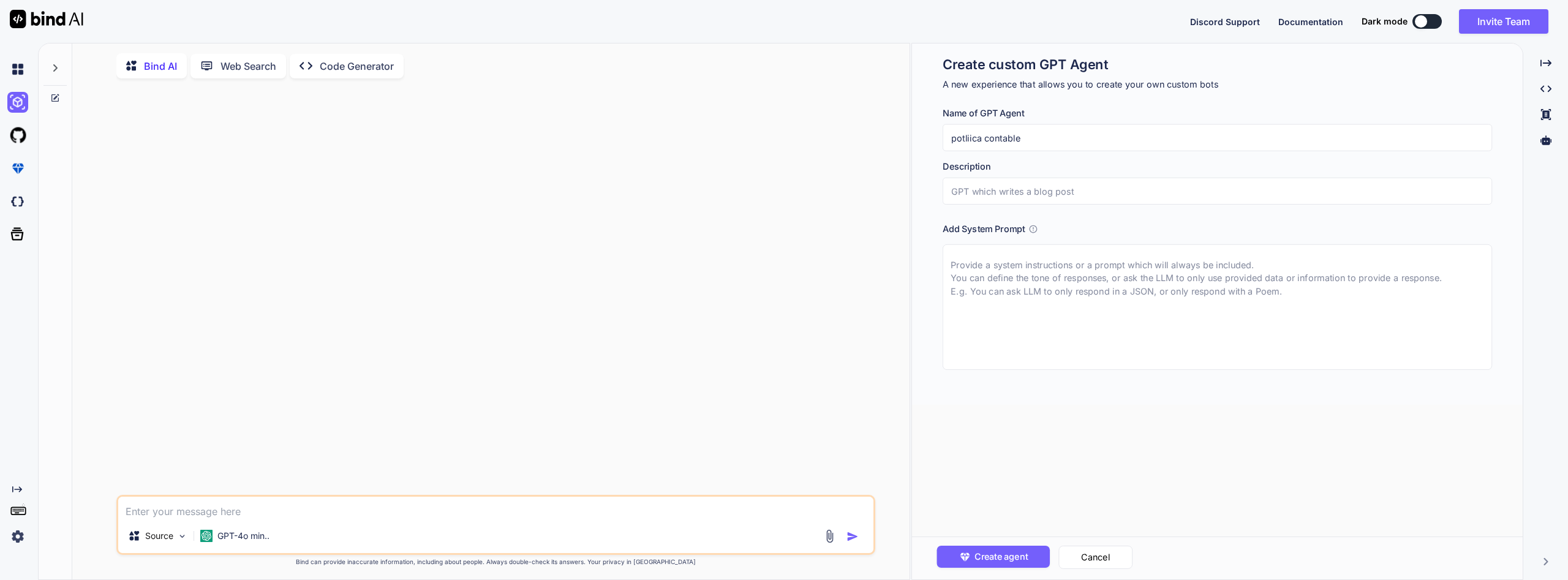
type textarea "x"
type input "r"
type textarea "x"
type input "re"
type textarea "x"
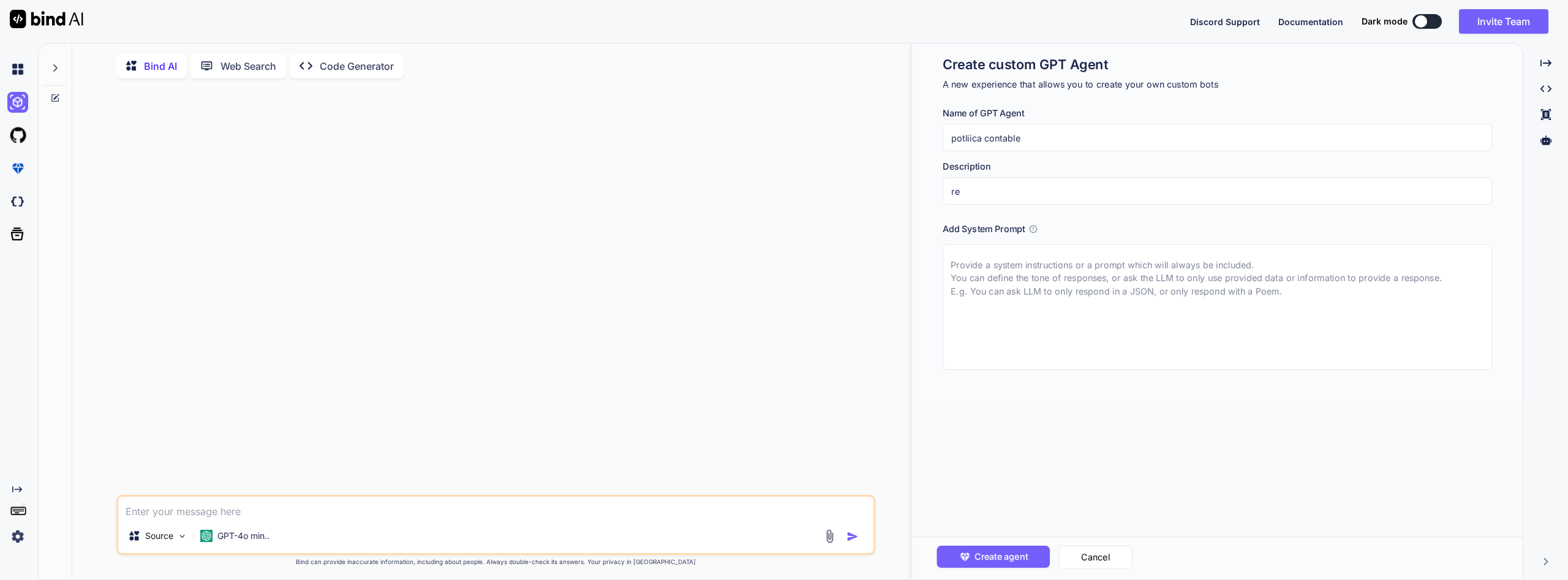
type input "rea"
type textarea "x"
type input "real"
type textarea "x"
type input "reali"
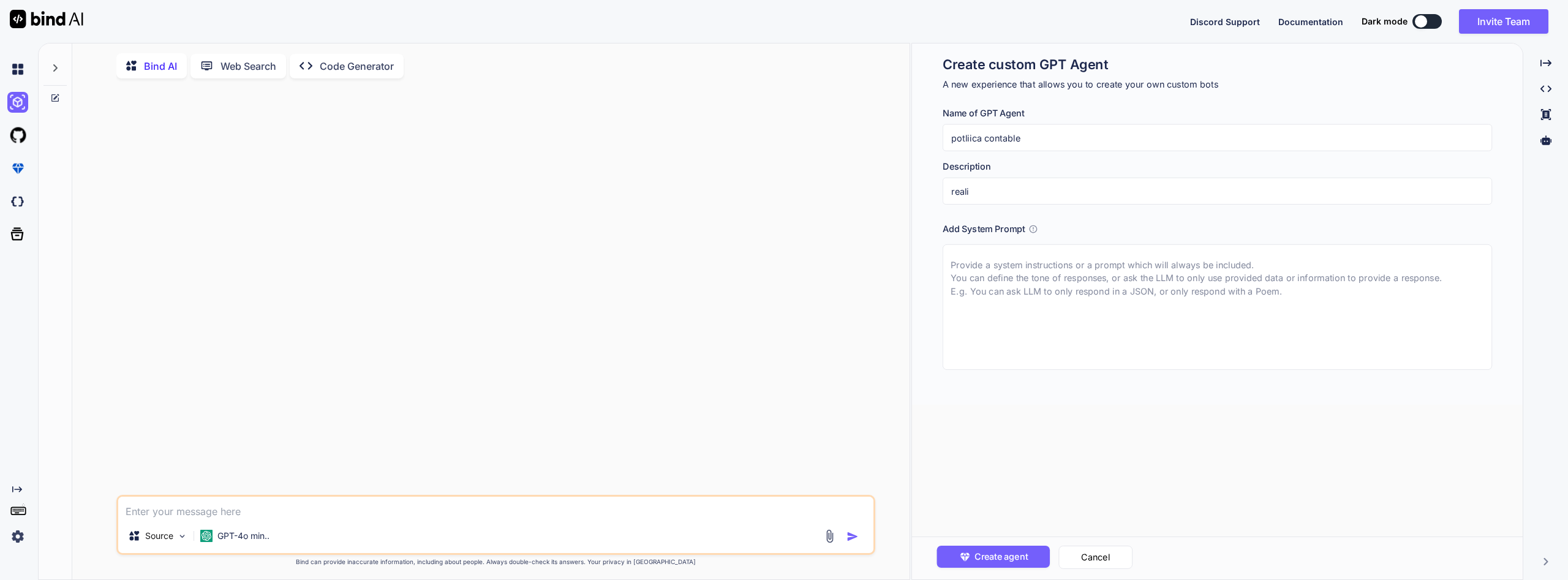
type textarea "x"
type input "realiz"
type textarea "x"
type input "realiza"
type textarea "x"
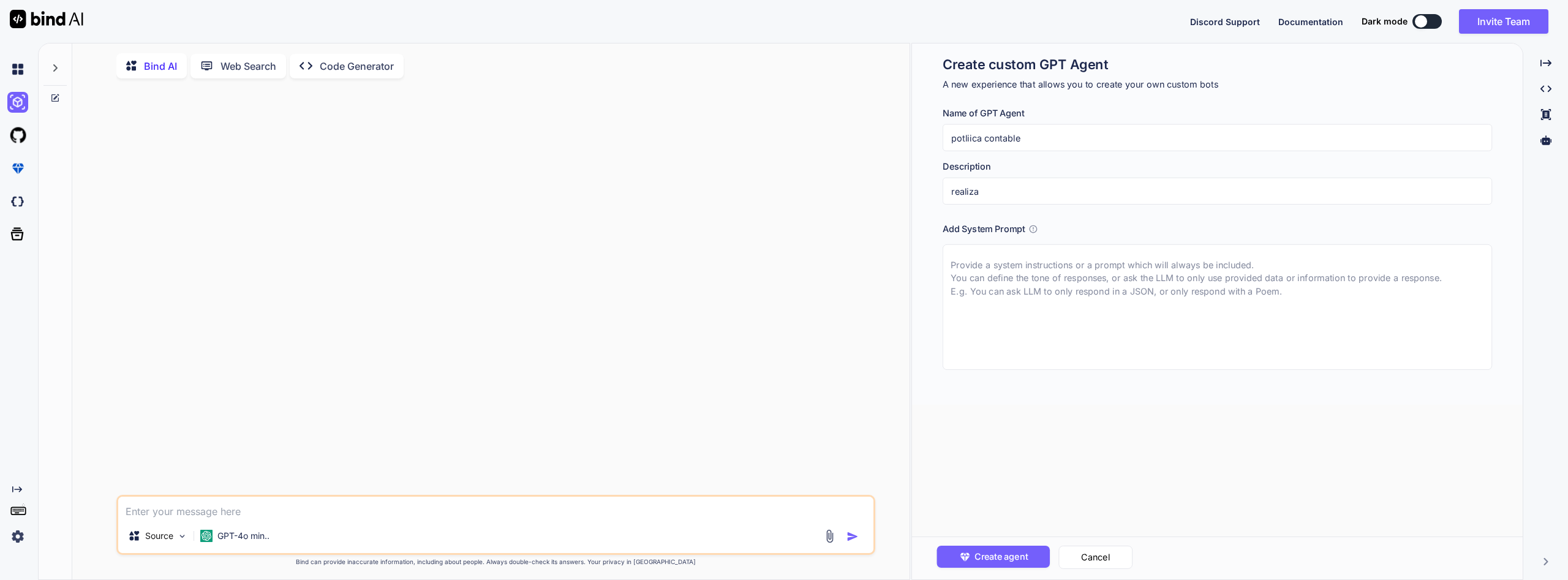
type input "realiza"
type textarea "x"
type input "realiza p"
type textarea "x"
type input "realiza po"
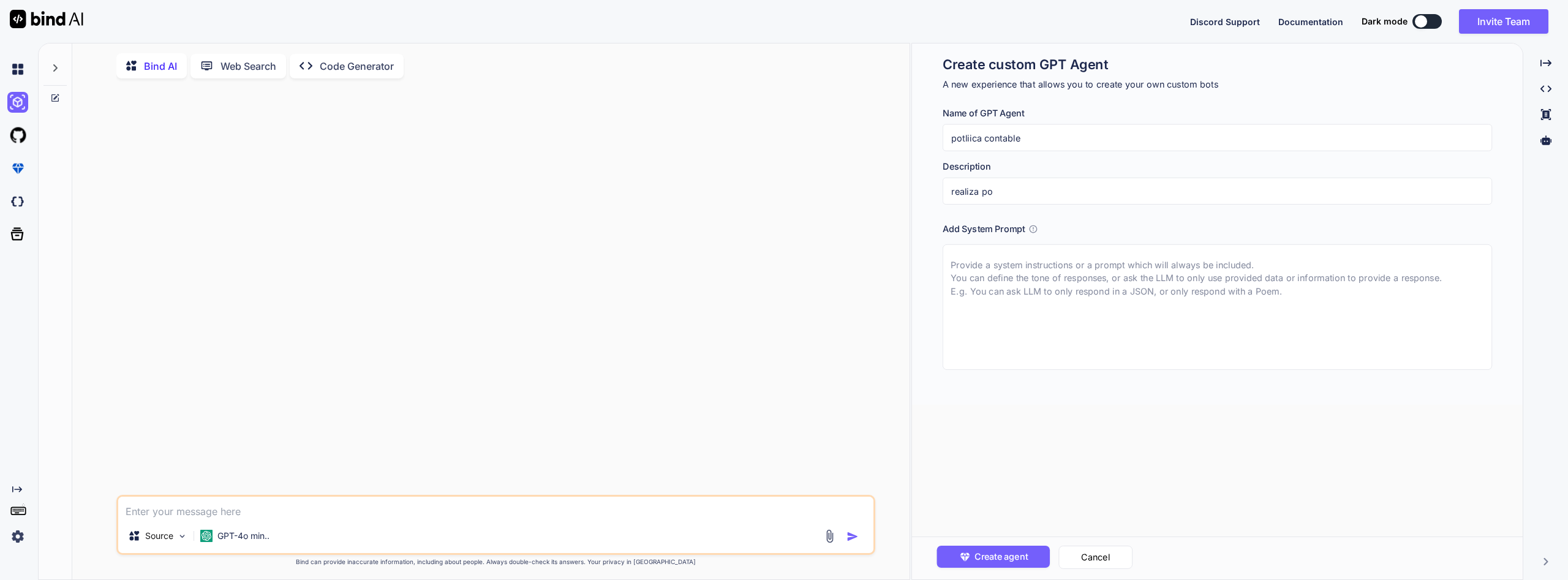
type textarea "x"
type input "realiza pol"
type textarea "x"
type input "realiza poli"
type textarea "x"
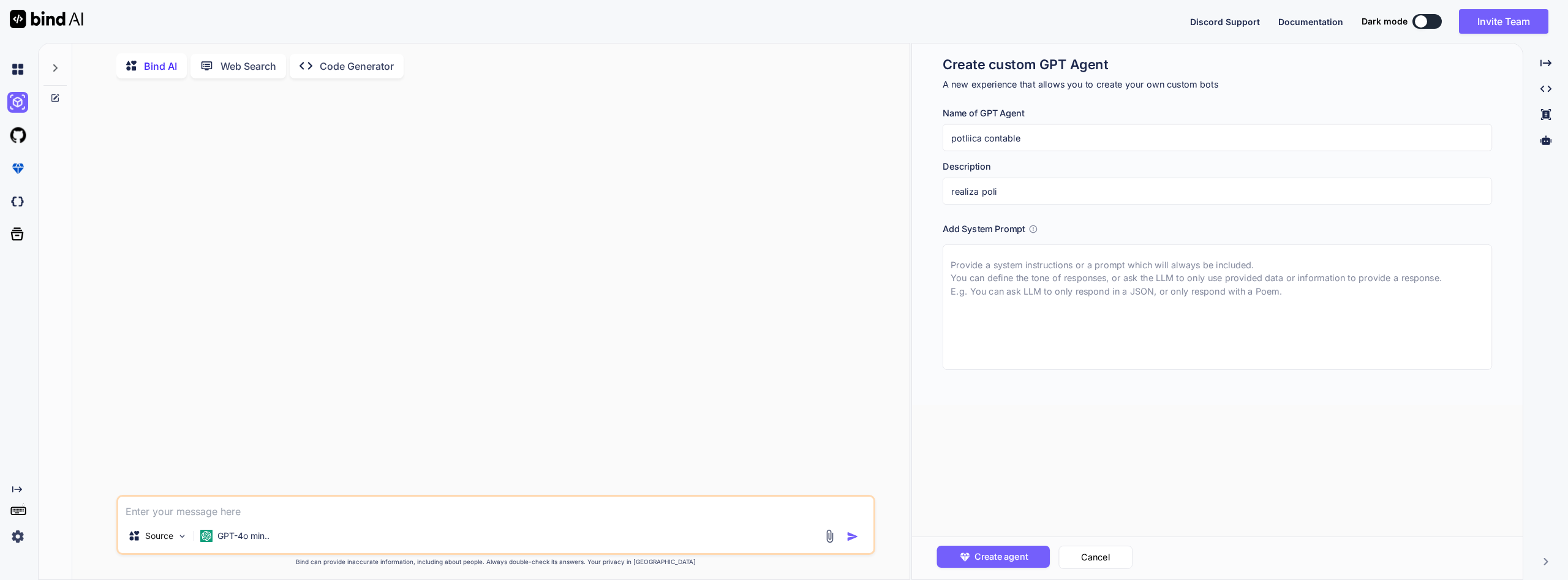
type input "realiza polii"
type textarea "x"
type input "realiza poliic"
type textarea "x"
type input "realiza poliica"
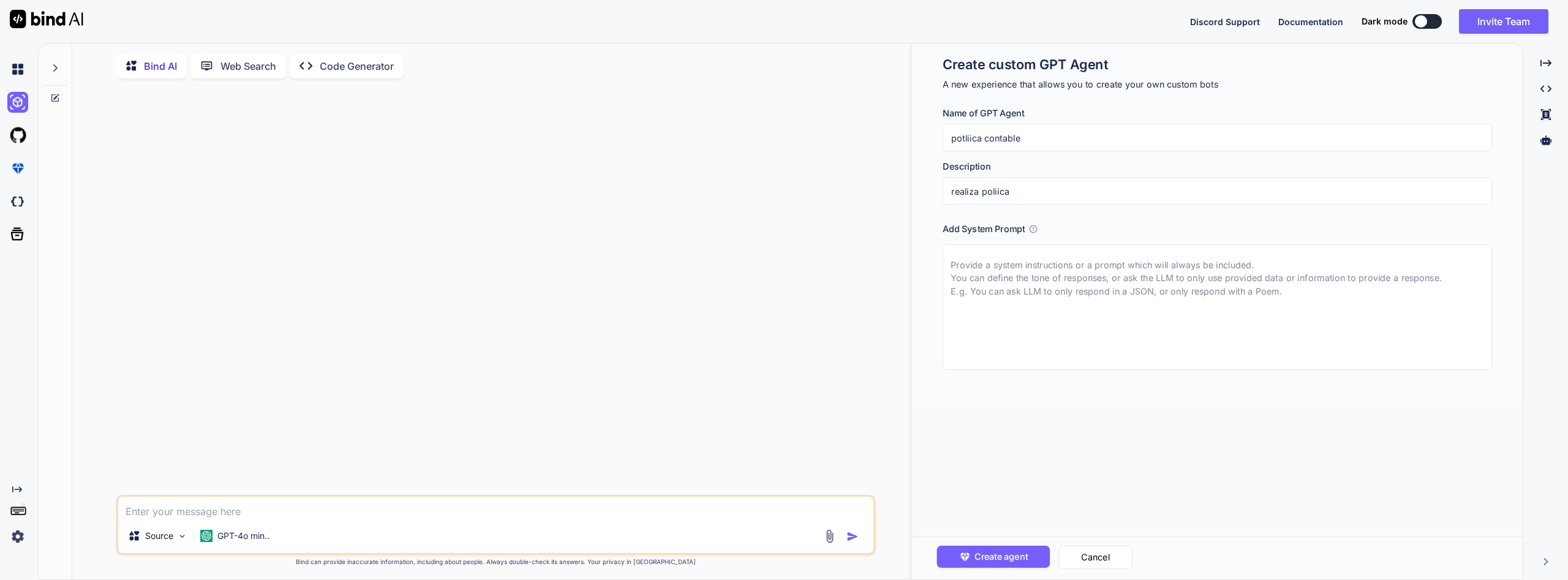
type textarea "x"
type input "realiza poliicas"
type textarea "x"
type input "realiza poliicas"
type textarea "x"
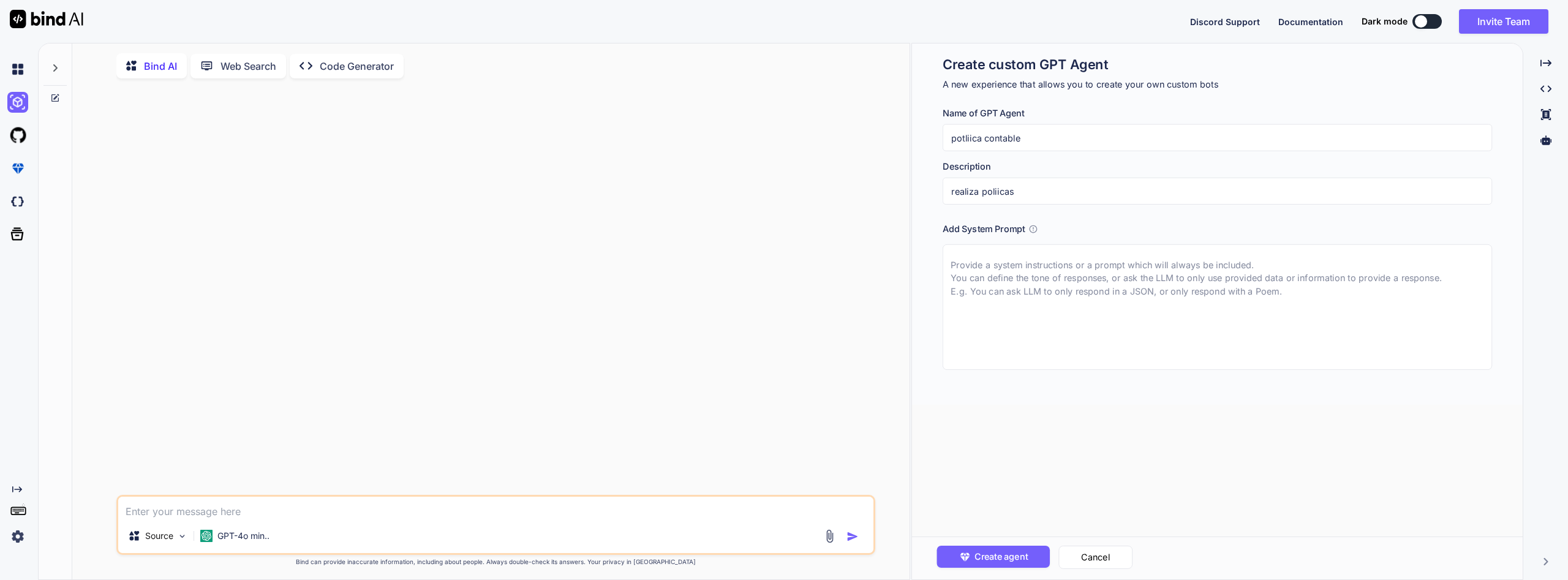
type input "realiza poliicas c"
type textarea "x"
type input "realiza poliicas co"
type textarea "x"
type input "realiza poliicas con"
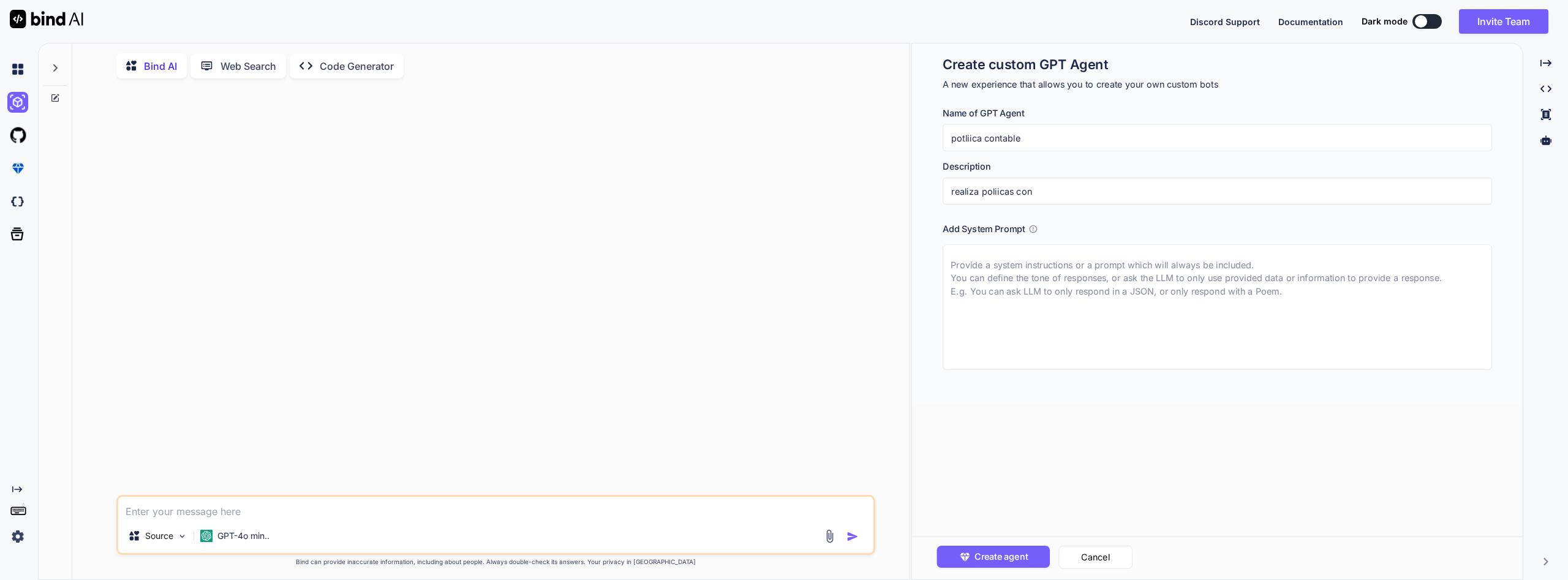
type textarea "x"
type input "realiza poliicas cont"
type textarea "x"
type input "realiza poliicas conta"
type textarea "x"
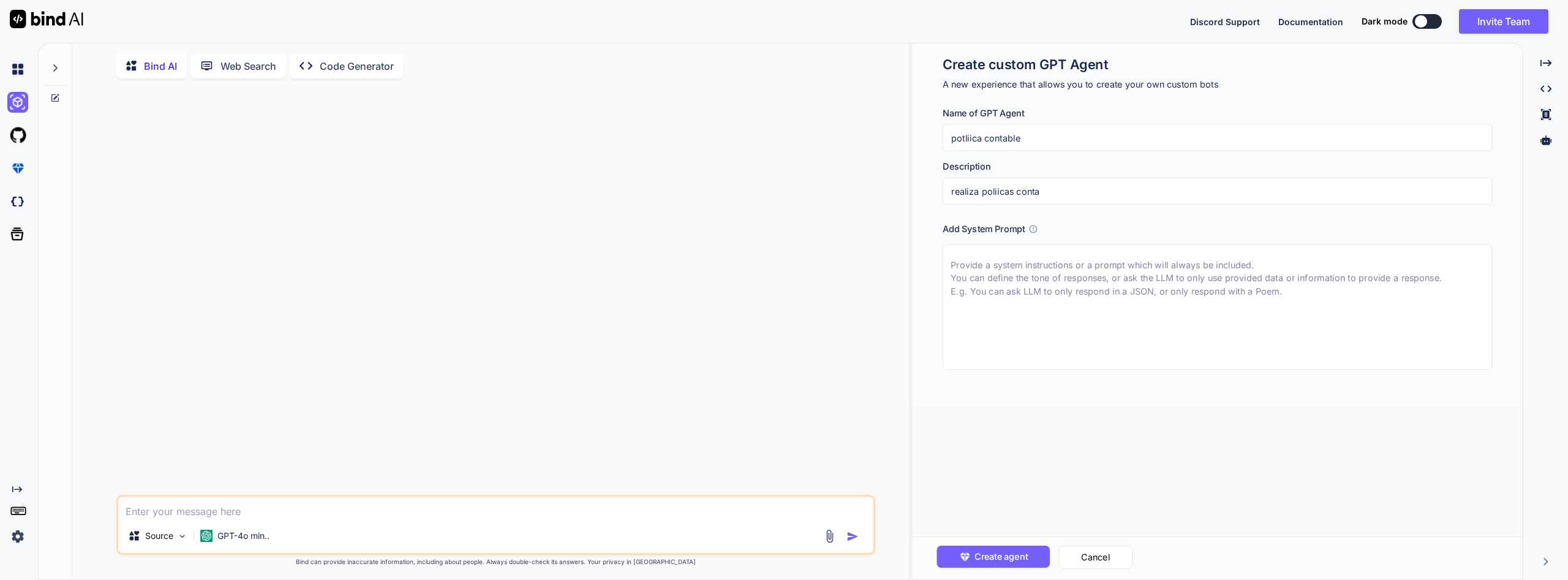
type input "realiza poliicas contab"
type textarea "x"
type input "realiza poliicas contabl"
type textarea "x"
type input "realiza poliicas contable"
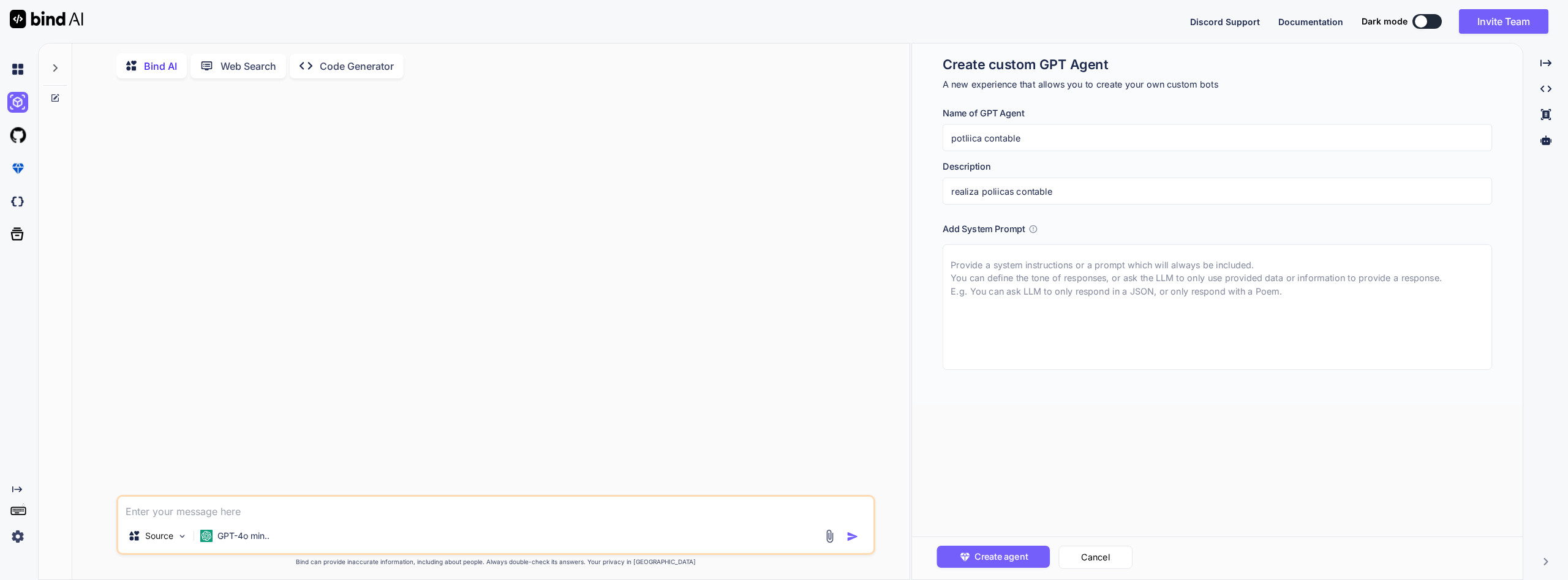
type textarea "x"
type textarea "c"
type textarea "x"
type textarea "cr"
type textarea "x"
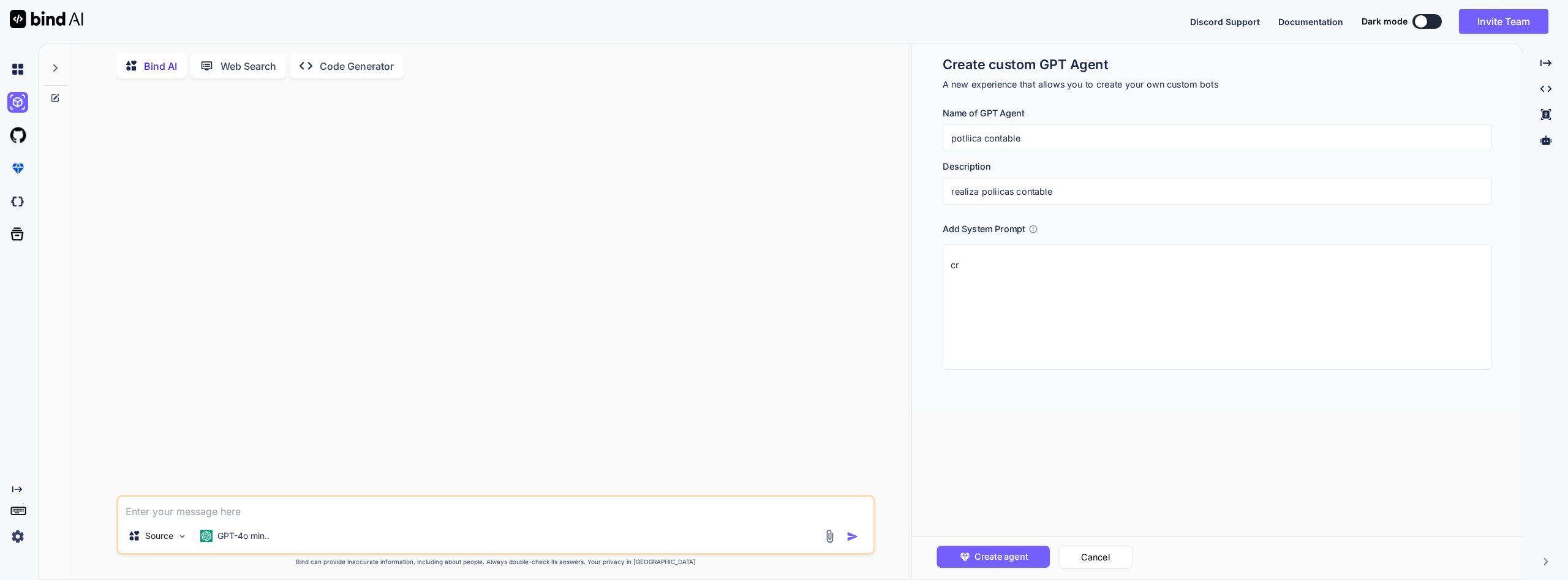
type textarea "cre"
type textarea "x"
type textarea "crea"
type textarea "x"
type textarea "crea"
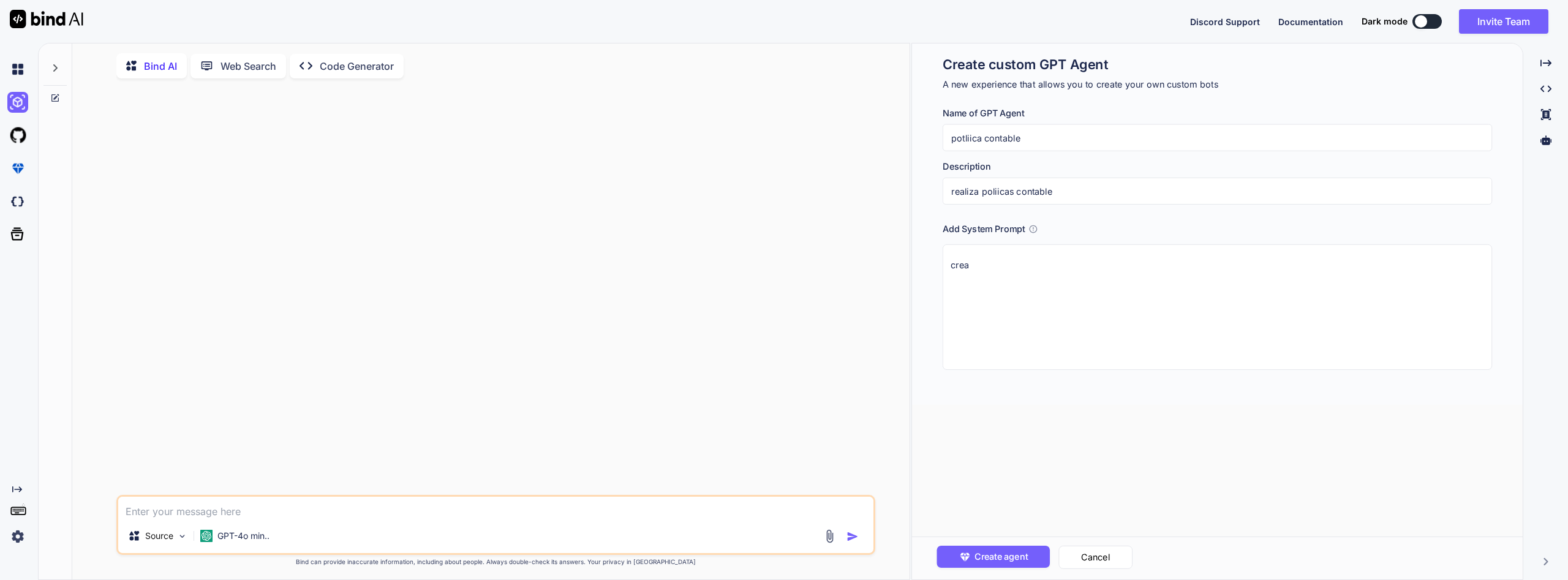
type textarea "x"
type textarea "crea p"
type textarea "x"
type textarea "crea po"
type textarea "x"
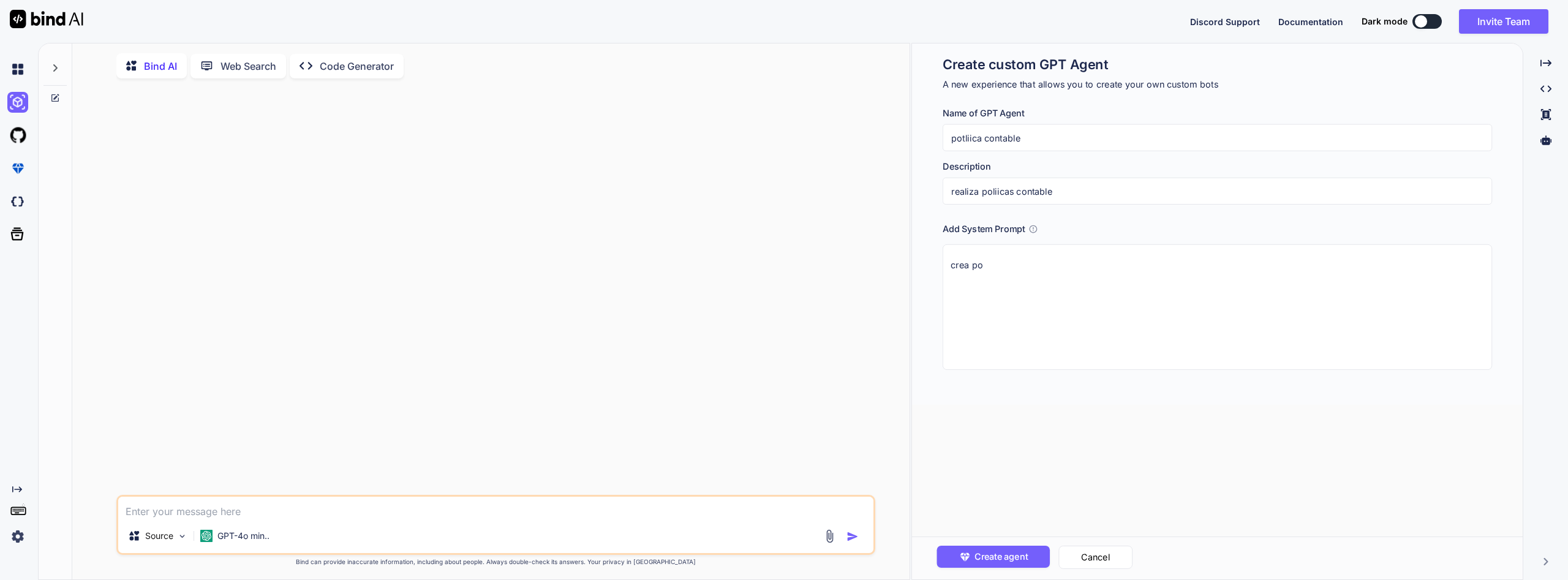
type textarea "crea pol"
type textarea "x"
type textarea "crea poli"
type textarea "x"
type textarea "crea polit"
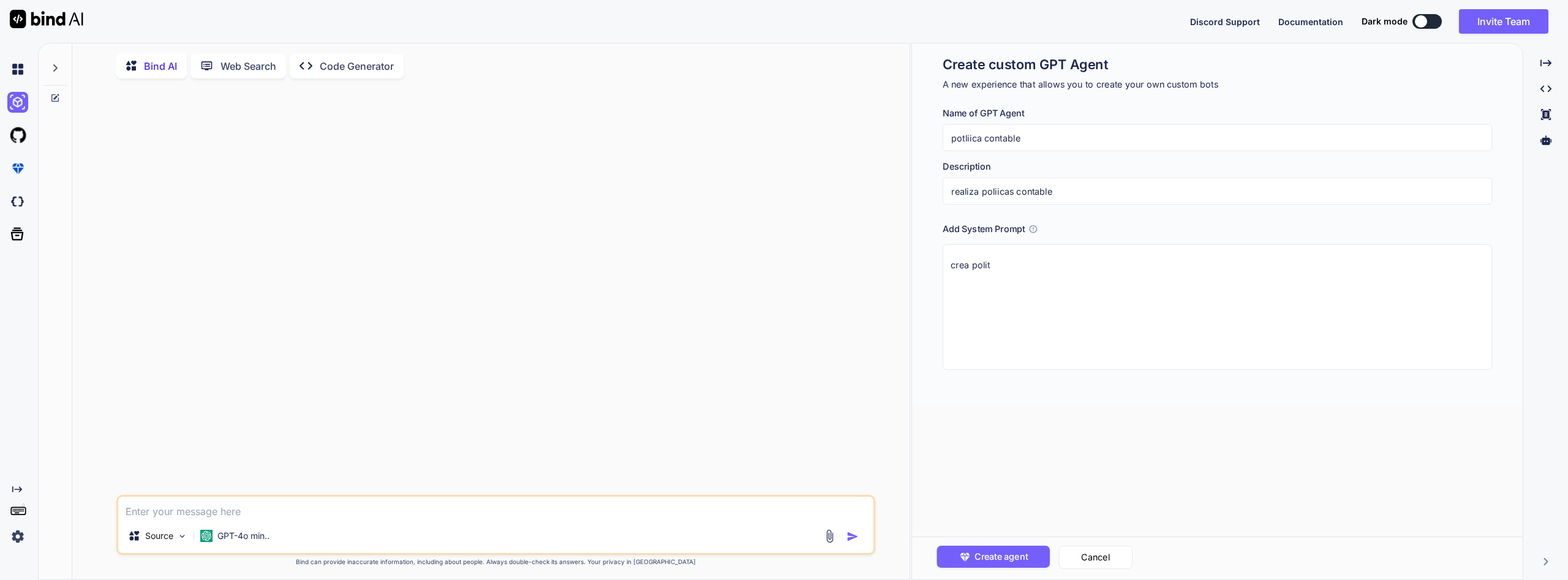
type textarea "x"
type textarea "crea politi"
type textarea "x"
type textarea "crea politic"
type textarea "x"
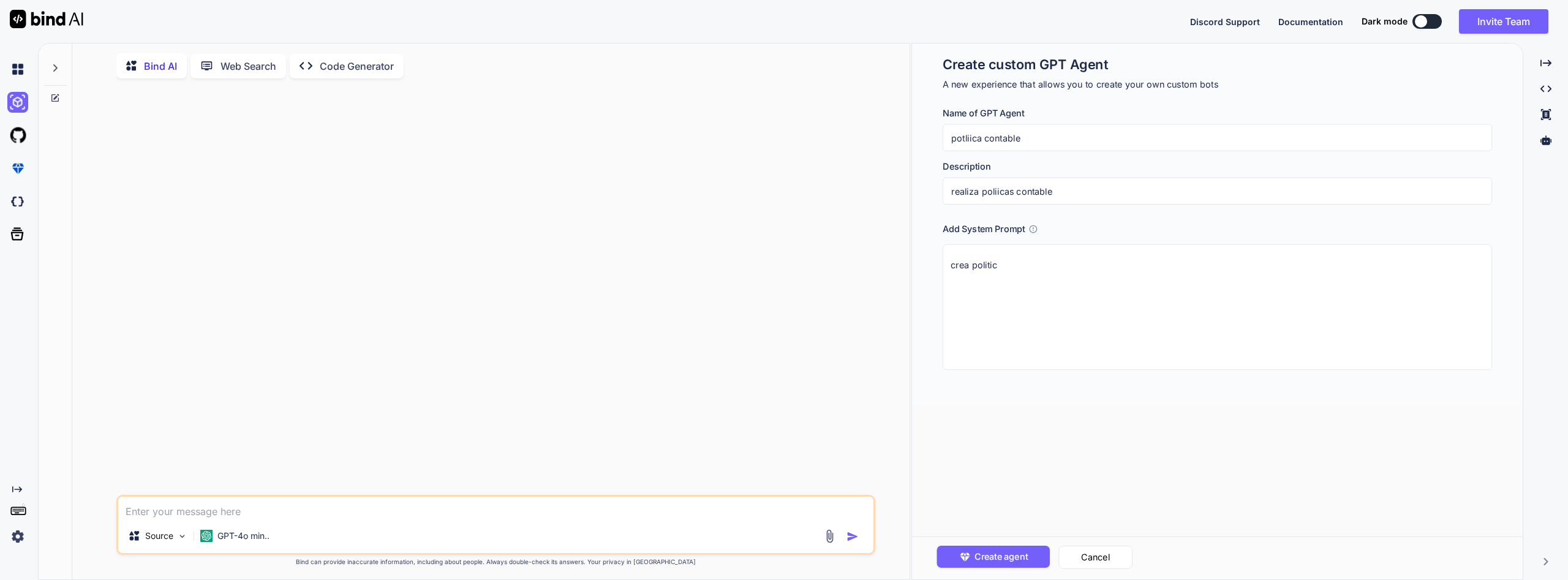
type textarea "crea politica"
type textarea "x"
type textarea "crea politica"
type textarea "x"
type textarea "crea politica c"
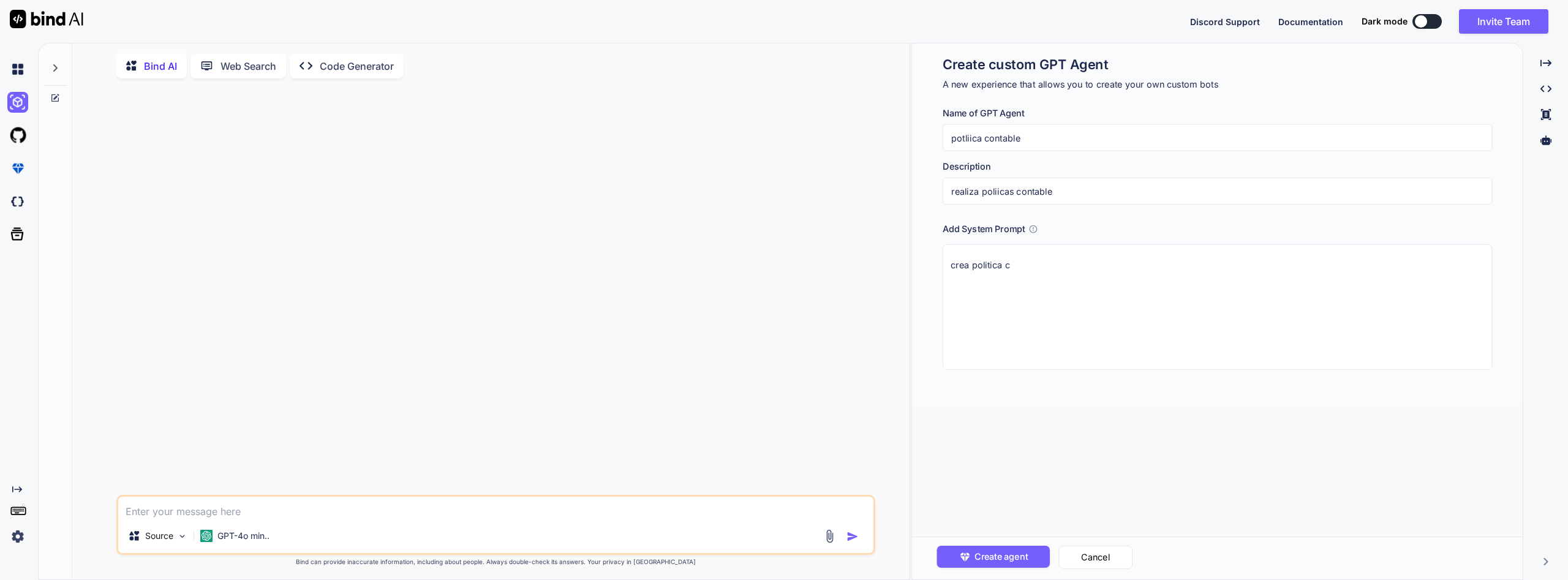
type textarea "x"
type textarea "crea politica co"
type textarea "x"
type textarea "crea politica con"
type textarea "x"
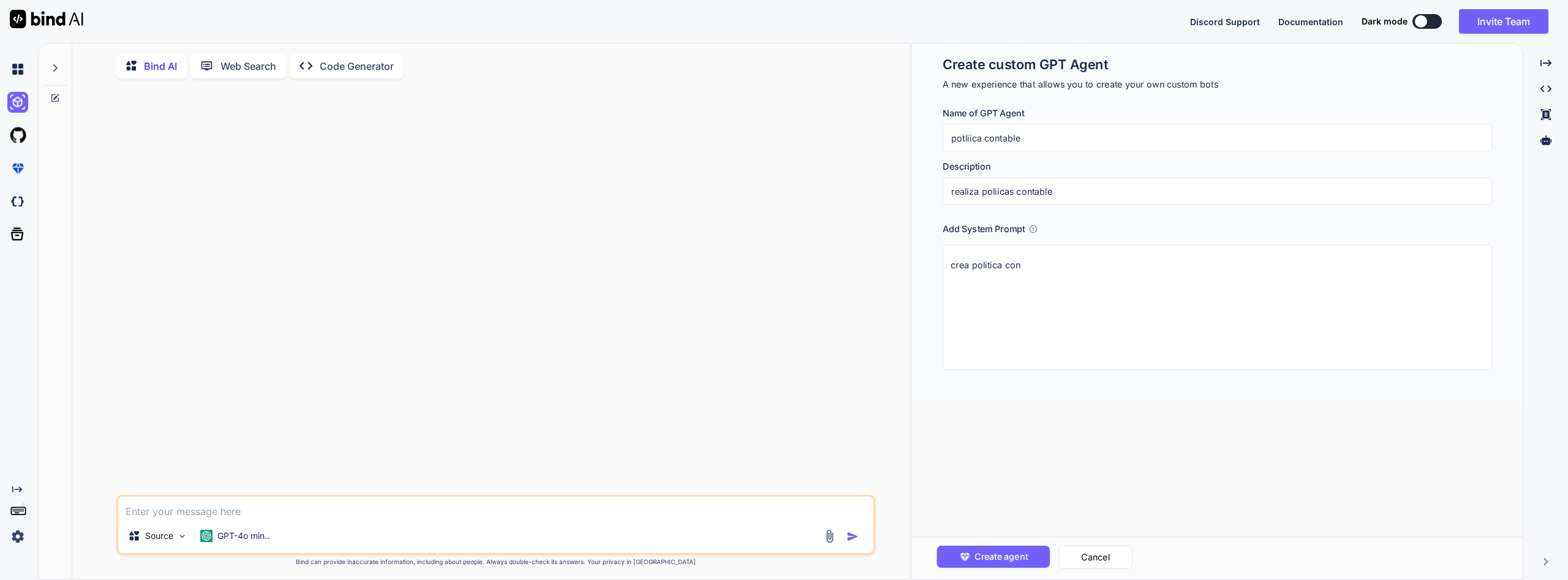
type textarea "crea politica cona"
type textarea "x"
type textarea "crea politica conab"
type textarea "x"
type textarea "crea politica conabl"
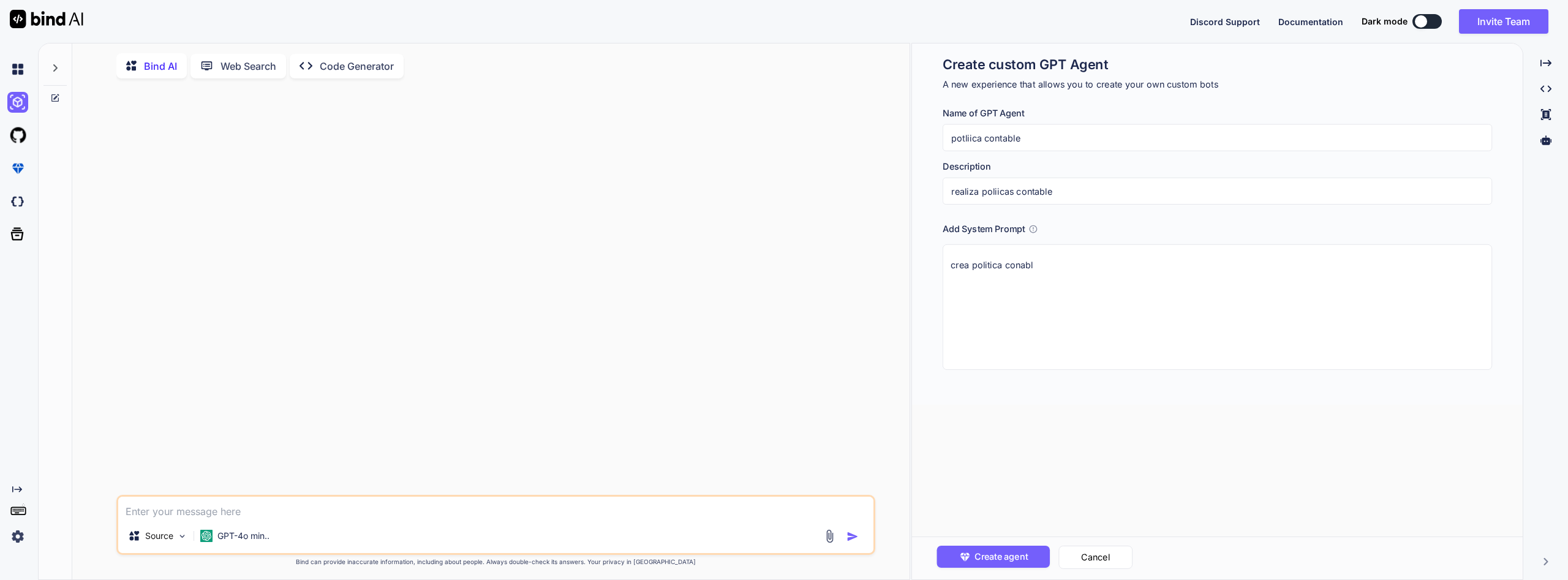
type textarea "x"
type textarea "crea politica conable"
type textarea "x"
type textarea "crea politica conable"
type textarea "x"
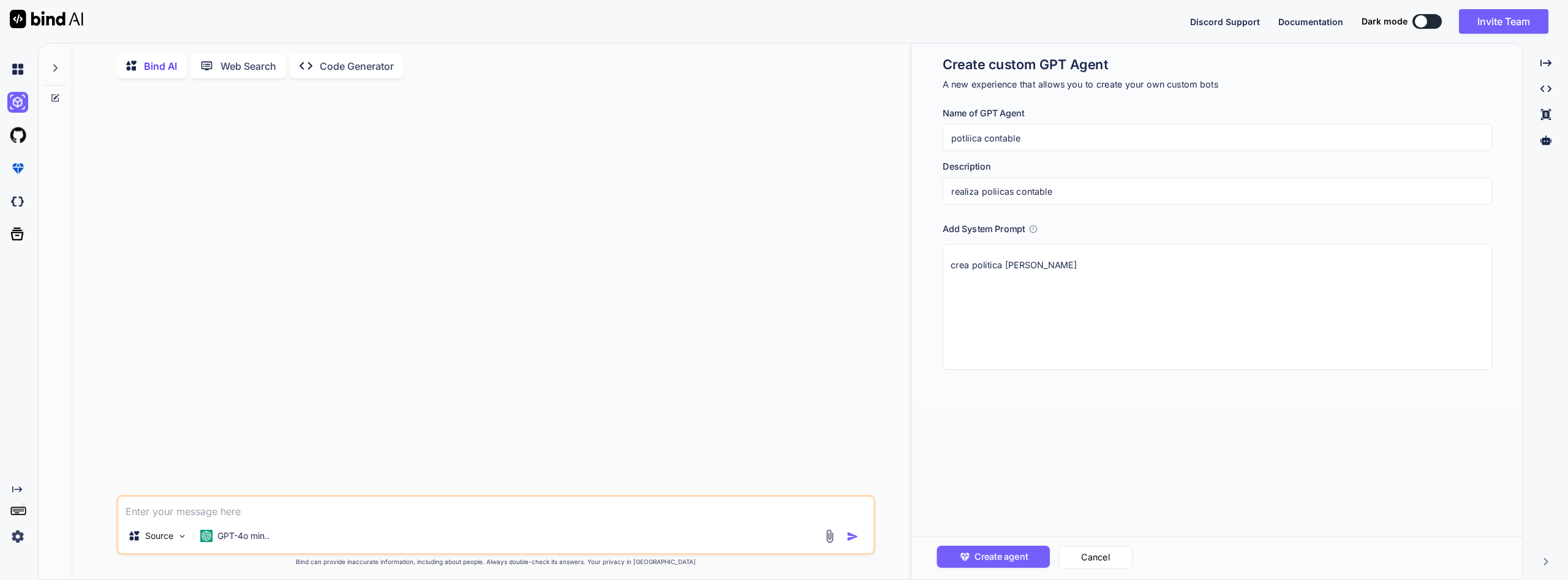
type textarea "crea politica conable p"
type textarea "x"
type textarea "crea politica conable pa"
type textarea "x"
type textarea "crea politica conable par"
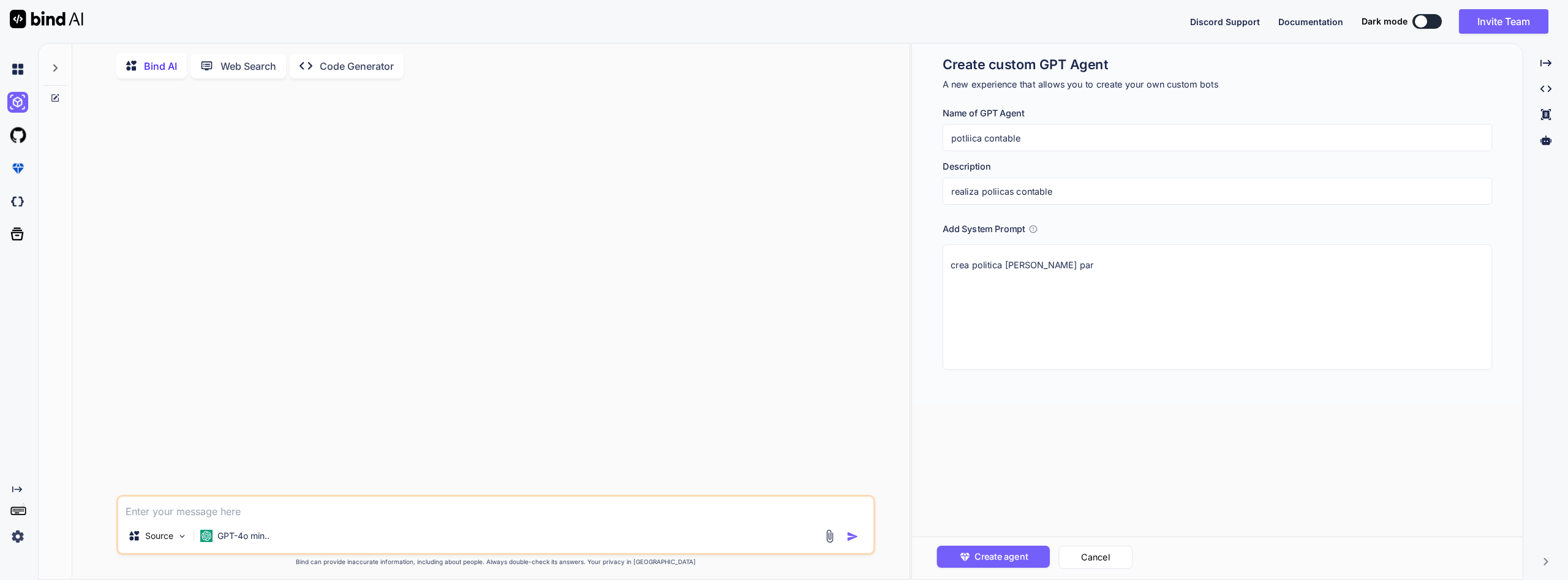
type textarea "x"
type textarea "crea politica conable para"
type textarea "x"
type textarea "crea politica conable para"
type textarea "x"
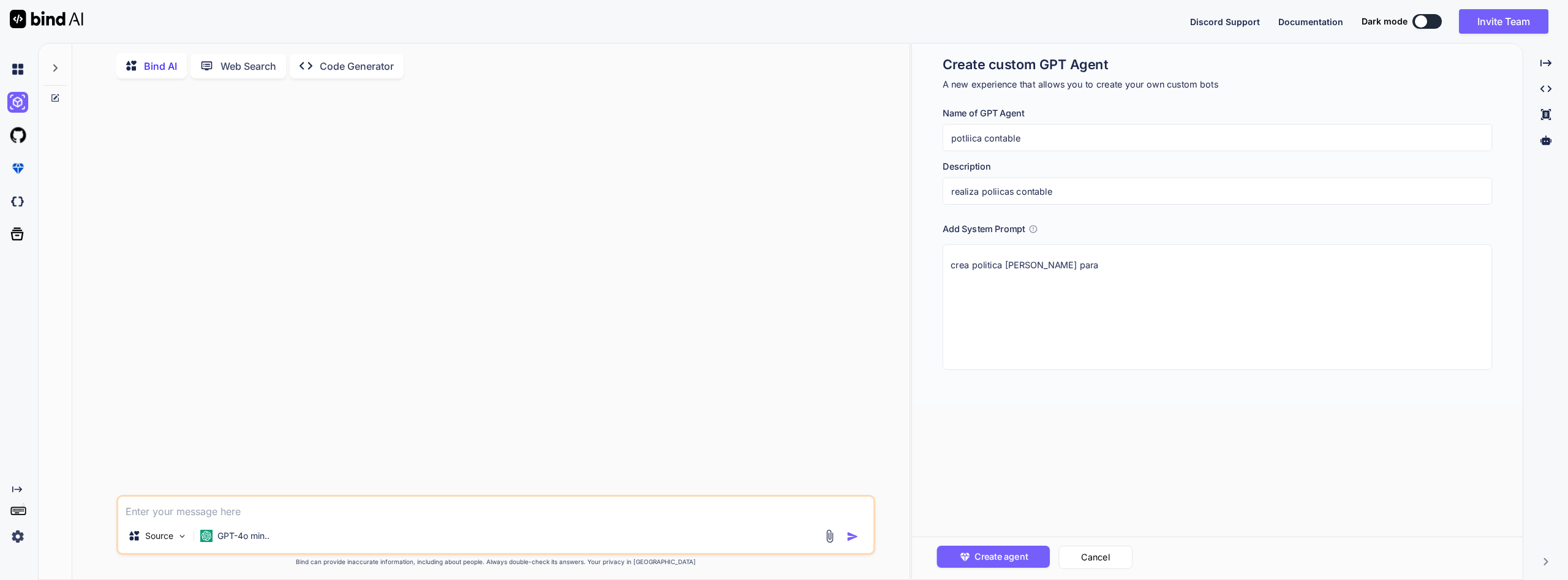
type textarea "crea politica conable para e"
type textarea "x"
type textarea "crea politica conable para em"
type textarea "x"
type textarea "crea politica conable para emp"
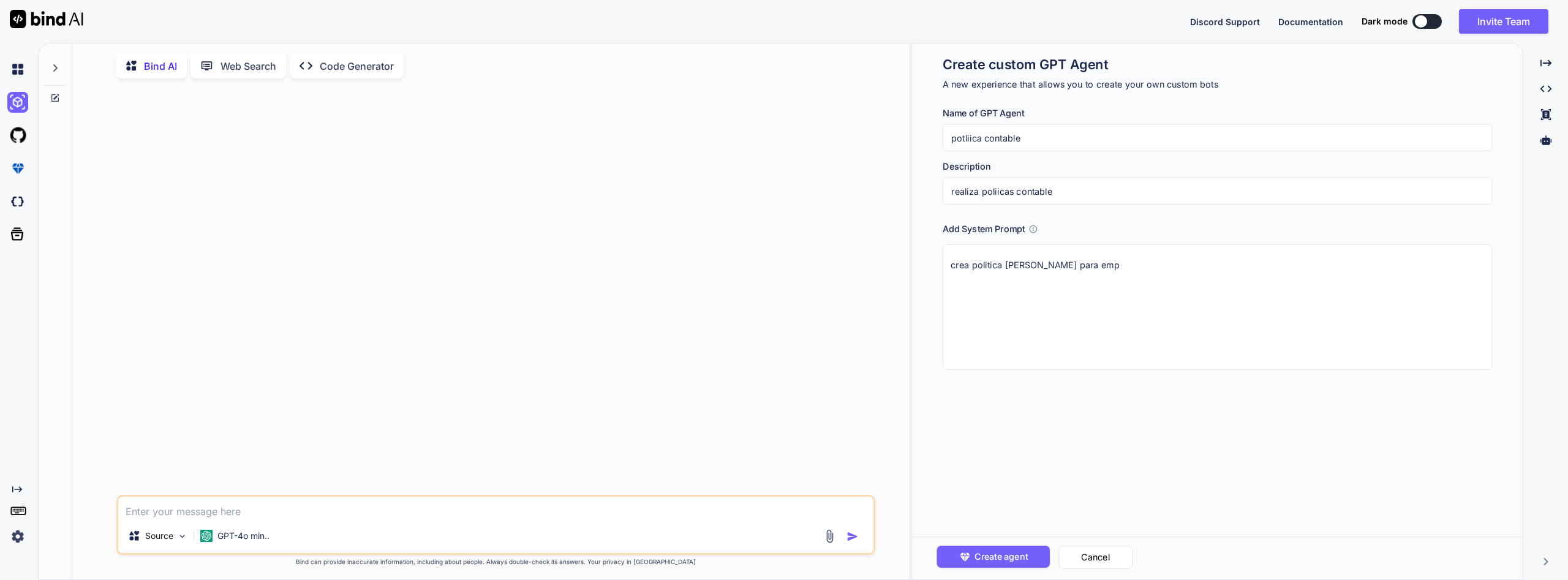
type textarea "x"
type textarea "crea politica conable para empr"
type textarea "x"
type textarea "crea politica conable para empre"
type textarea "x"
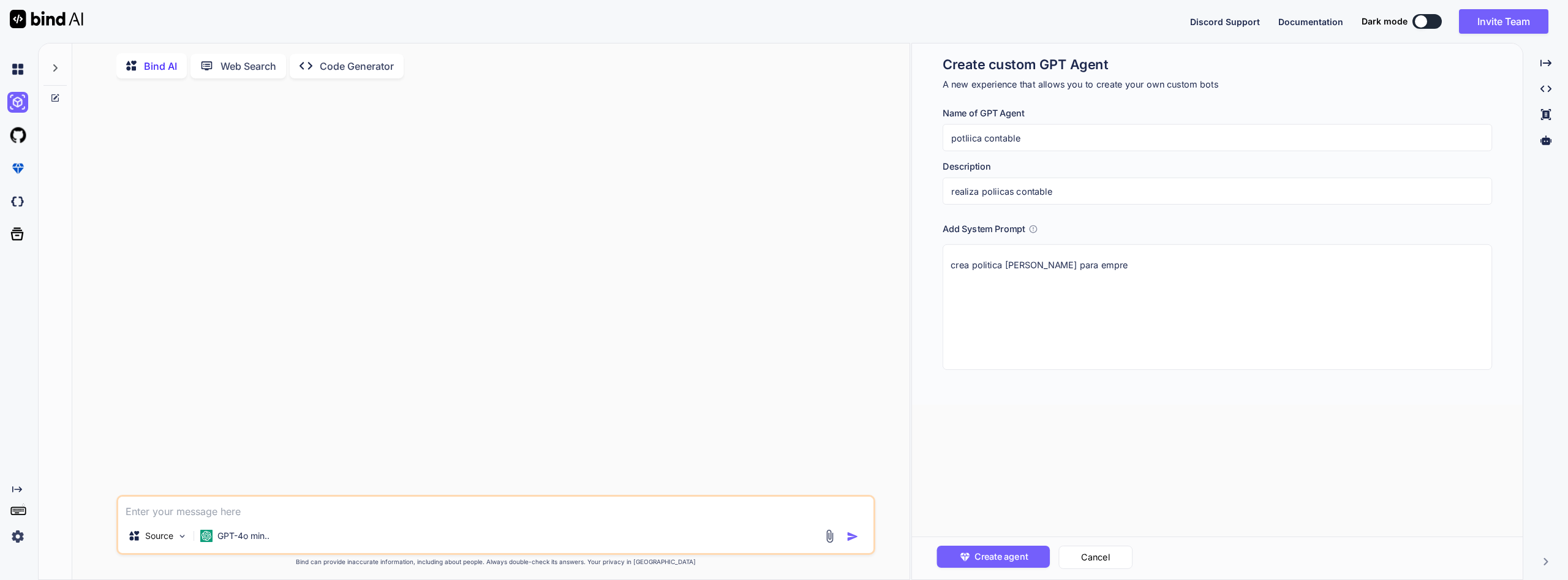
type textarea "crea politica conable para empres"
type textarea "x"
type textarea "crea politica conable para empresa"
type textarea "x"
type textarea "crea politica conable para empresas"
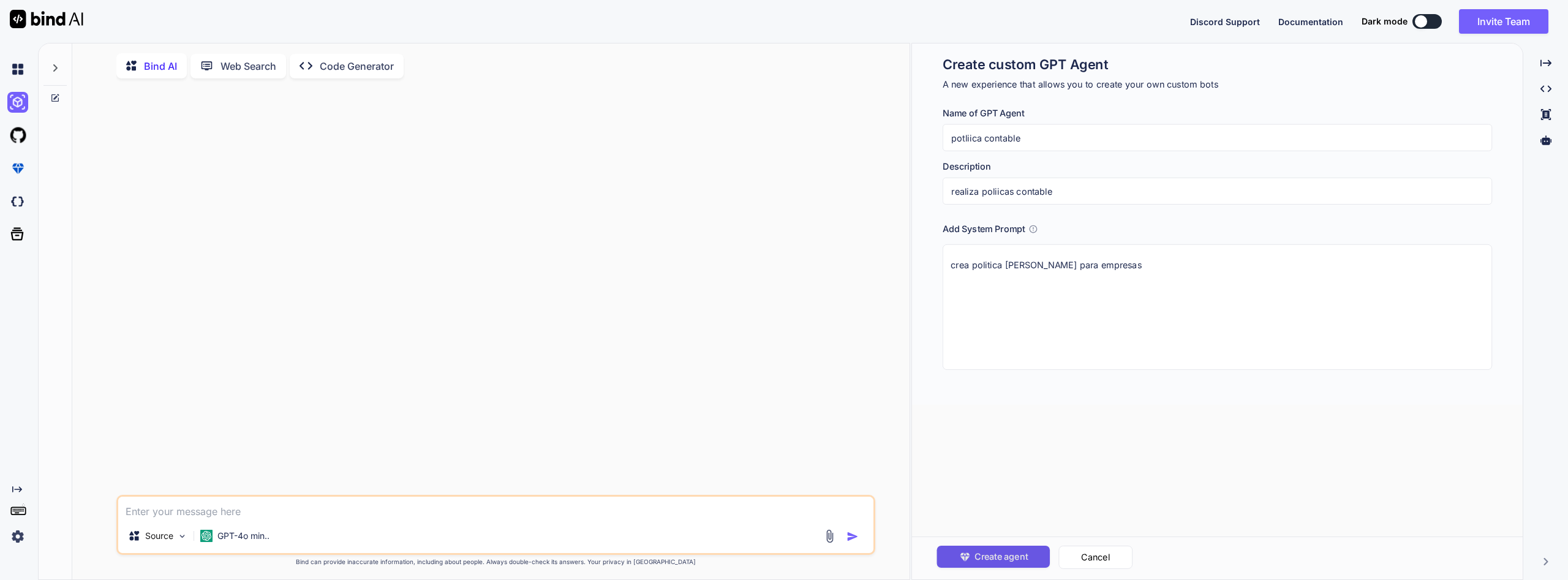
click at [989, 552] on span "Create agent" at bounding box center [1001, 557] width 53 height 14
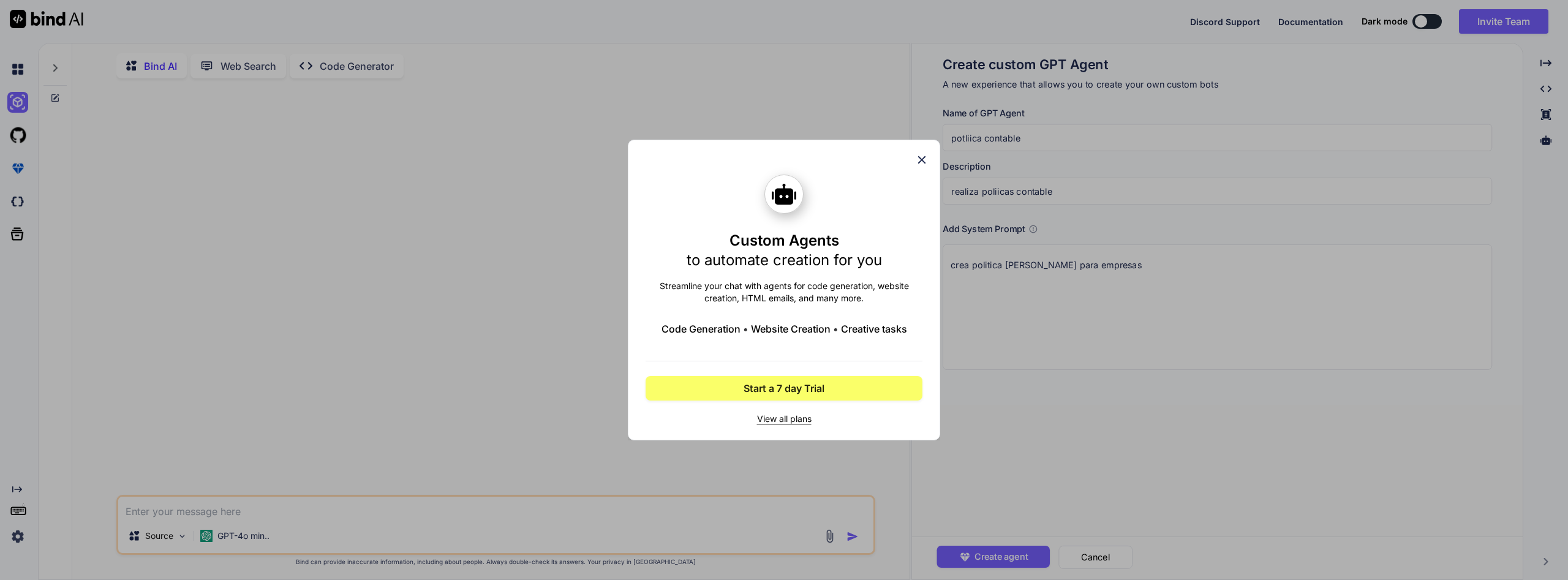
click at [921, 156] on icon at bounding box center [922, 160] width 14 height 14
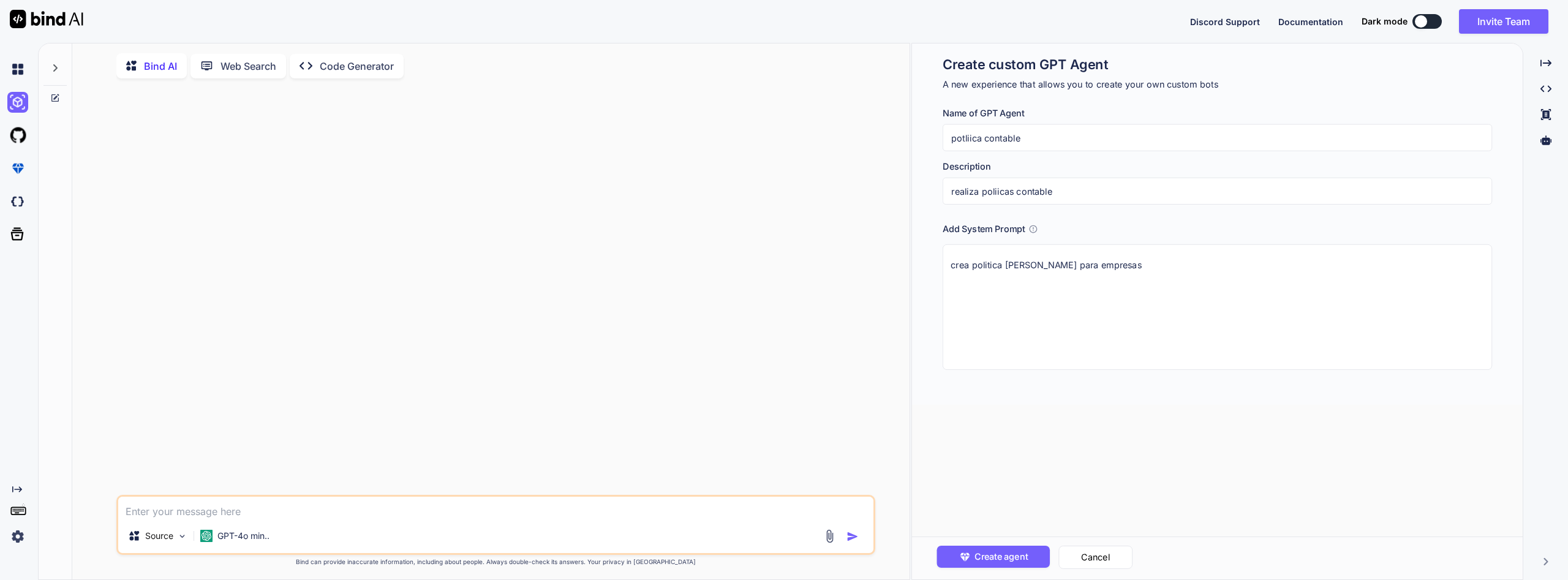
click at [246, 63] on p "Web Search" at bounding box center [248, 66] width 56 height 14
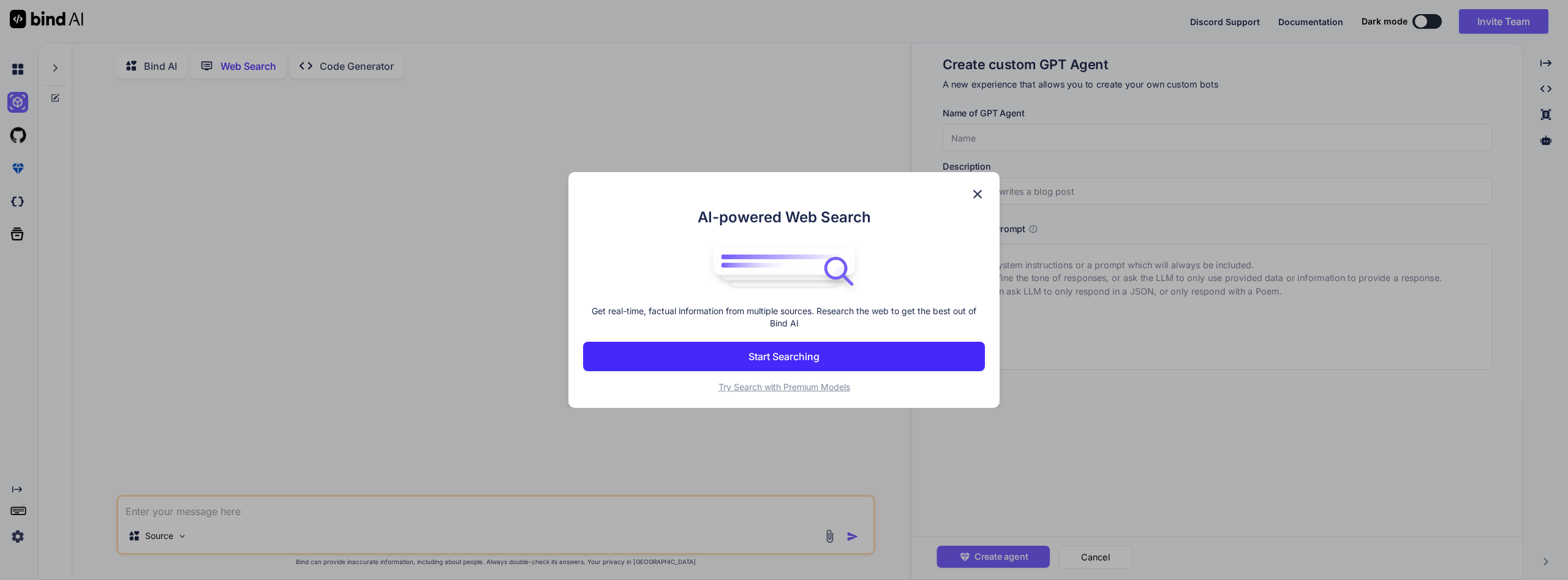
scroll to position [2, 0]
click at [982, 195] on img at bounding box center [978, 194] width 14 height 14
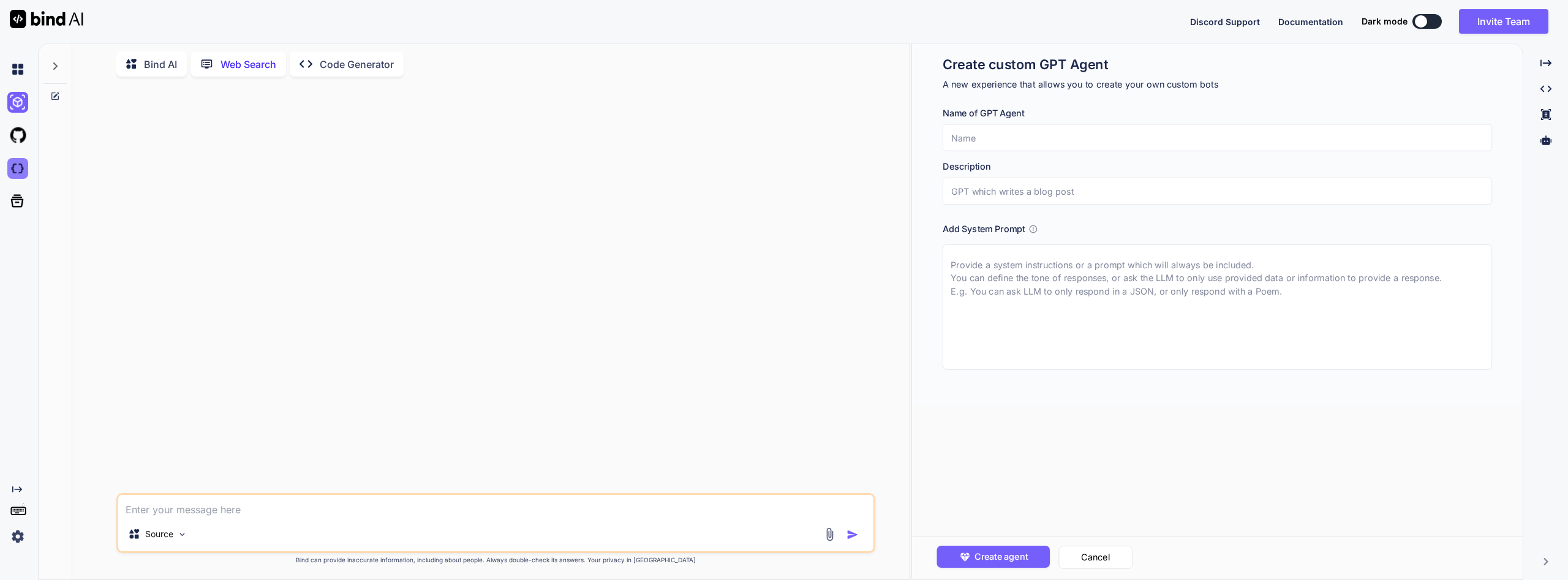
click at [15, 172] on img at bounding box center [18, 169] width 21 height 21
type textarea "x"
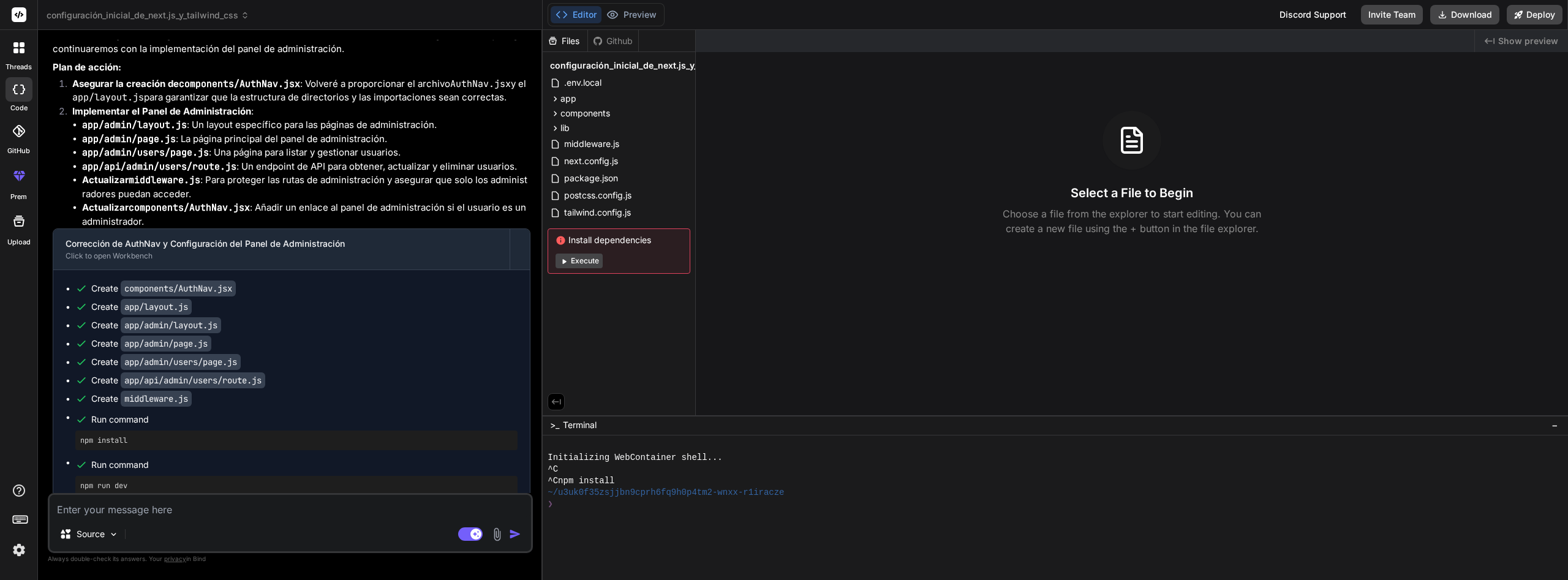
scroll to position [2615, 0]
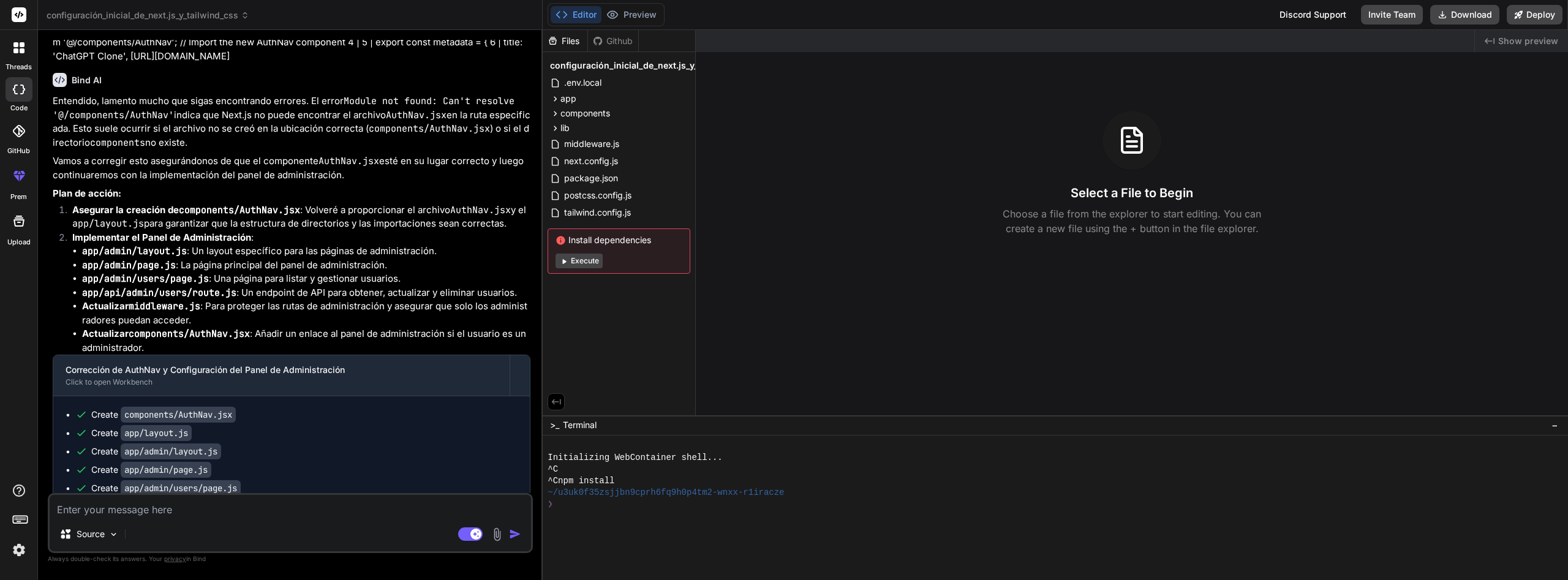
click at [24, 234] on div at bounding box center [19, 221] width 29 height 29
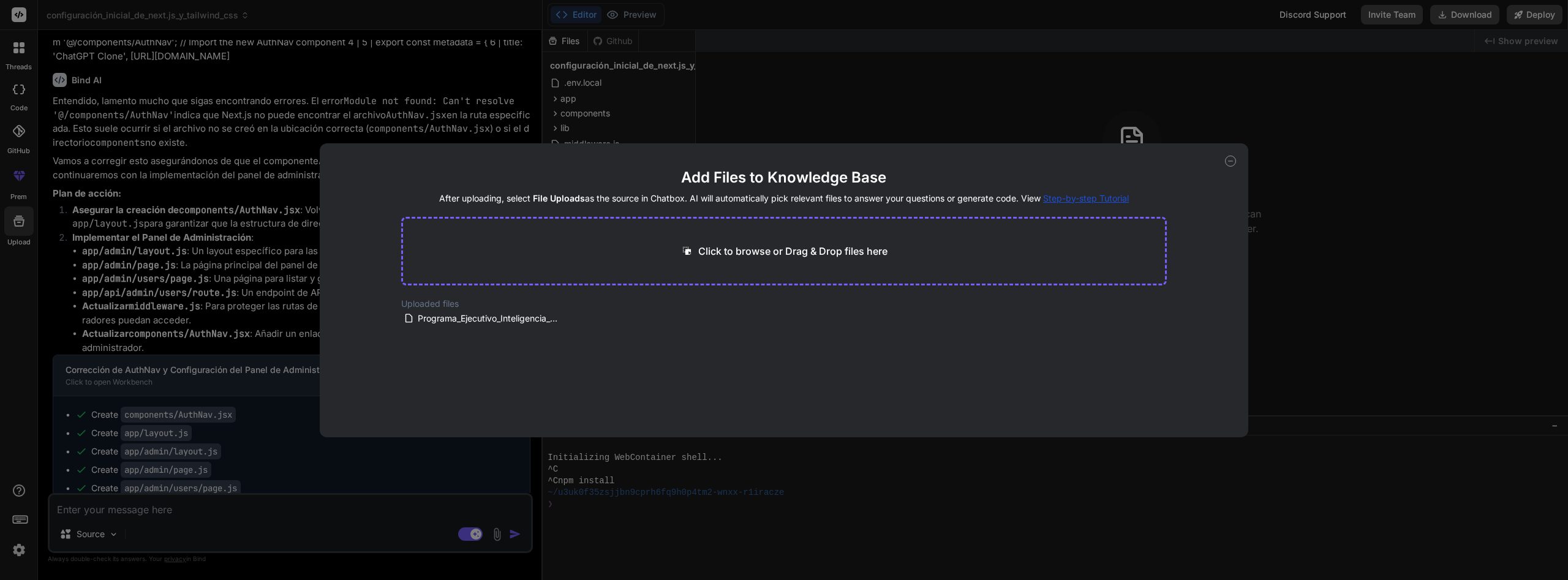
drag, startPoint x: 1230, startPoint y: 160, endPoint x: 948, endPoint y: 157, distance: 282.0
click at [1226, 158] on icon at bounding box center [1230, 161] width 11 height 11
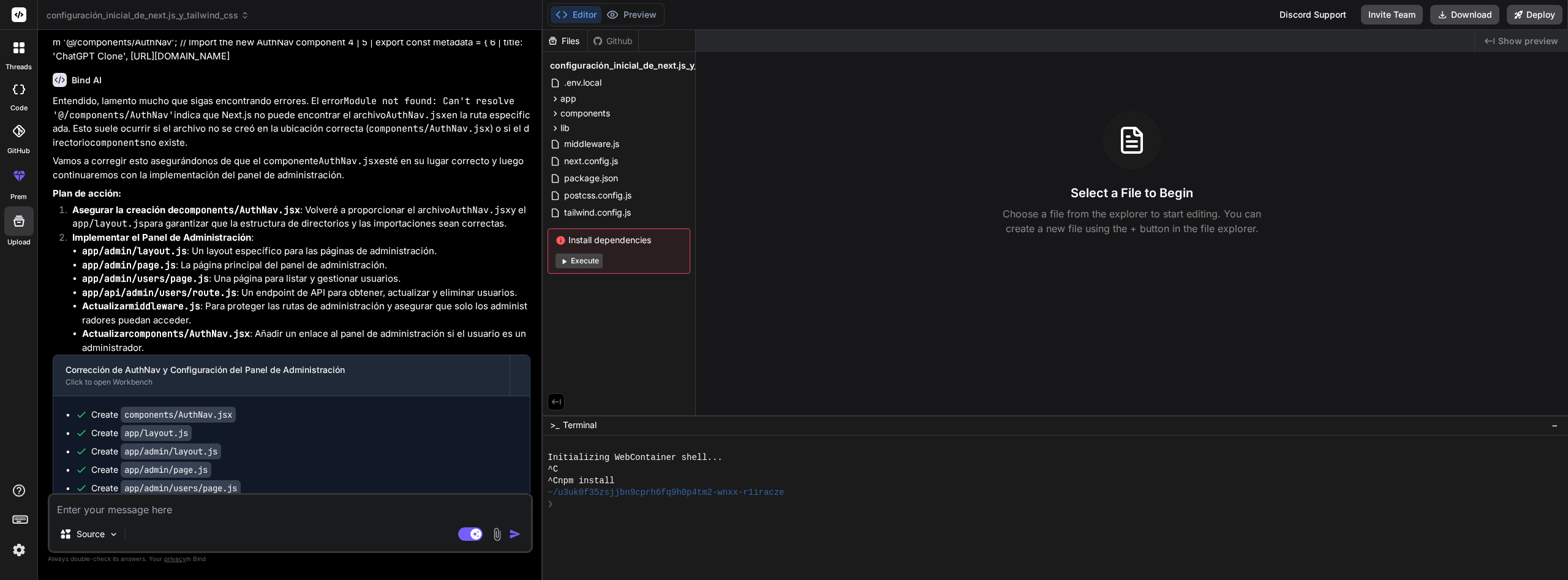
click at [10, 46] on div at bounding box center [18, 47] width 26 height 26
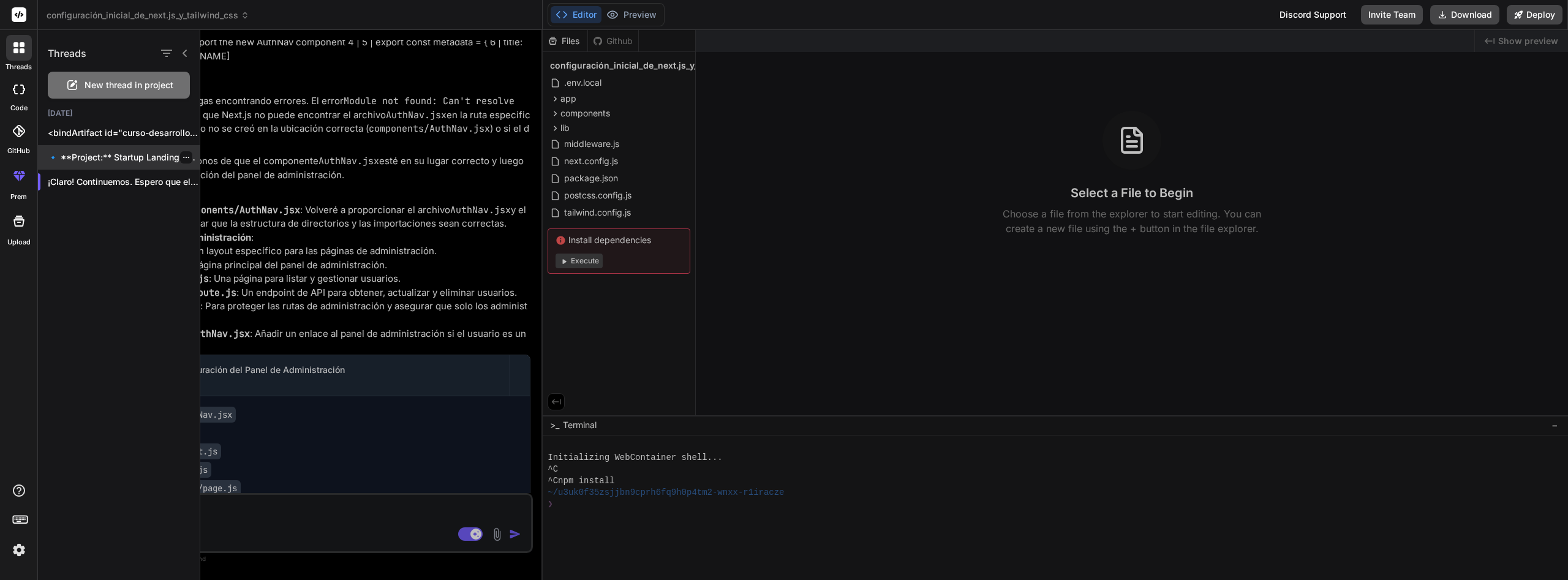
click at [122, 153] on p "🔹 **Project:** Startup Landing Page 🔧 **Tech..." at bounding box center [124, 157] width 152 height 12
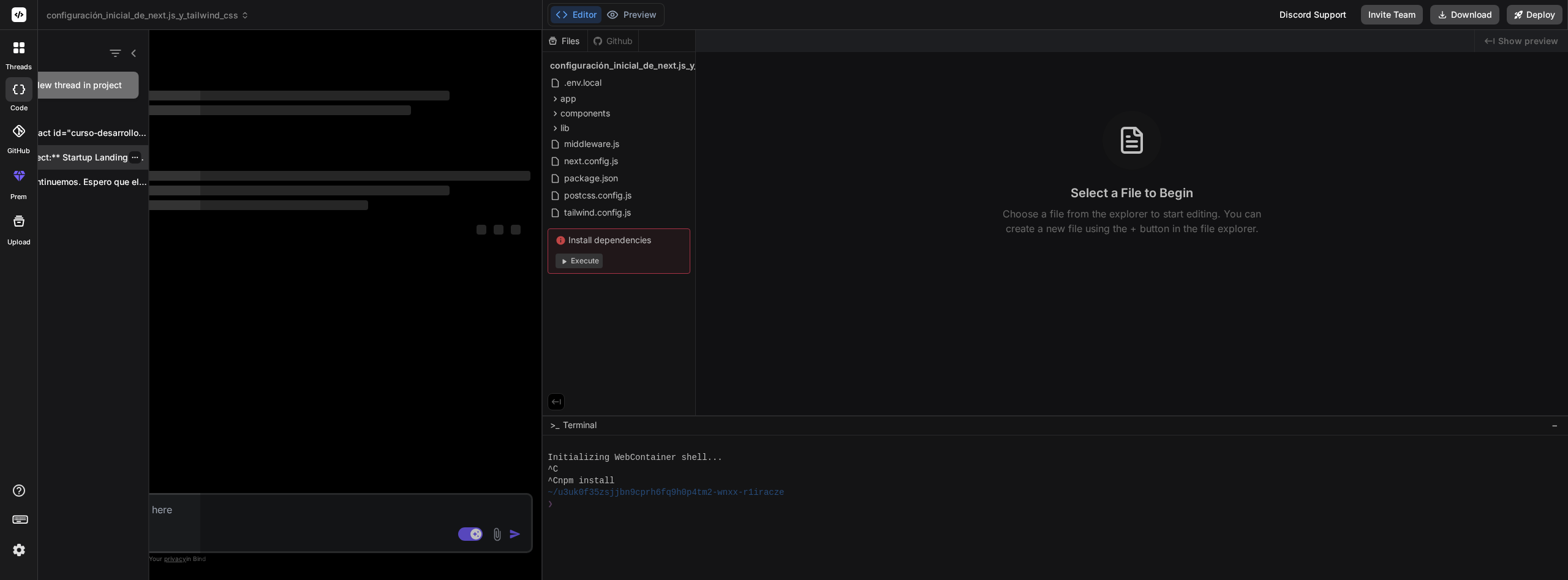
scroll to position [0, 0]
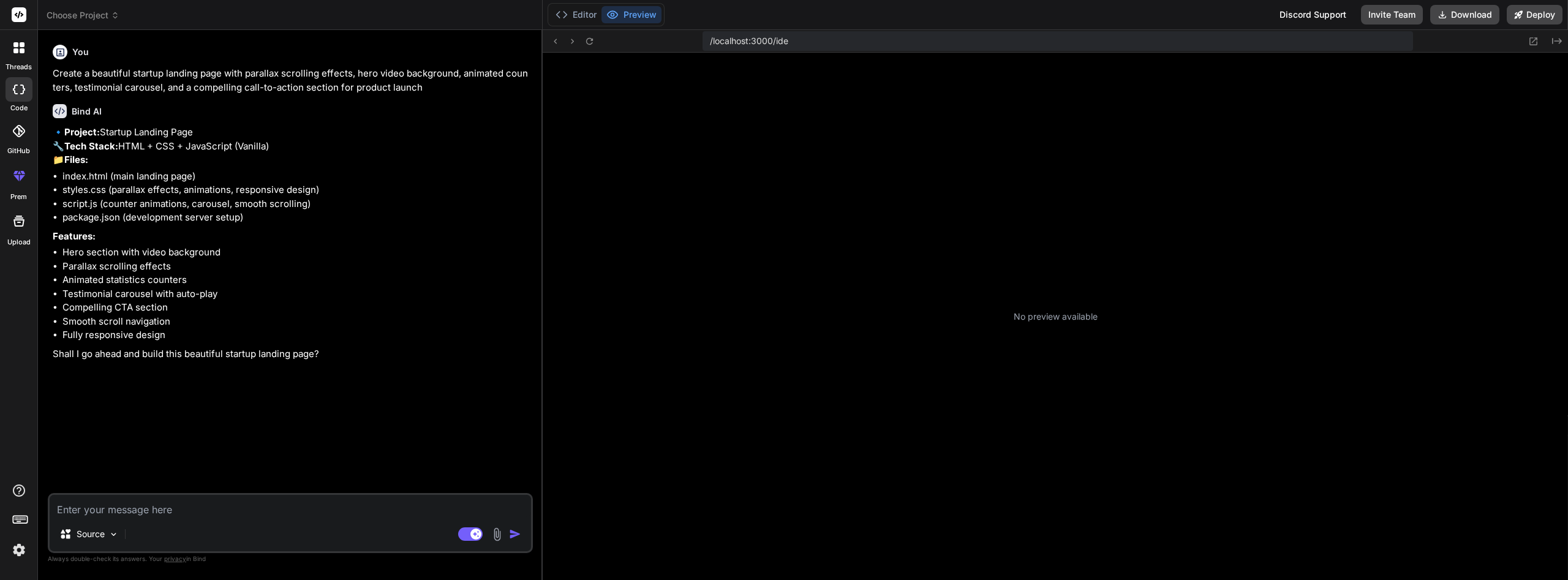
type textarea "x"
